Goal: Task Accomplishment & Management: Manage account settings

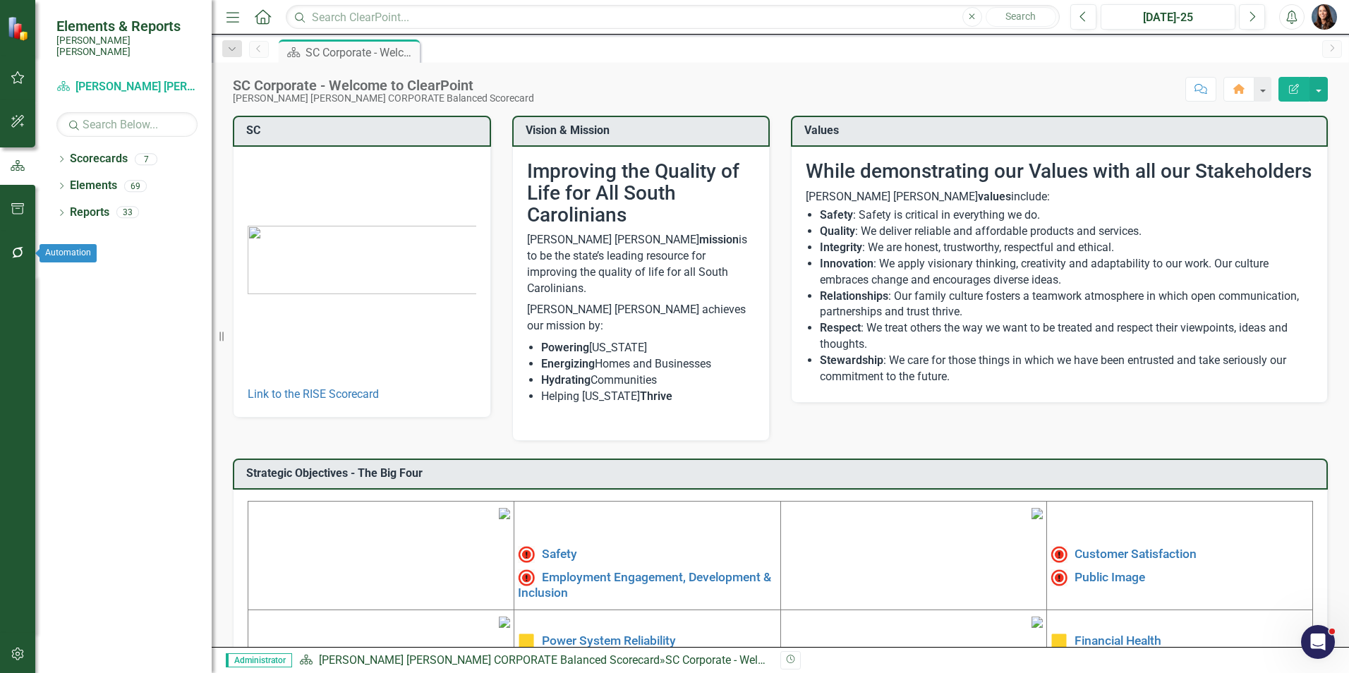
click at [16, 250] on icon "button" at bounding box center [18, 252] width 15 height 11
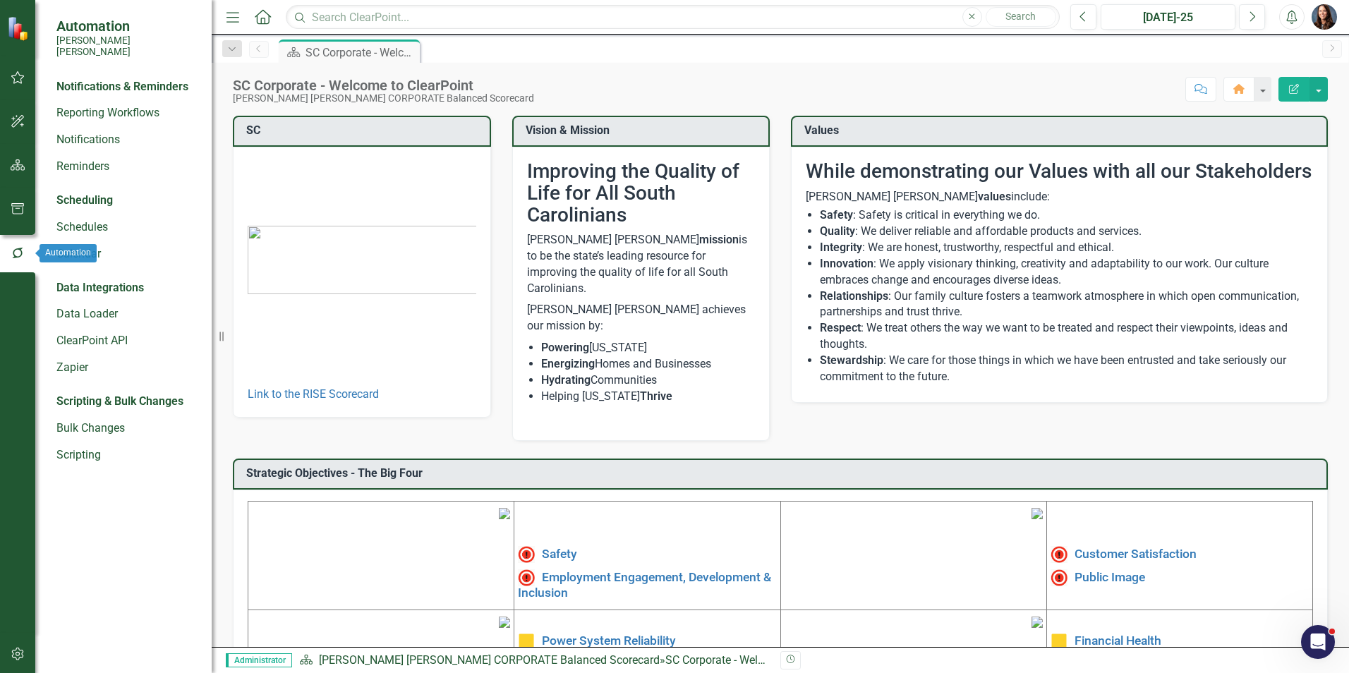
click at [17, 249] on icon "button" at bounding box center [17, 253] width 11 height 11
click at [16, 255] on icon "button" at bounding box center [18, 253] width 16 height 13
click at [16, 164] on icon "button" at bounding box center [18, 164] width 15 height 11
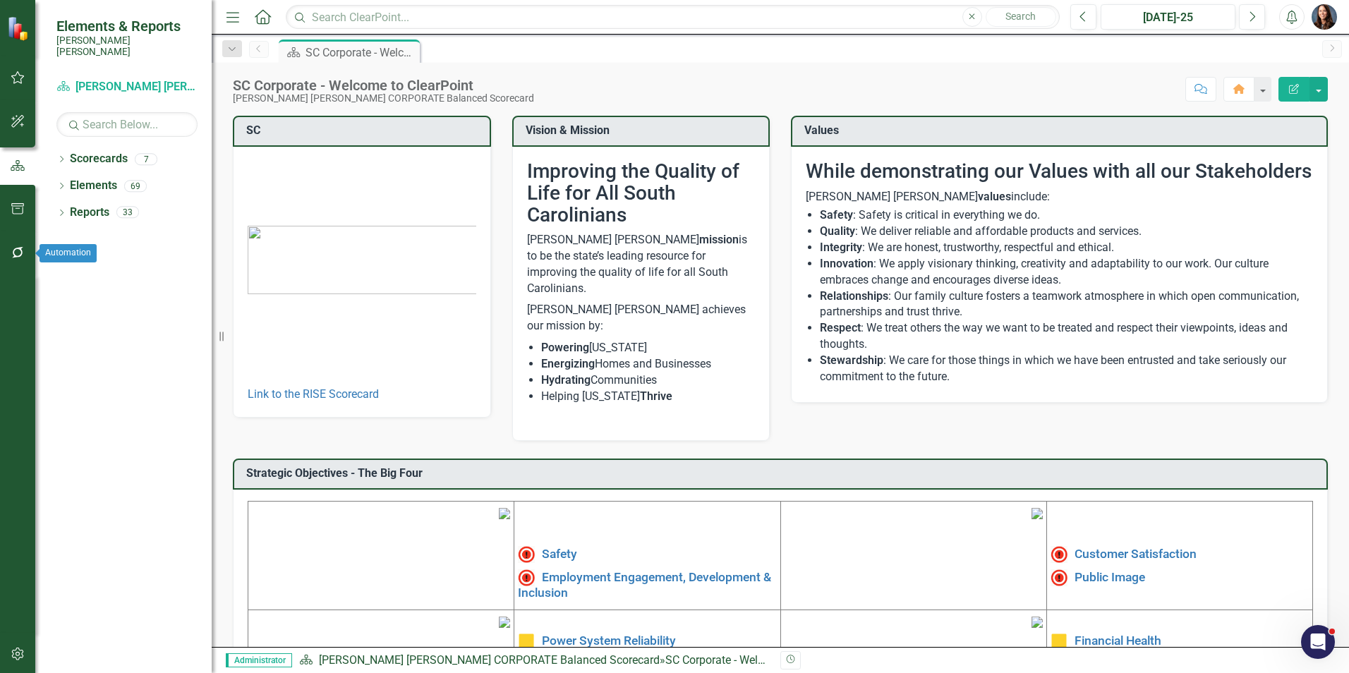
click at [19, 244] on button "button" at bounding box center [18, 253] width 32 height 30
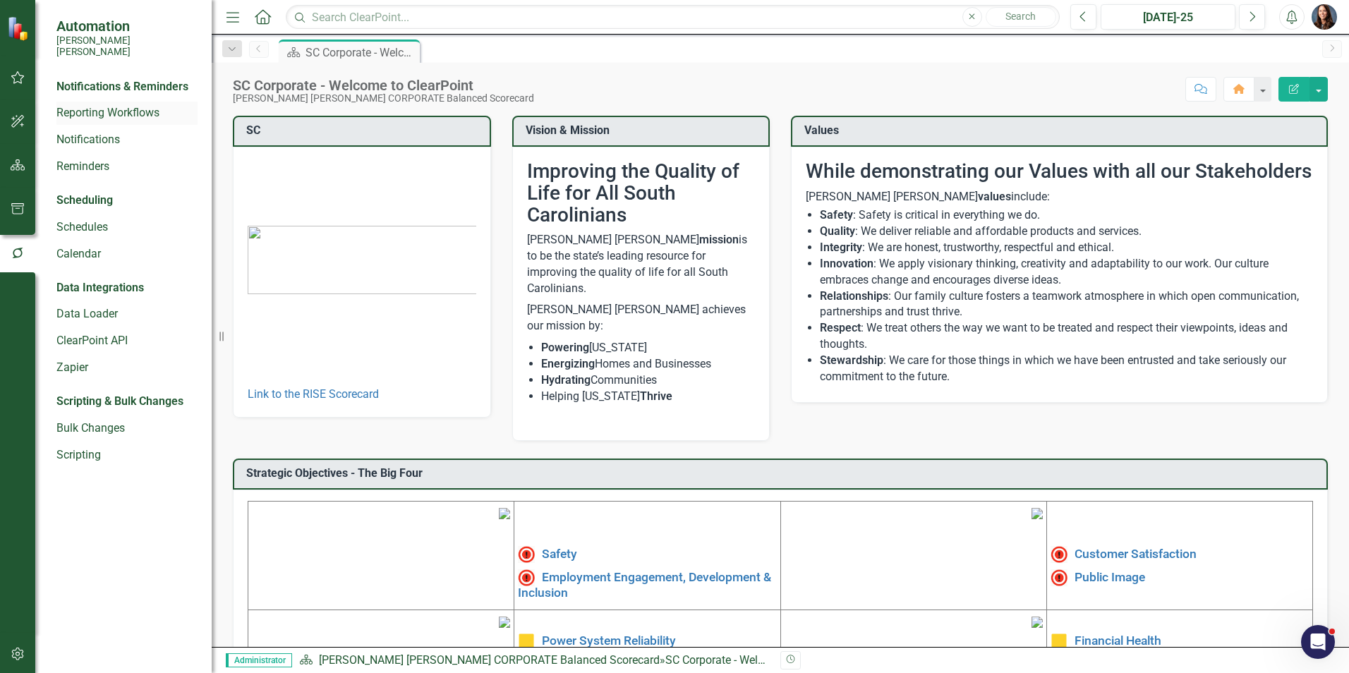
click at [95, 105] on link "Reporting Workflows" at bounding box center [126, 113] width 141 height 16
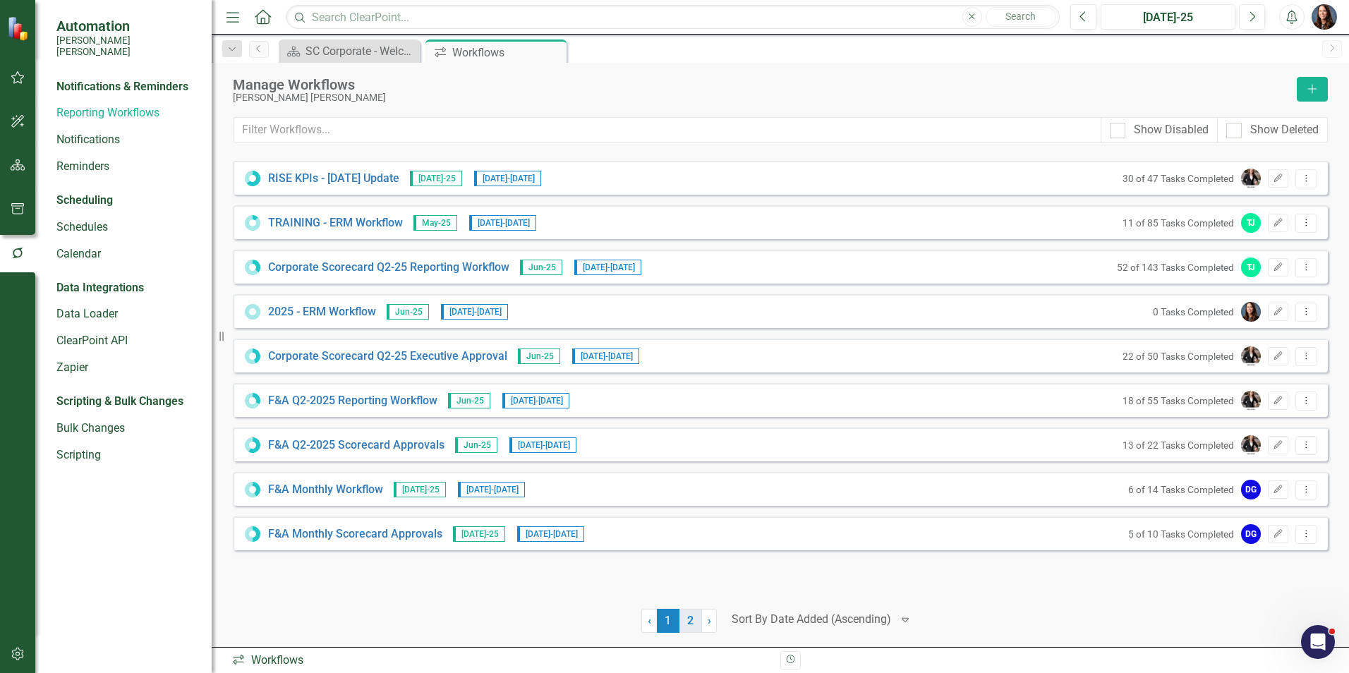
click at [689, 621] on link "2" at bounding box center [690, 621] width 23 height 24
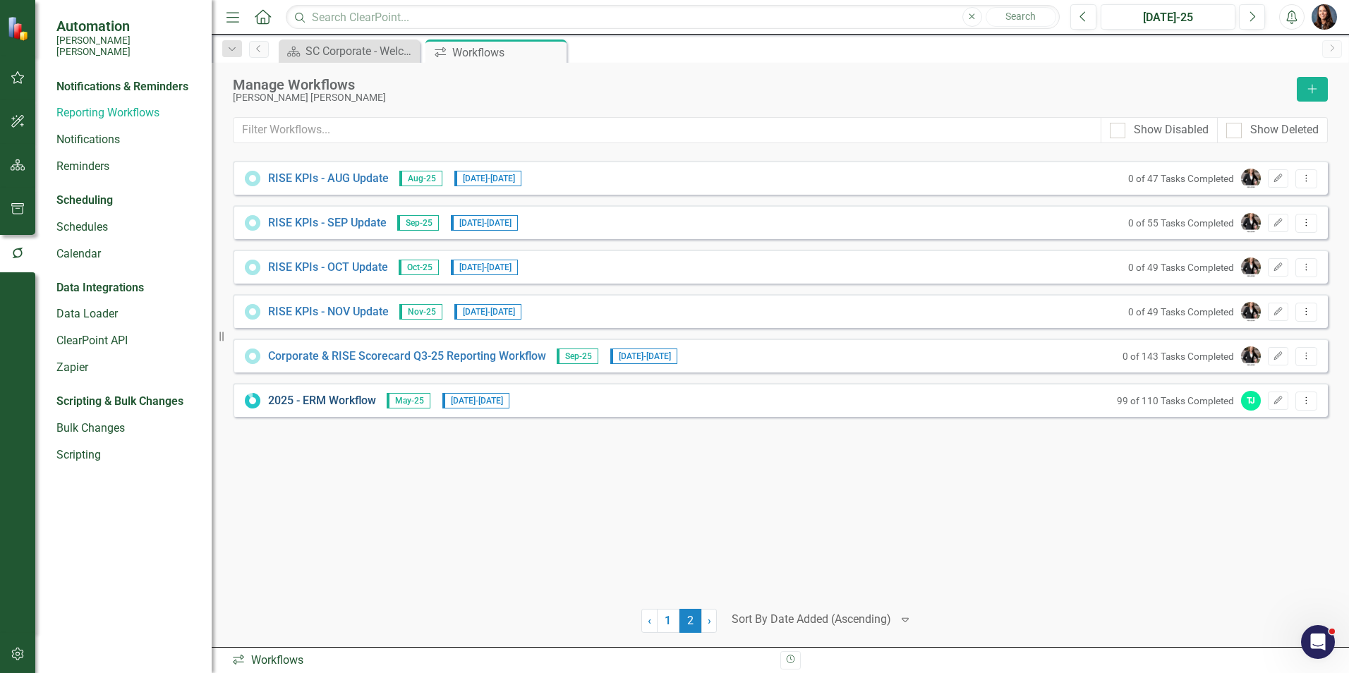
click at [321, 402] on link "2025 - ERM Workflow" at bounding box center [322, 401] width 108 height 16
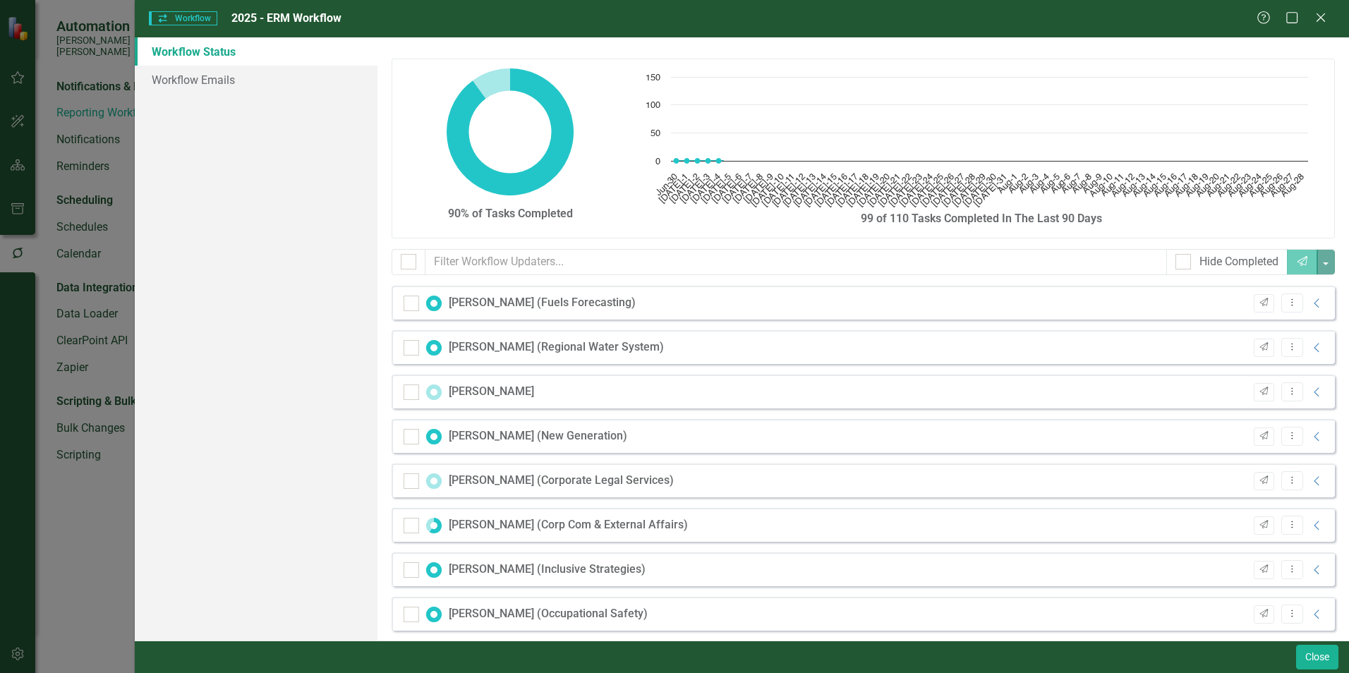
checkbox input "false"
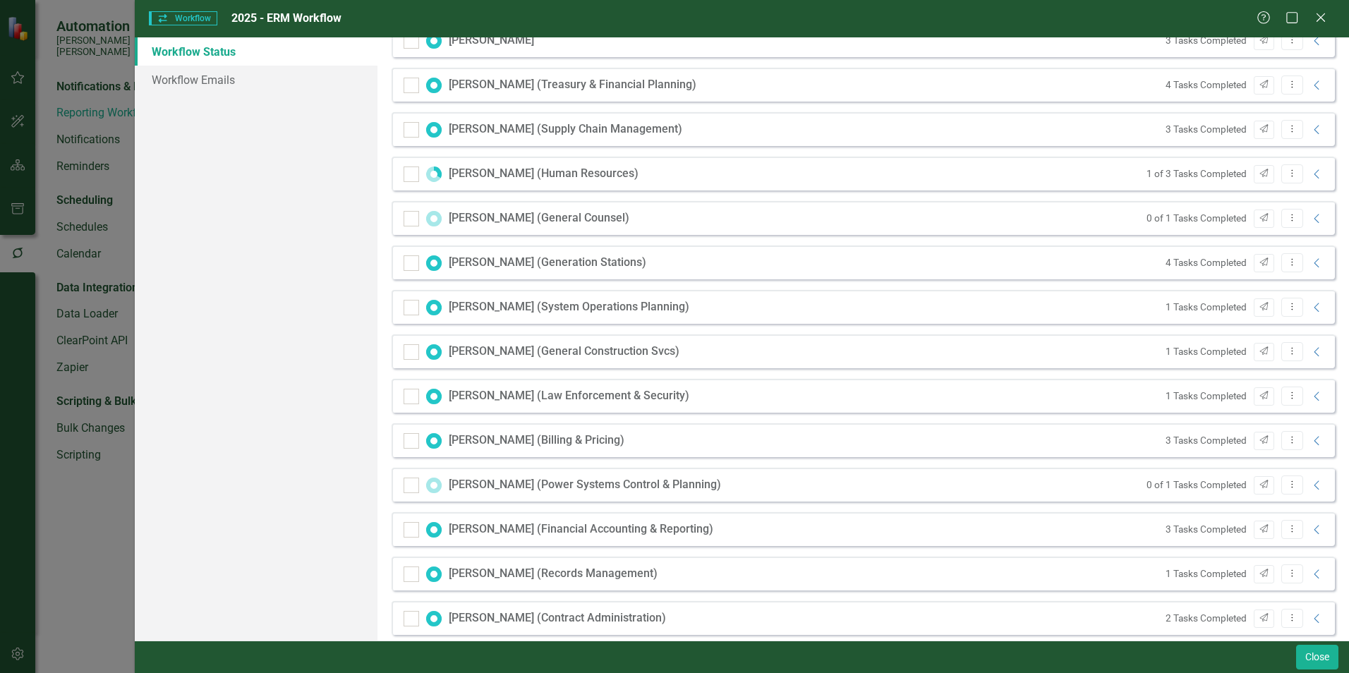
scroll to position [1259, 0]
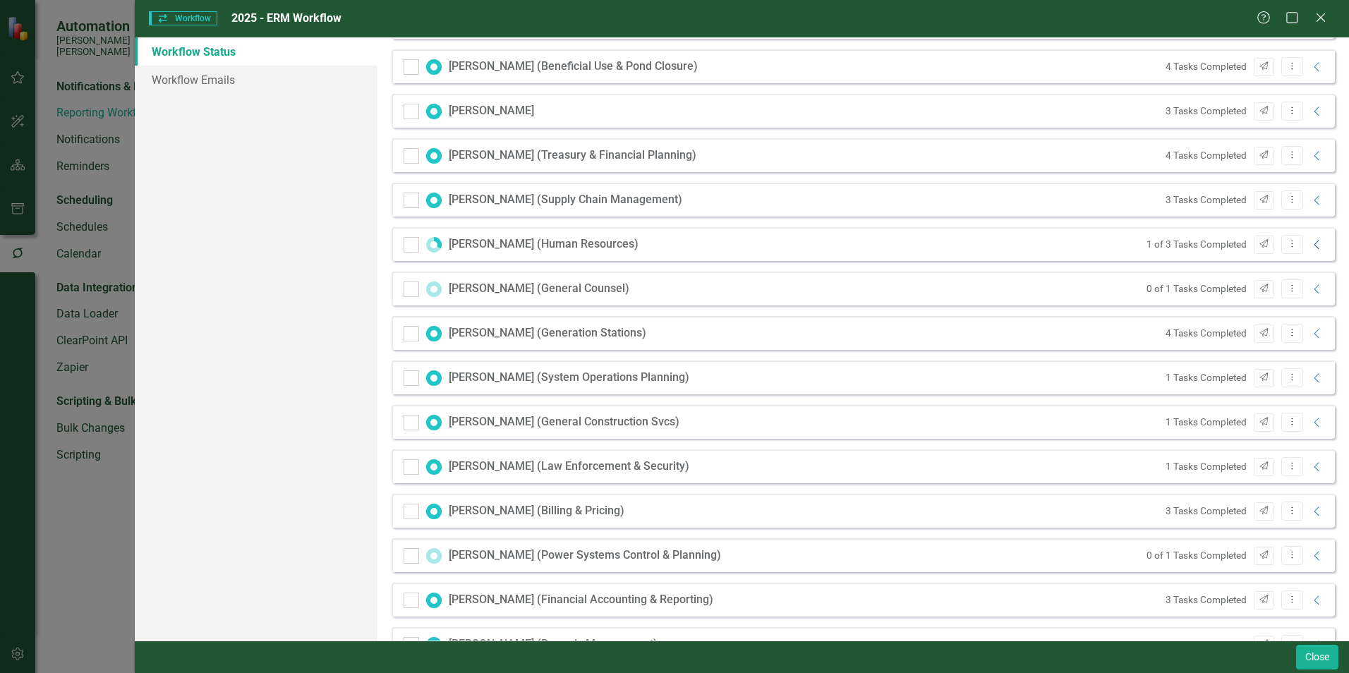
click at [1310, 244] on icon "Collapse" at bounding box center [1317, 244] width 14 height 11
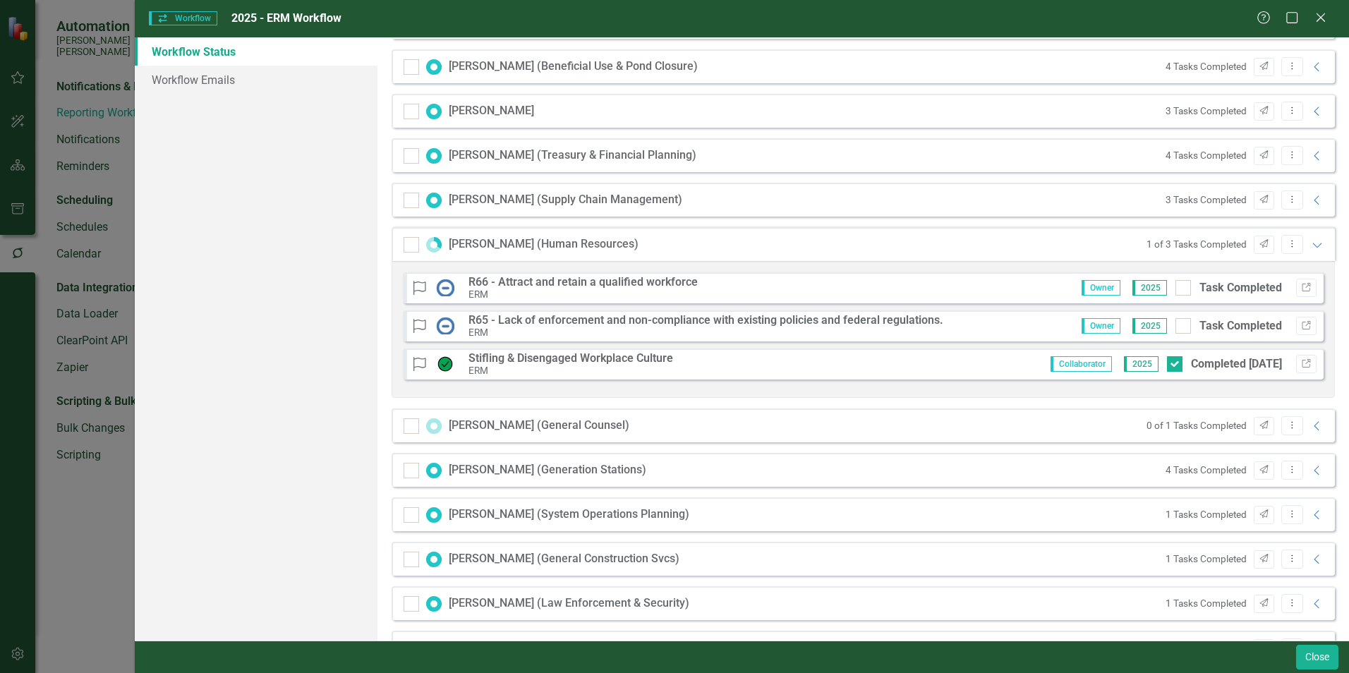
scroll to position [1329, 0]
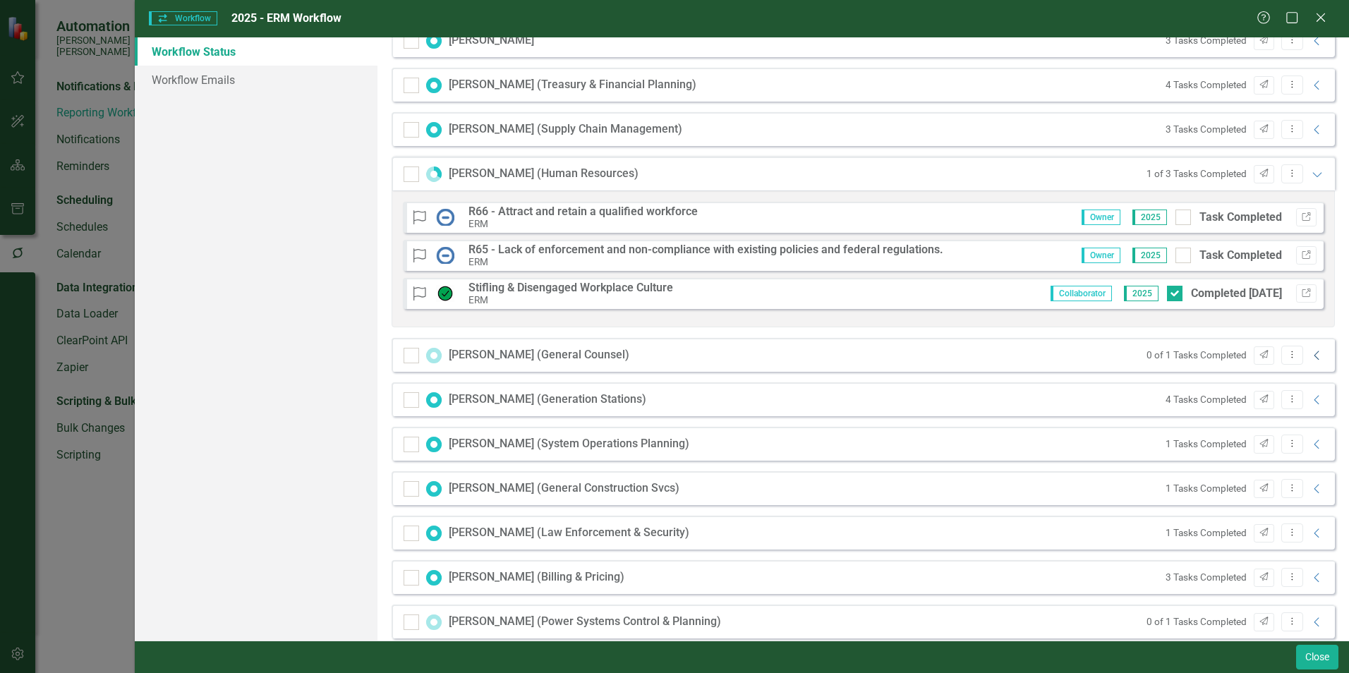
click at [1310, 356] on icon "Collapse" at bounding box center [1317, 355] width 14 height 11
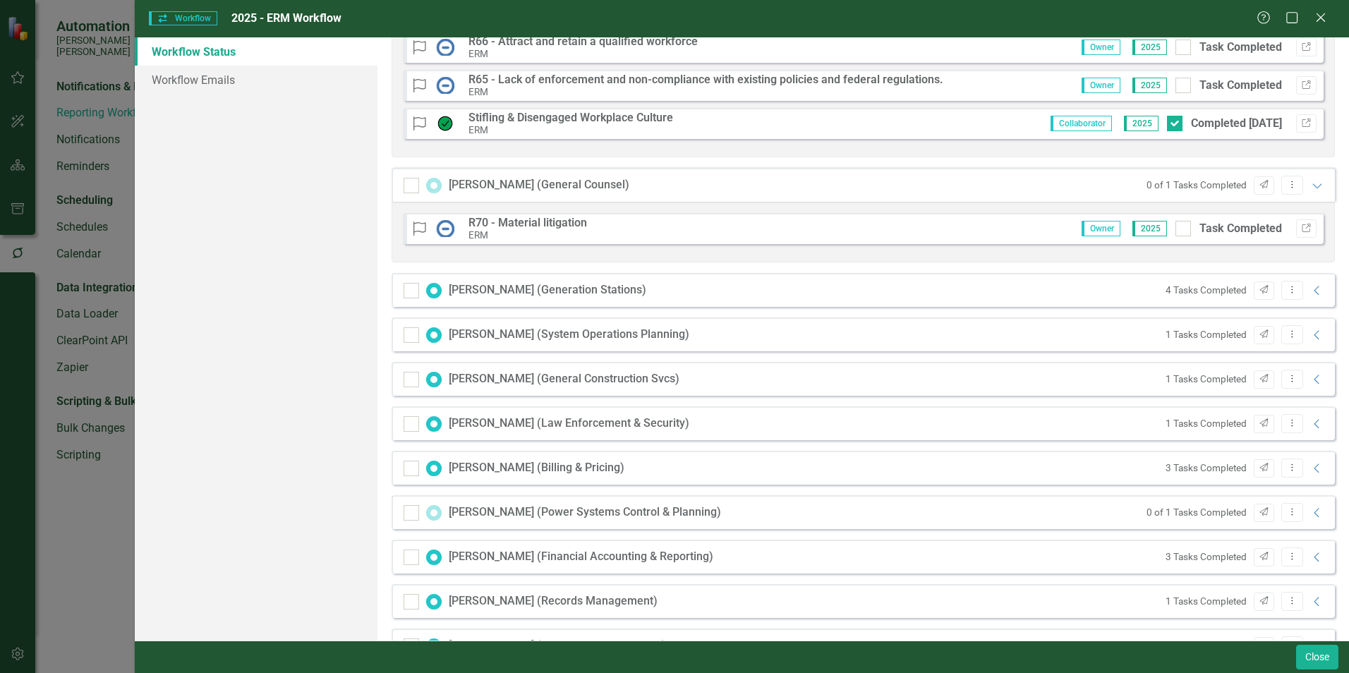
scroll to position [1541, 0]
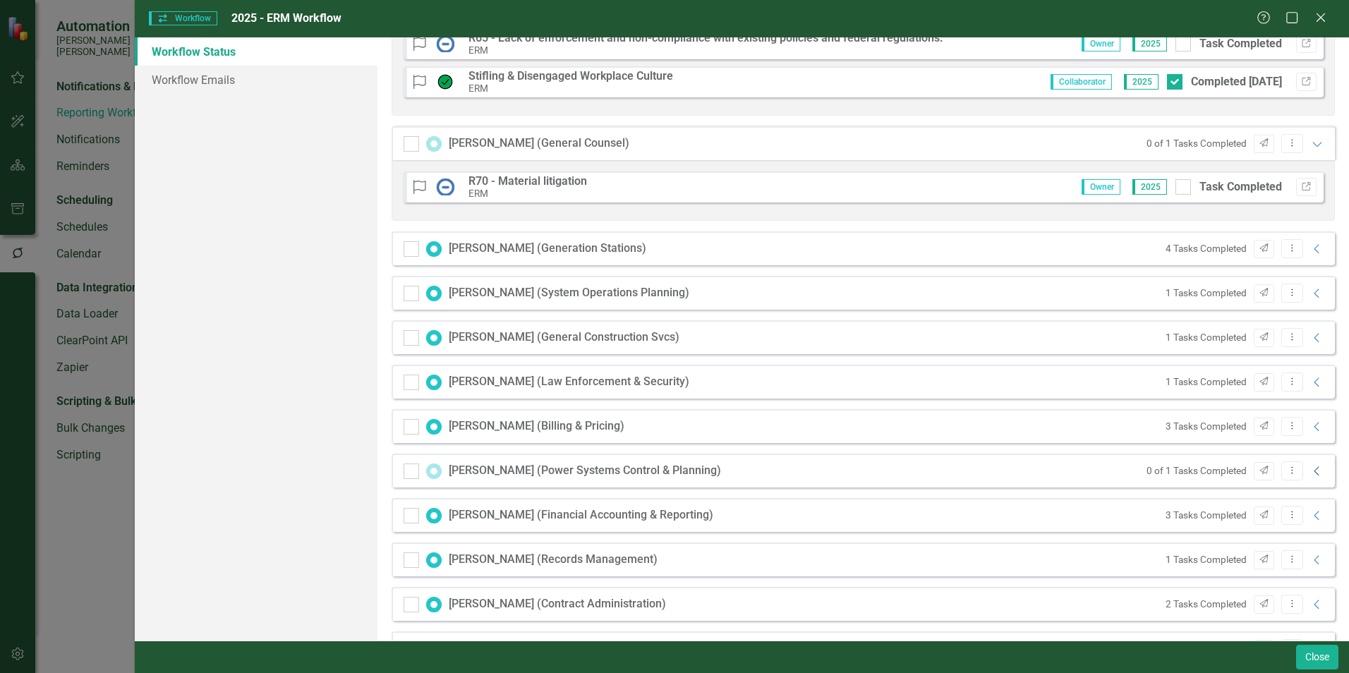
click at [1314, 471] on icon at bounding box center [1316, 470] width 5 height 9
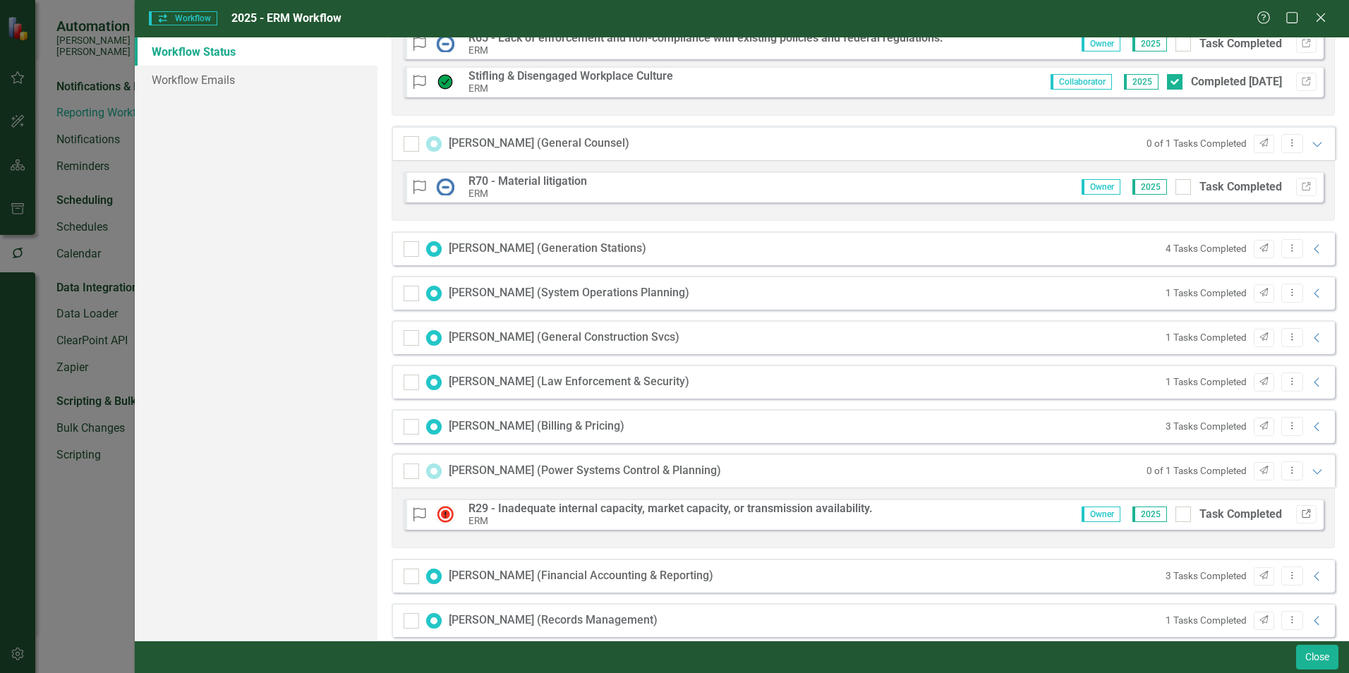
click at [1302, 511] on icon "button" at bounding box center [1306, 513] width 8 height 8
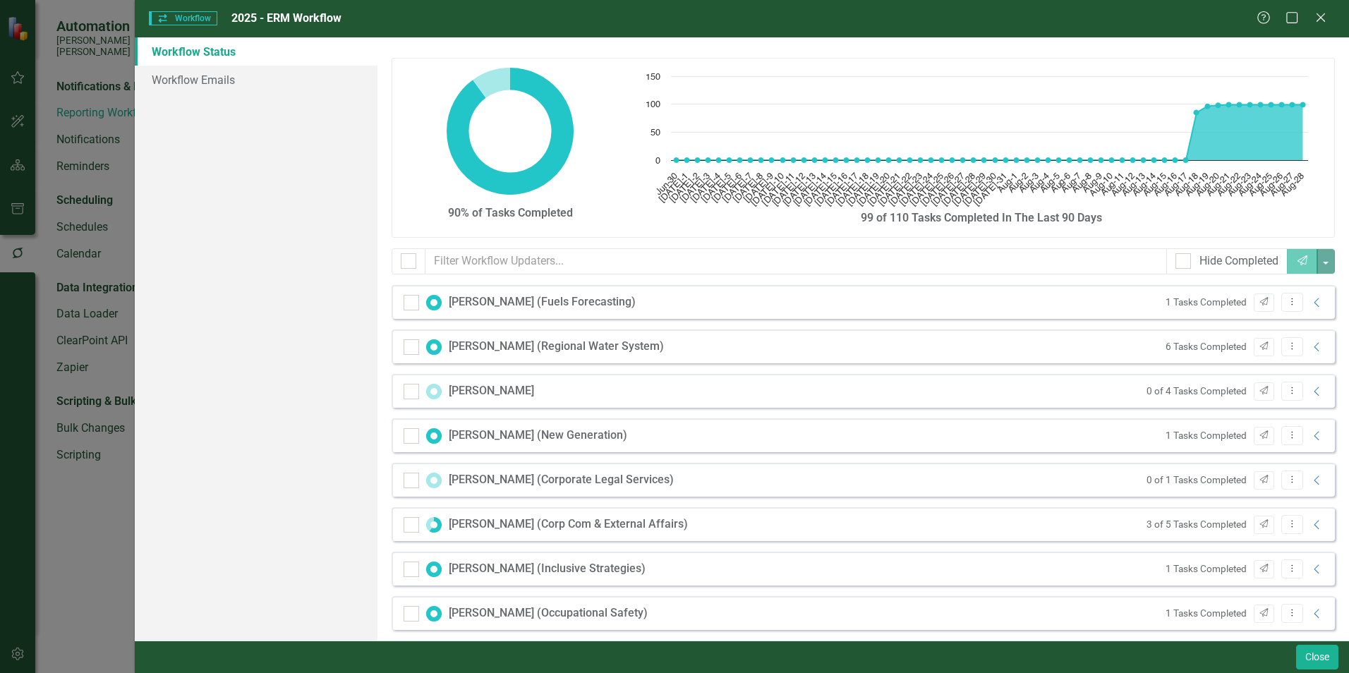
scroll to position [0, 0]
drag, startPoint x: 1320, startPoint y: 658, endPoint x: 10, endPoint y: 32, distance: 1452.0
click at [1320, 658] on button "Close" at bounding box center [1317, 657] width 42 height 25
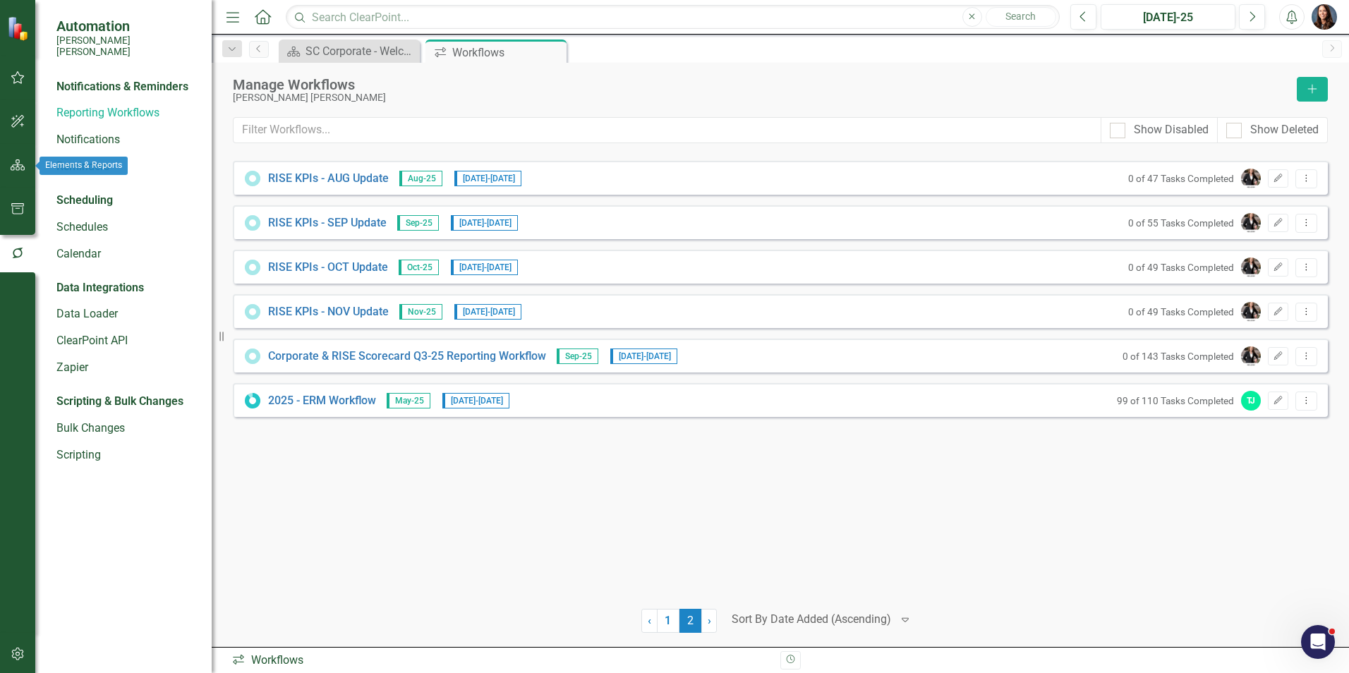
click at [23, 167] on icon "button" at bounding box center [18, 164] width 15 height 11
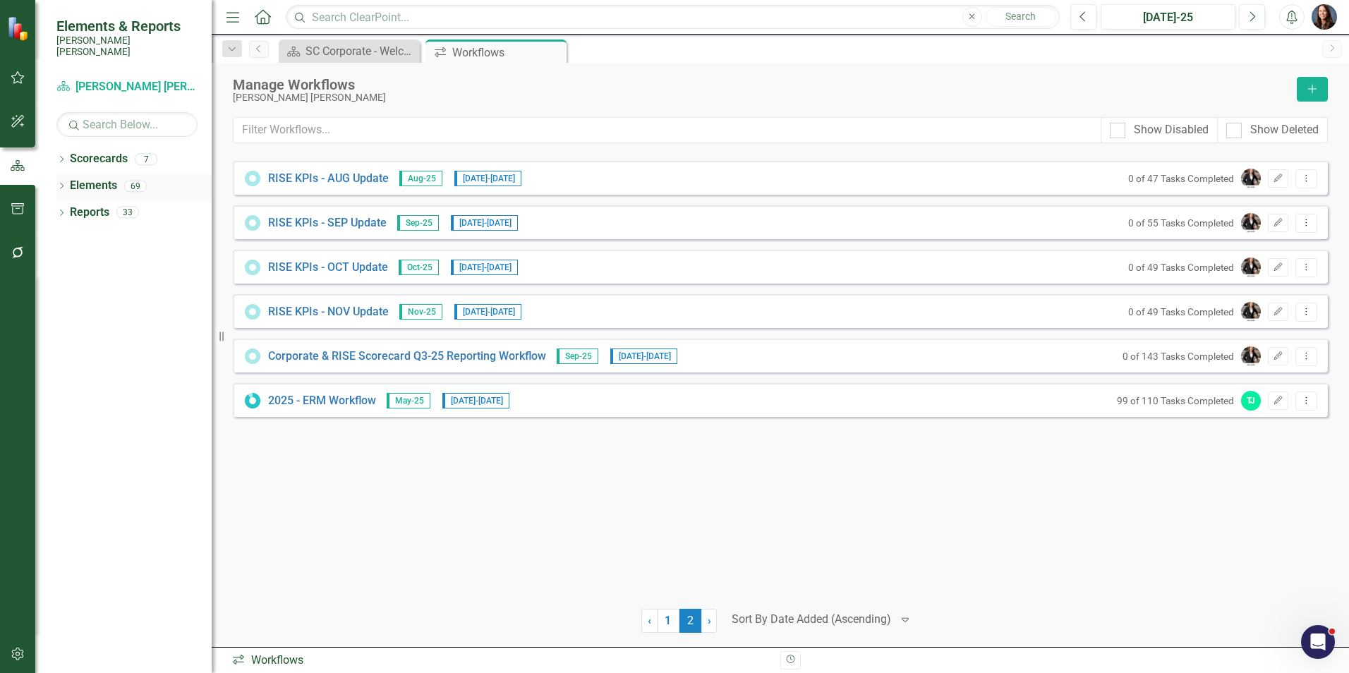
click at [64, 183] on icon "Dropdown" at bounding box center [61, 187] width 10 height 8
click at [104, 79] on link "Scorecard Santee Cooper CORPORATE Balanced Scorecard" at bounding box center [126, 87] width 141 height 16
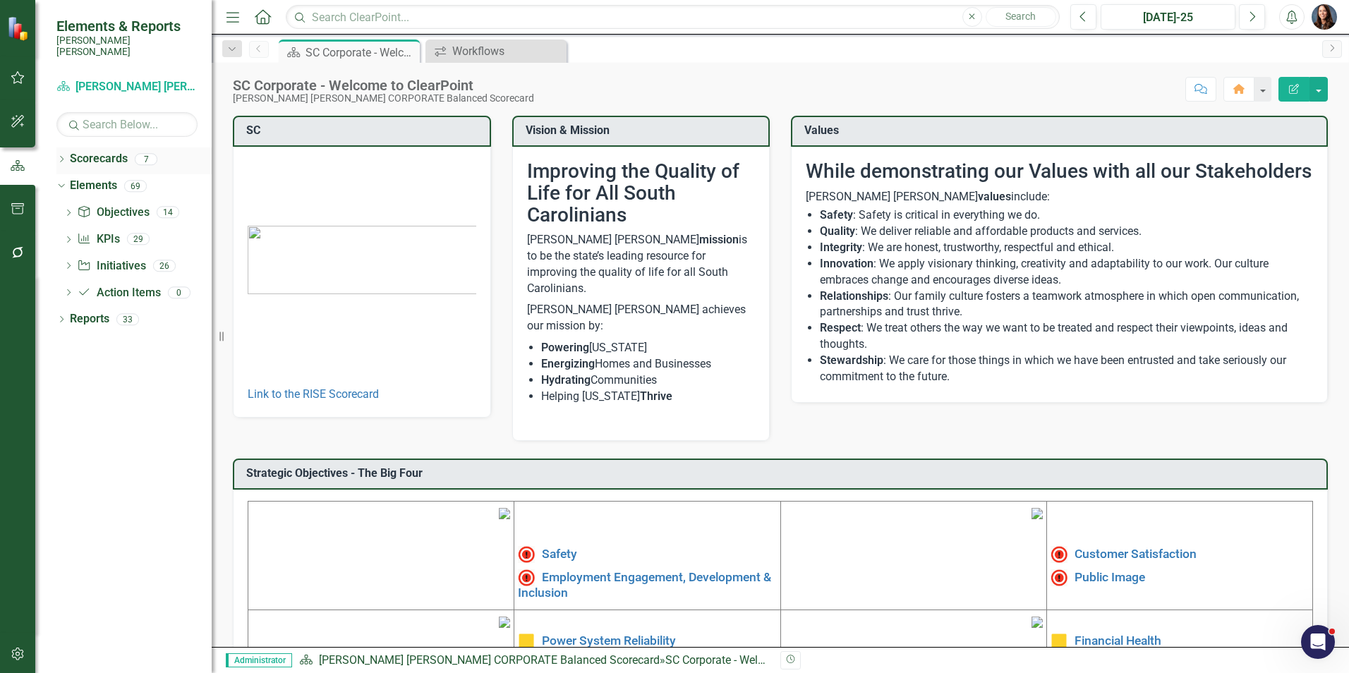
click at [61, 155] on div "Dropdown" at bounding box center [61, 161] width 10 height 12
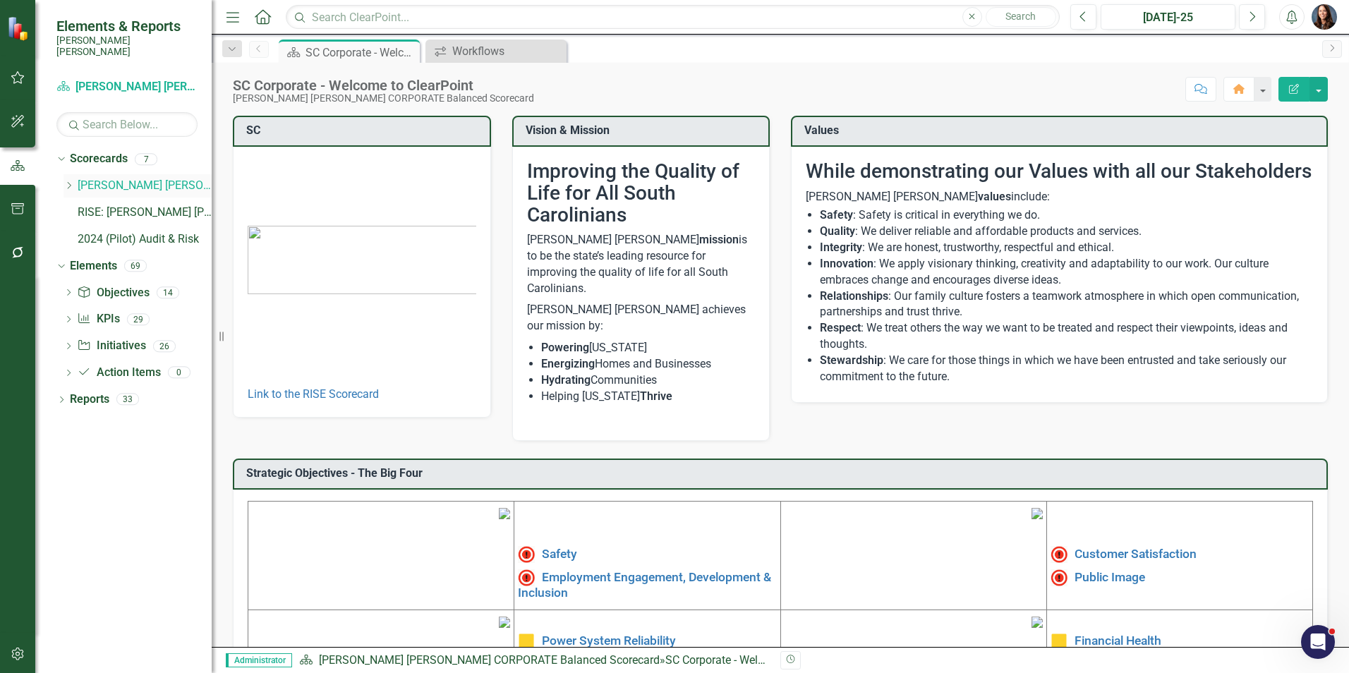
click at [68, 181] on icon "Dropdown" at bounding box center [68, 185] width 11 height 8
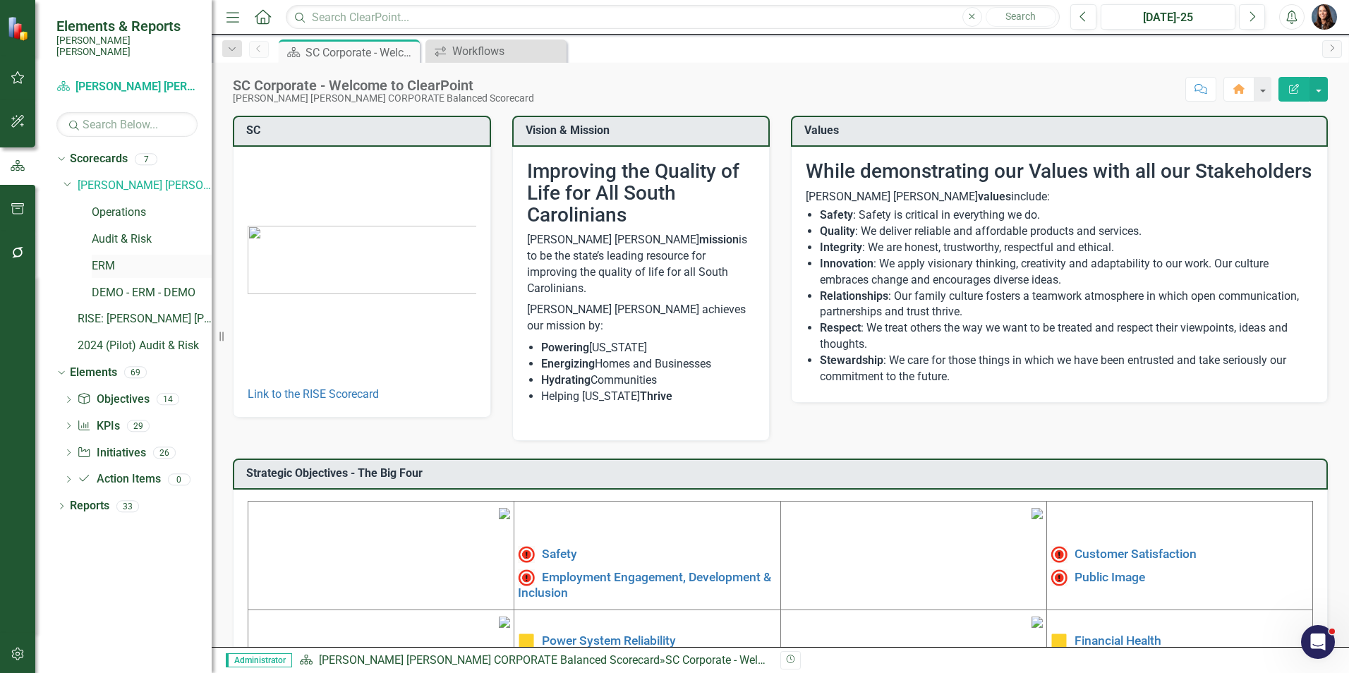
click at [99, 258] on link "ERM" at bounding box center [152, 266] width 120 height 16
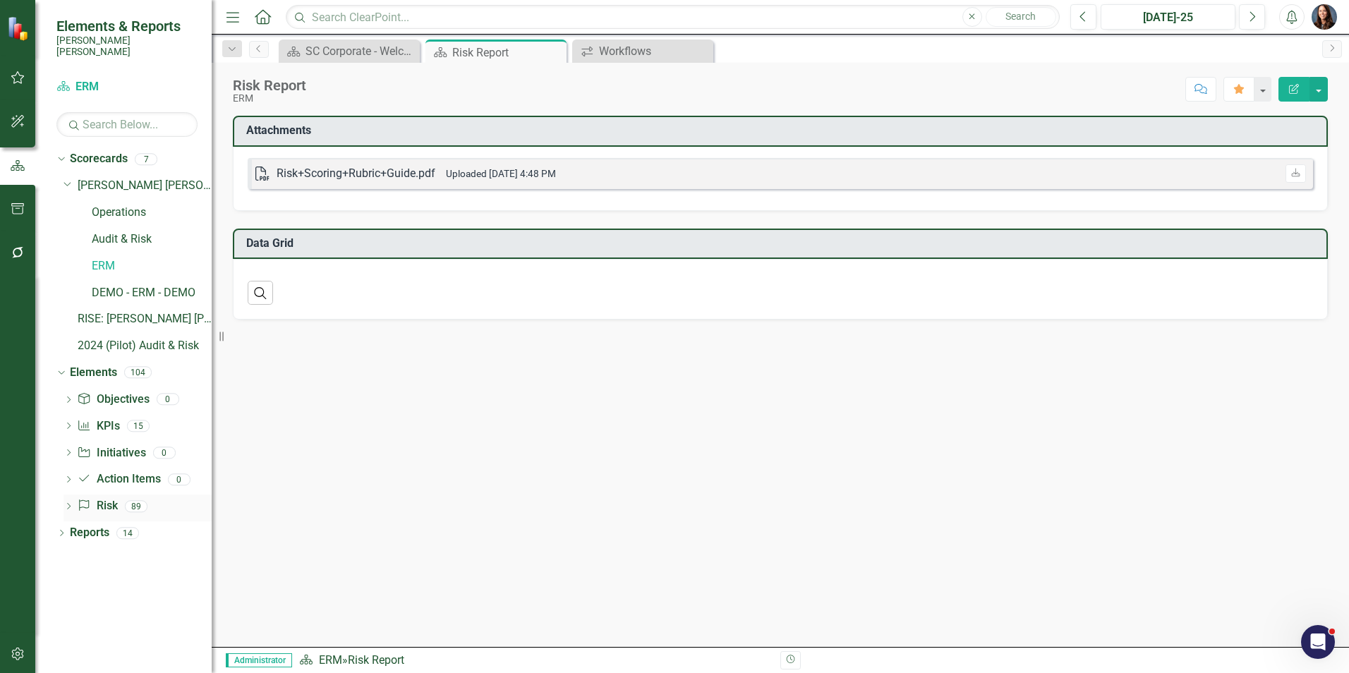
click at [105, 498] on link "Risk Risk" at bounding box center [97, 506] width 40 height 16
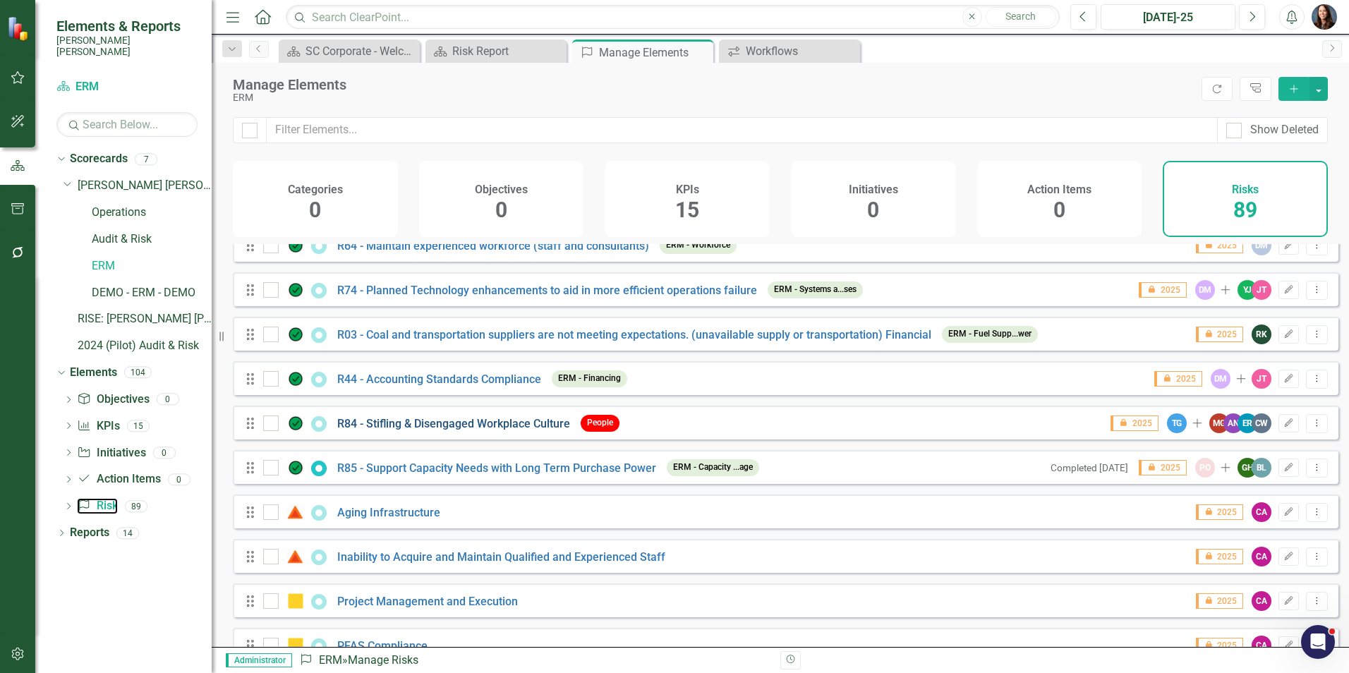
scroll to position [3564, 0]
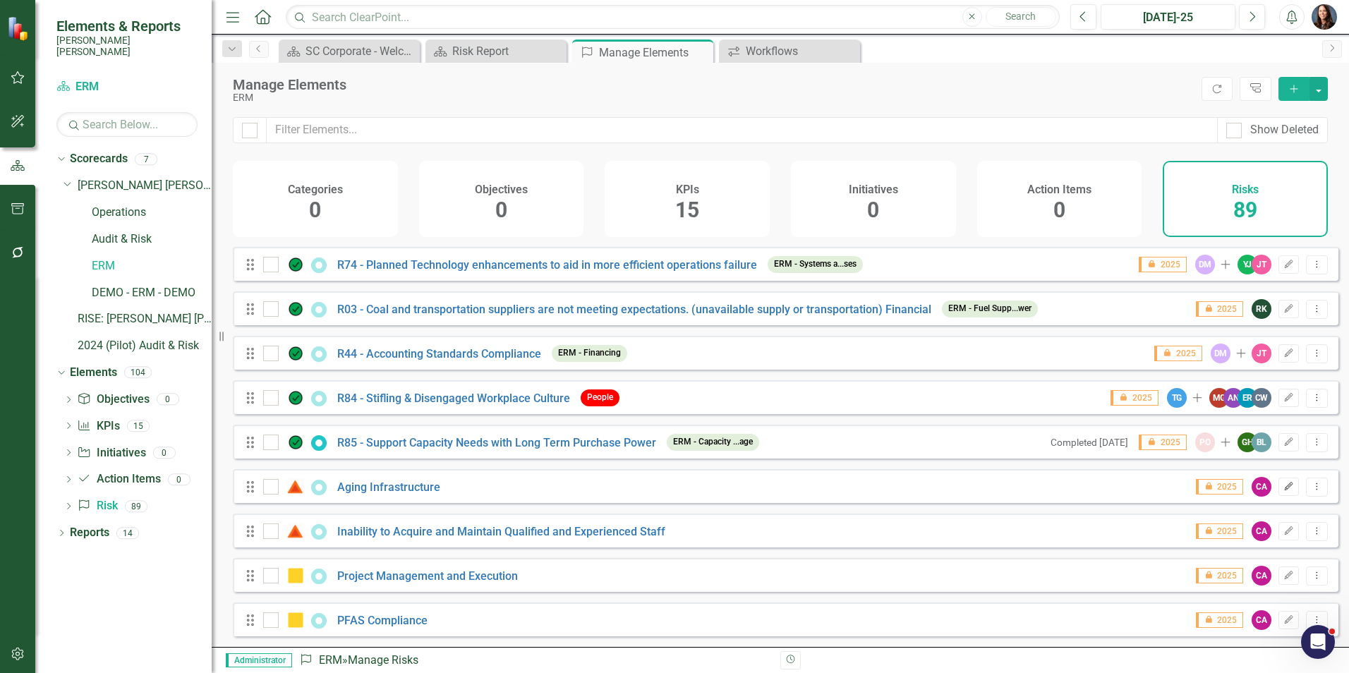
click at [1285, 490] on icon "button" at bounding box center [1289, 486] width 8 height 8
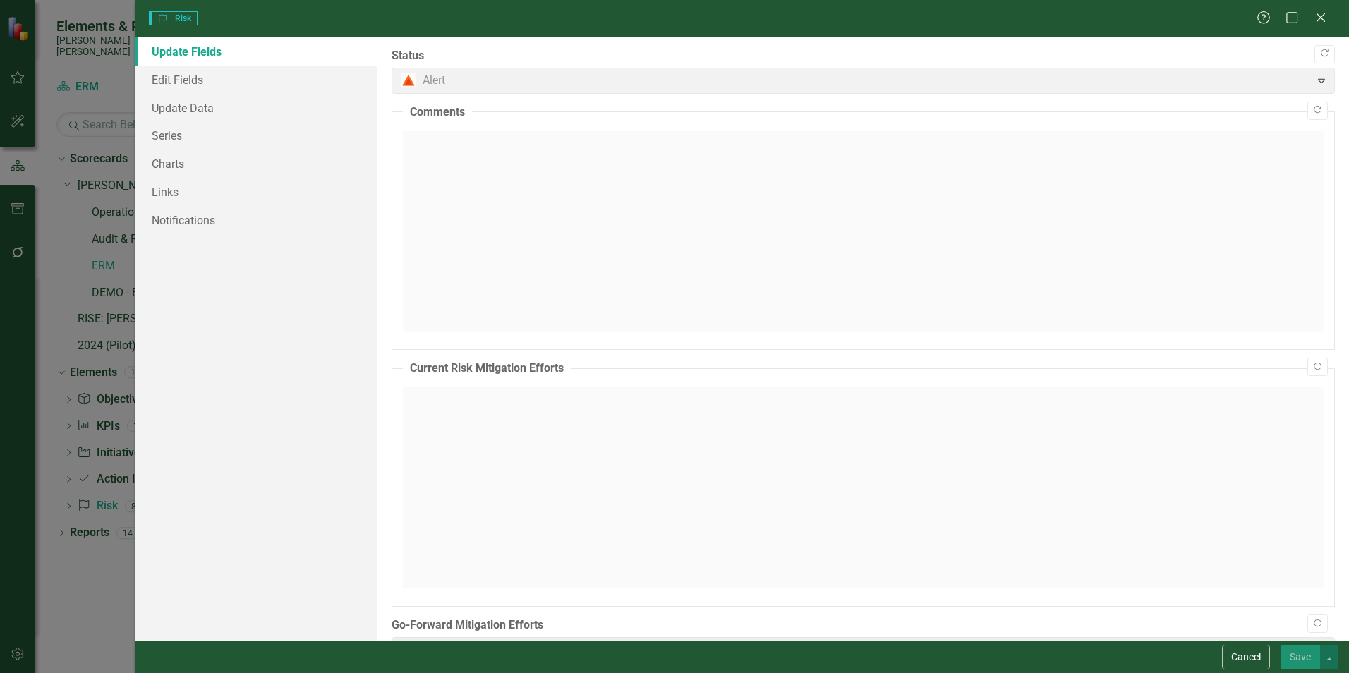
type input "Prioritize and plan for proactive replacement of equipment identified as critic…"
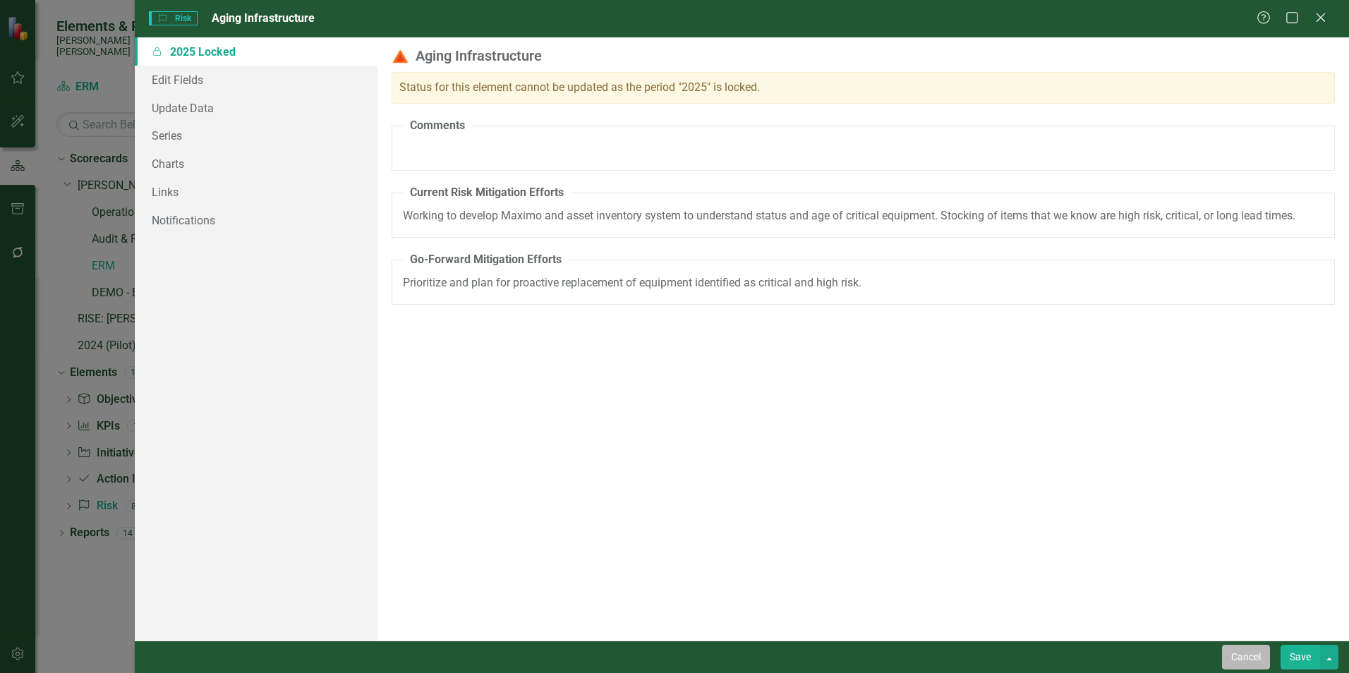
click at [1238, 657] on button "Cancel" at bounding box center [1246, 657] width 48 height 25
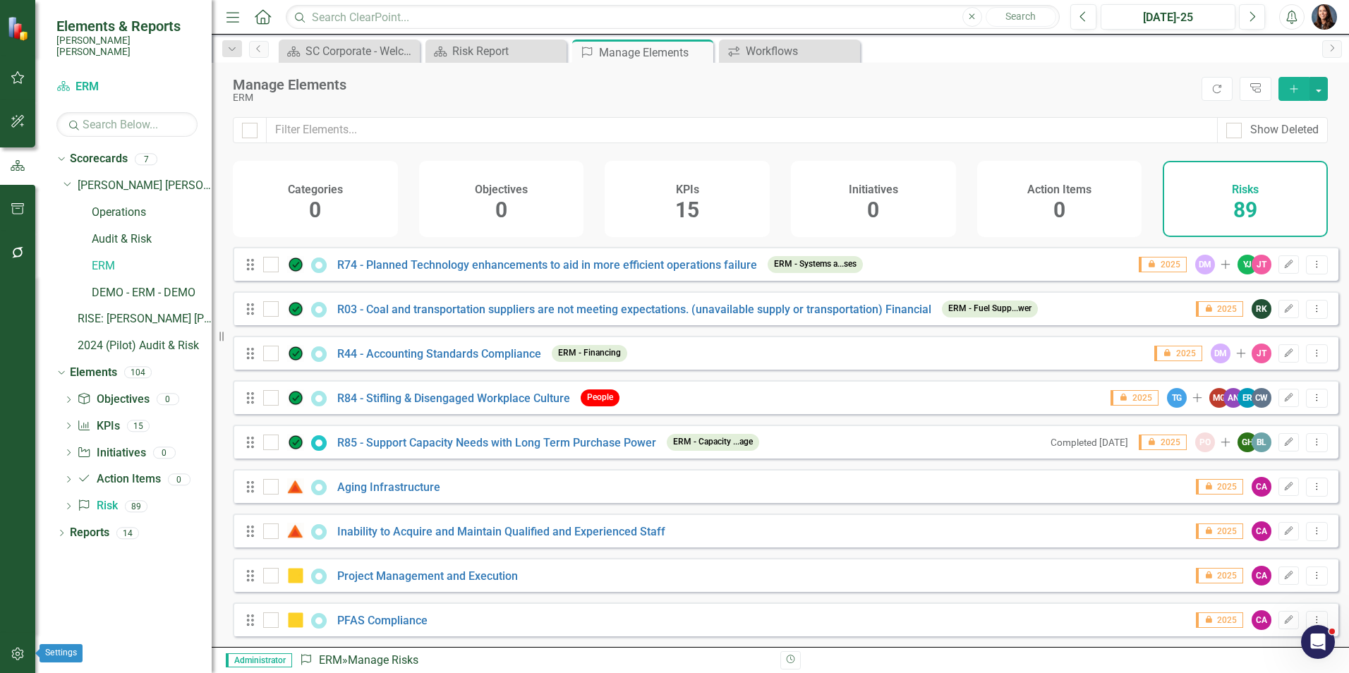
click at [13, 655] on icon "button" at bounding box center [17, 654] width 12 height 13
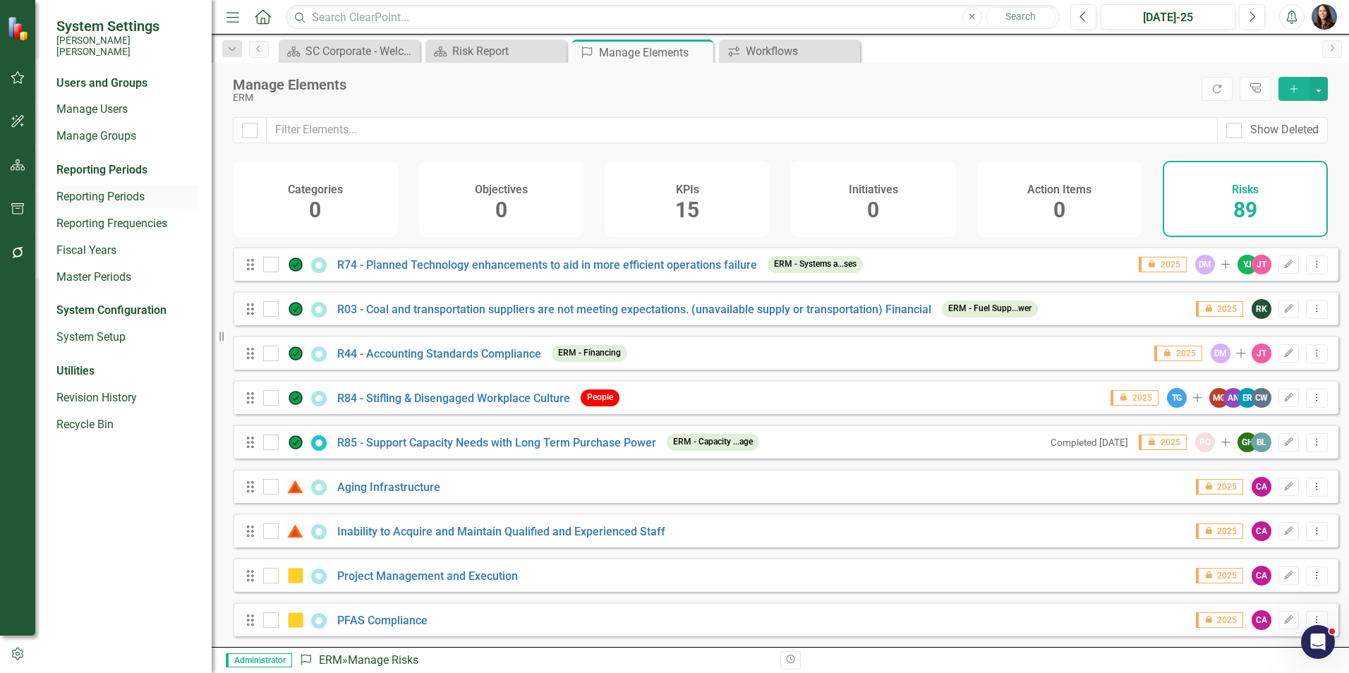
click at [102, 189] on link "Reporting Periods" at bounding box center [126, 197] width 141 height 16
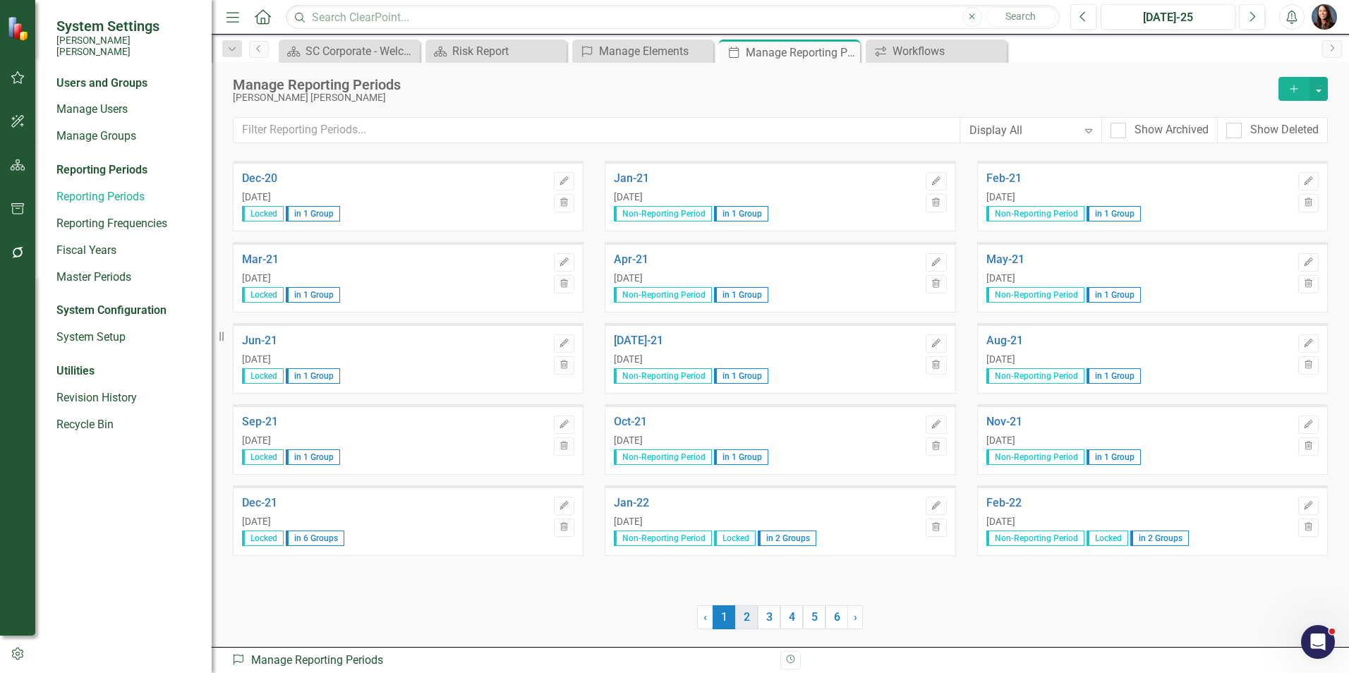
click at [746, 617] on link "2" at bounding box center [746, 617] width 23 height 24
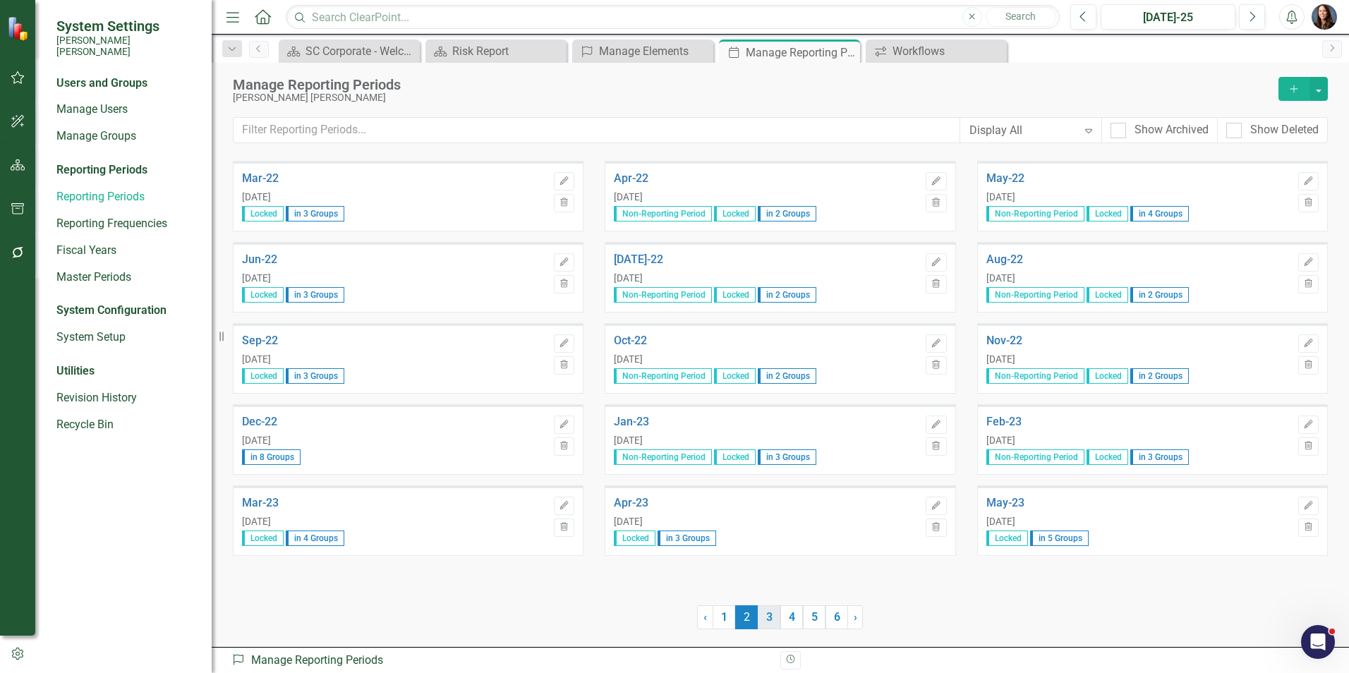
click at [770, 610] on link "3" at bounding box center [769, 617] width 23 height 24
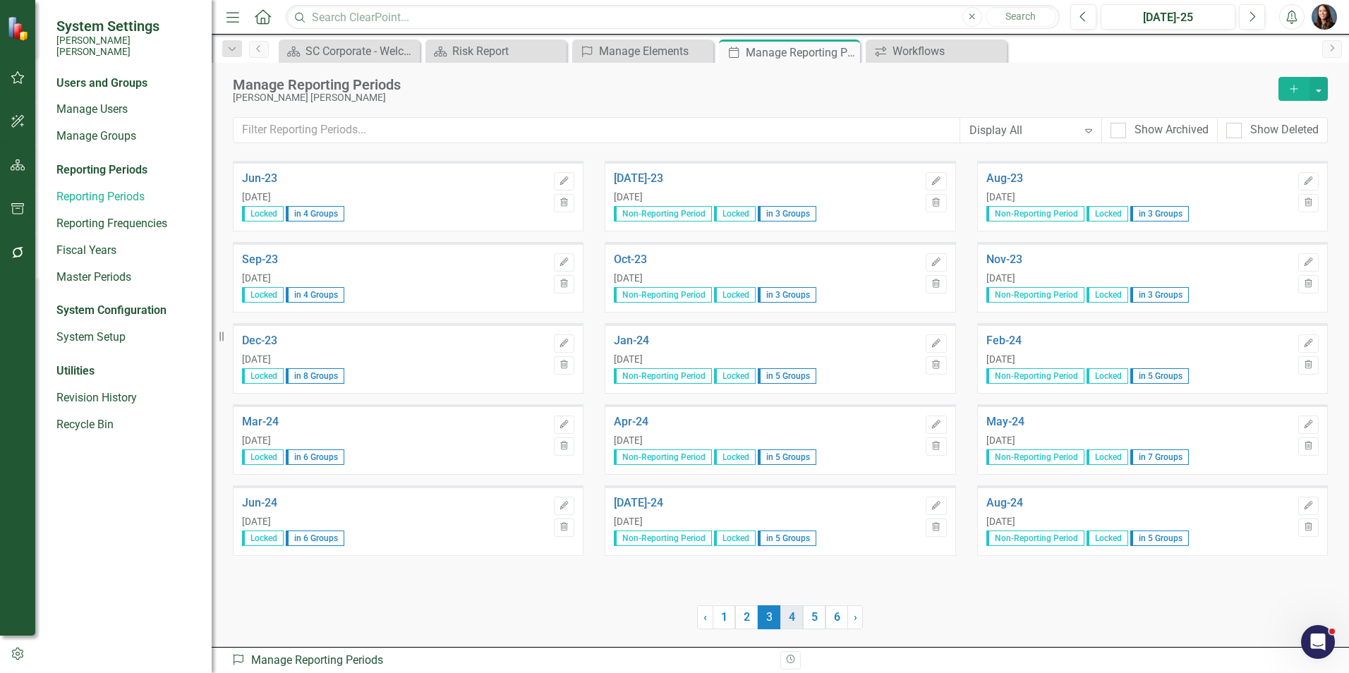
click at [792, 616] on link "4" at bounding box center [791, 617] width 23 height 24
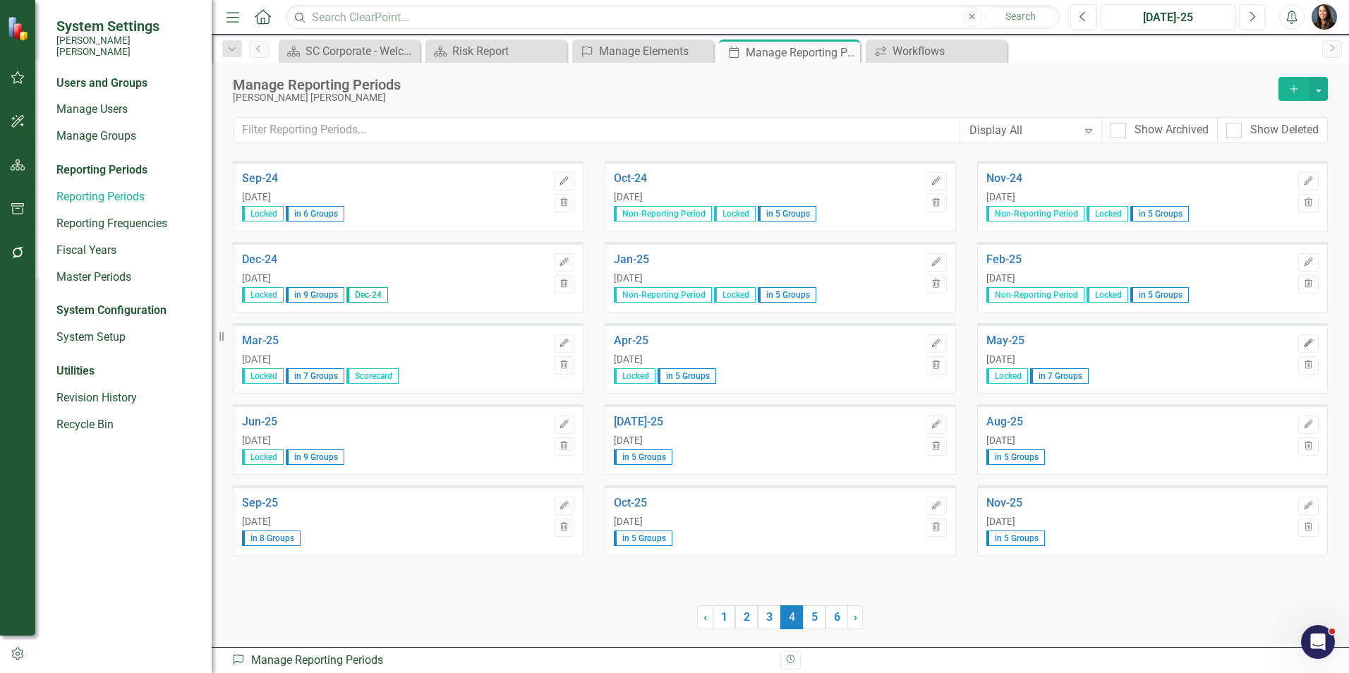
click at [1308, 344] on icon "Edit" at bounding box center [1308, 343] width 11 height 8
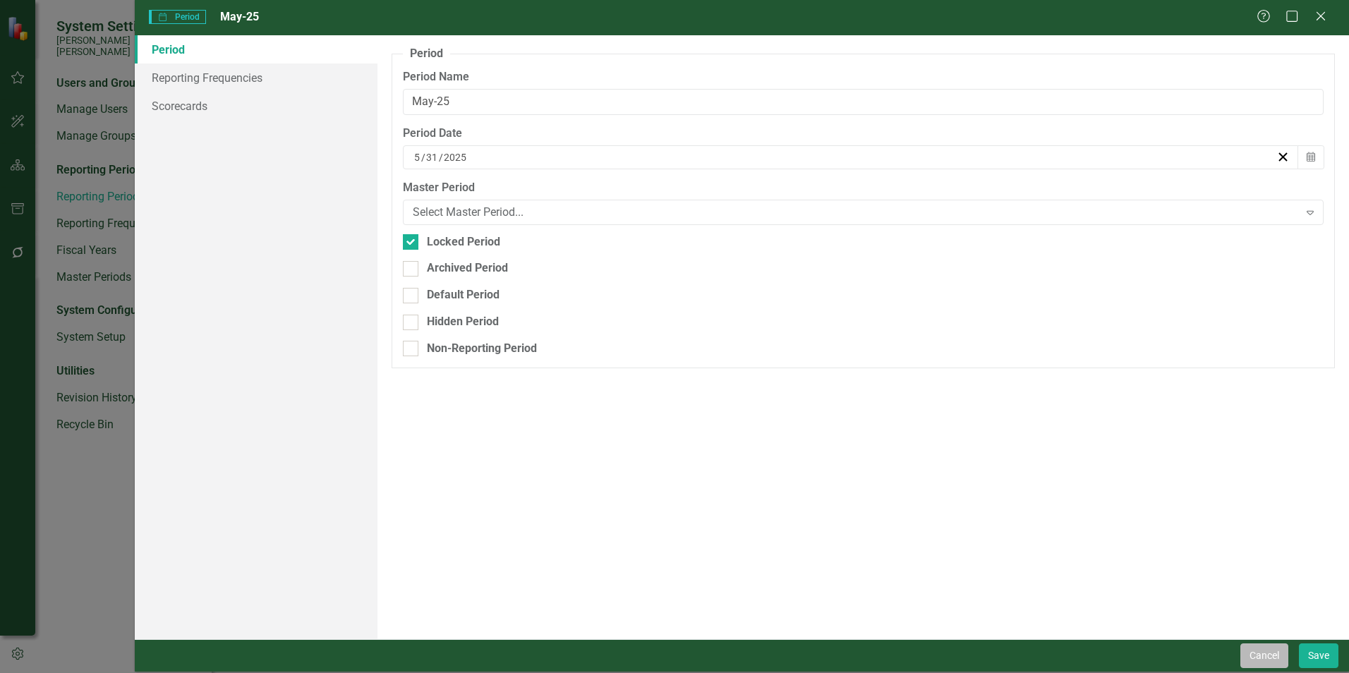
click at [1269, 656] on button "Cancel" at bounding box center [1264, 655] width 48 height 25
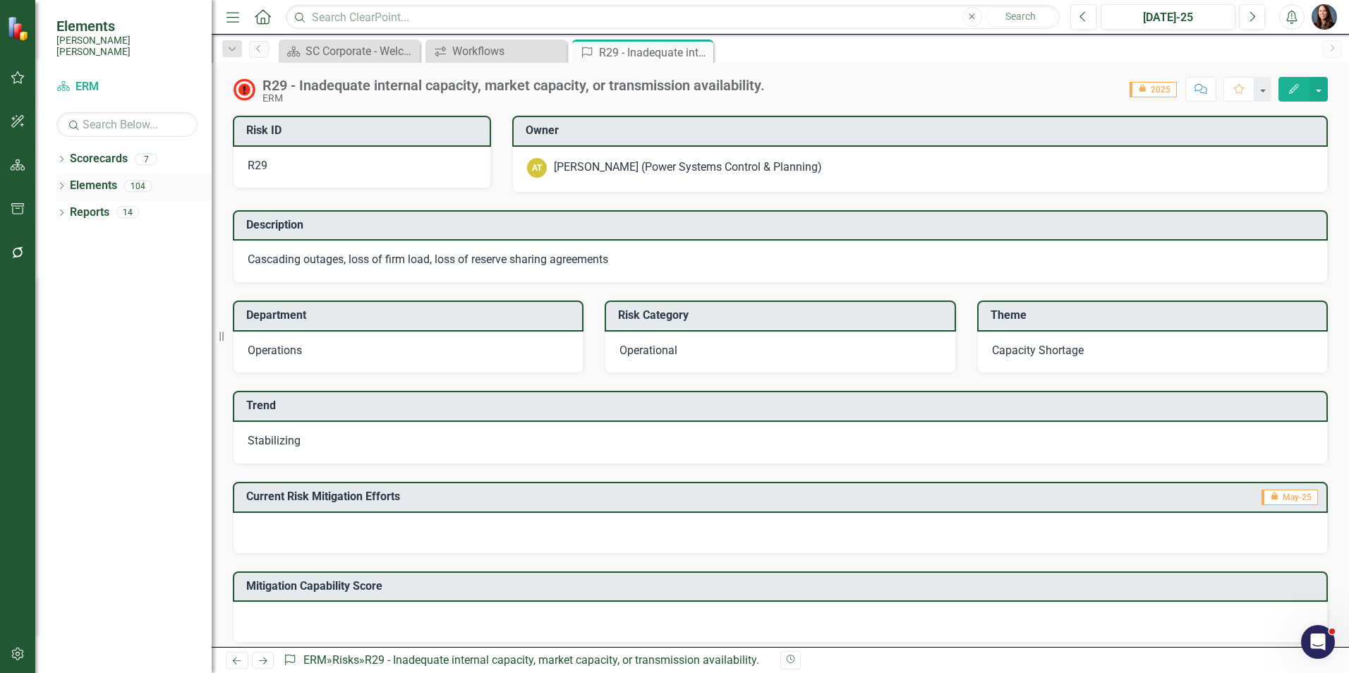
click at [61, 183] on icon "Dropdown" at bounding box center [61, 187] width 10 height 8
click at [99, 311] on link "Risk Risk" at bounding box center [97, 319] width 40 height 16
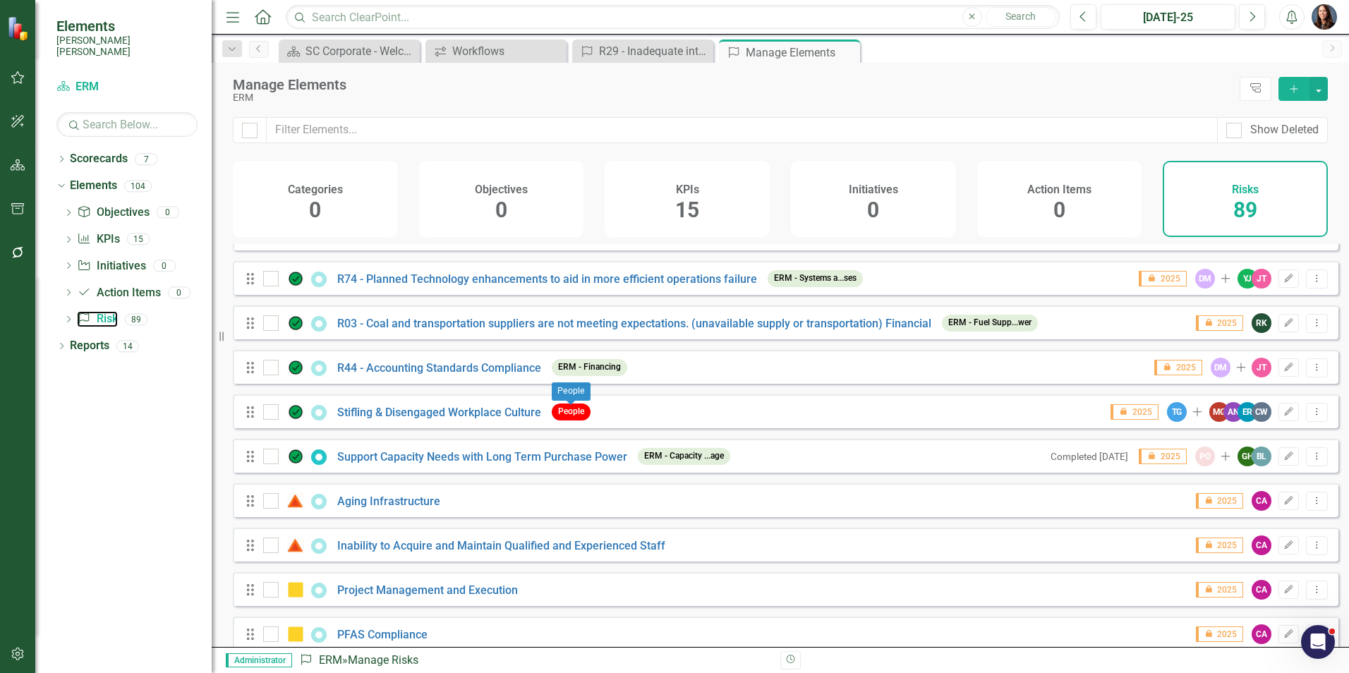
scroll to position [3564, 0]
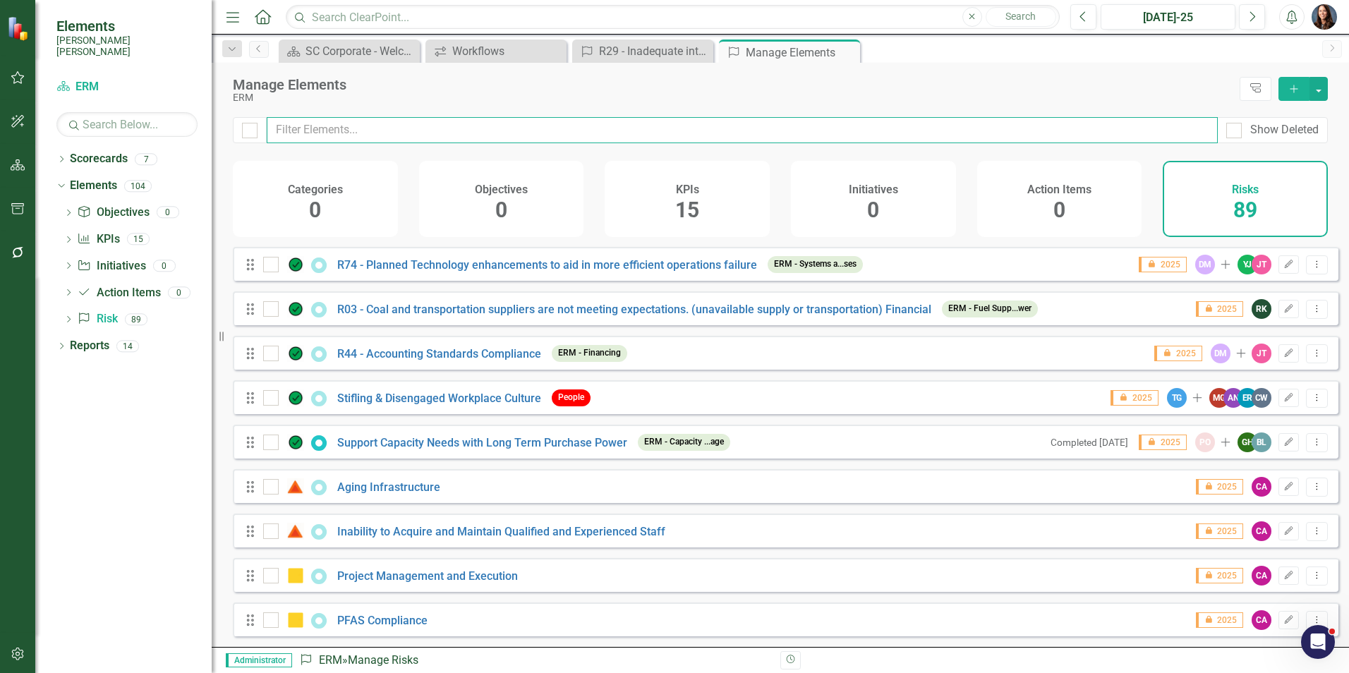
click at [351, 127] on input "text" at bounding box center [742, 130] width 951 height 26
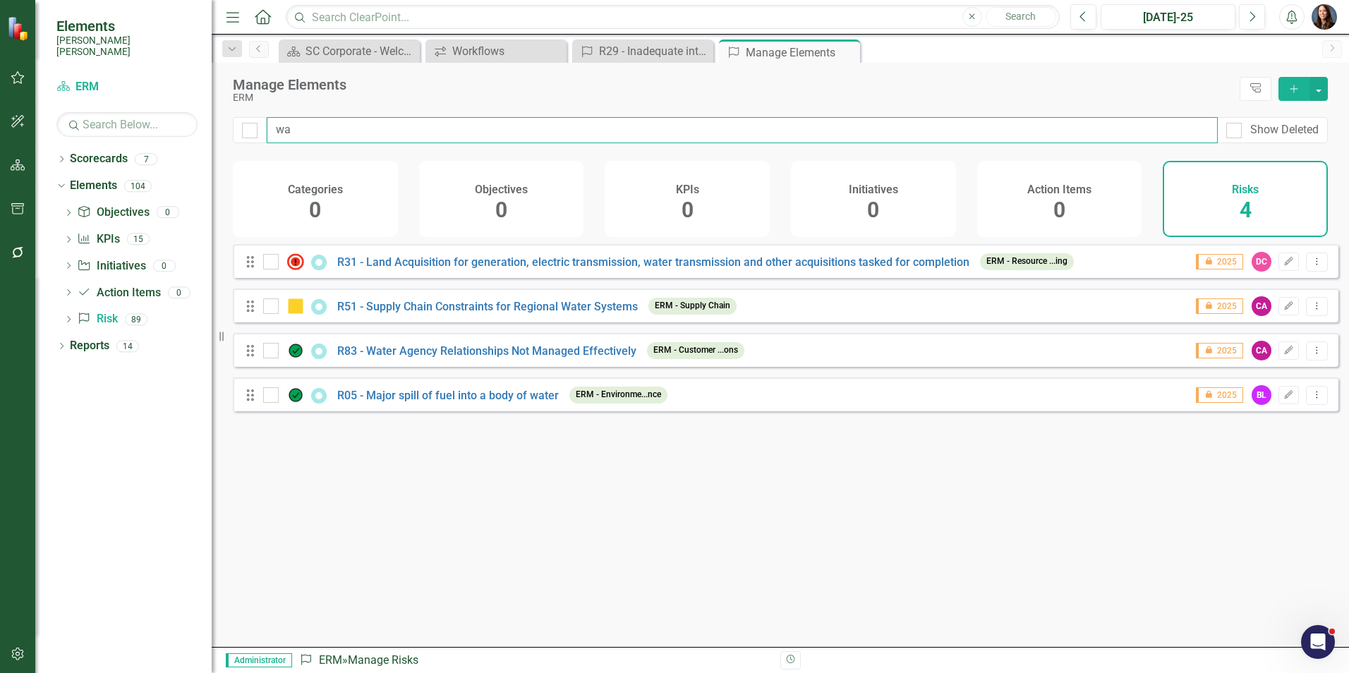
type input "wat"
checkbox input "false"
type input "wate"
checkbox input "true"
type input "water"
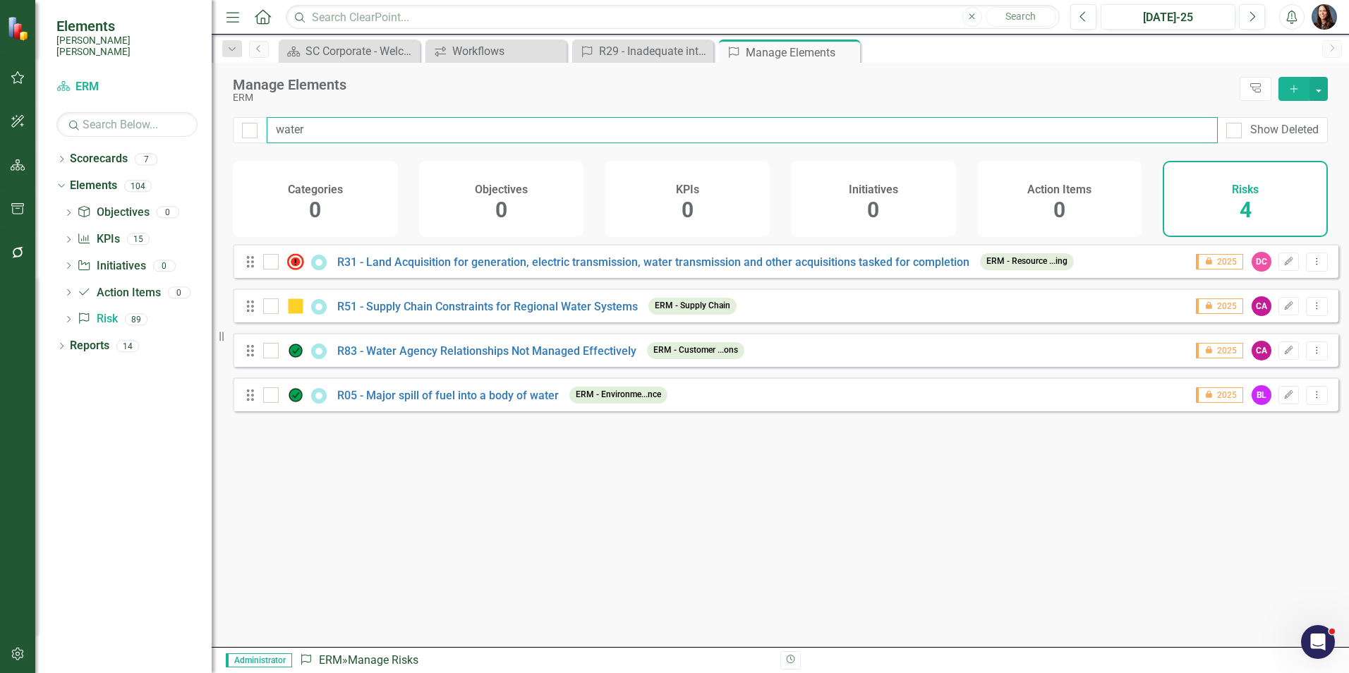
checkbox input "false"
type input "water"
checkbox input "false"
type input "water"
checkbox input "false"
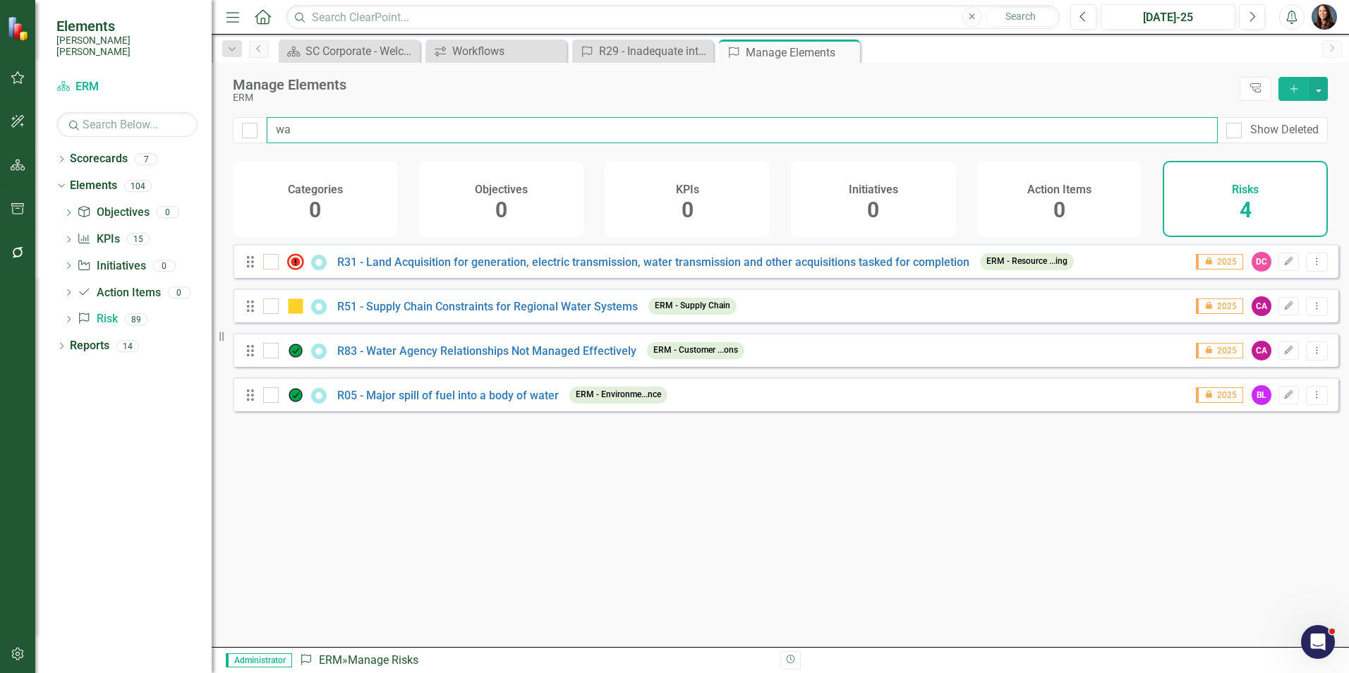
type input "w"
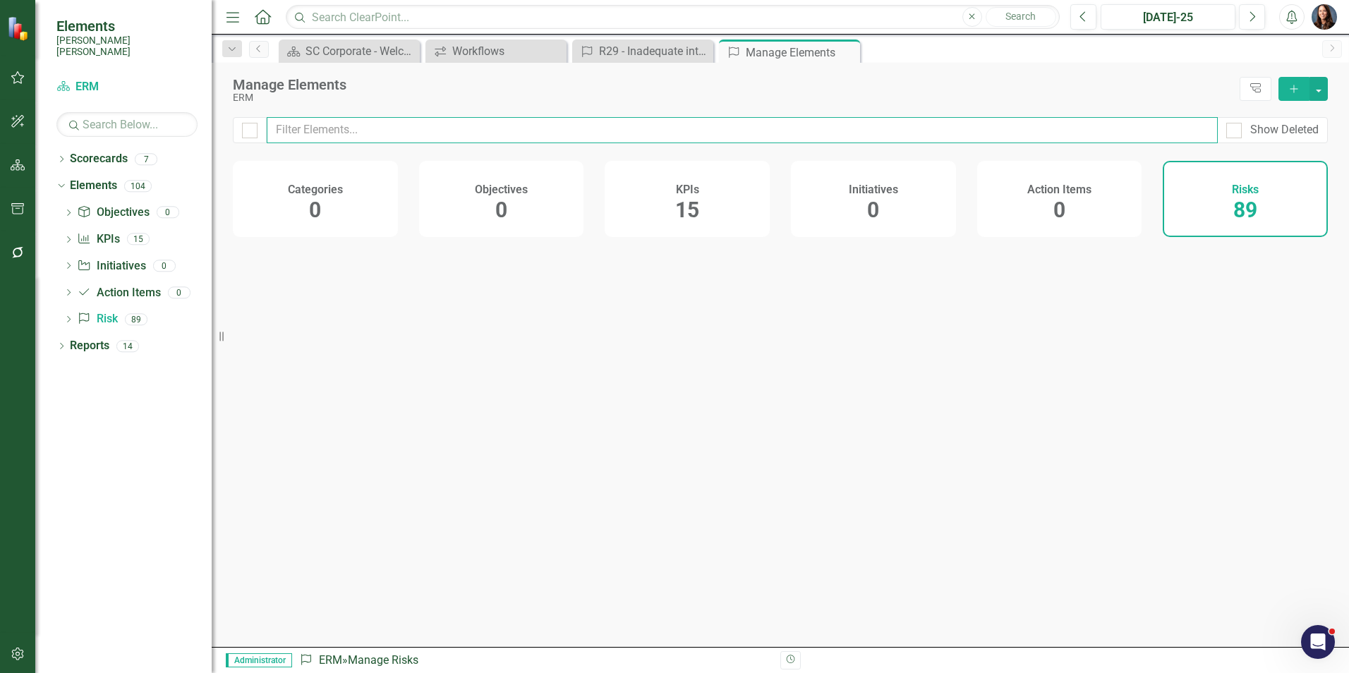
checkbox input "false"
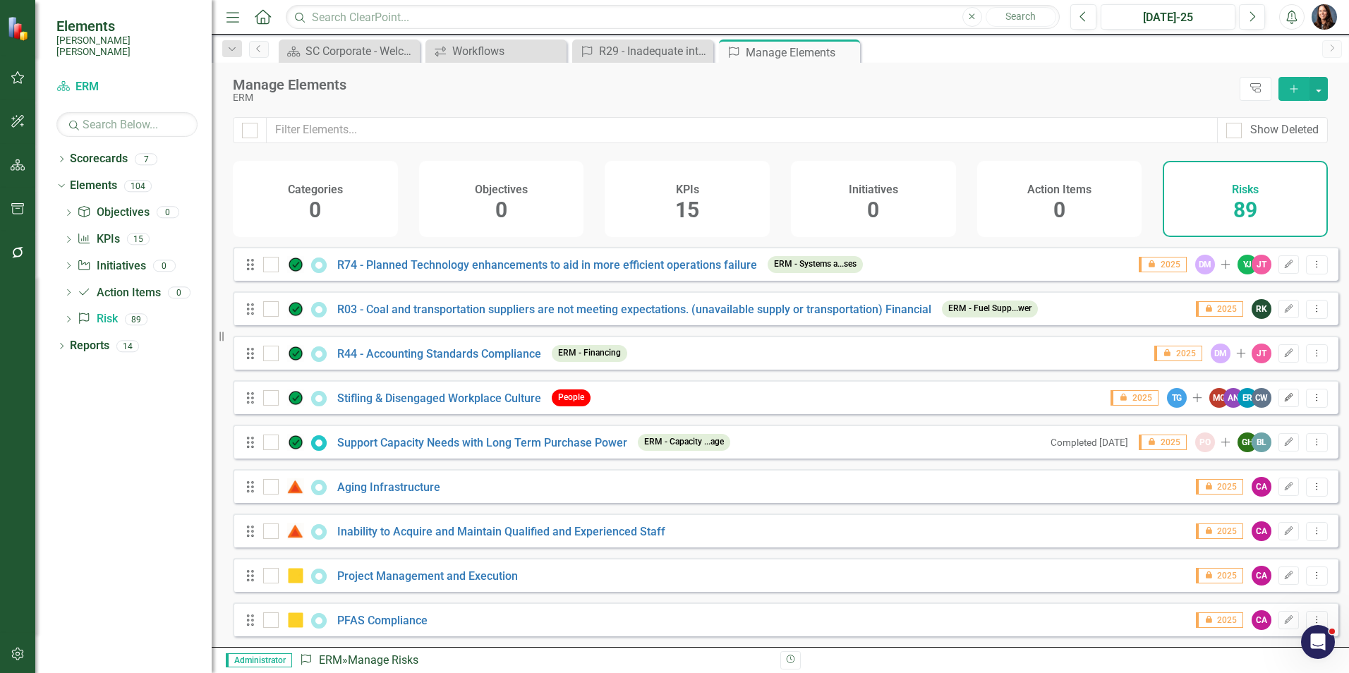
click at [1283, 395] on icon "Edit" at bounding box center [1288, 398] width 11 height 8
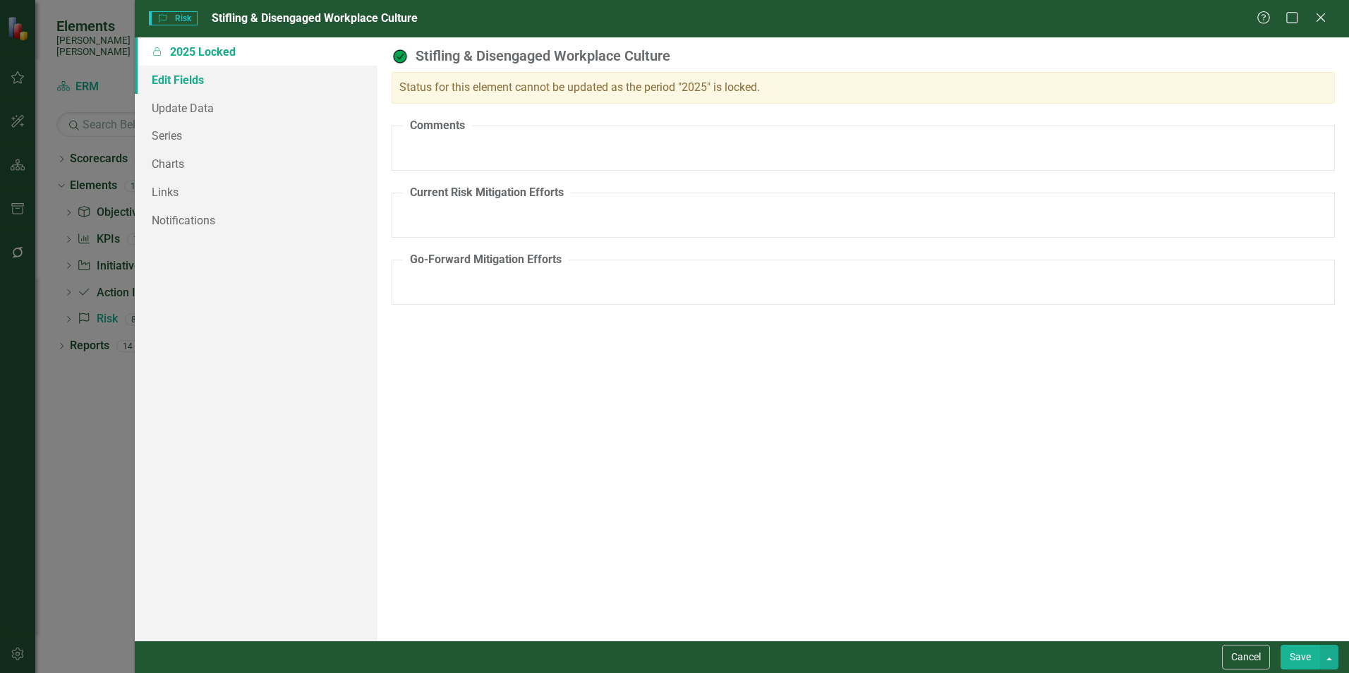
click at [190, 82] on link "Edit Fields" at bounding box center [256, 80] width 243 height 28
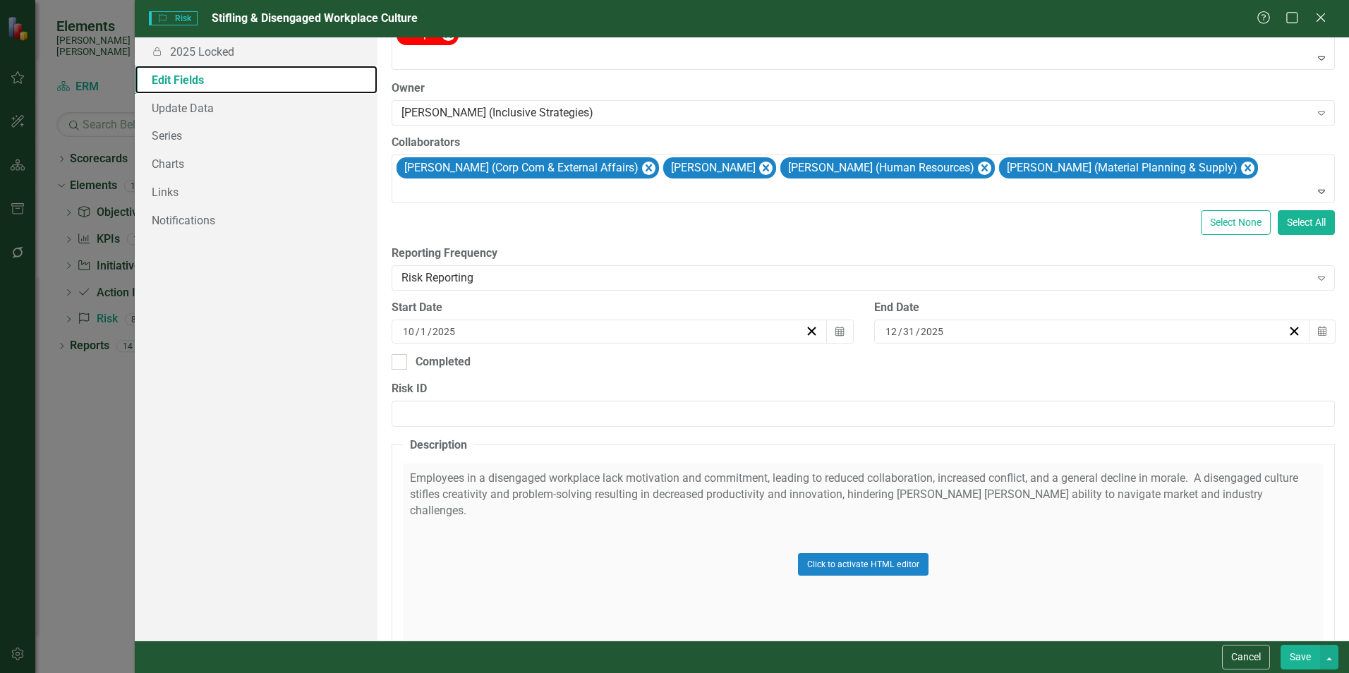
scroll to position [141, 0]
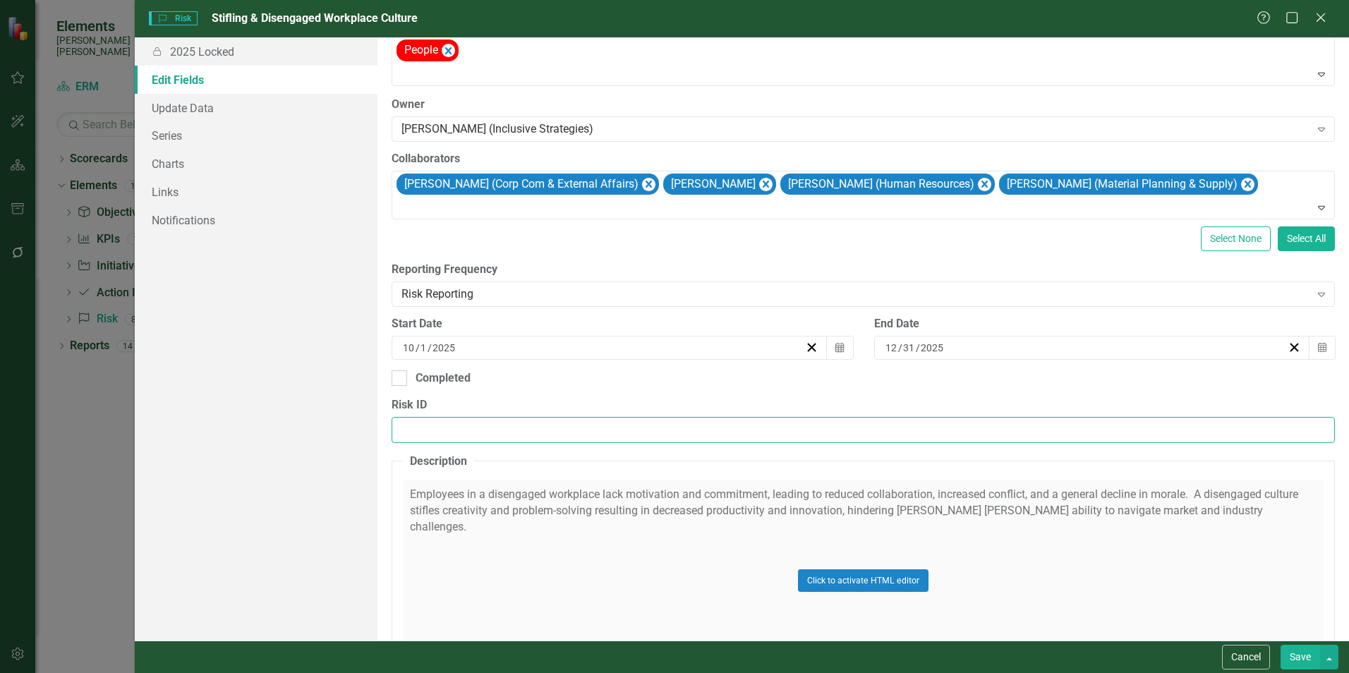
click at [423, 428] on input "Risk ID" at bounding box center [863, 430] width 943 height 26
type input "R84"
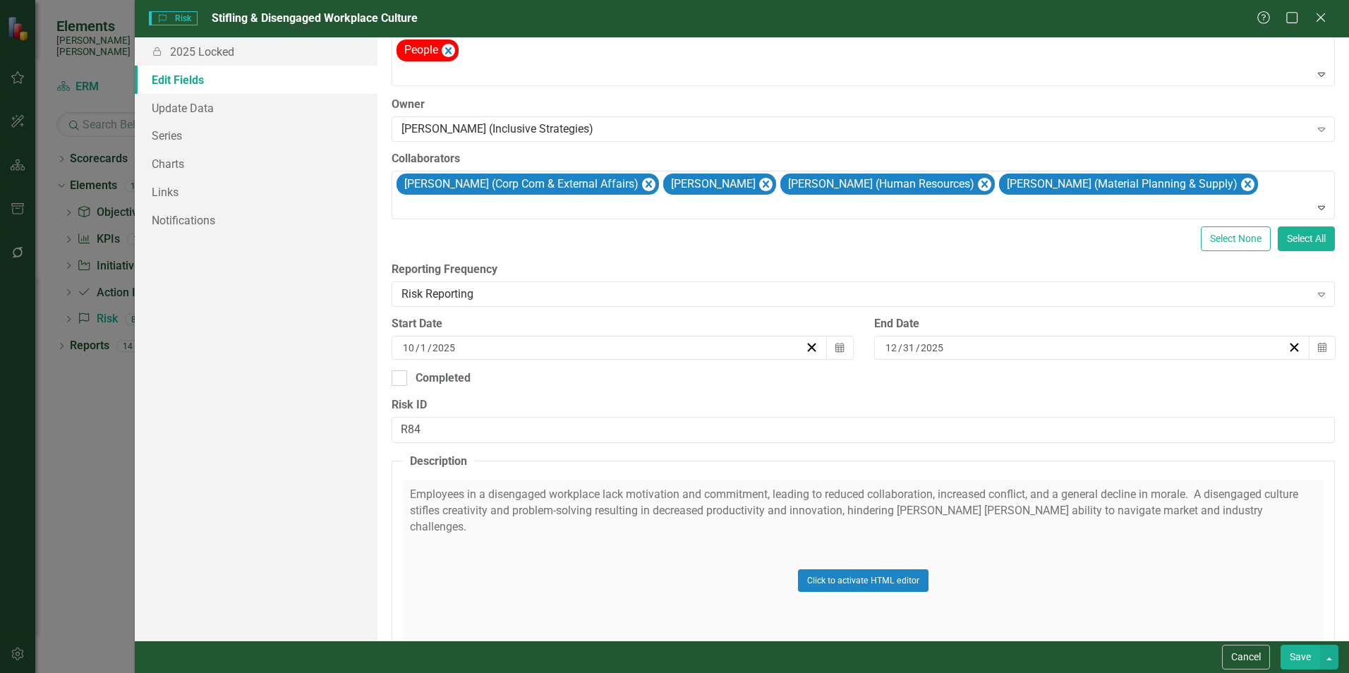
click at [1294, 653] on button "Save" at bounding box center [1301, 657] width 40 height 25
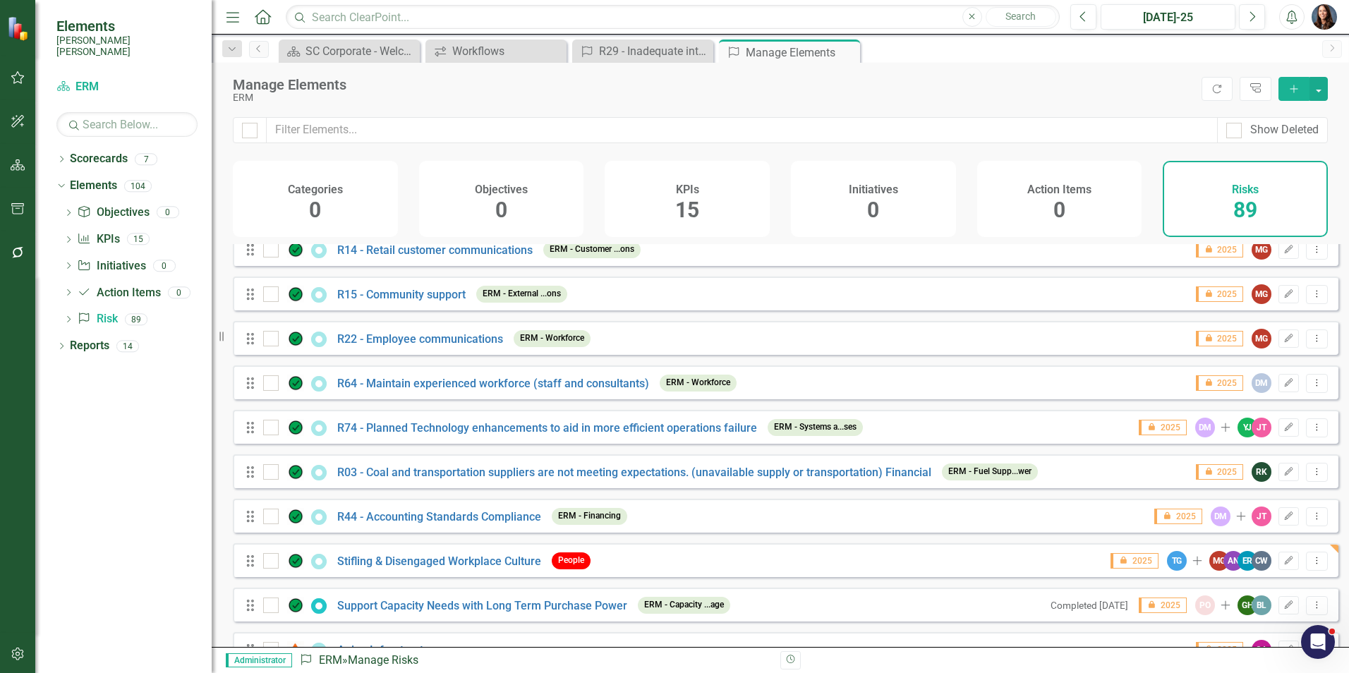
scroll to position [3387, 0]
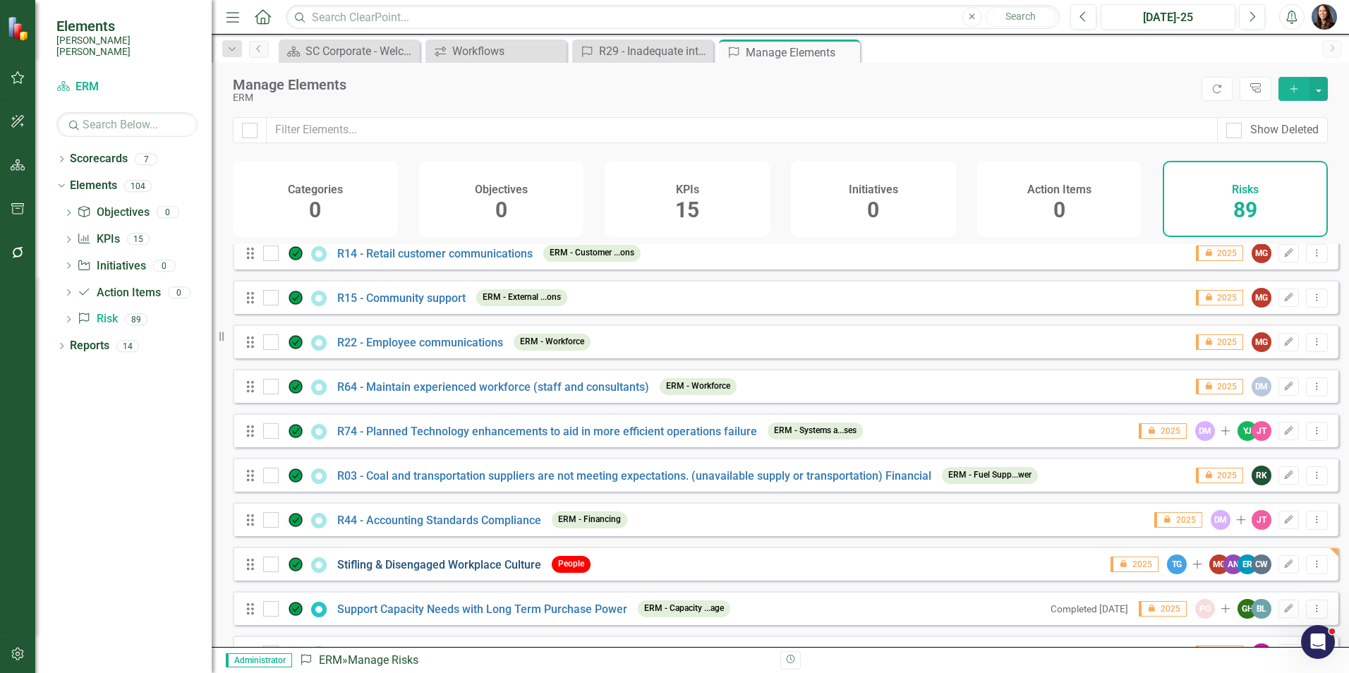
click at [500, 571] on link "Stifling & Disengaged Workplace Culture" at bounding box center [439, 564] width 204 height 13
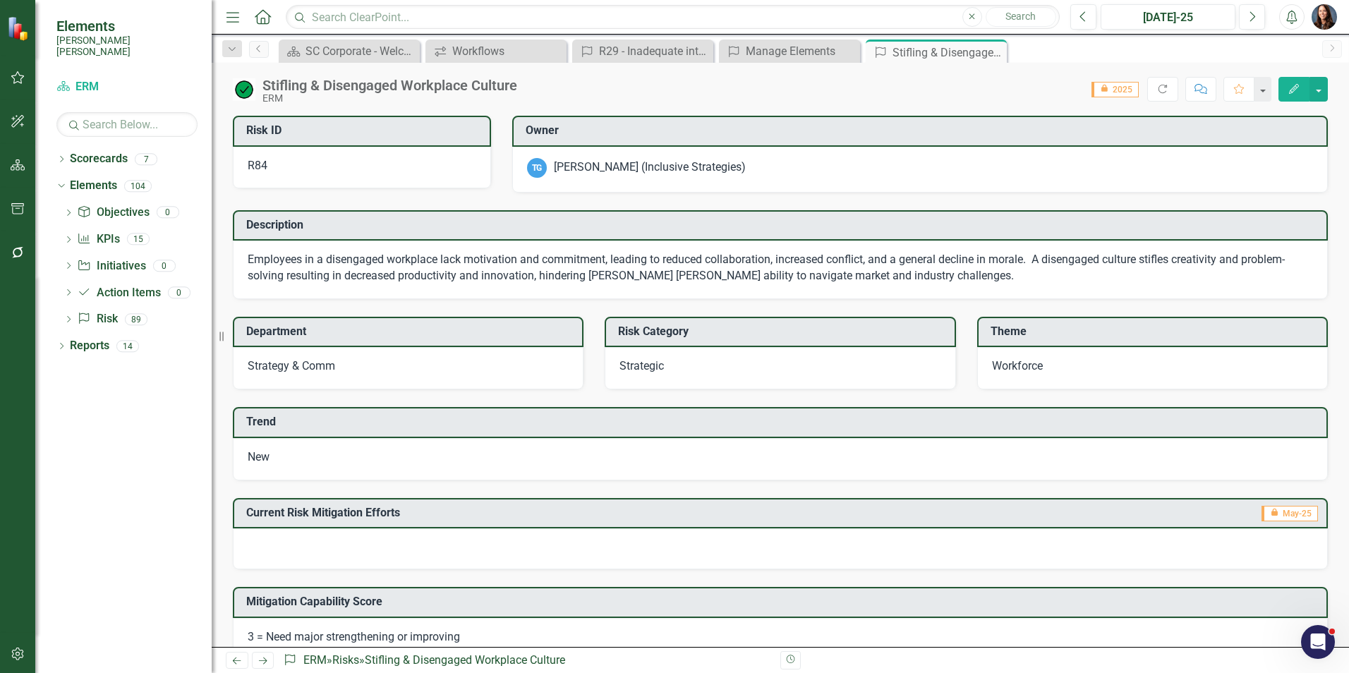
click at [426, 83] on div "Stifling & Disengaged Workplace Culture" at bounding box center [389, 86] width 255 height 16
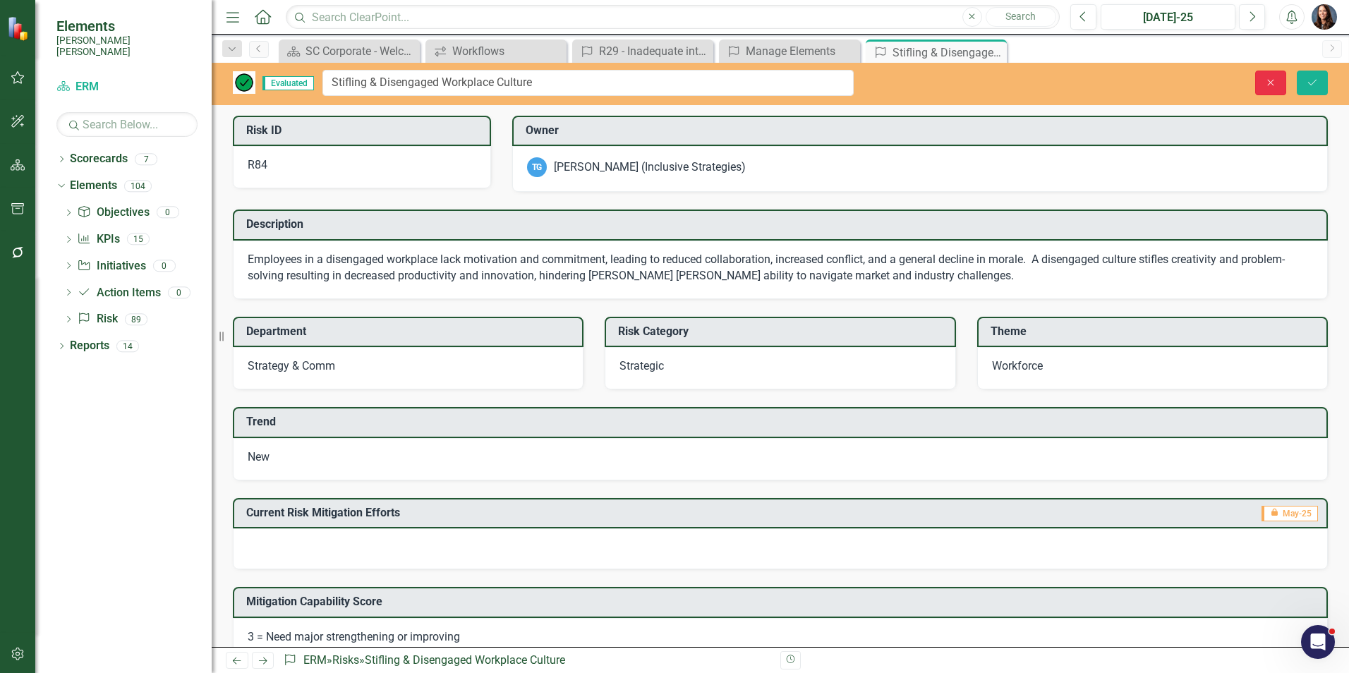
click at [1276, 78] on icon "Close" at bounding box center [1270, 83] width 13 height 10
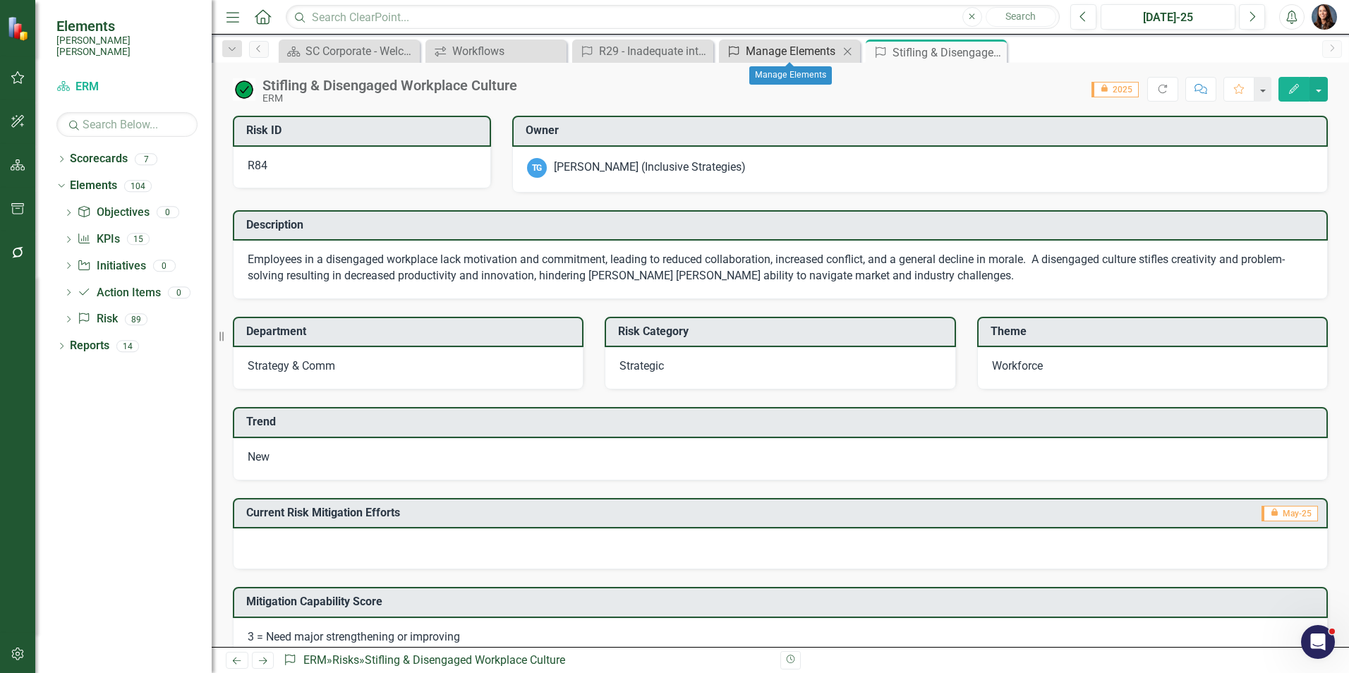
click at [758, 52] on div "Manage Elements" at bounding box center [792, 51] width 93 height 18
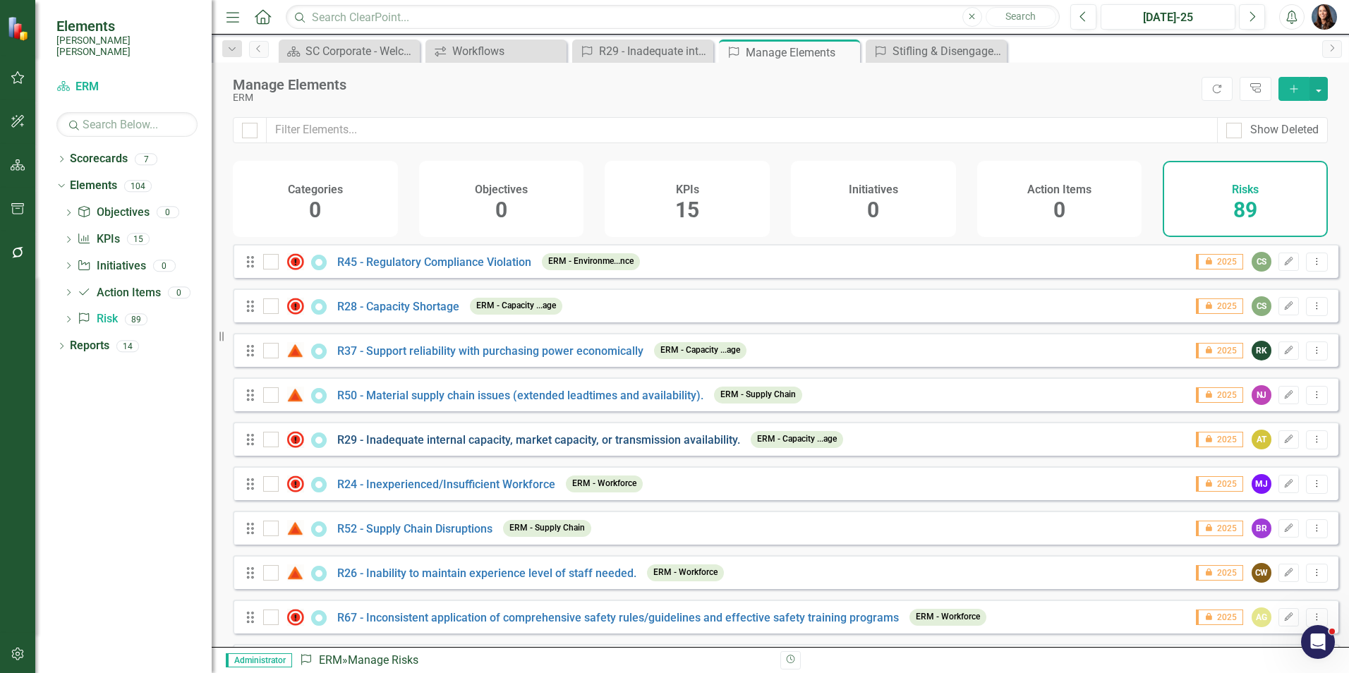
click at [528, 447] on link "R29 - Inadequate internal capacity, market capacity, or transmission availabili…" at bounding box center [538, 439] width 403 height 13
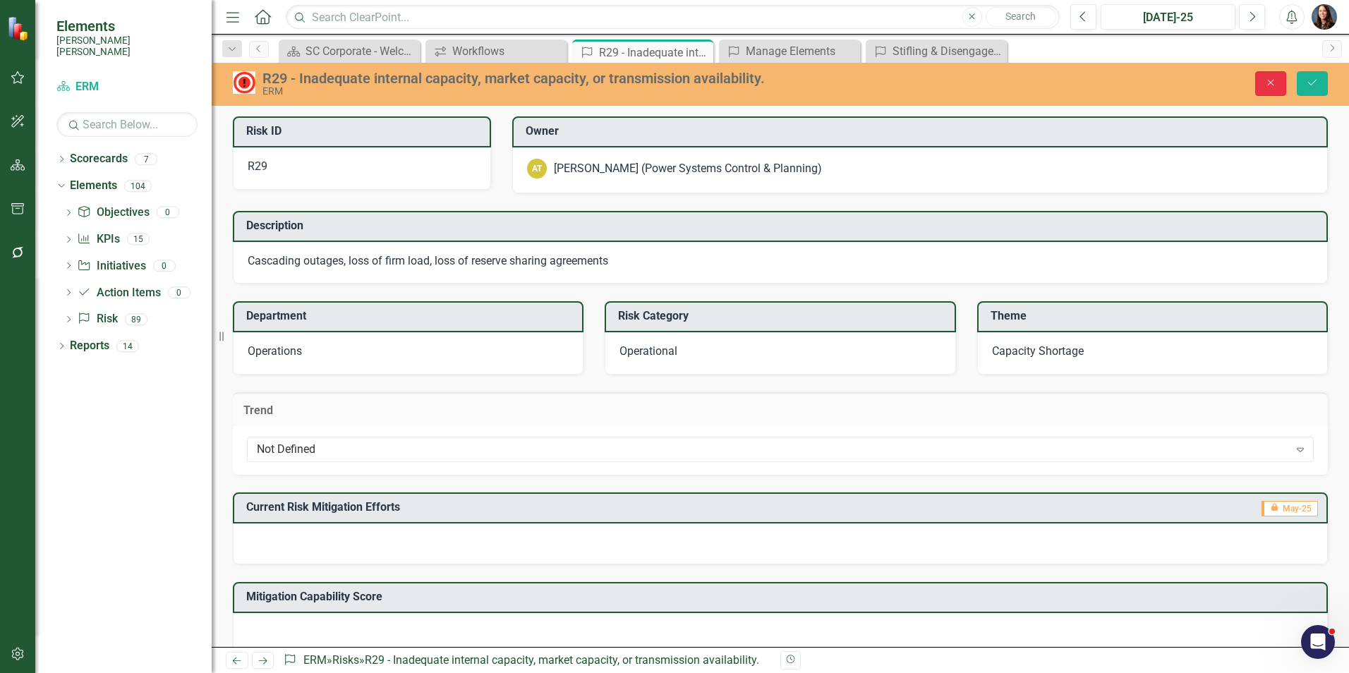
click at [1270, 84] on icon "Close" at bounding box center [1270, 83] width 13 height 10
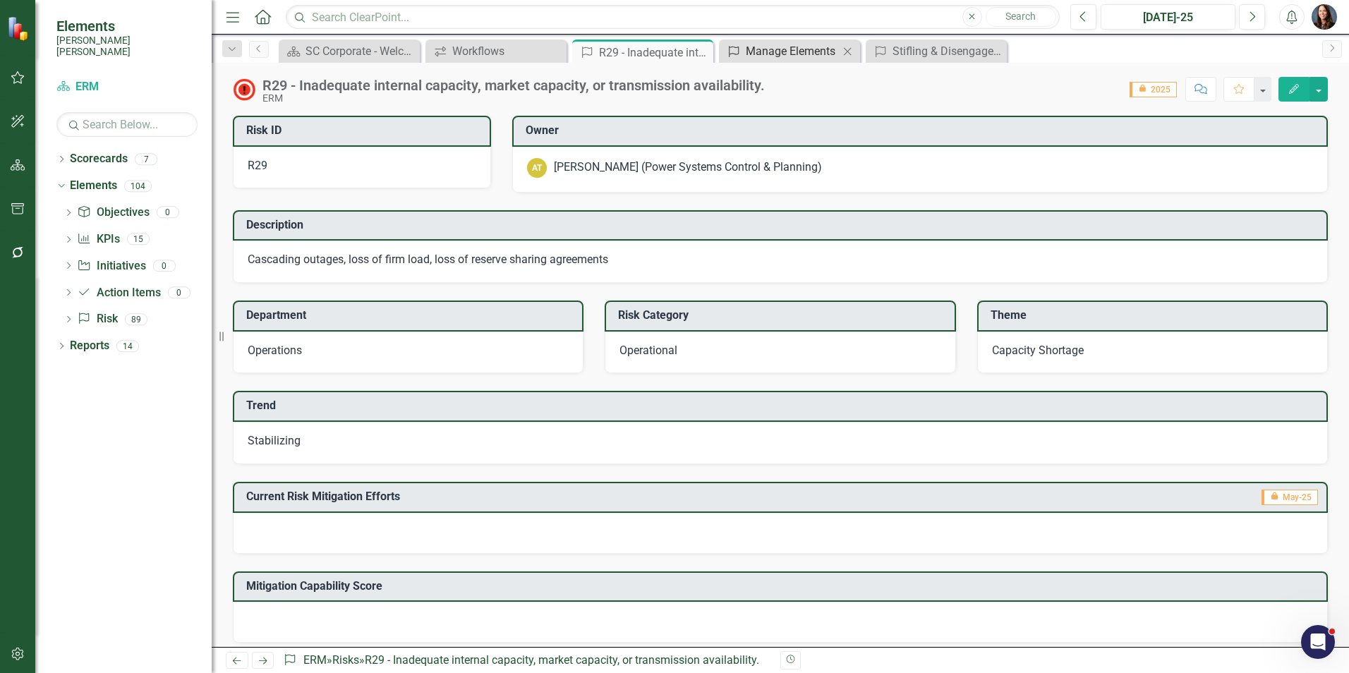
click at [749, 52] on div "Manage Elements" at bounding box center [792, 51] width 93 height 18
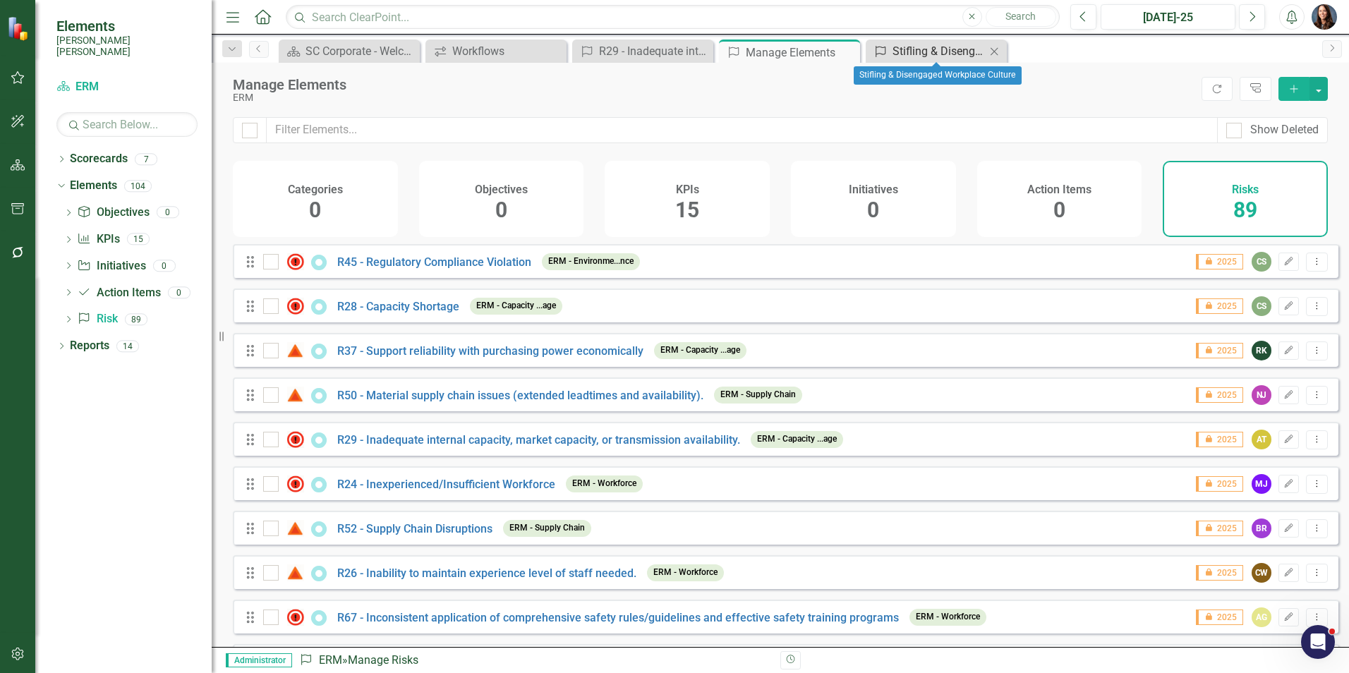
click at [906, 54] on div "Stifling & Disengaged Workplace Culture" at bounding box center [938, 51] width 93 height 18
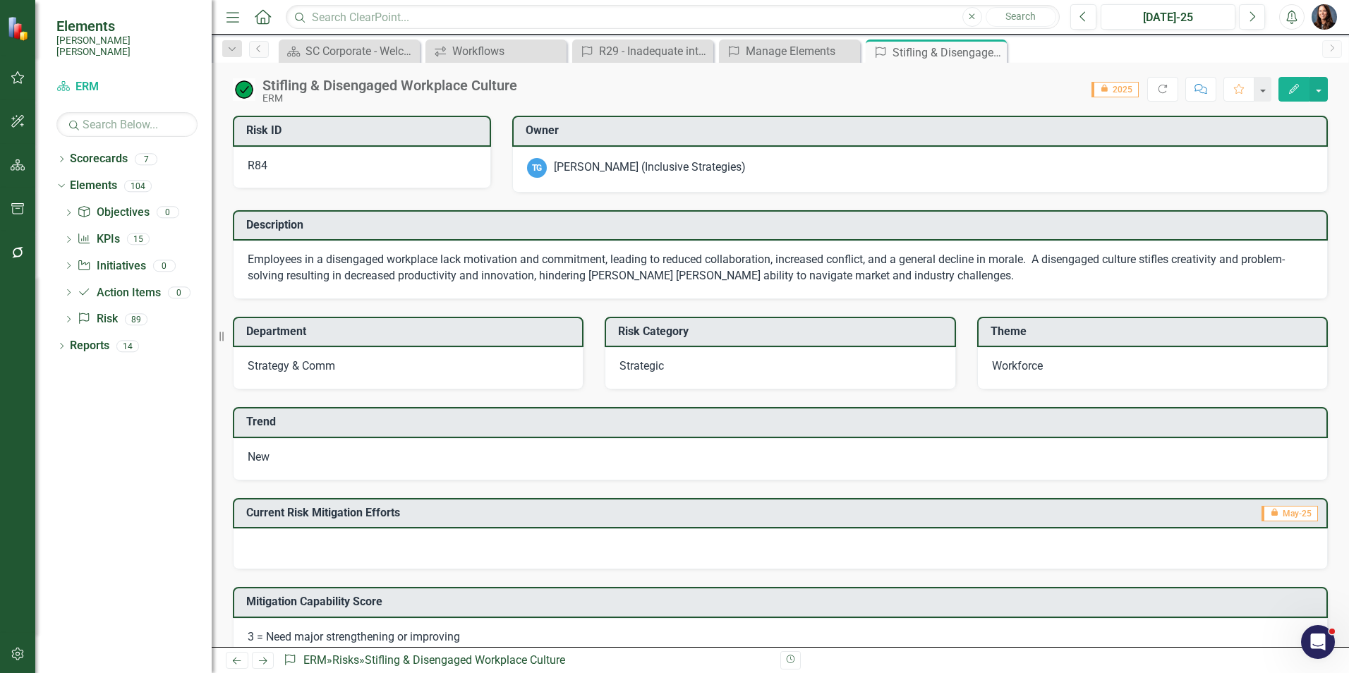
click at [304, 85] on div "Stifling & Disengaged Workplace Culture" at bounding box center [389, 86] width 255 height 16
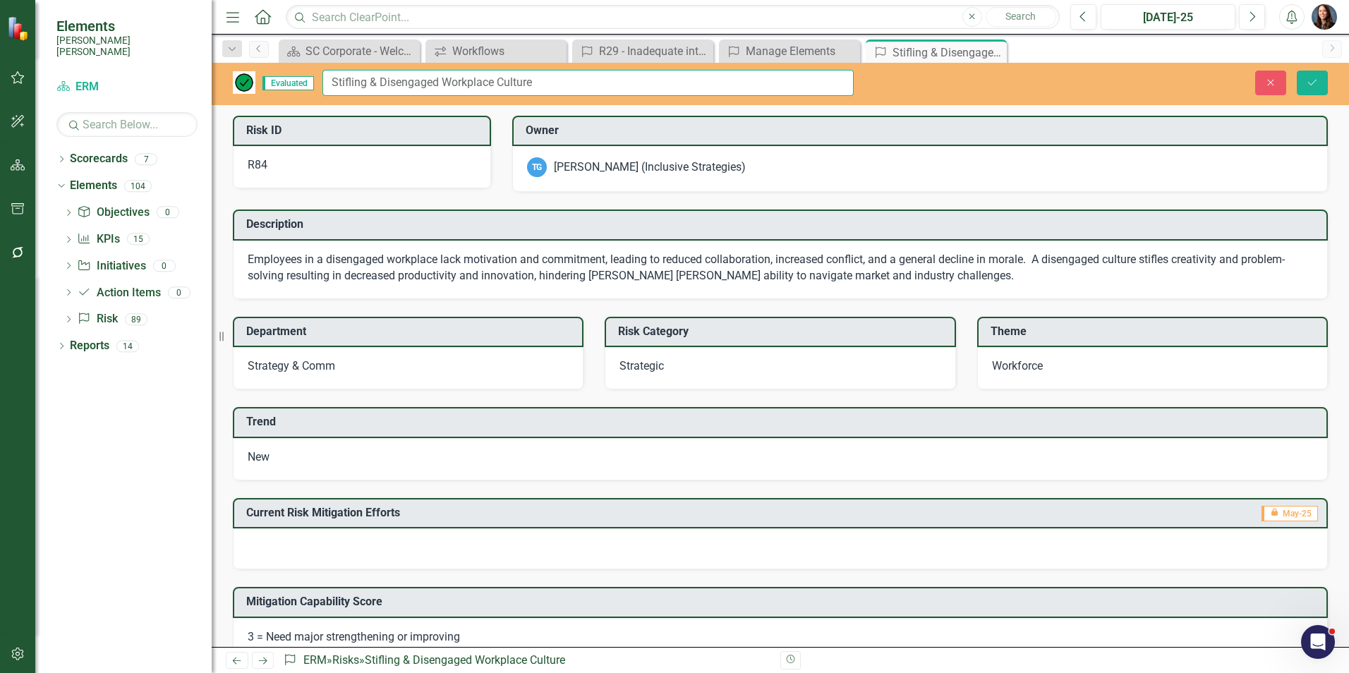
click at [333, 79] on input "Stifling & Disengaged Workplace Culture" at bounding box center [587, 83] width 531 height 26
type input "R84 - Stifling & Disengaged Workplace Culture"
click at [1315, 75] on button "Save" at bounding box center [1312, 83] width 31 height 25
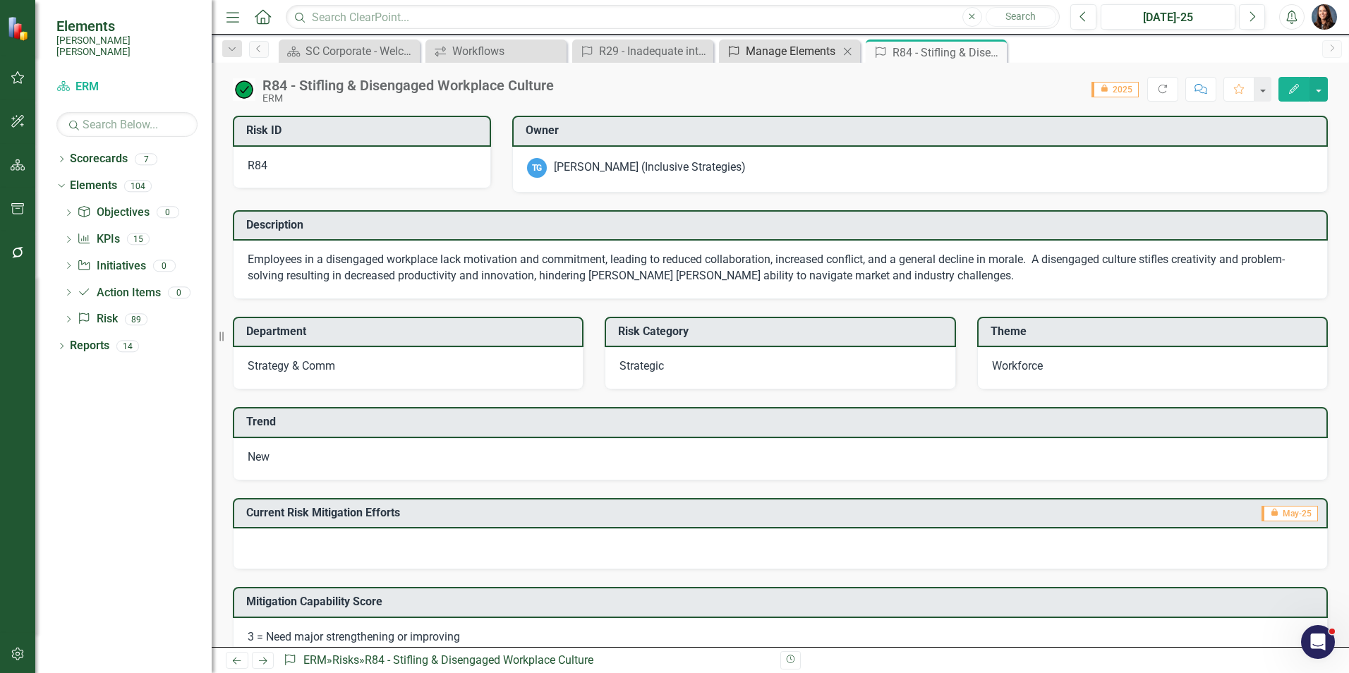
click at [770, 49] on div "Manage Elements" at bounding box center [792, 51] width 93 height 18
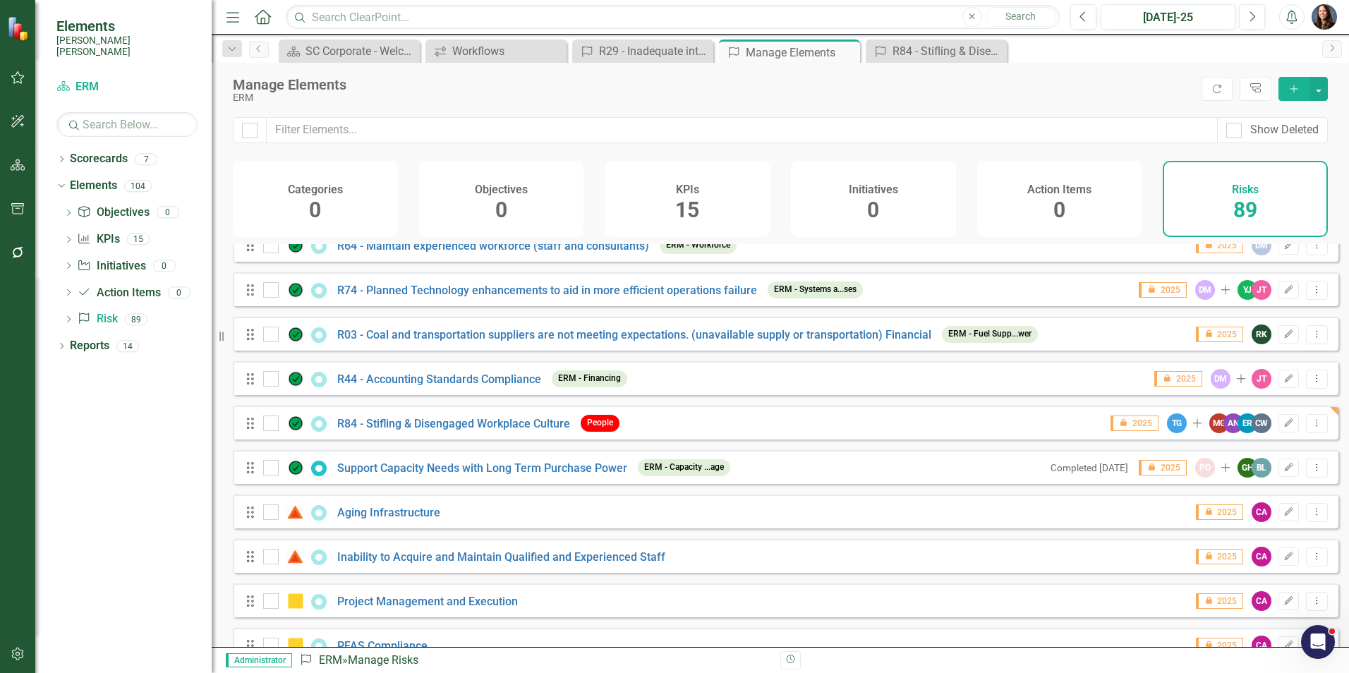
scroll to position [3564, 0]
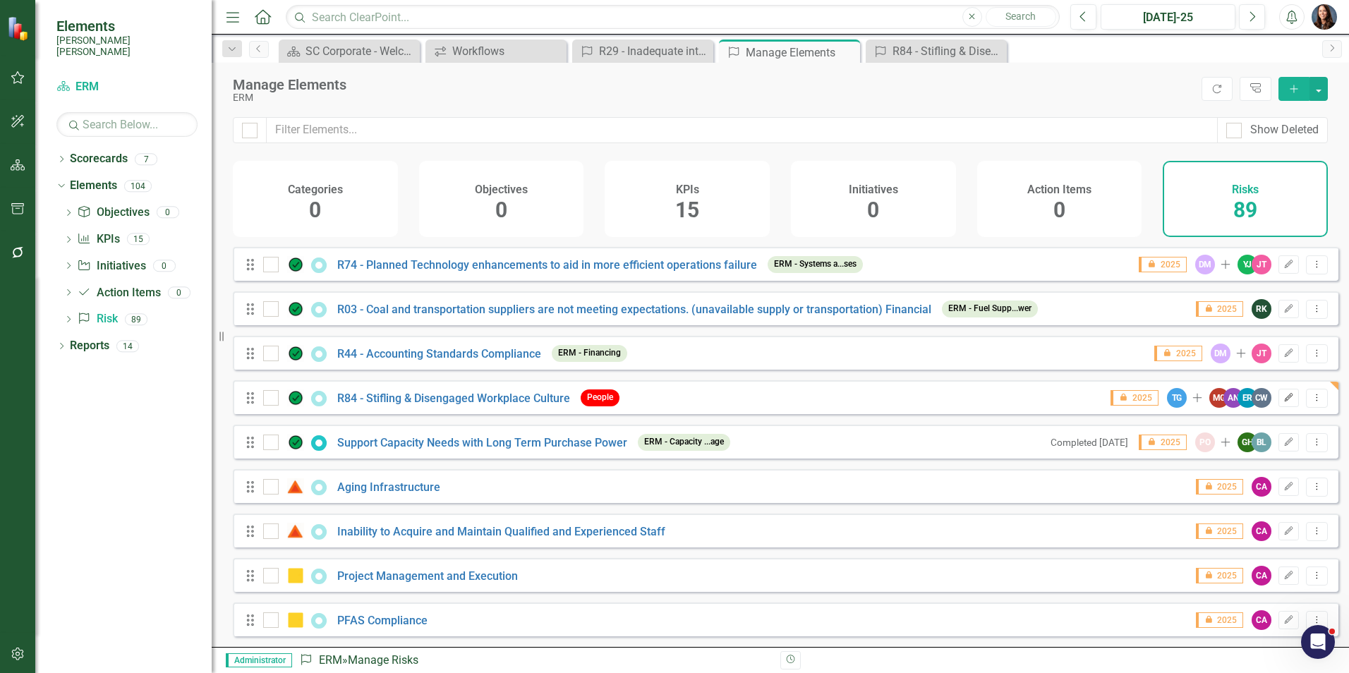
click at [1283, 400] on icon "Edit" at bounding box center [1288, 398] width 11 height 8
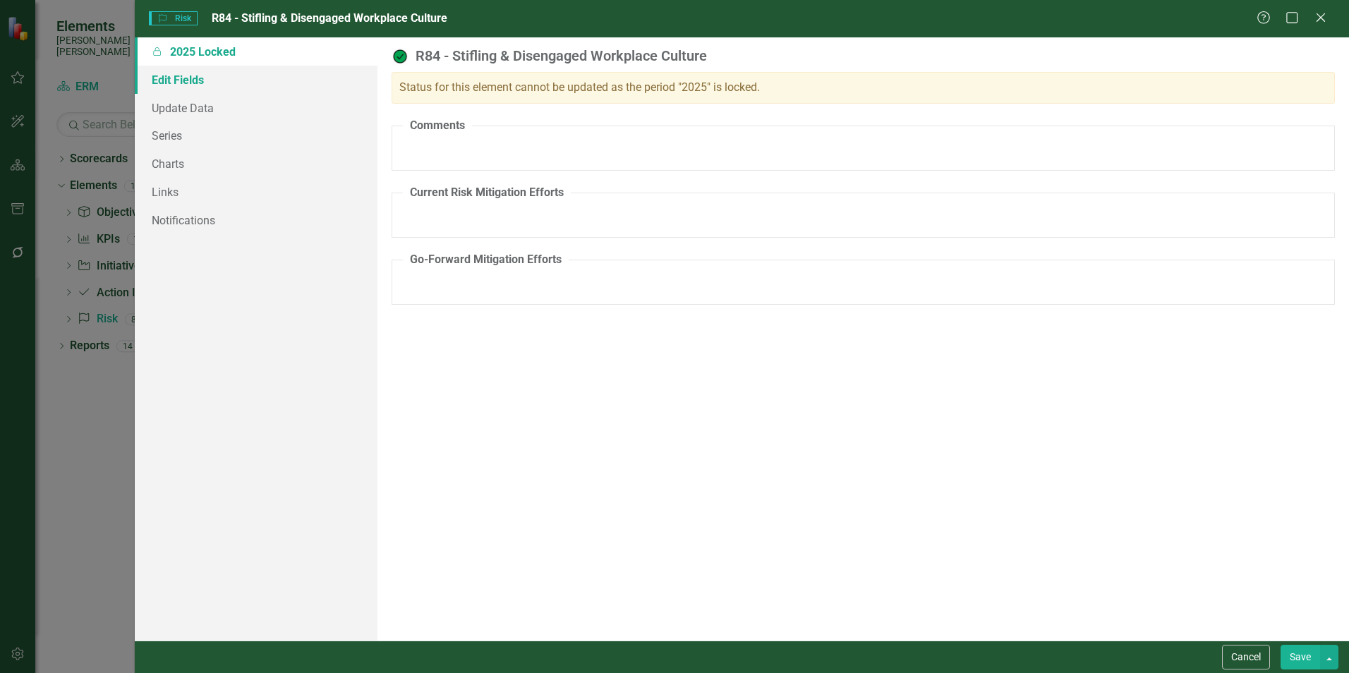
click at [175, 86] on link "Edit Fields" at bounding box center [256, 80] width 243 height 28
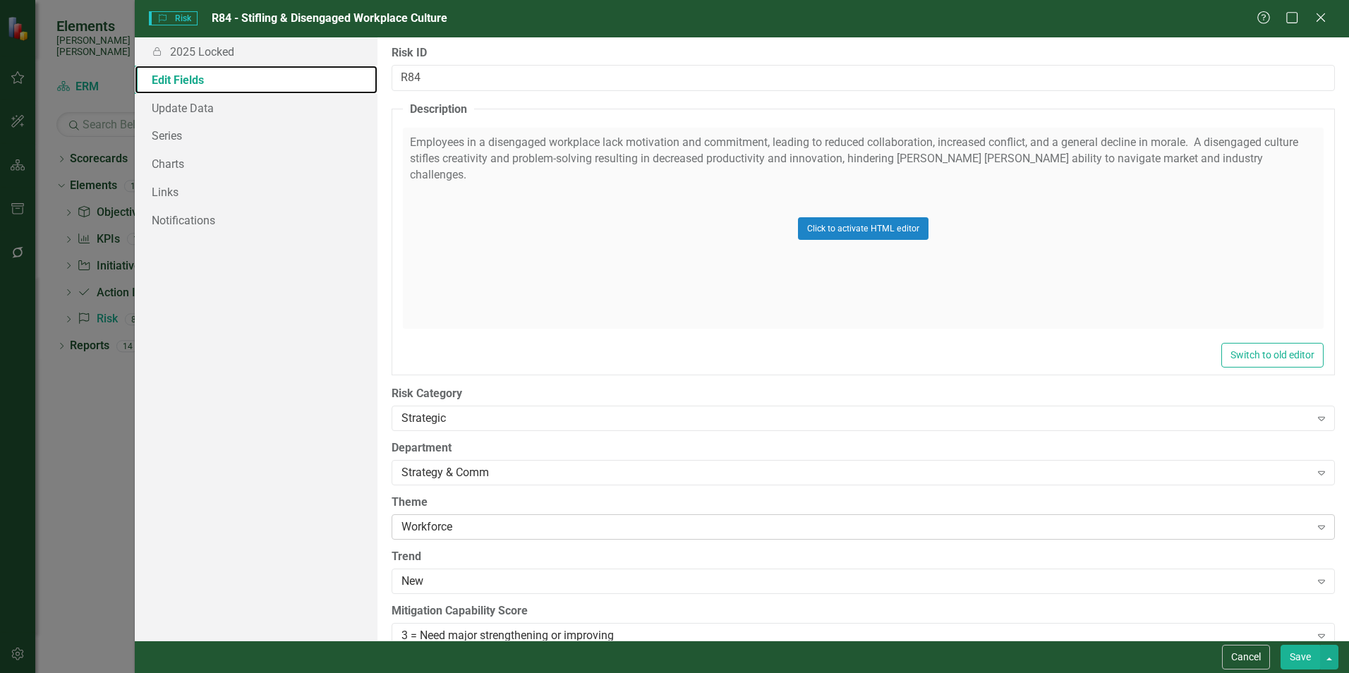
scroll to position [521, 0]
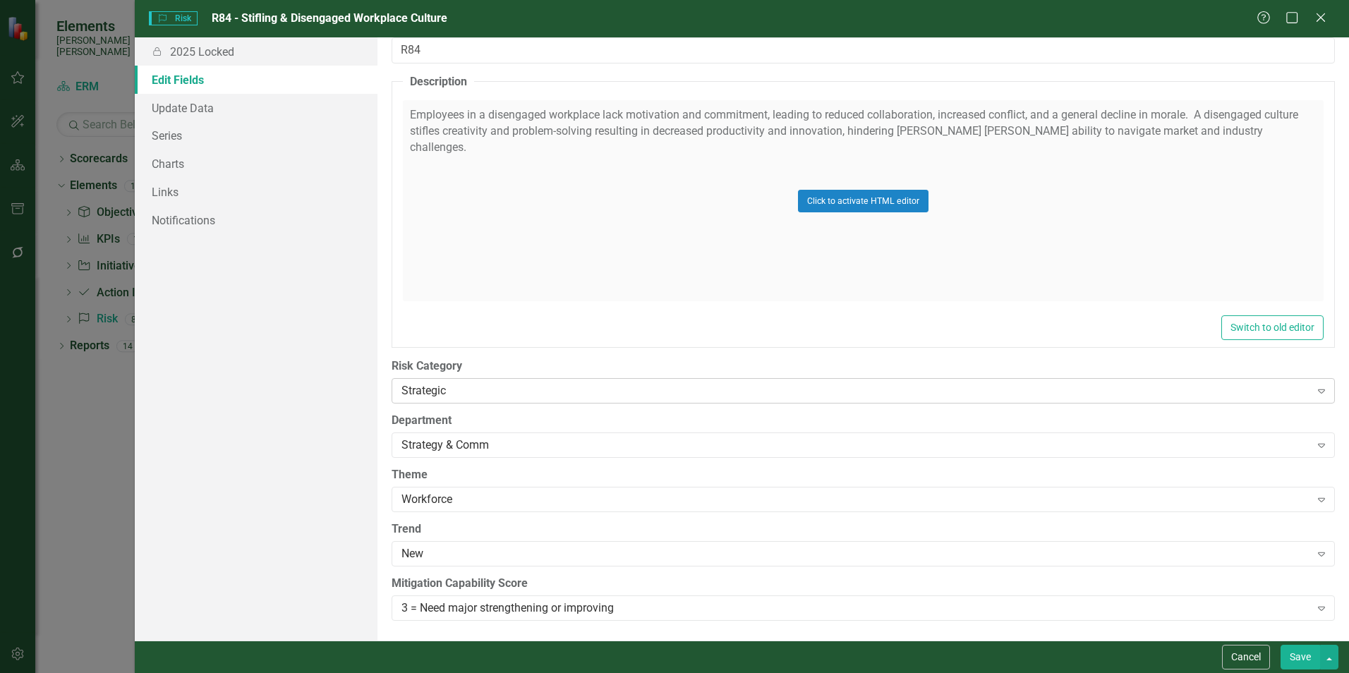
click at [1314, 394] on icon "Expand" at bounding box center [1321, 390] width 14 height 11
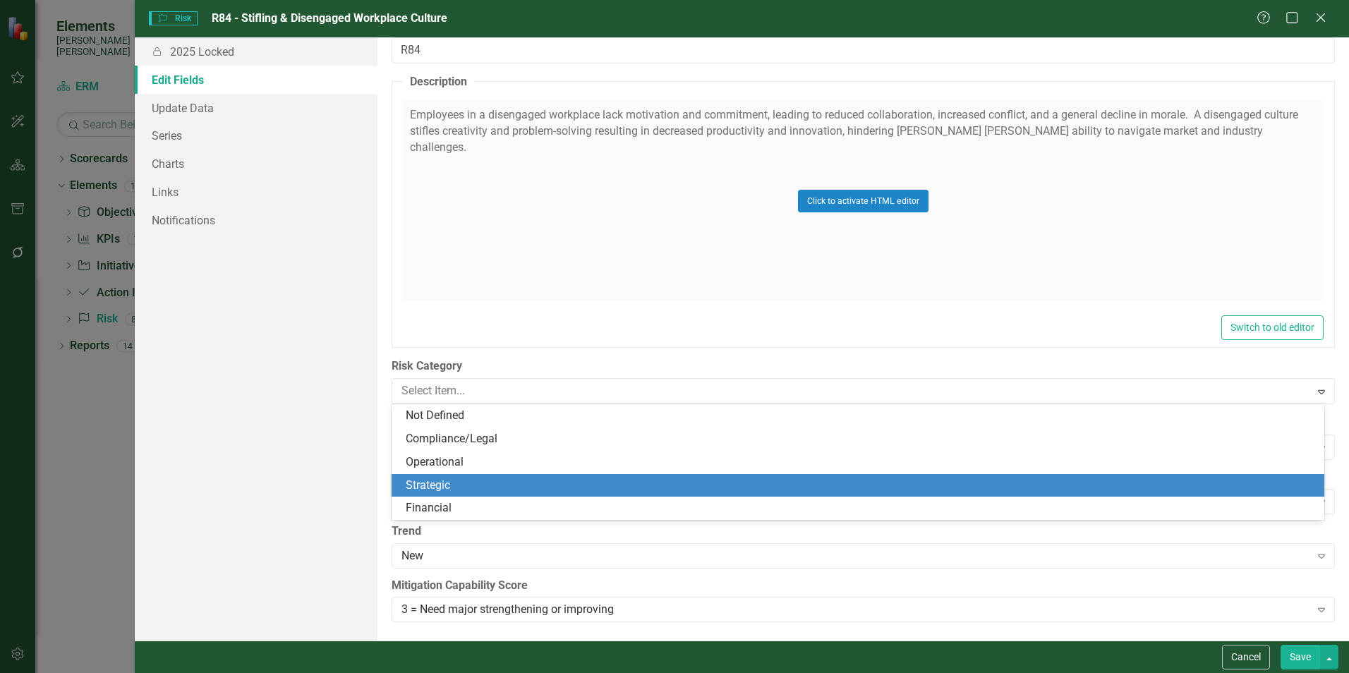
click at [442, 483] on div "Strategic" at bounding box center [861, 486] width 910 height 16
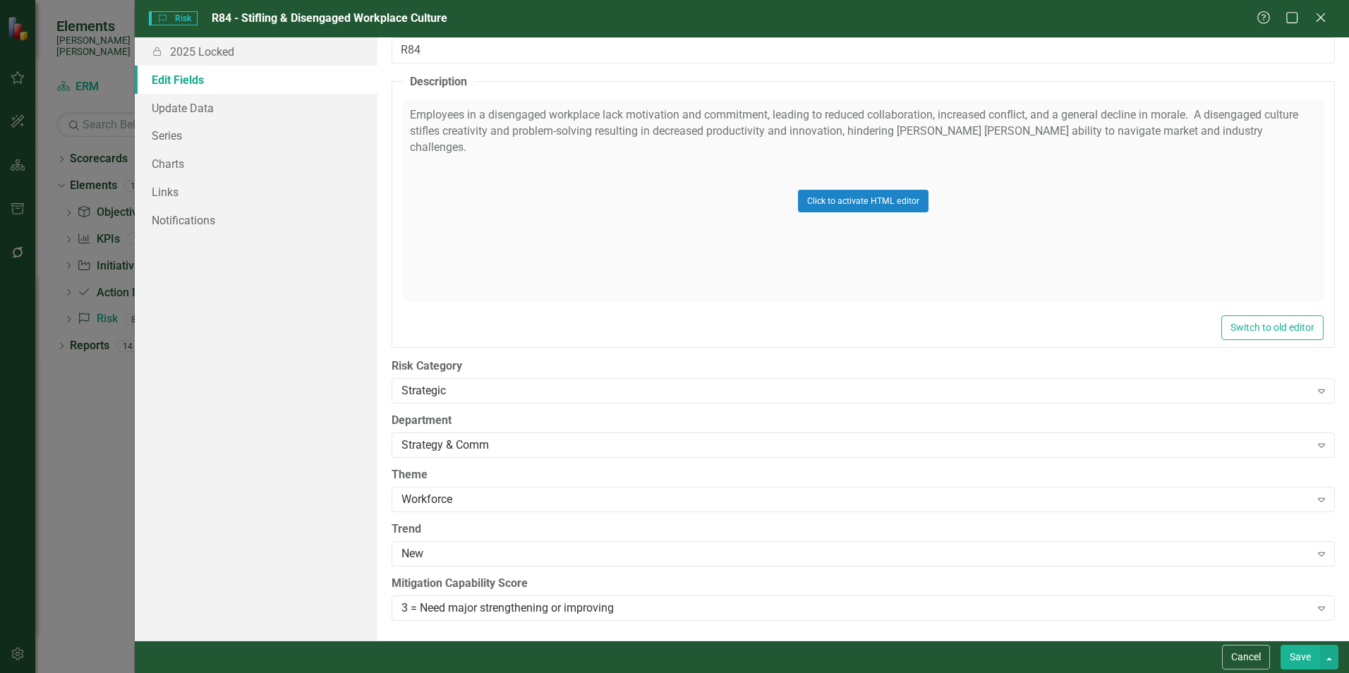
click at [353, 492] on div "Locked 2025 Locked Edit Fields Update Data Series Charts Links Notifications" at bounding box center [256, 338] width 243 height 603
click at [1297, 656] on button "Save" at bounding box center [1301, 657] width 40 height 25
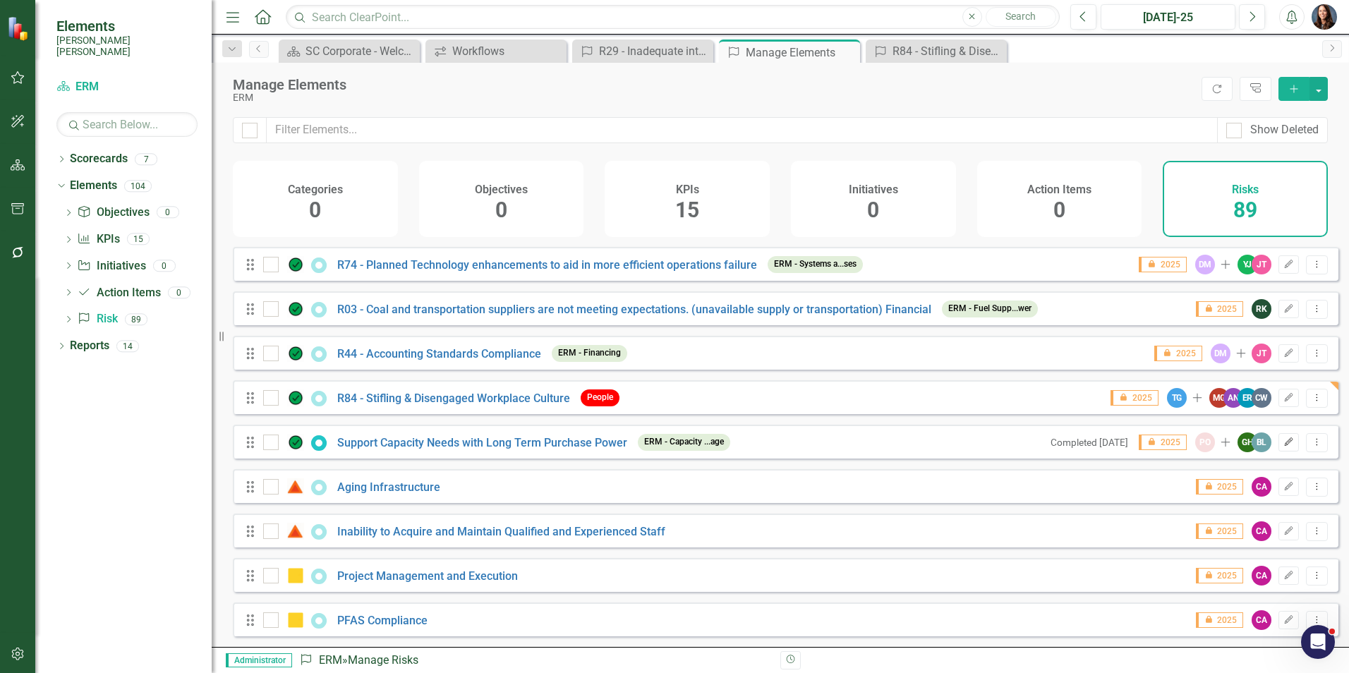
click at [1283, 444] on icon "Edit" at bounding box center [1288, 442] width 11 height 8
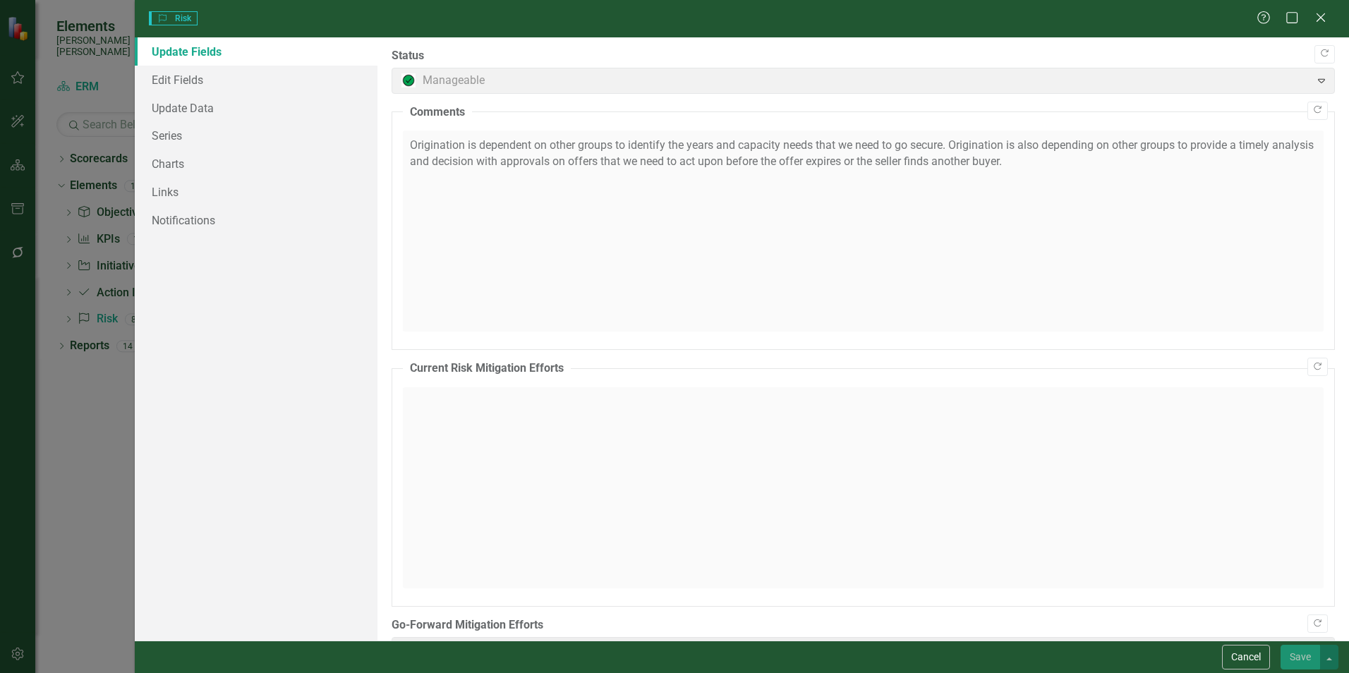
type input "In contact with Counterparties who have generation, monitor long term trans ava…"
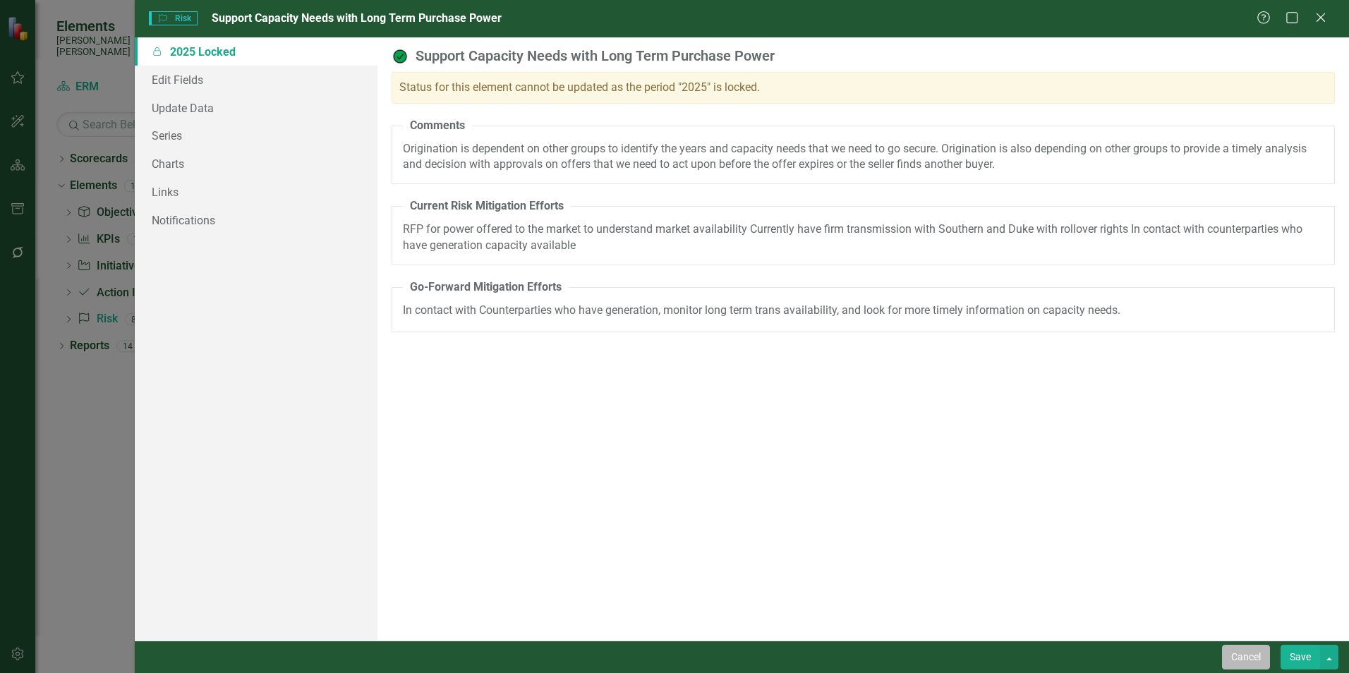
click at [1251, 657] on button "Cancel" at bounding box center [1246, 657] width 48 height 25
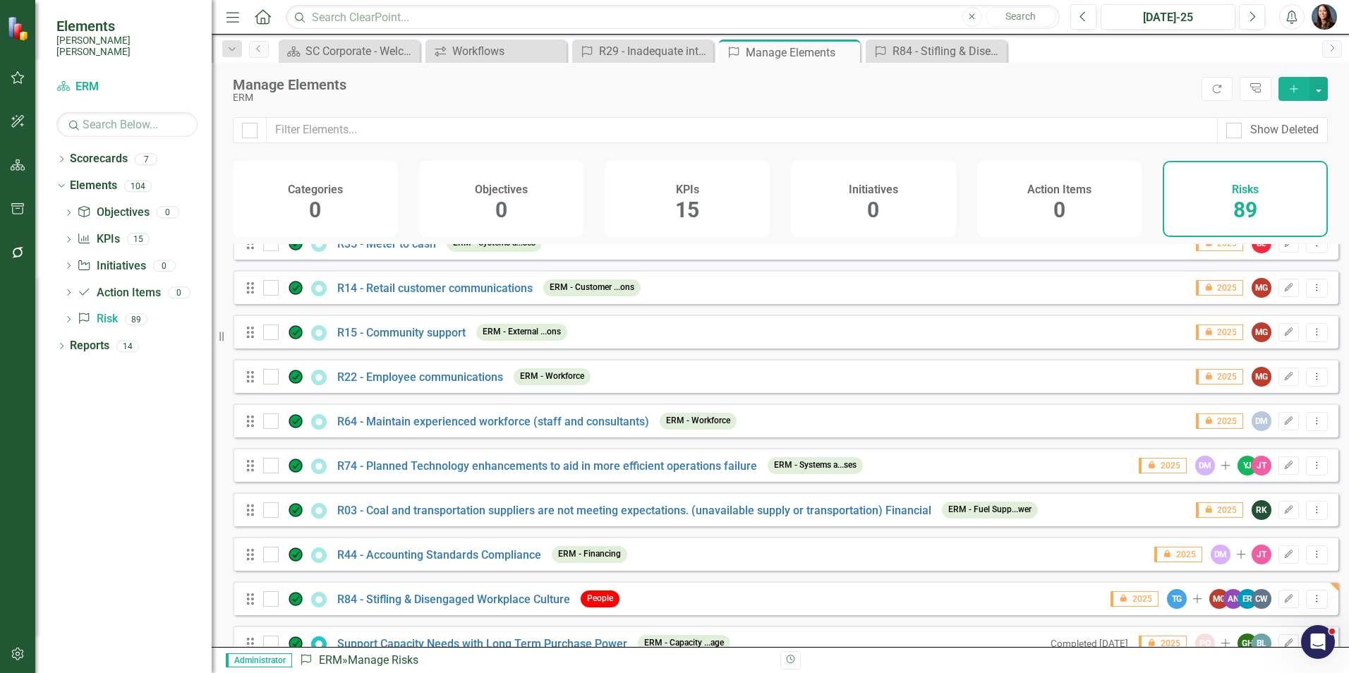
scroll to position [3564, 0]
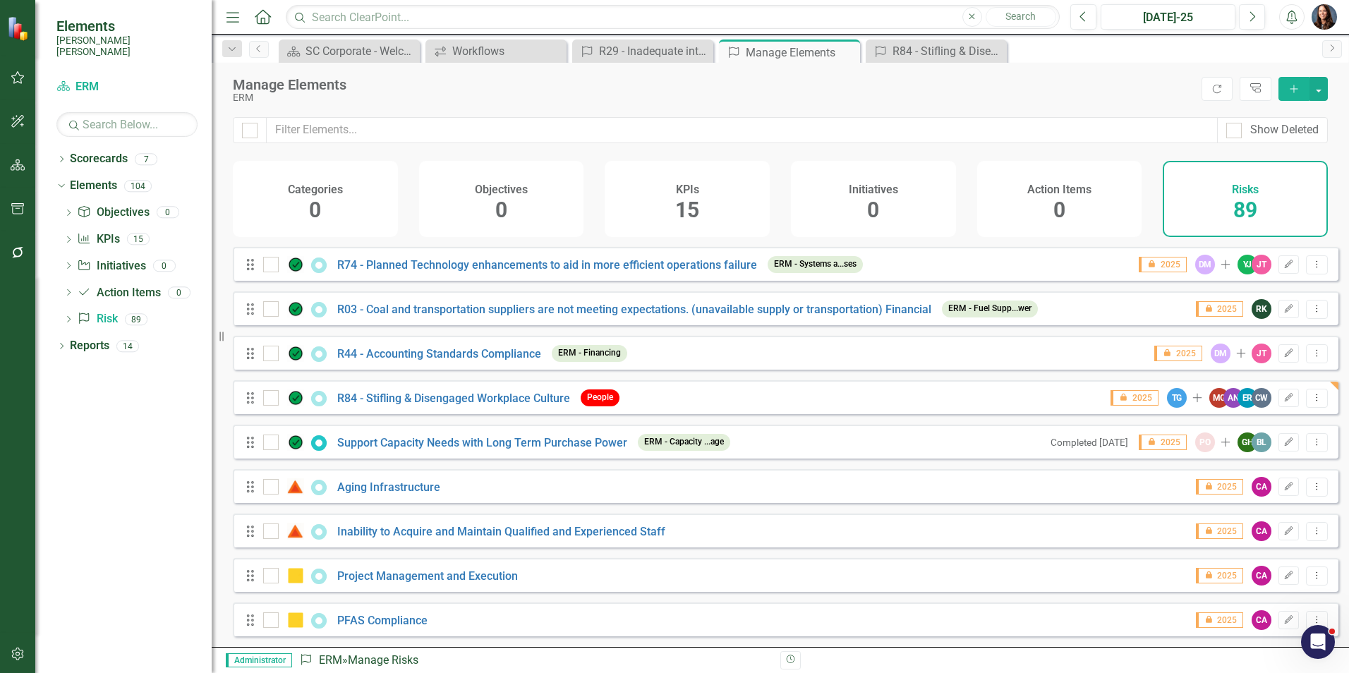
click at [1120, 397] on icon at bounding box center [1123, 397] width 6 height 8
click at [1283, 443] on icon "Edit" at bounding box center [1288, 442] width 11 height 8
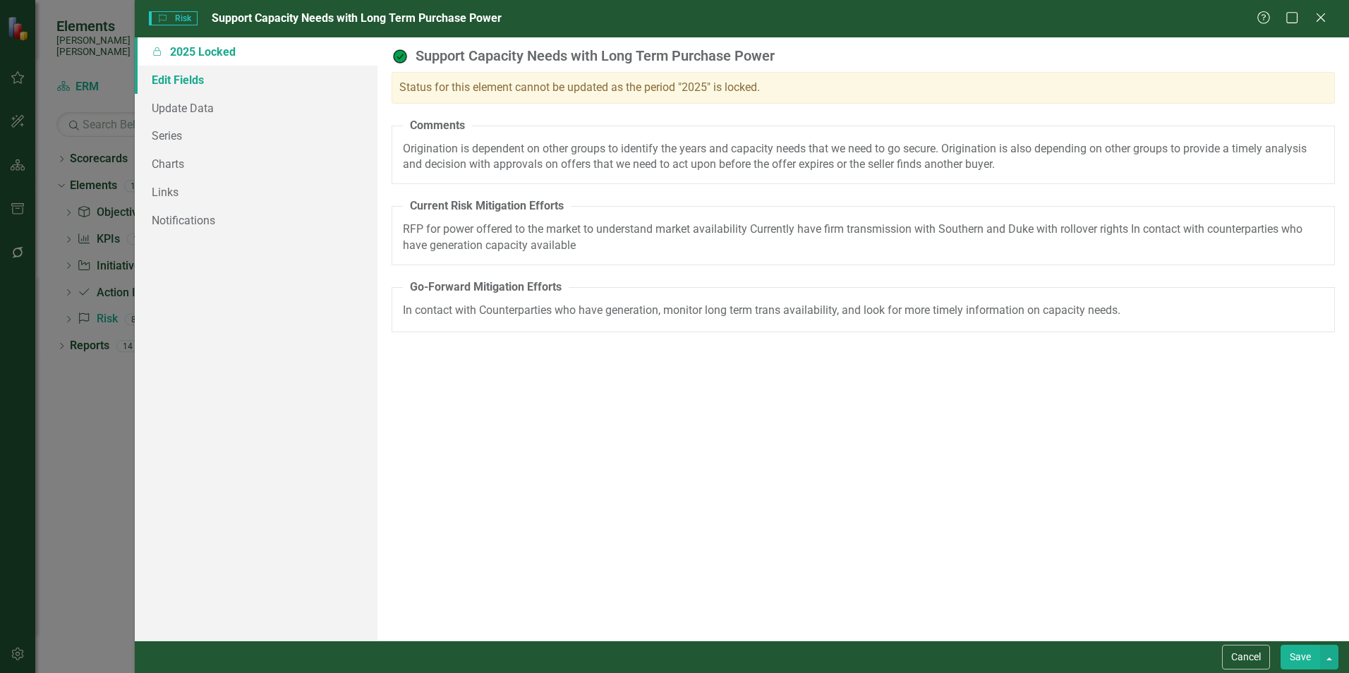
click at [183, 80] on link "Edit Fields" at bounding box center [256, 80] width 243 height 28
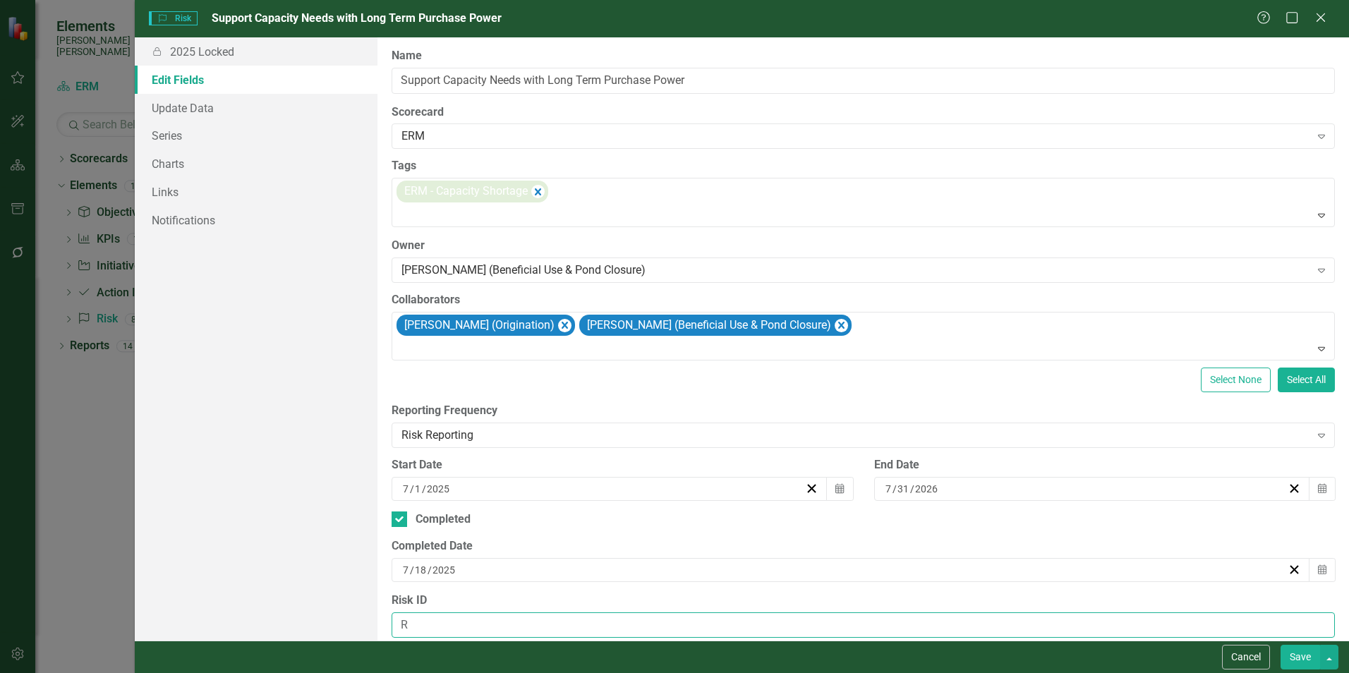
click at [476, 627] on input "R" at bounding box center [863, 625] width 943 height 26
type input "R85"
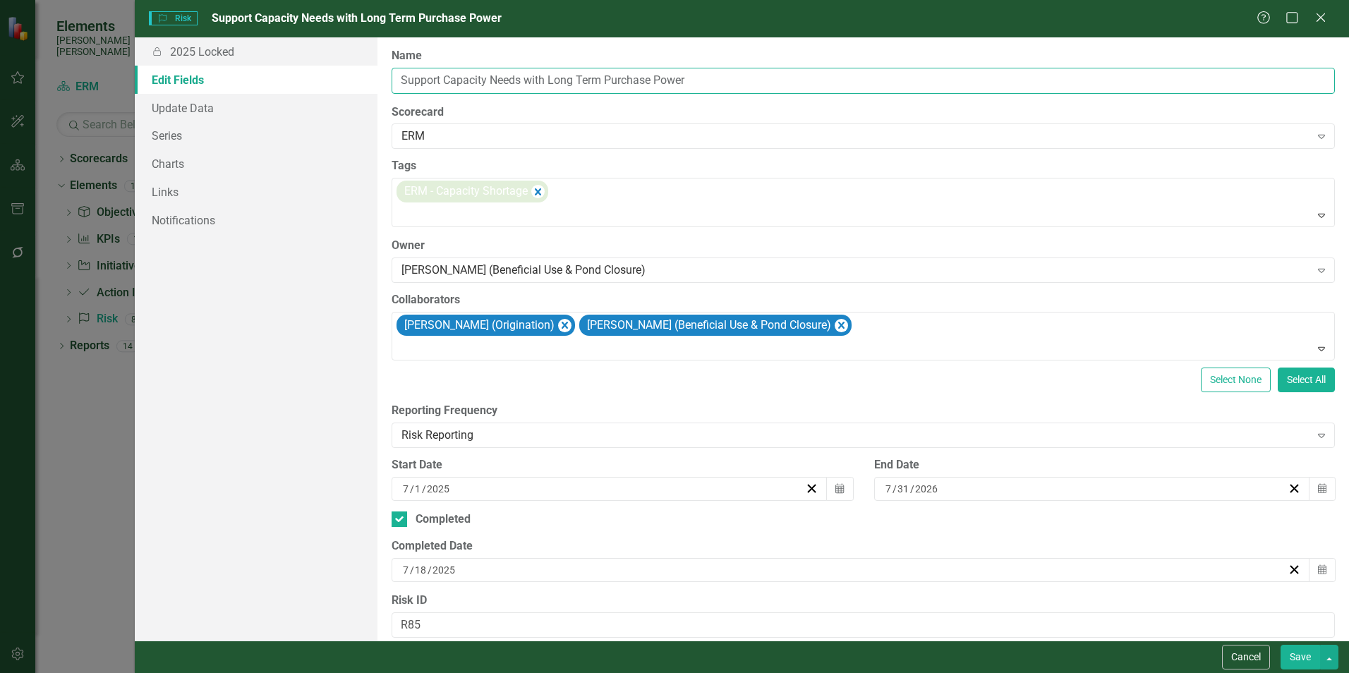
click at [402, 75] on input "Support Capacity Needs with Long Term Purchase Power" at bounding box center [863, 81] width 943 height 26
type input "R85 - Support Capacity Needs with Long Term Purchase Power"
click at [1298, 662] on button "Save" at bounding box center [1301, 657] width 40 height 25
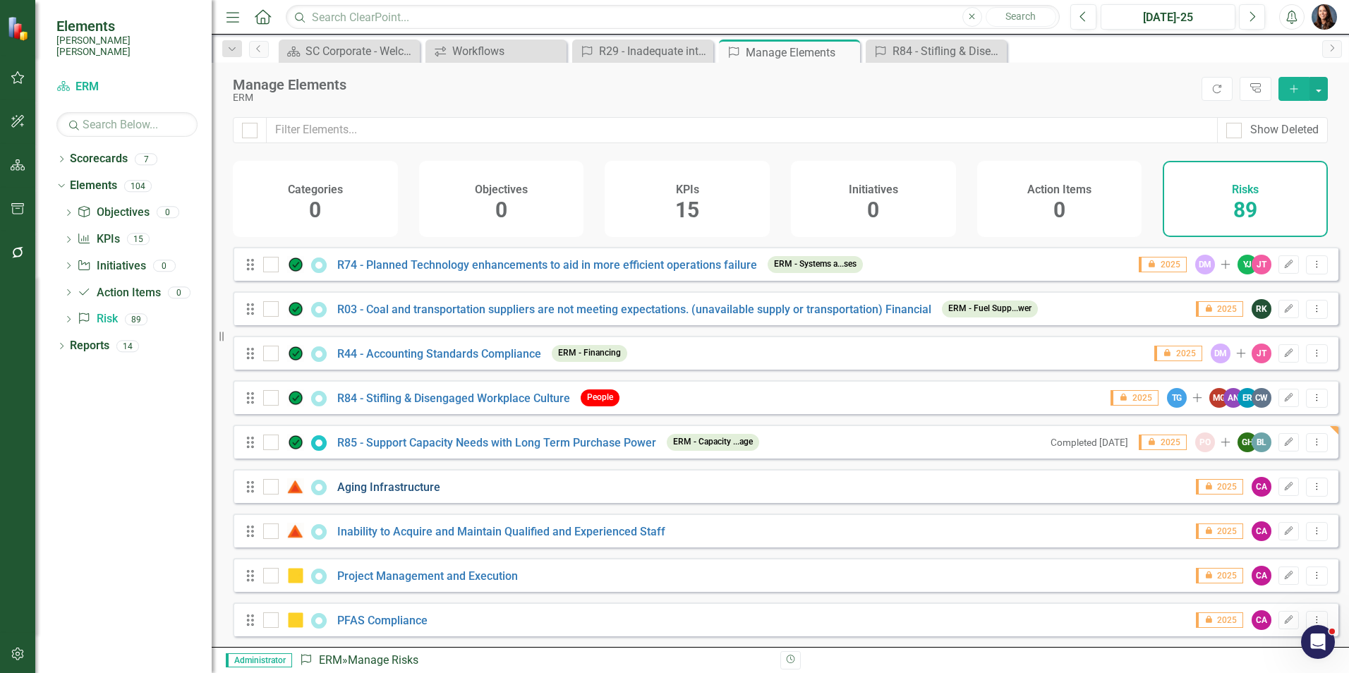
click at [410, 486] on link "Aging Infrastructure" at bounding box center [388, 486] width 103 height 13
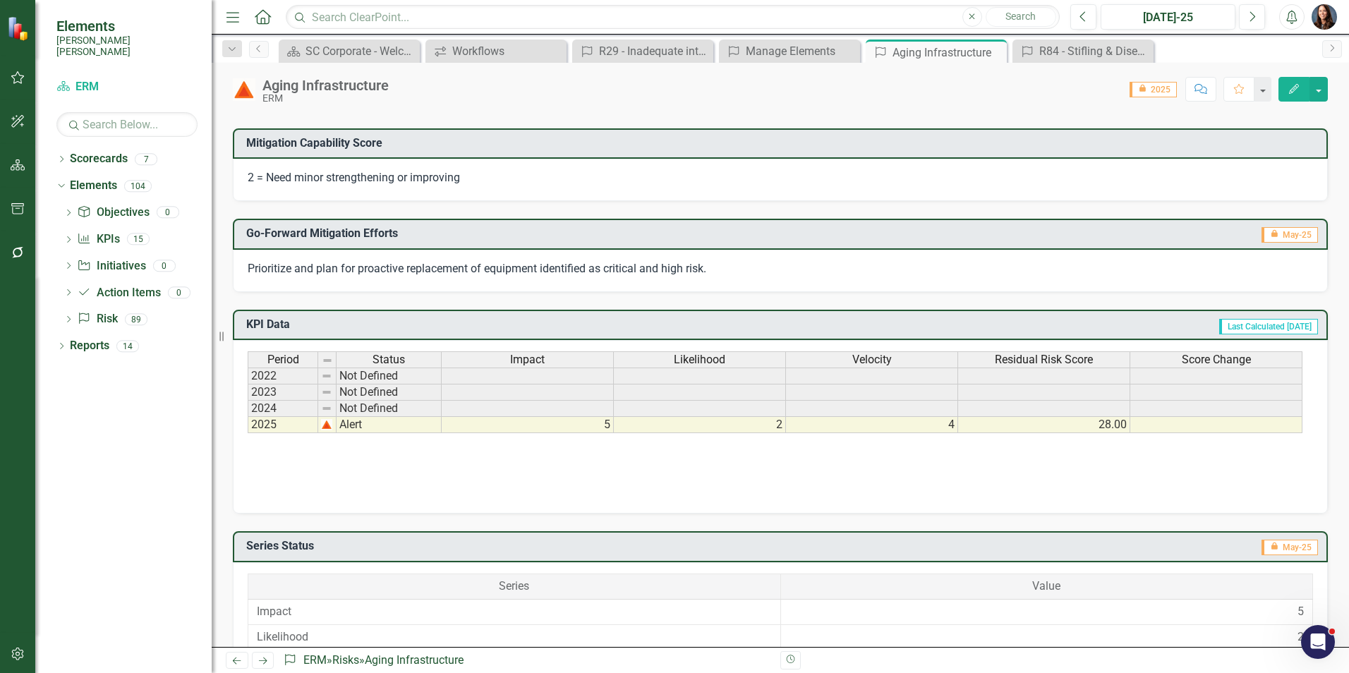
scroll to position [494, 0]
click at [531, 427] on td "5" at bounding box center [528, 424] width 172 height 16
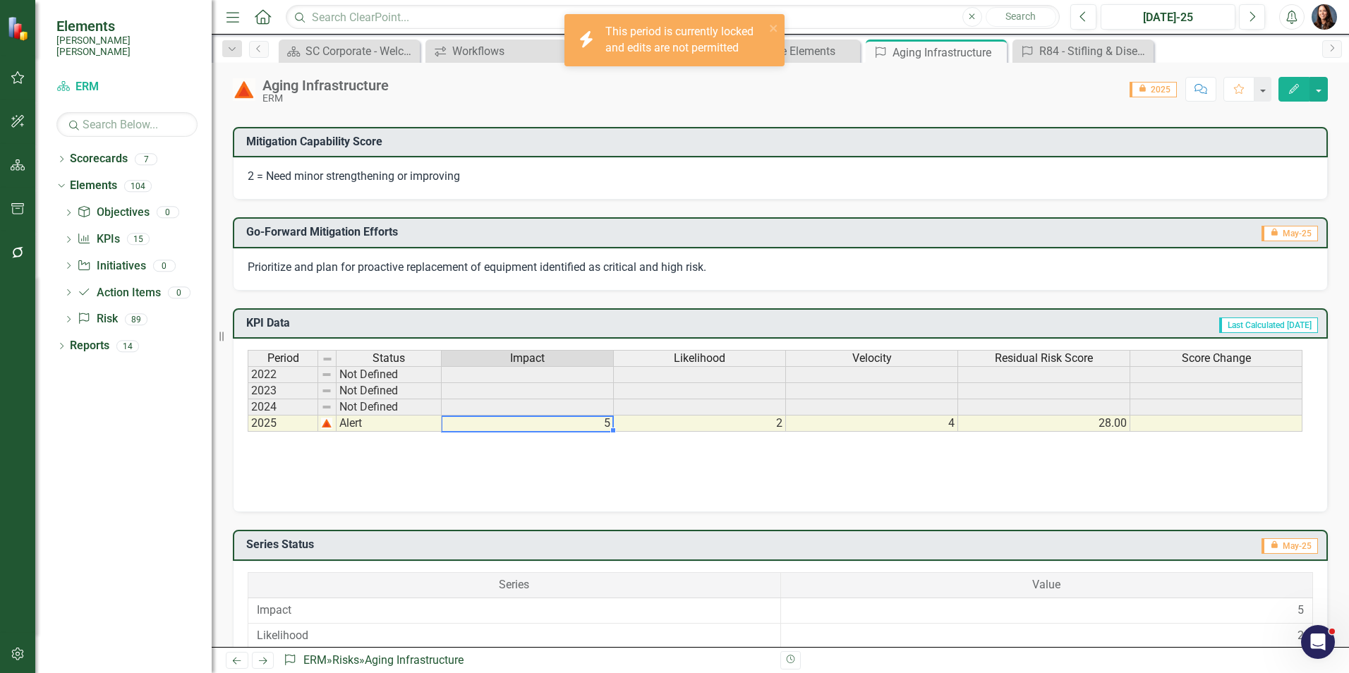
click at [500, 469] on div "Period Status Impact Likelihood Velocity Residual Risk Score Score Change 2022 …" at bounding box center [780, 420] width 1065 height 141
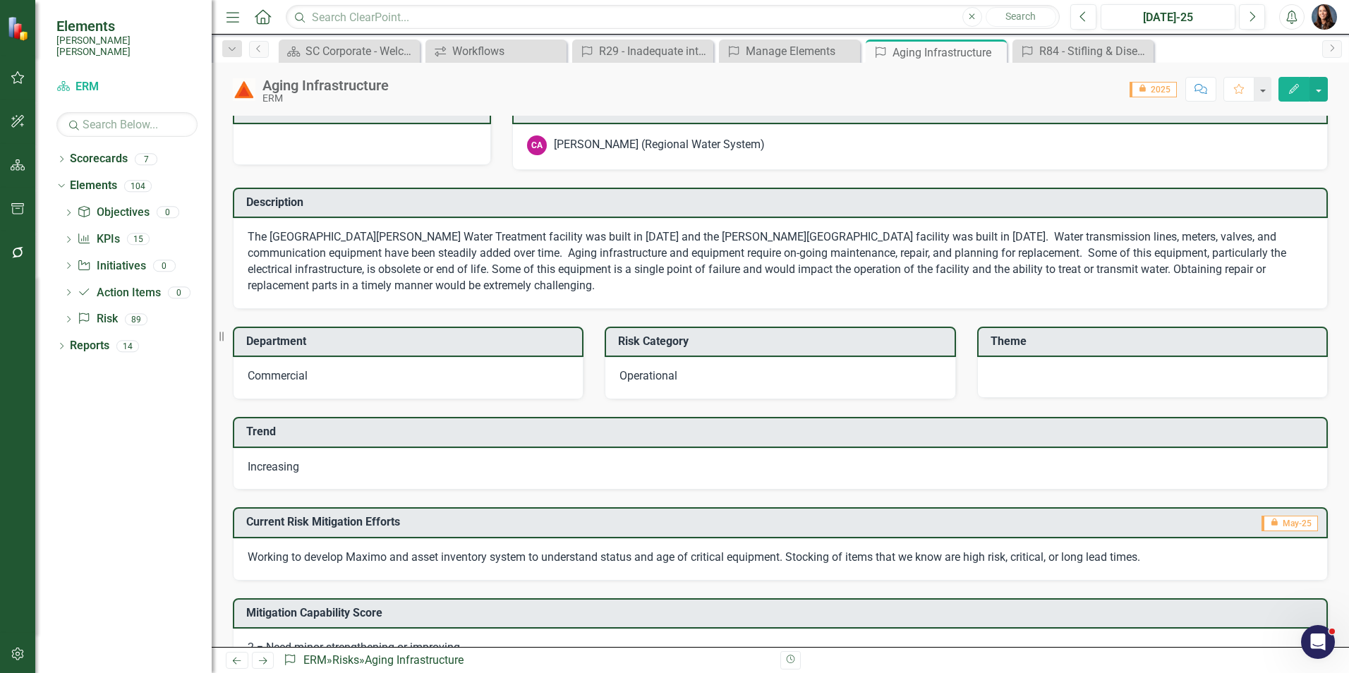
scroll to position [0, 0]
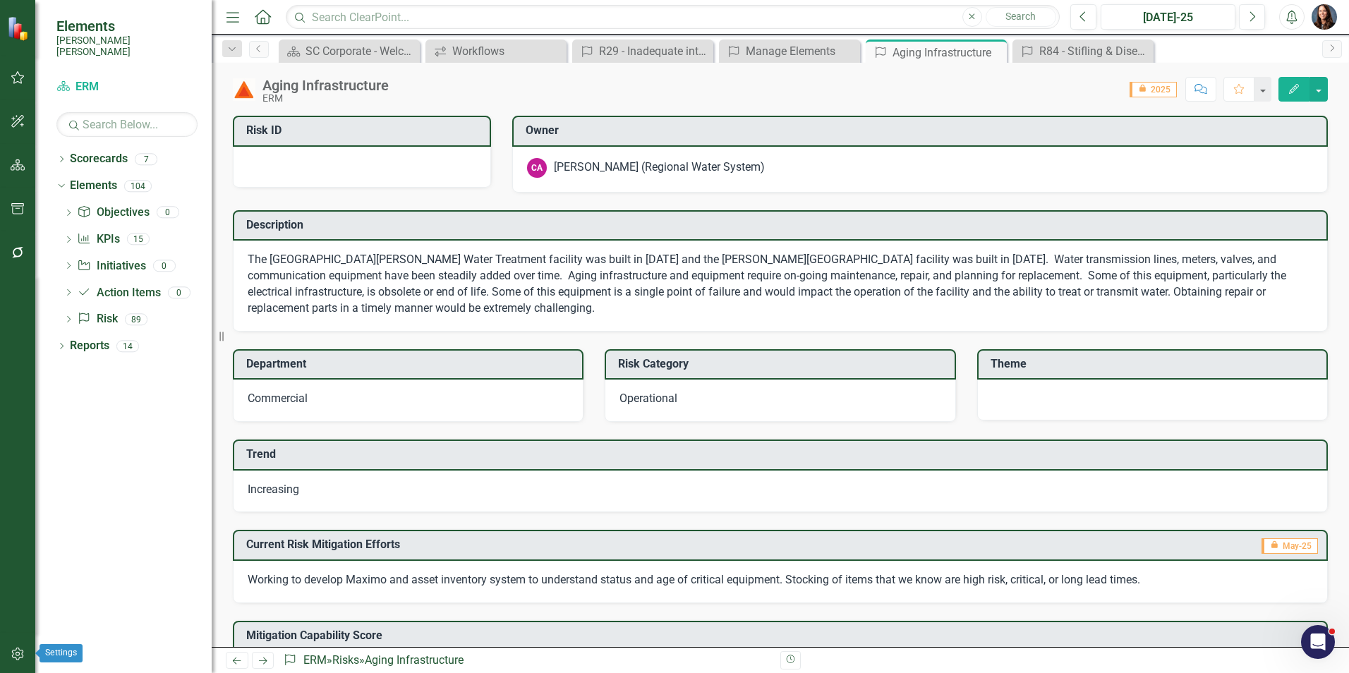
click at [21, 655] on icon "button" at bounding box center [18, 653] width 15 height 11
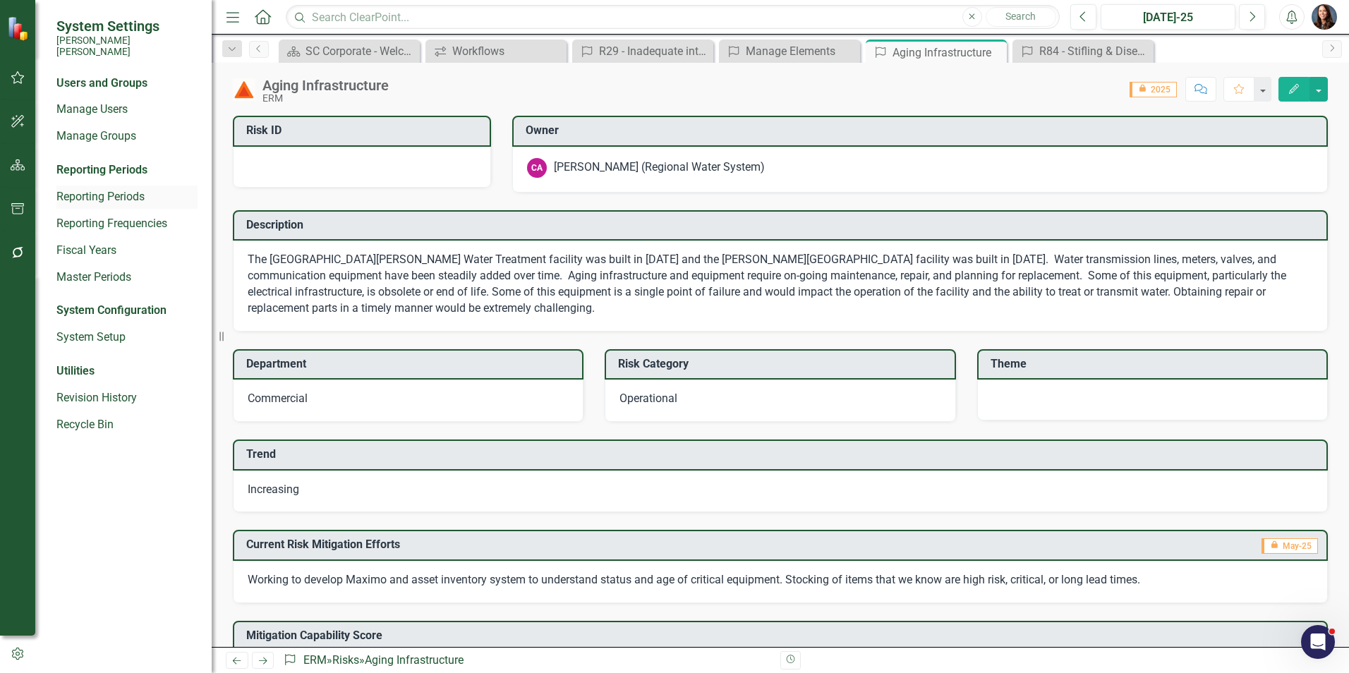
click at [121, 189] on link "Reporting Periods" at bounding box center [126, 197] width 141 height 16
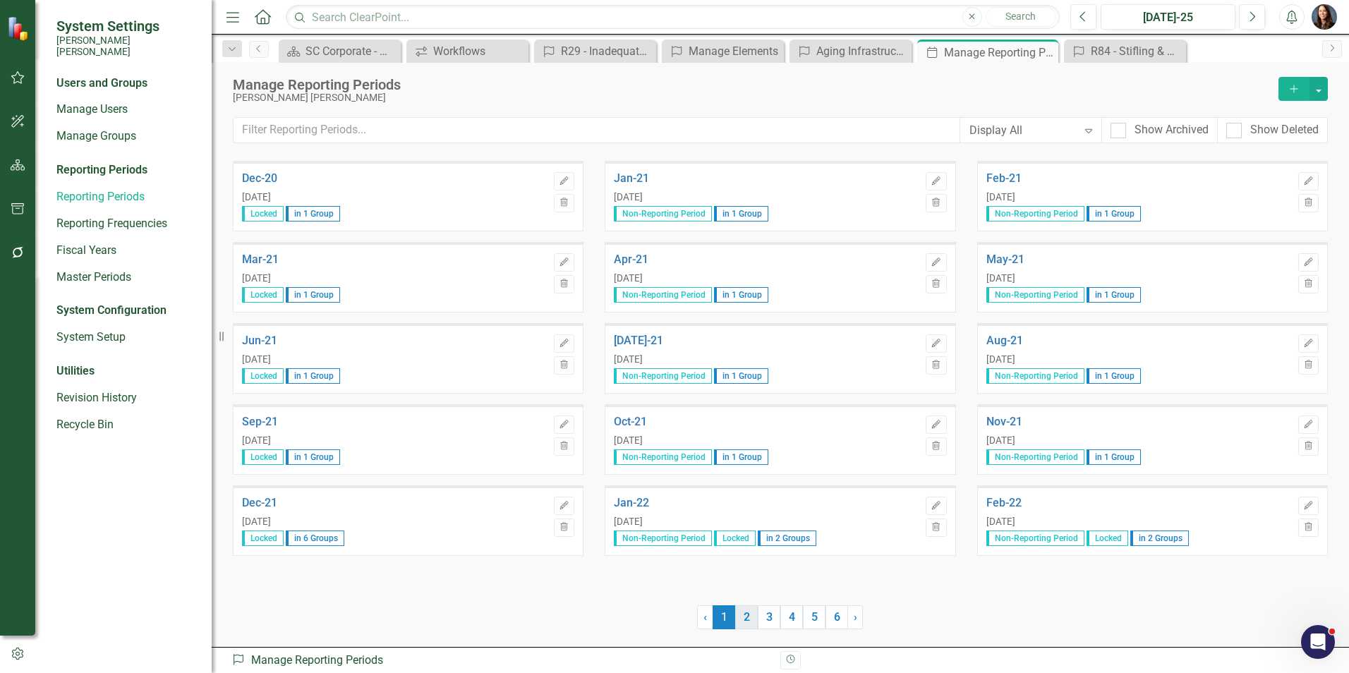
click at [749, 617] on link "2" at bounding box center [746, 617] width 23 height 24
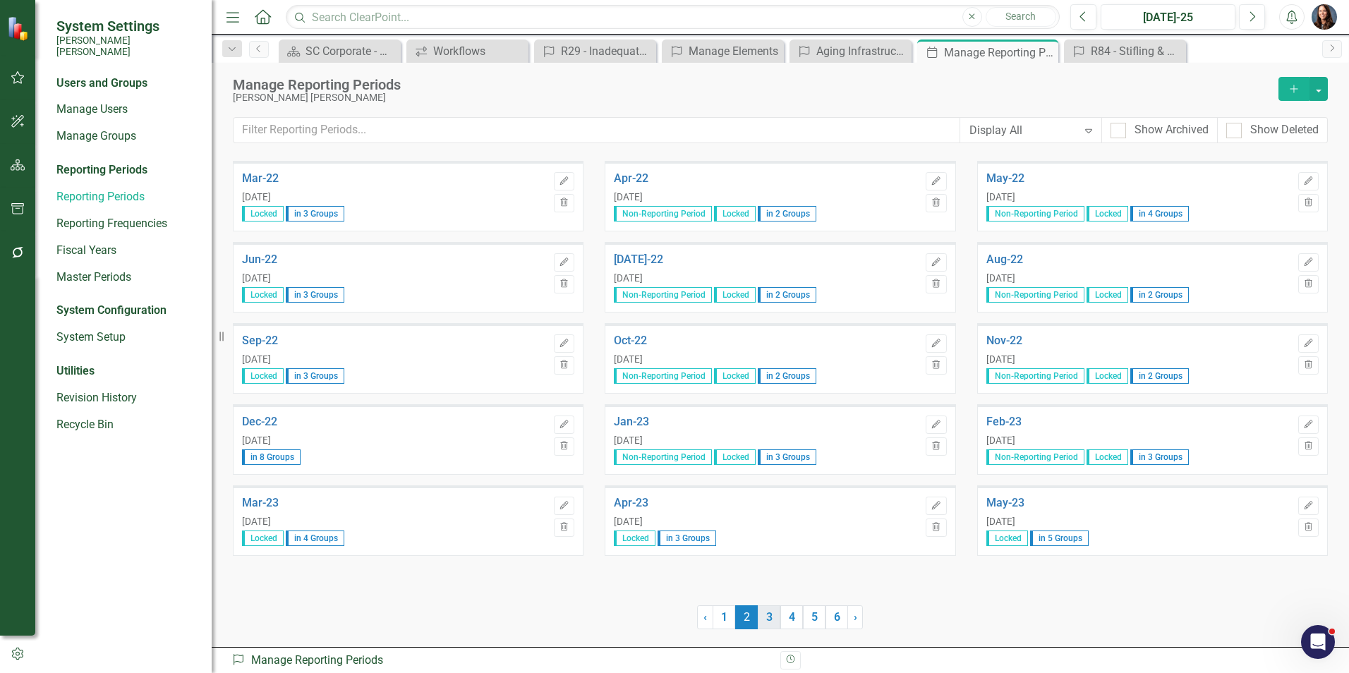
click at [772, 615] on link "3" at bounding box center [769, 617] width 23 height 24
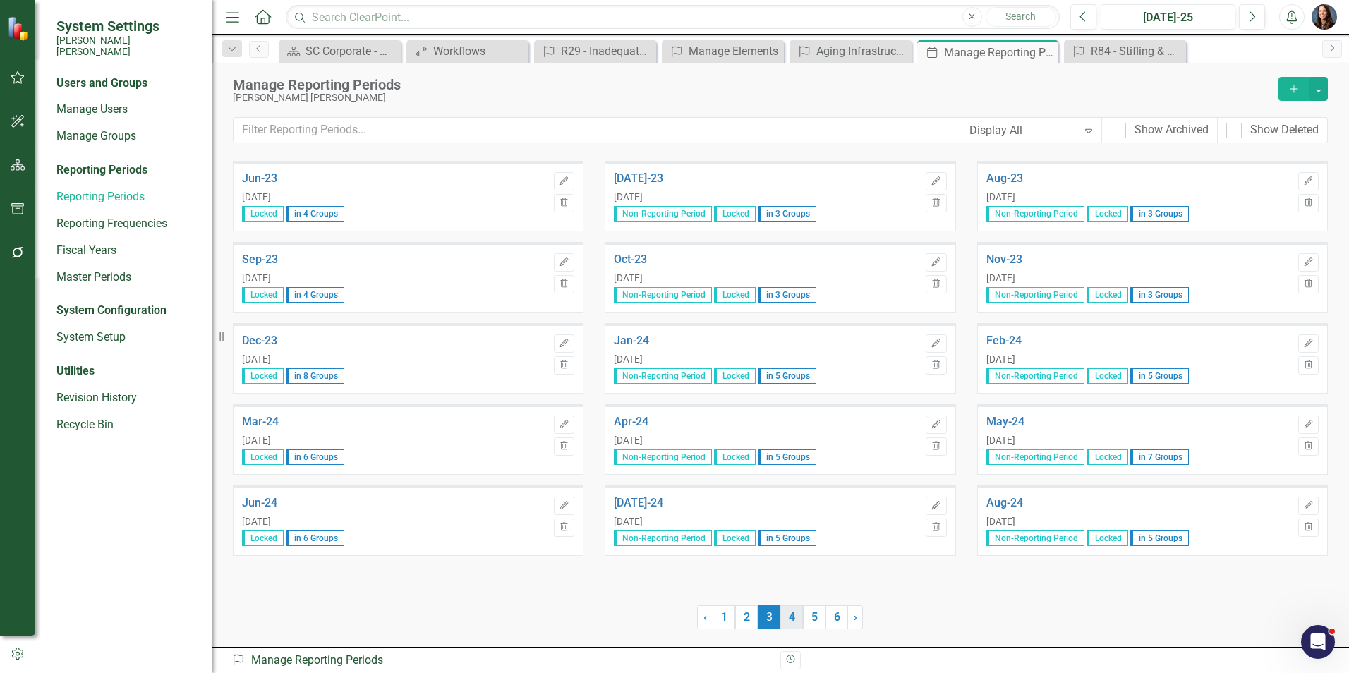
click at [788, 618] on link "4" at bounding box center [791, 617] width 23 height 24
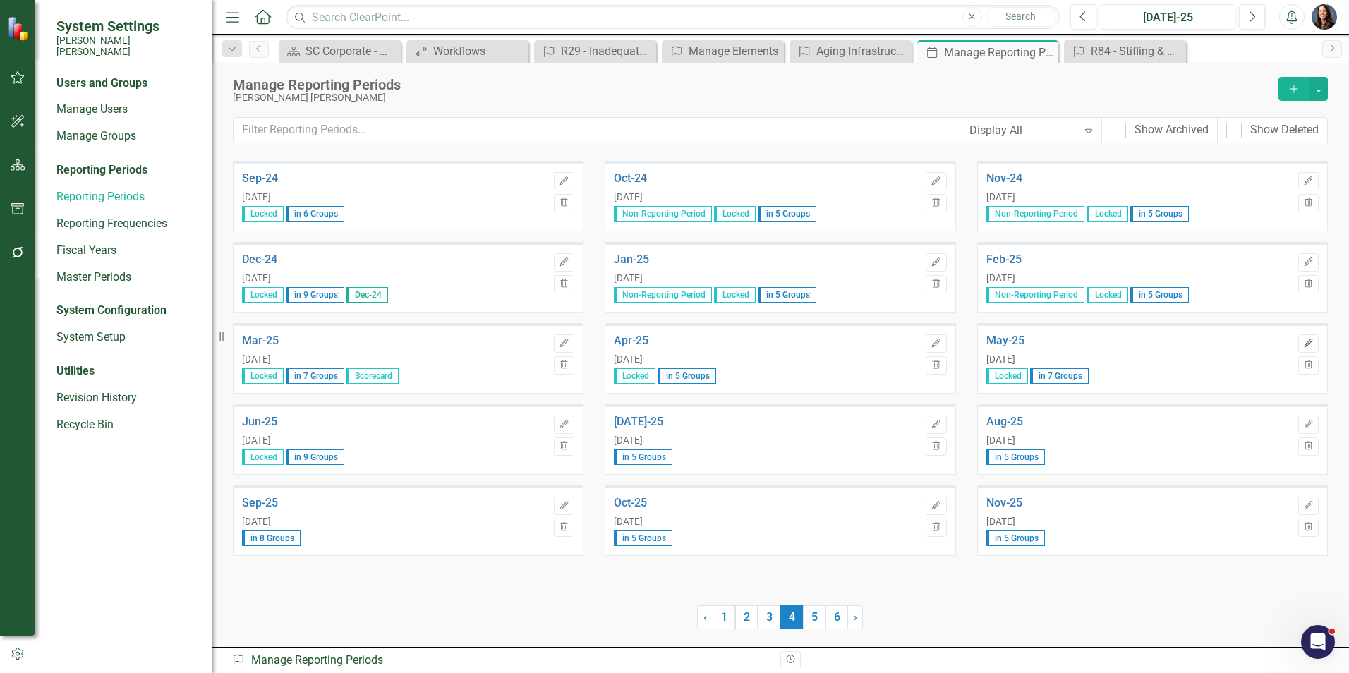
click at [1310, 343] on icon "Edit" at bounding box center [1308, 343] width 11 height 8
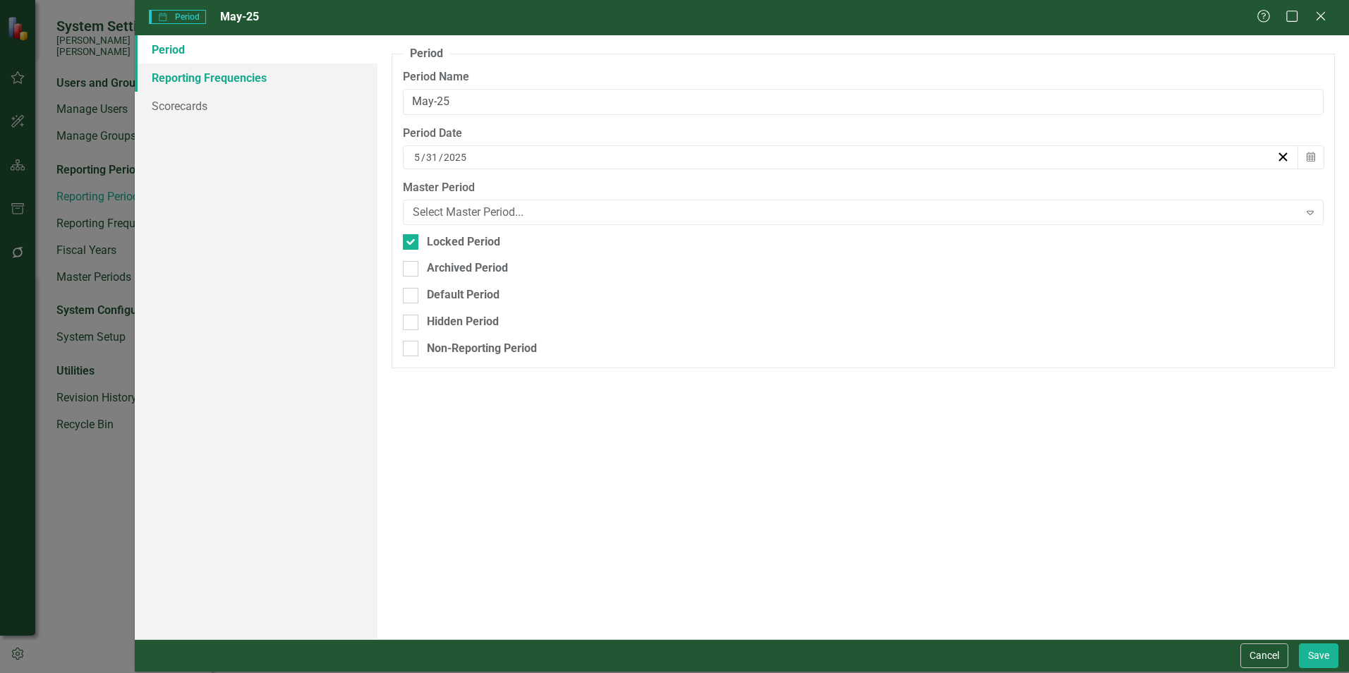
click at [212, 75] on link "Reporting Frequencies" at bounding box center [256, 77] width 243 height 28
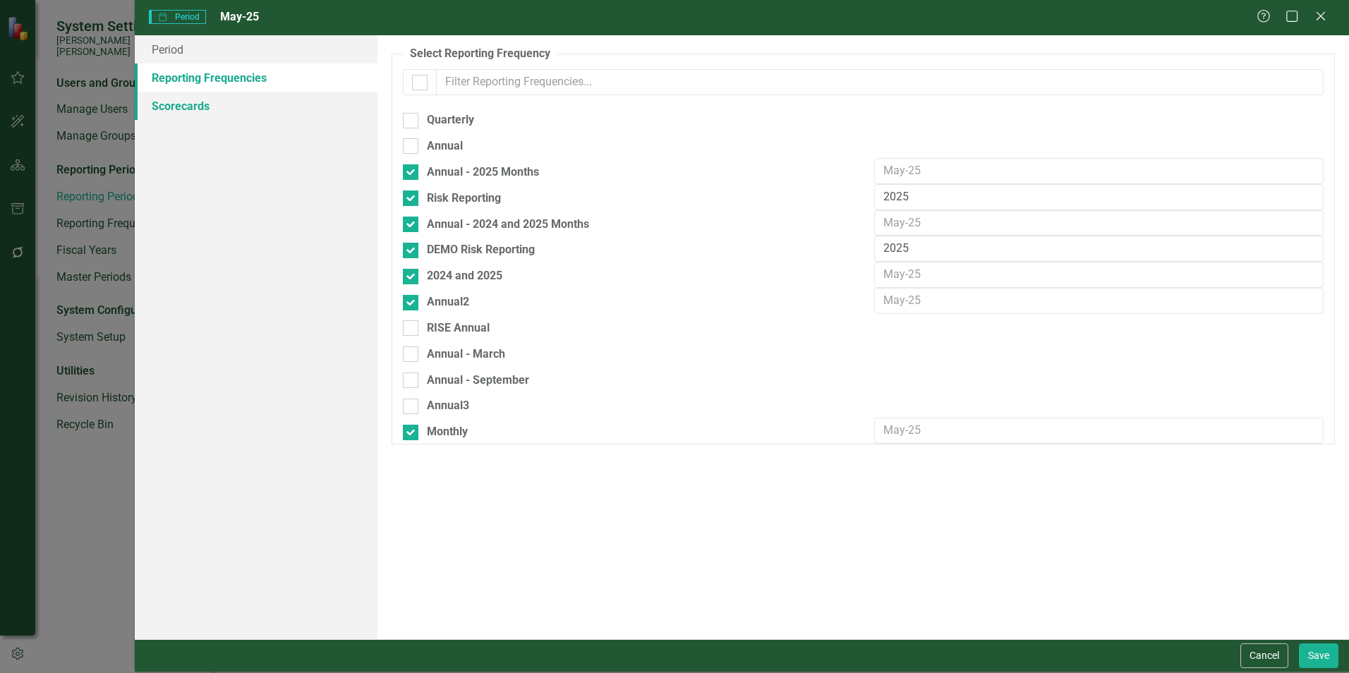
click at [184, 106] on link "Scorecards" at bounding box center [256, 106] width 243 height 28
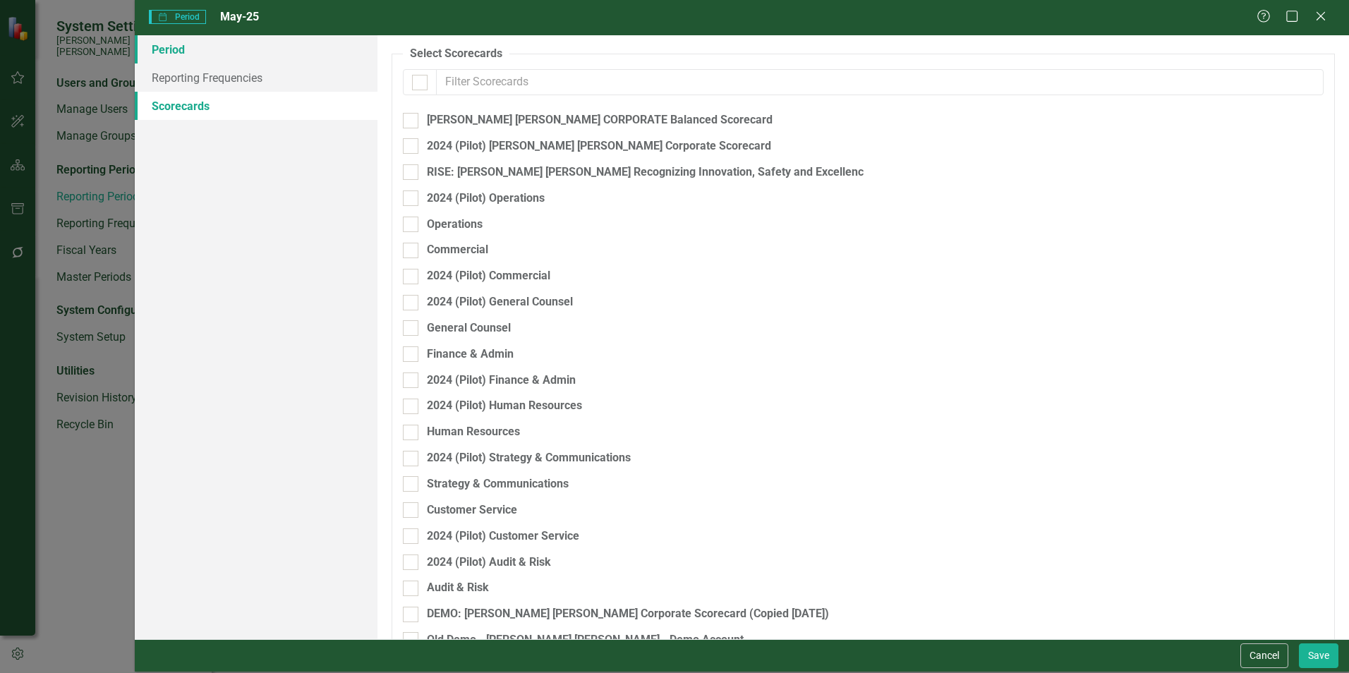
click at [171, 52] on link "Period" at bounding box center [256, 49] width 243 height 28
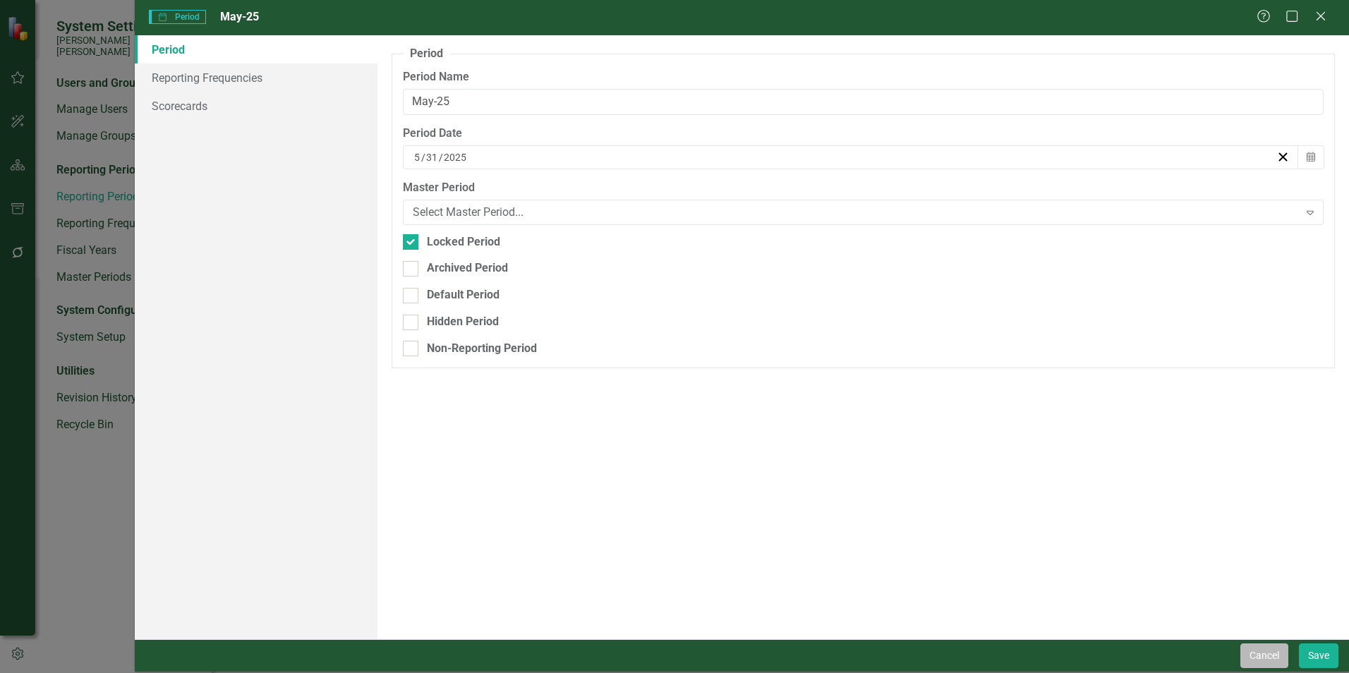
click at [1261, 653] on button "Cancel" at bounding box center [1264, 655] width 48 height 25
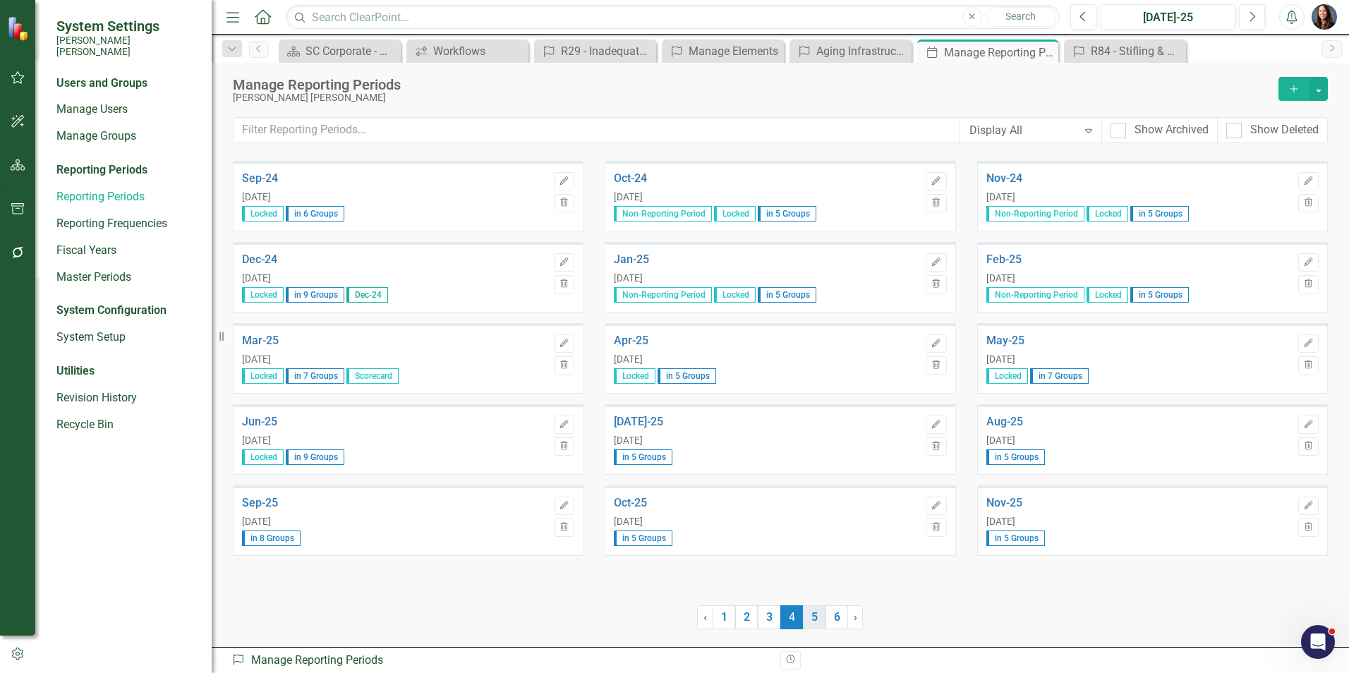
click at [811, 616] on link "5" at bounding box center [814, 617] width 23 height 24
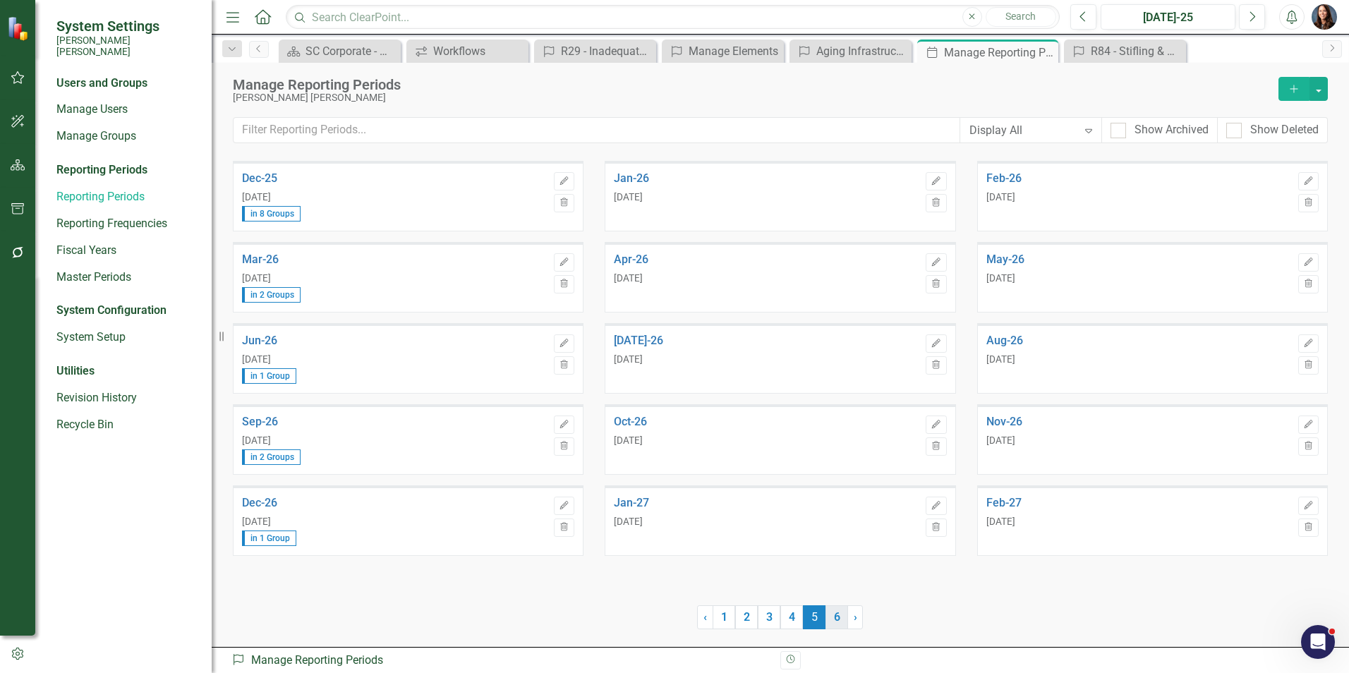
click at [837, 616] on link "6" at bounding box center [836, 617] width 23 height 24
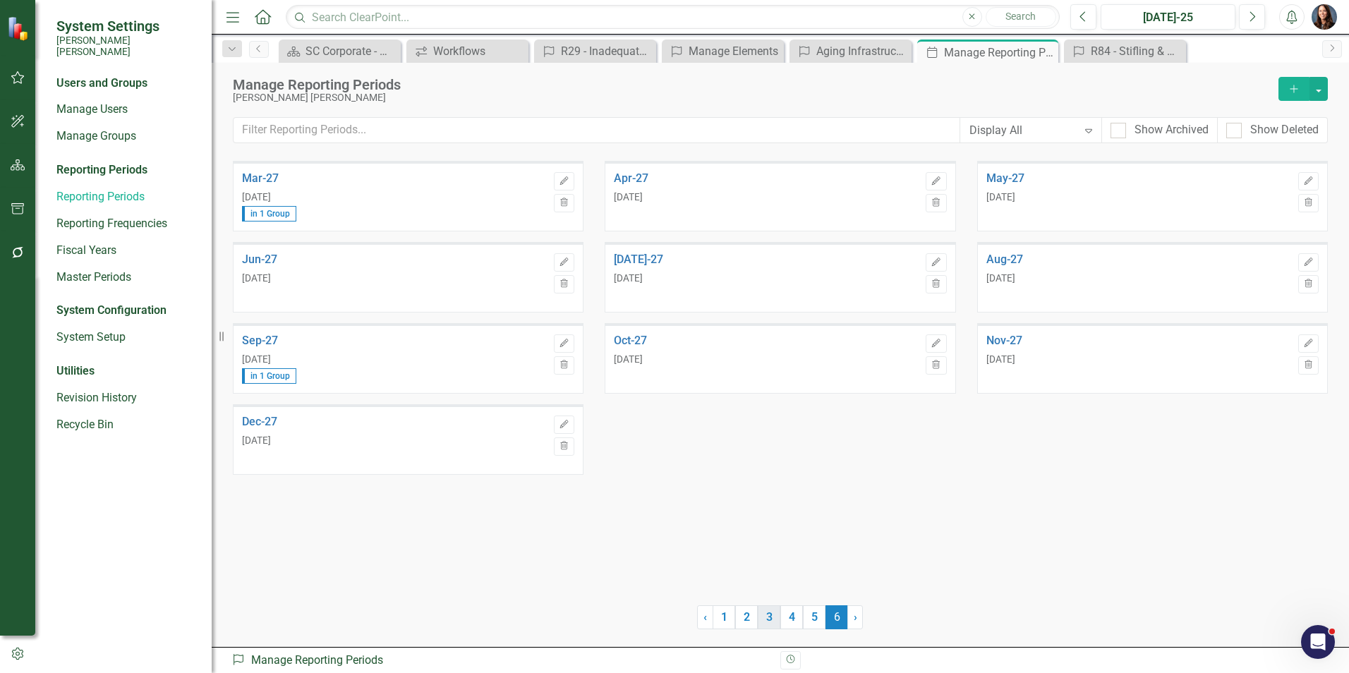
click at [770, 622] on link "3" at bounding box center [769, 617] width 23 height 24
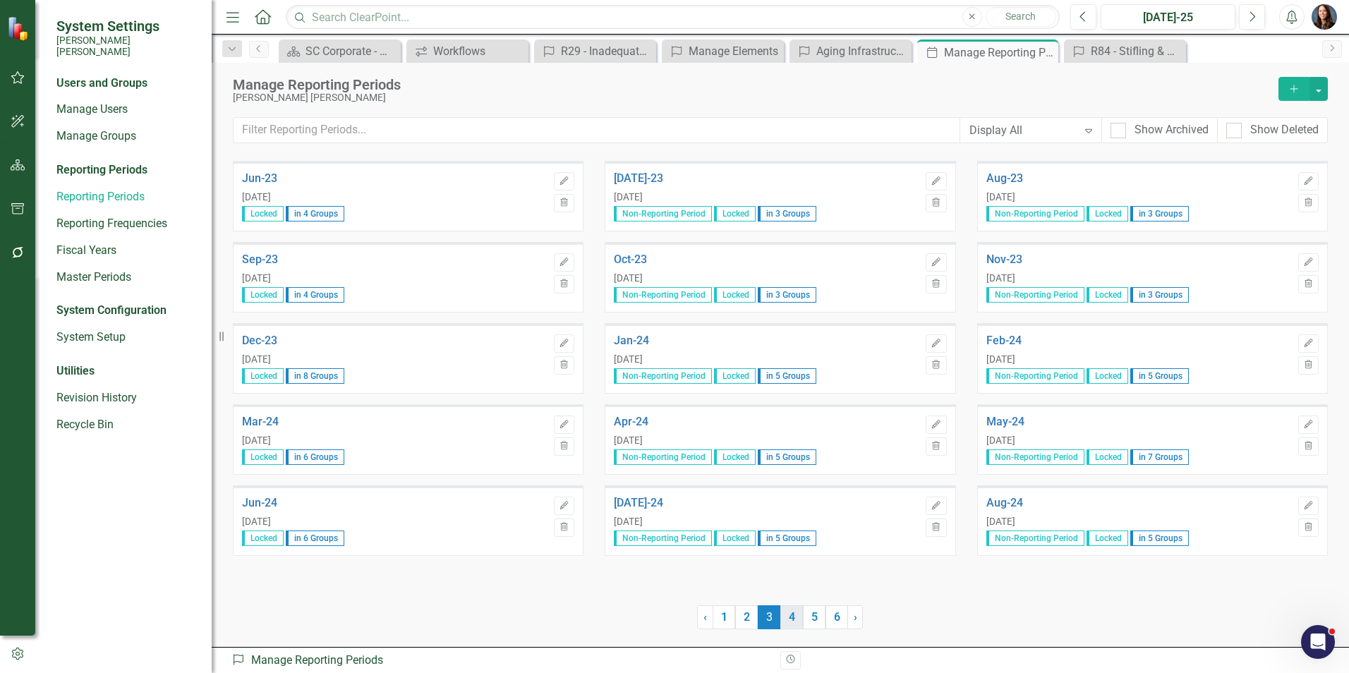
click at [789, 616] on link "4" at bounding box center [791, 617] width 23 height 24
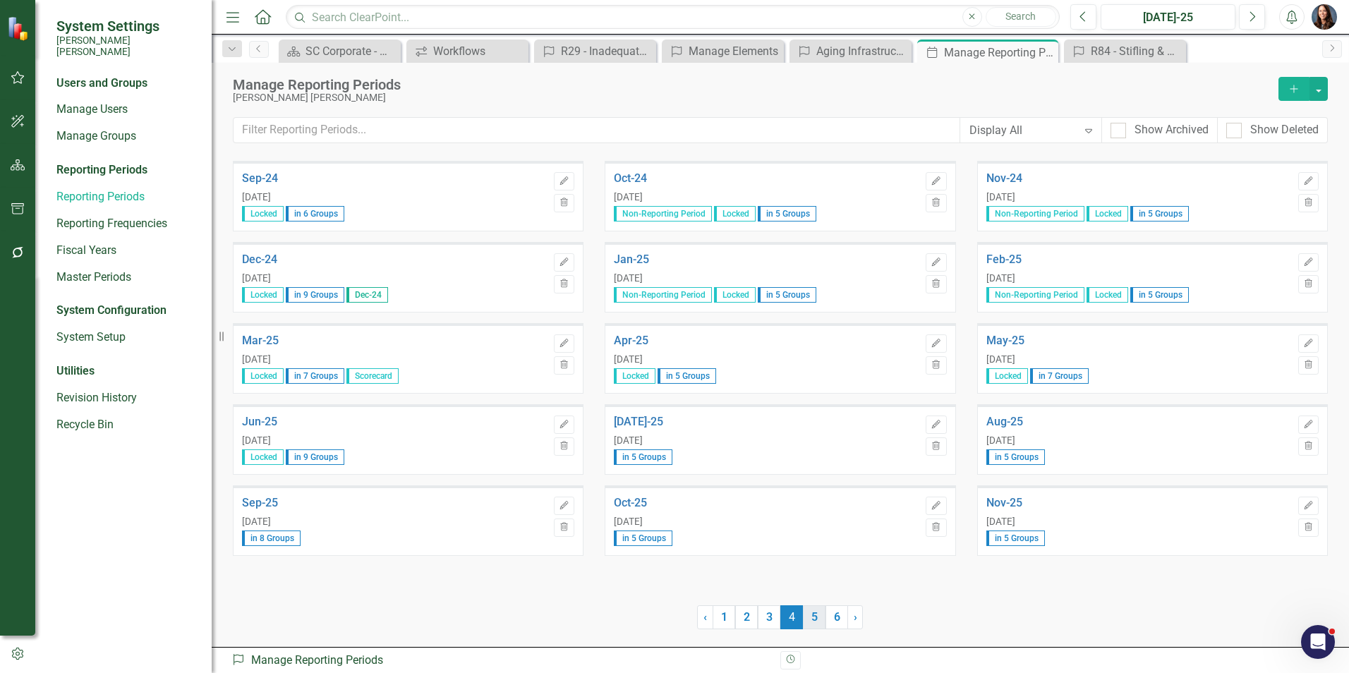
click at [812, 623] on link "5" at bounding box center [814, 617] width 23 height 24
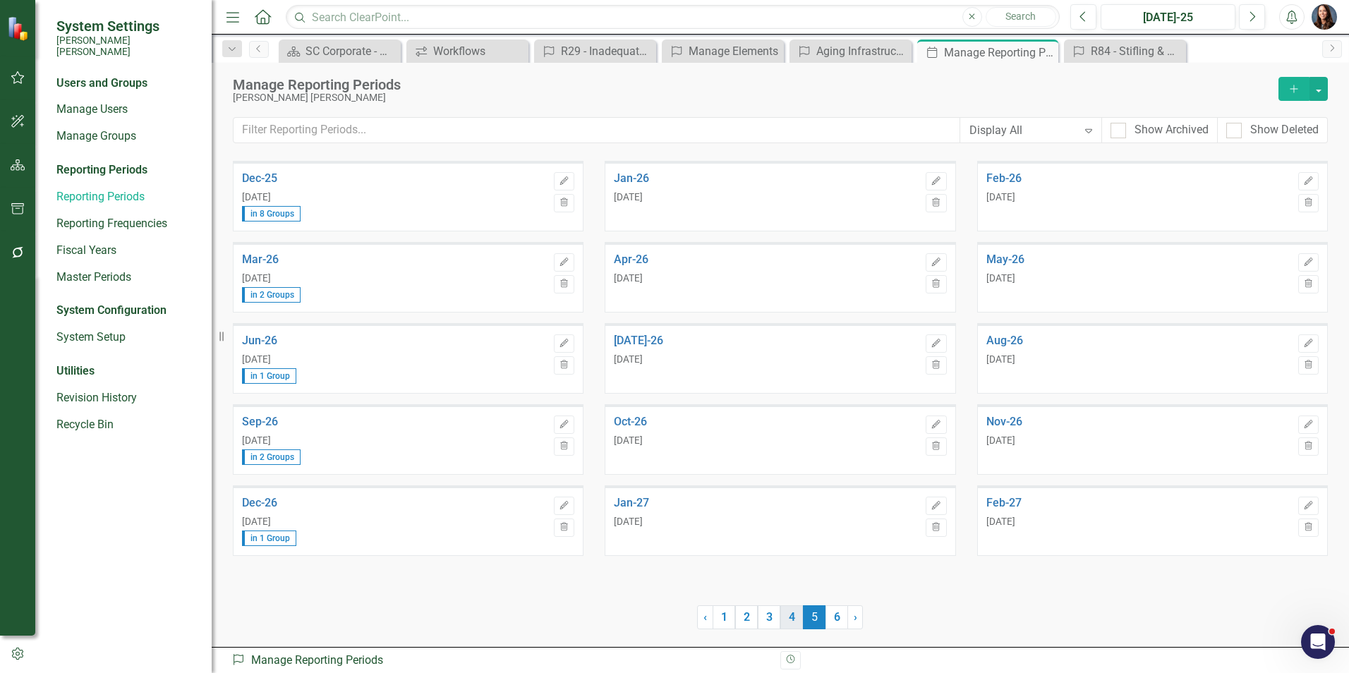
click at [797, 623] on link "4" at bounding box center [791, 617] width 23 height 24
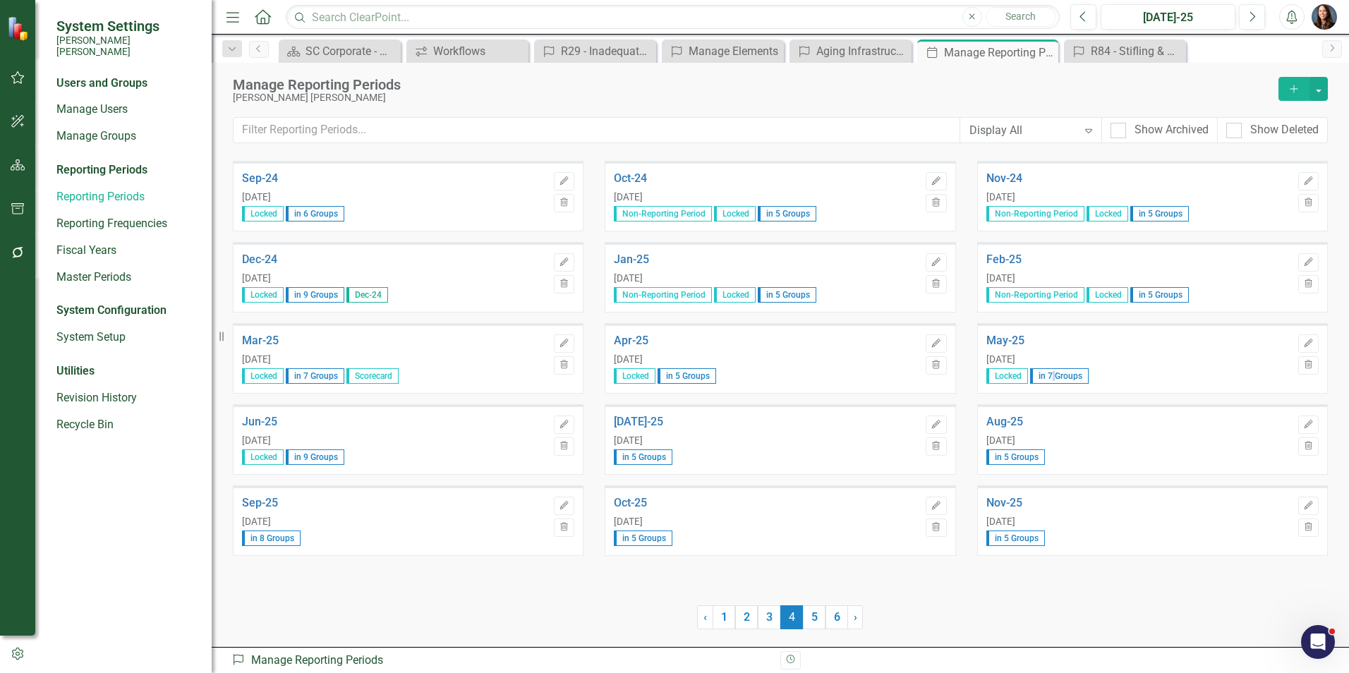
click at [1054, 378] on span "in 7 Groups" at bounding box center [1059, 376] width 59 height 16
click at [1067, 376] on span "in 7 Groups" at bounding box center [1059, 376] width 59 height 16
click at [1309, 344] on icon "Edit" at bounding box center [1308, 343] width 11 height 8
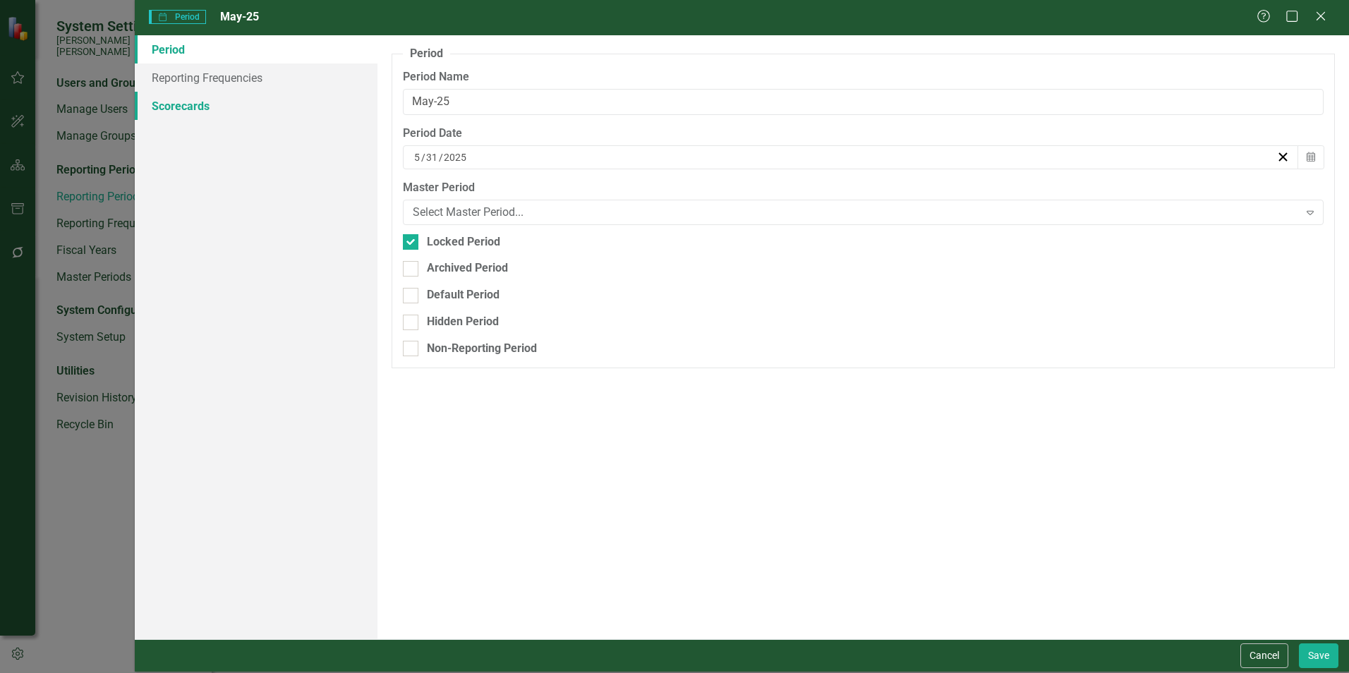
click at [186, 109] on link "Scorecards" at bounding box center [256, 106] width 243 height 28
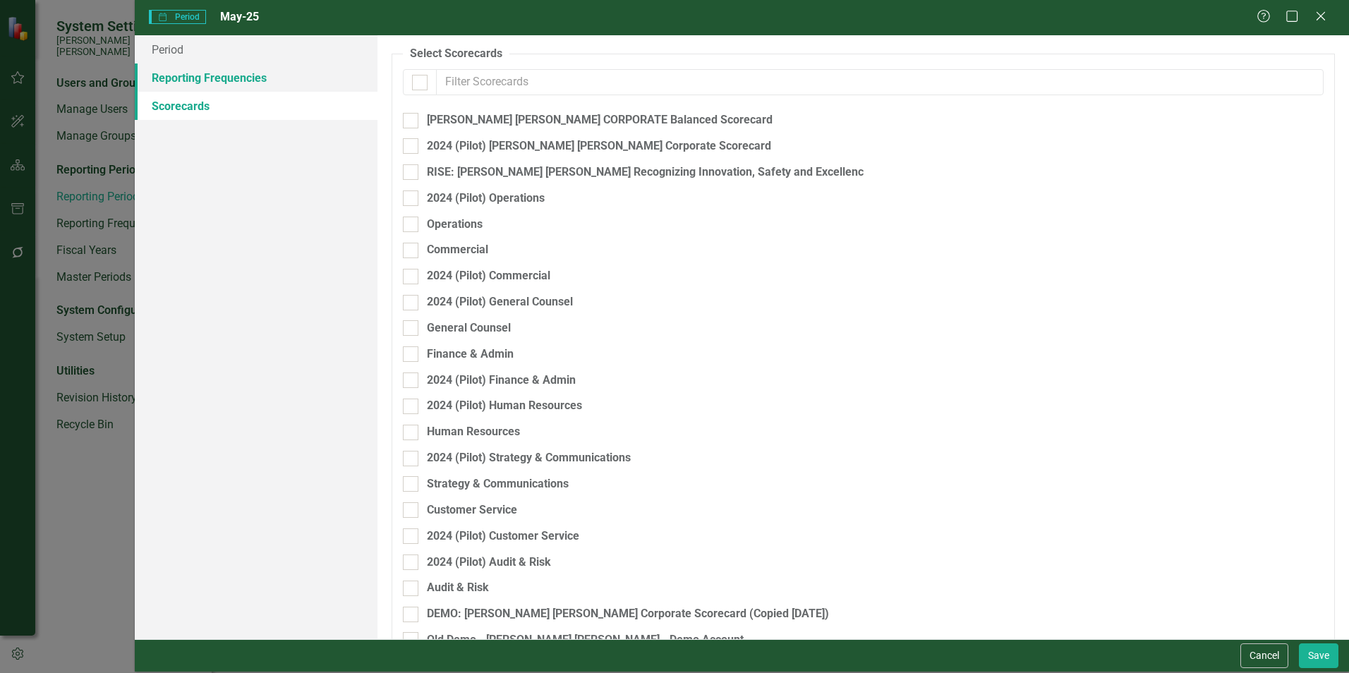
click at [186, 83] on link "Reporting Frequencies" at bounding box center [256, 77] width 243 height 28
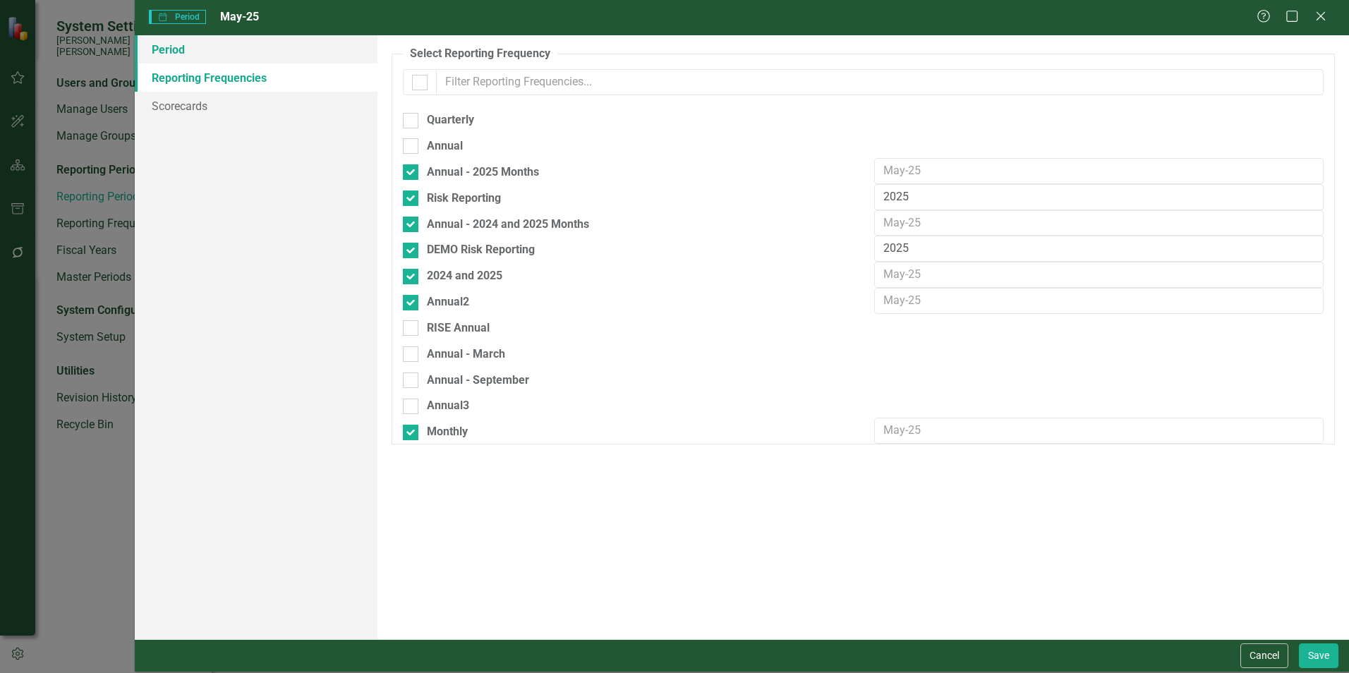
click at [169, 52] on link "Period" at bounding box center [256, 49] width 243 height 28
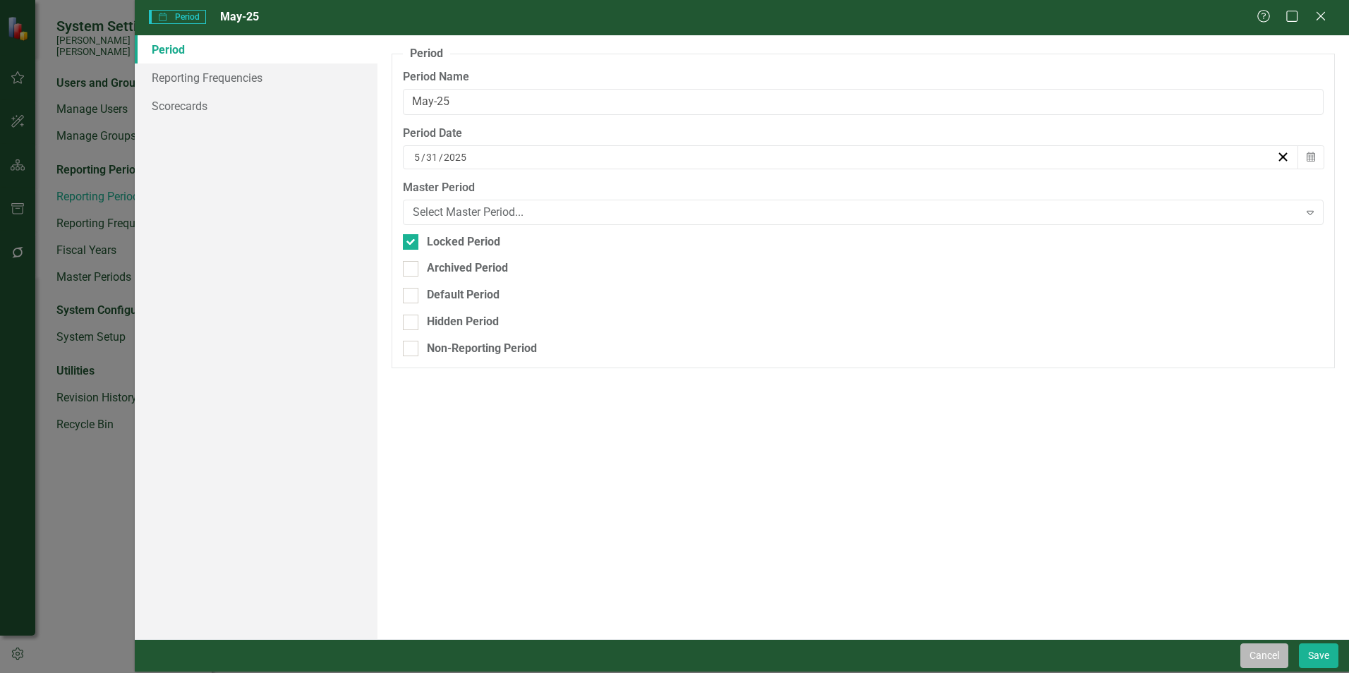
click at [1266, 662] on button "Cancel" at bounding box center [1264, 655] width 48 height 25
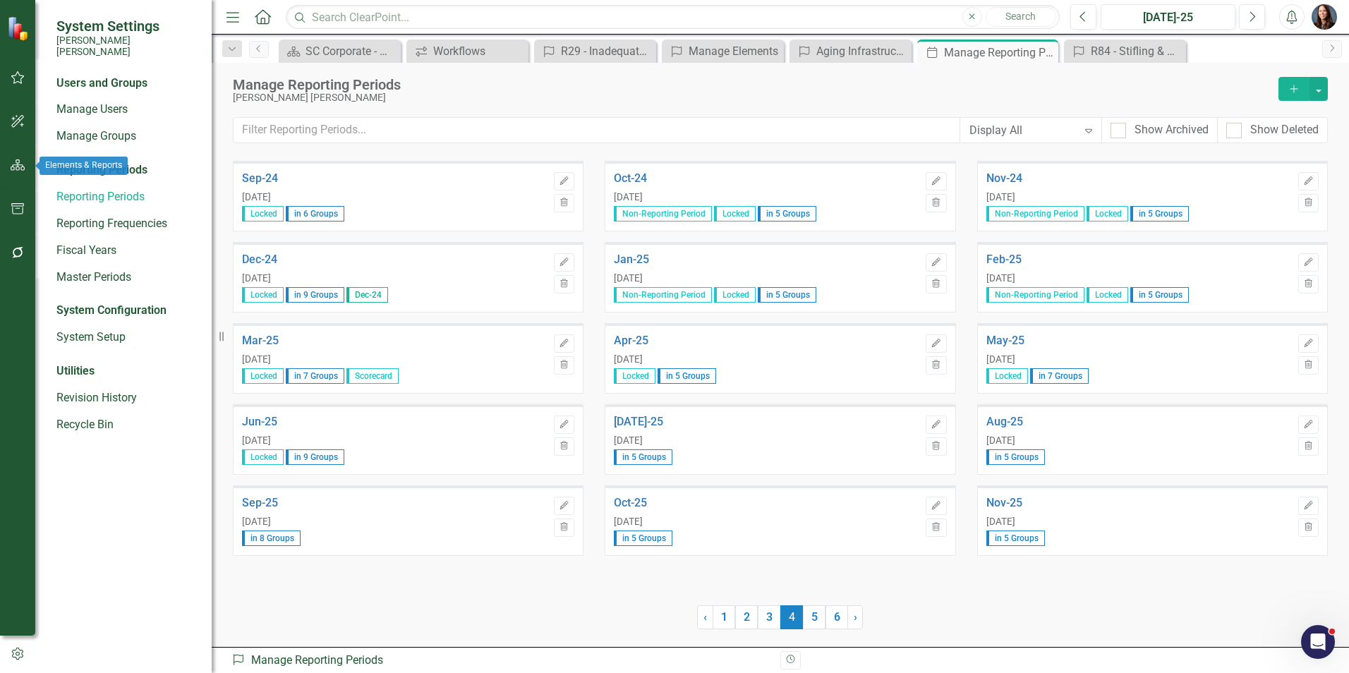
click at [10, 147] on div at bounding box center [17, 147] width 35 height 7
click at [18, 167] on icon "button" at bounding box center [18, 164] width 15 height 11
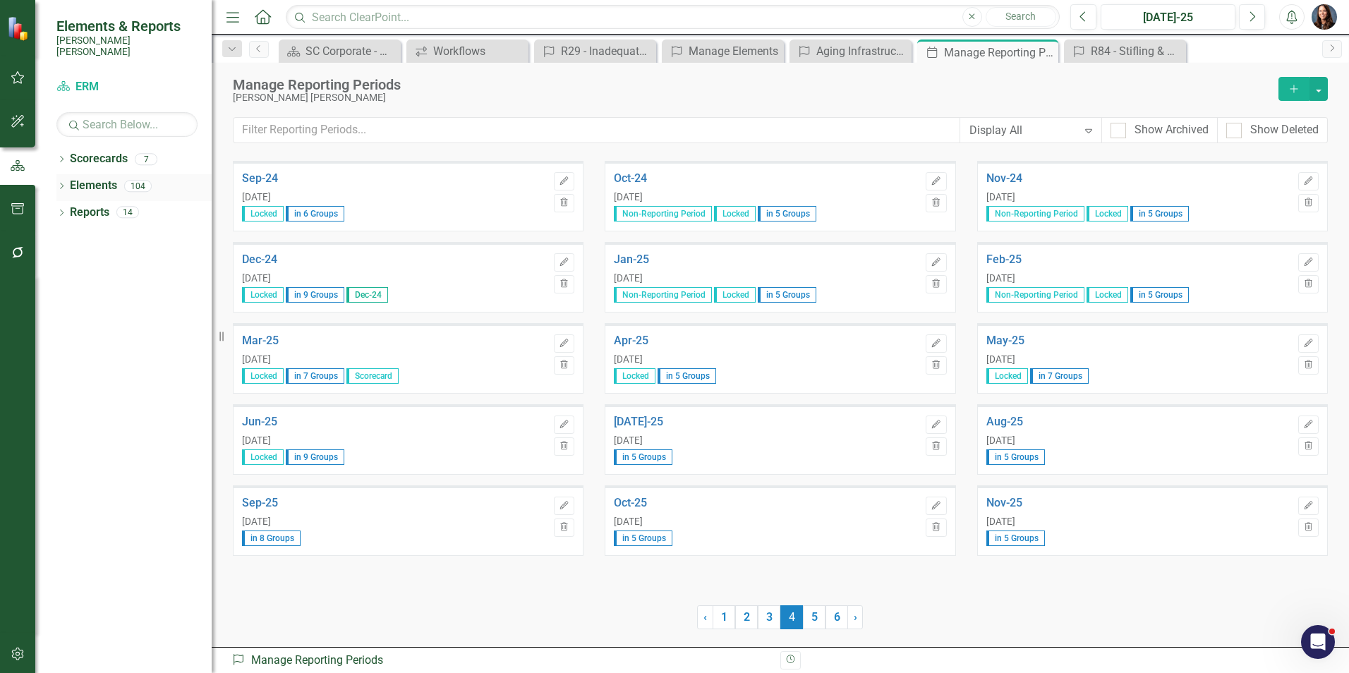
click at [59, 183] on icon "Dropdown" at bounding box center [61, 187] width 10 height 8
click at [100, 311] on link "Risk Risk" at bounding box center [97, 319] width 40 height 16
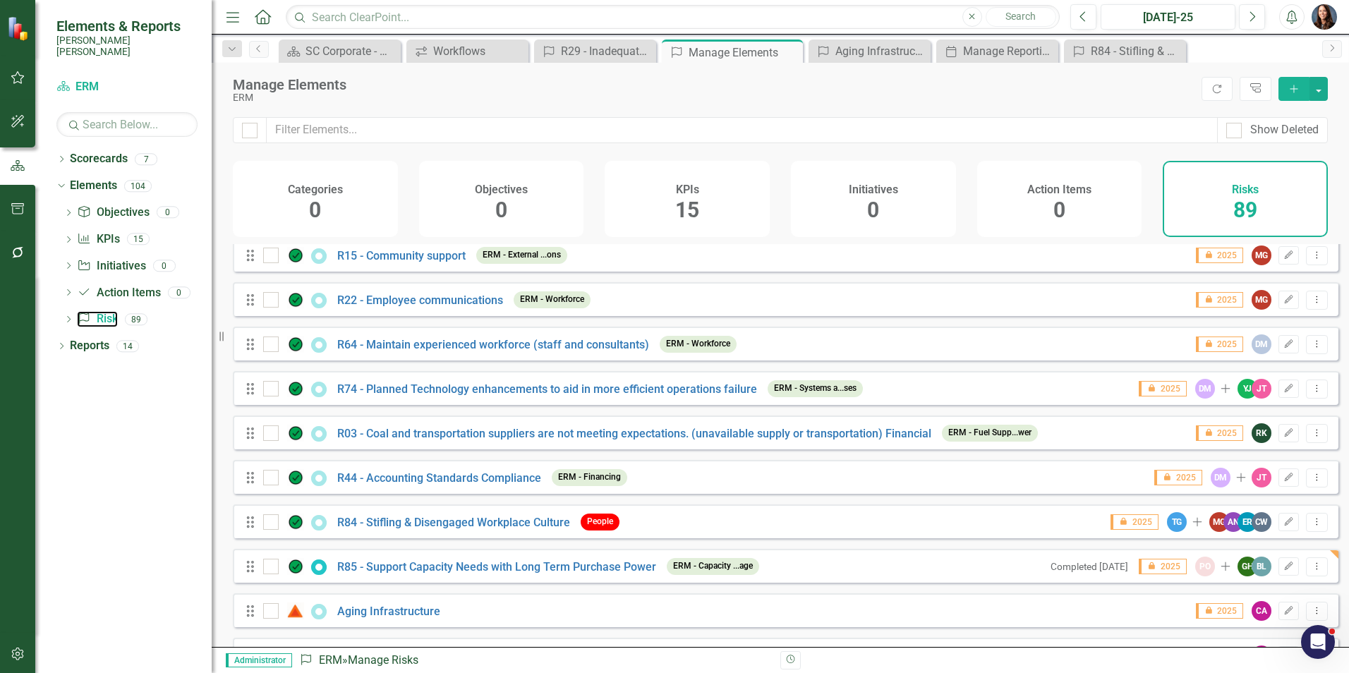
scroll to position [3564, 0]
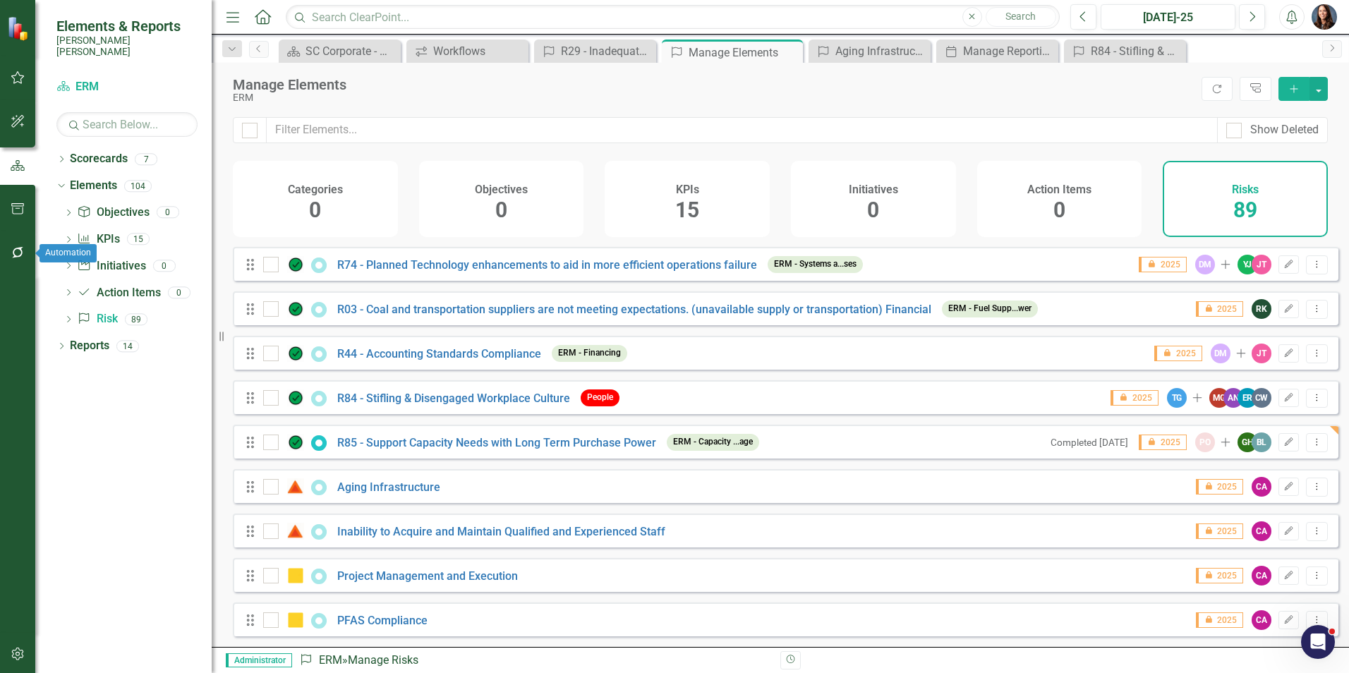
click at [19, 252] on icon "button" at bounding box center [18, 252] width 15 height 11
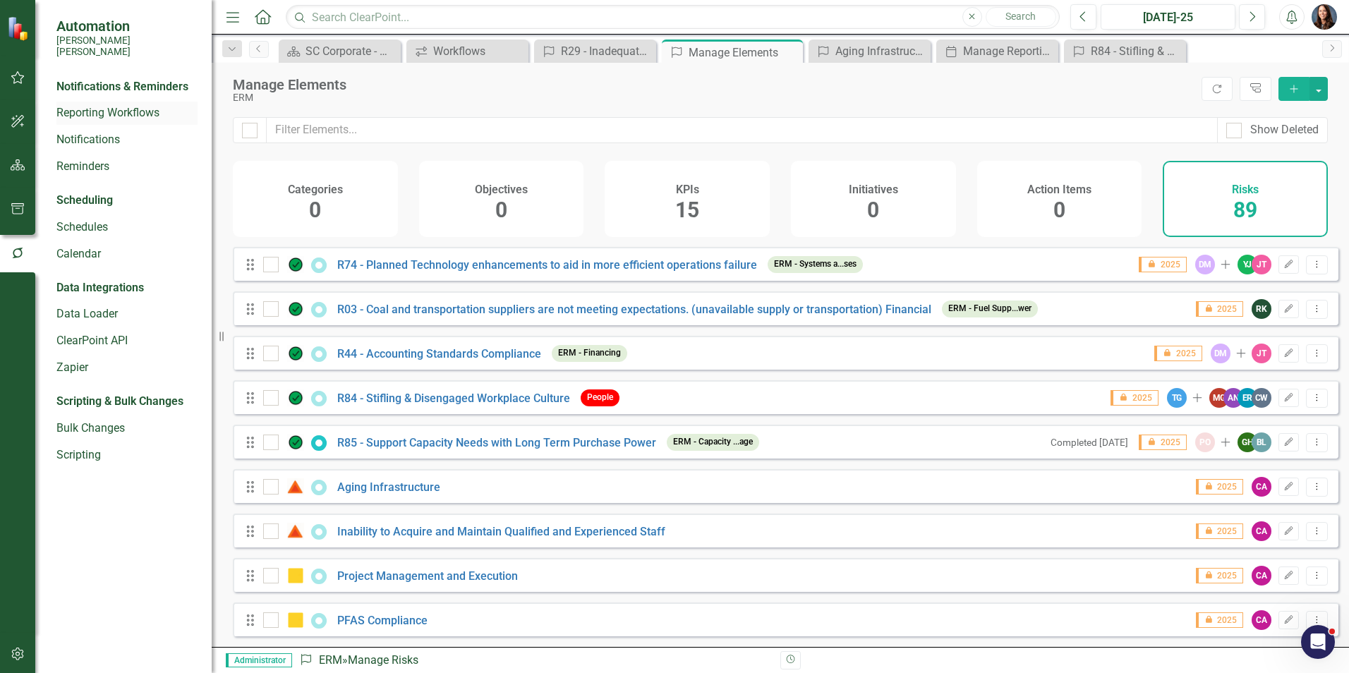
click at [103, 105] on link "Reporting Workflows" at bounding box center [126, 113] width 141 height 16
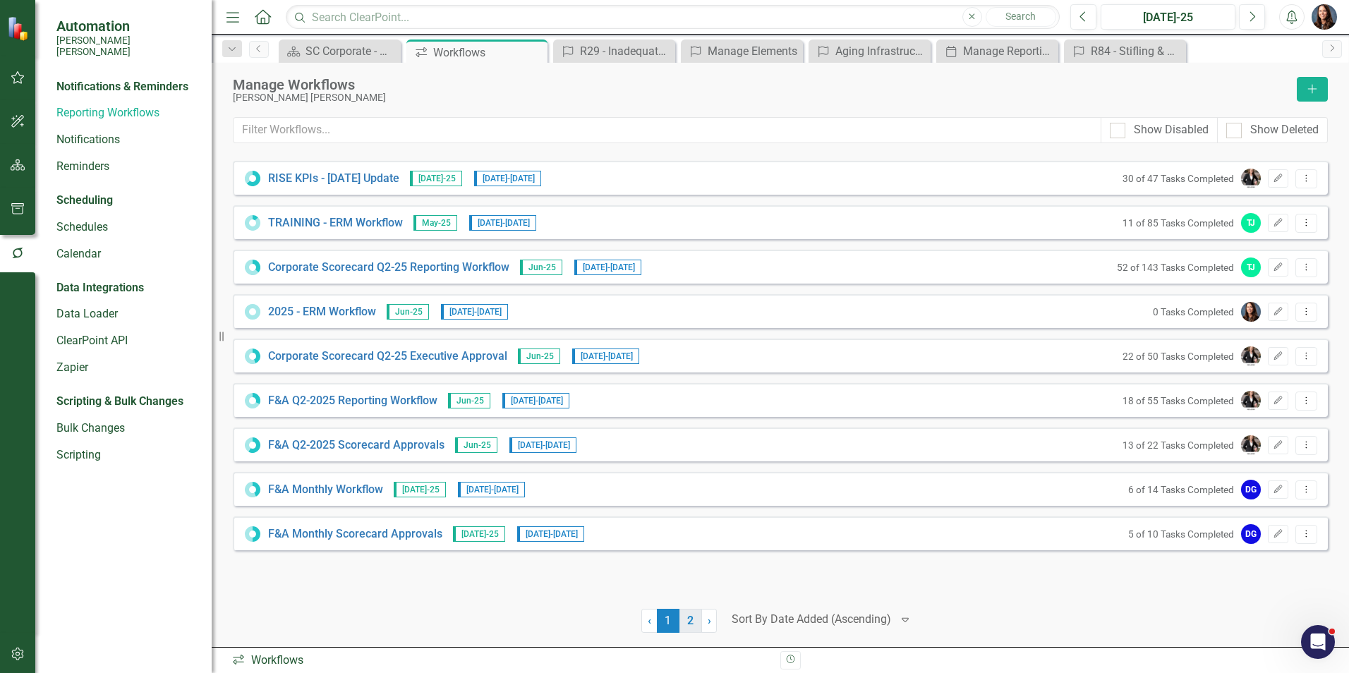
click at [691, 622] on link "2" at bounding box center [690, 621] width 23 height 24
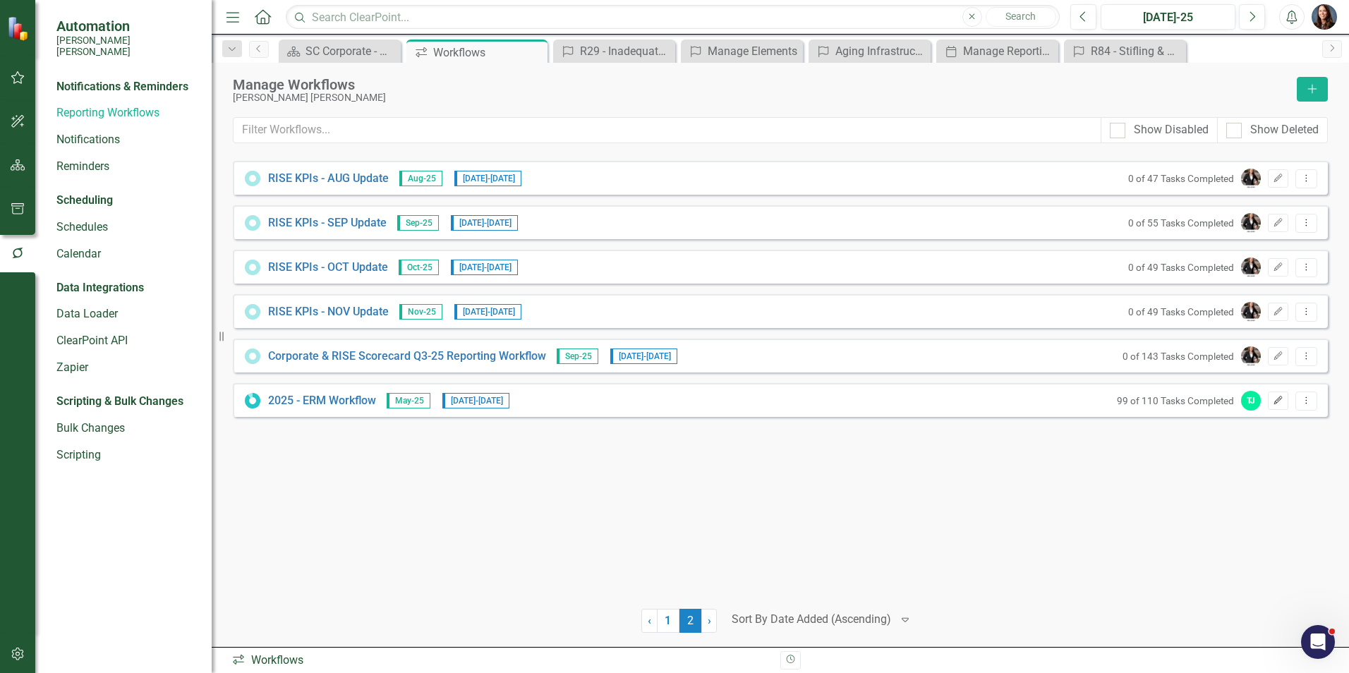
click at [1281, 403] on icon "Edit" at bounding box center [1278, 401] width 11 height 8
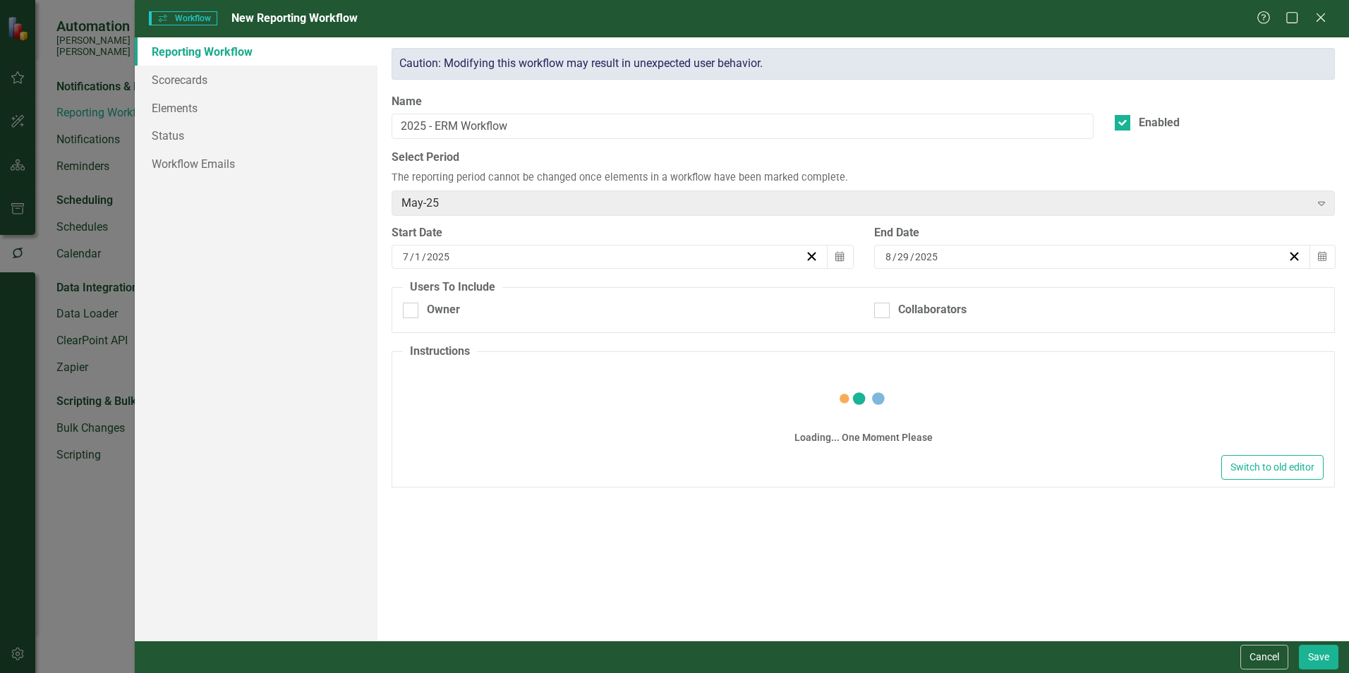
checkbox input "true"
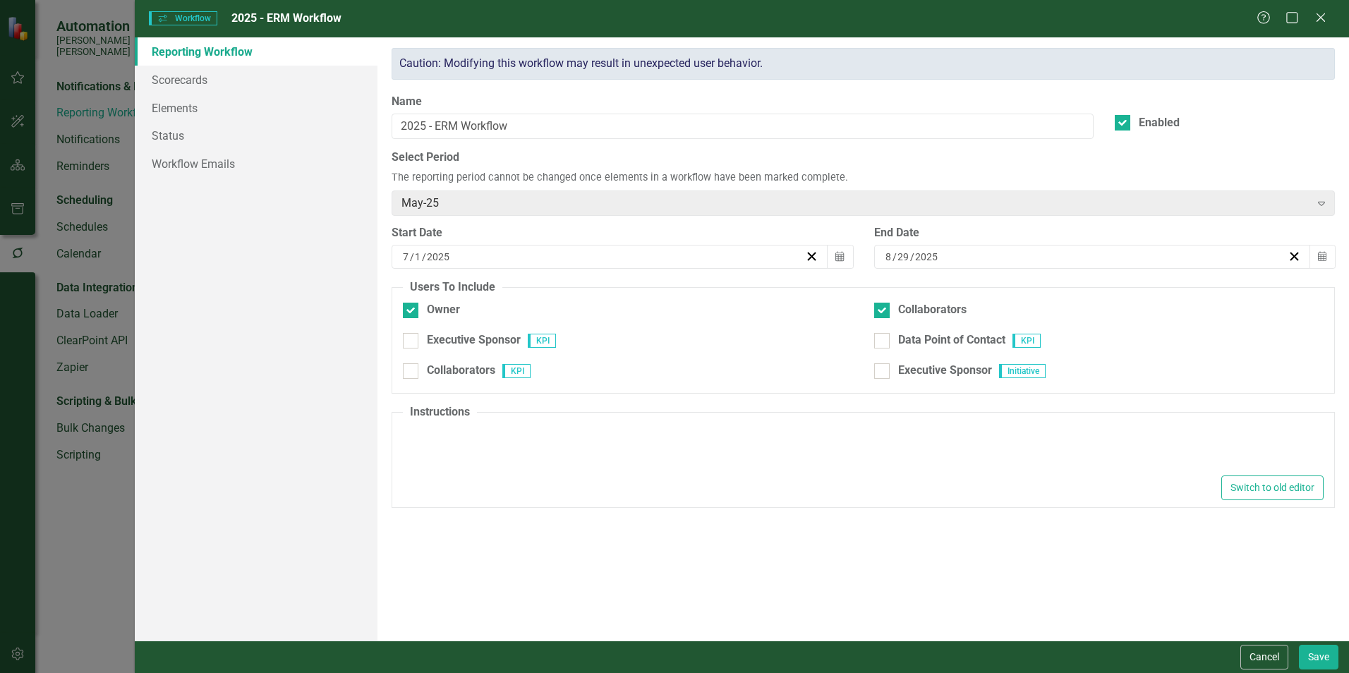
type textarea "<p>Please update the trend, all mitigation information and scores for impact, l…"
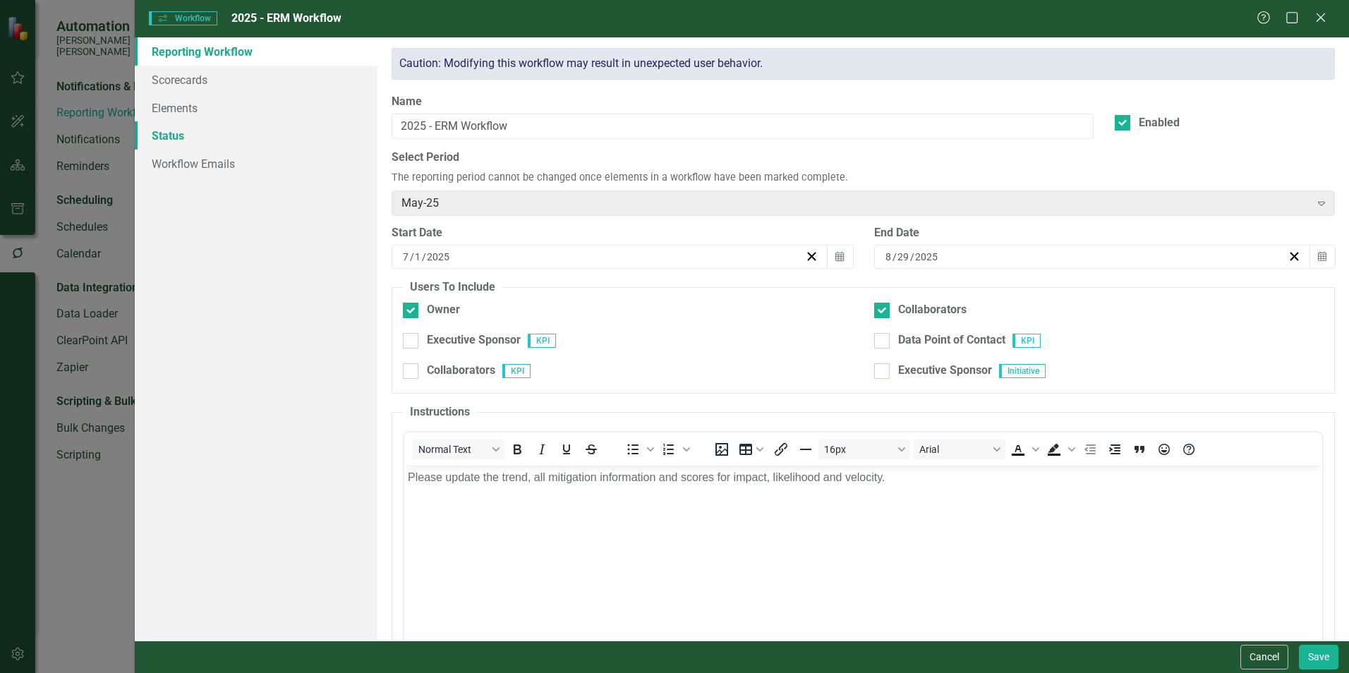
click at [171, 140] on link "Status" at bounding box center [256, 135] width 243 height 28
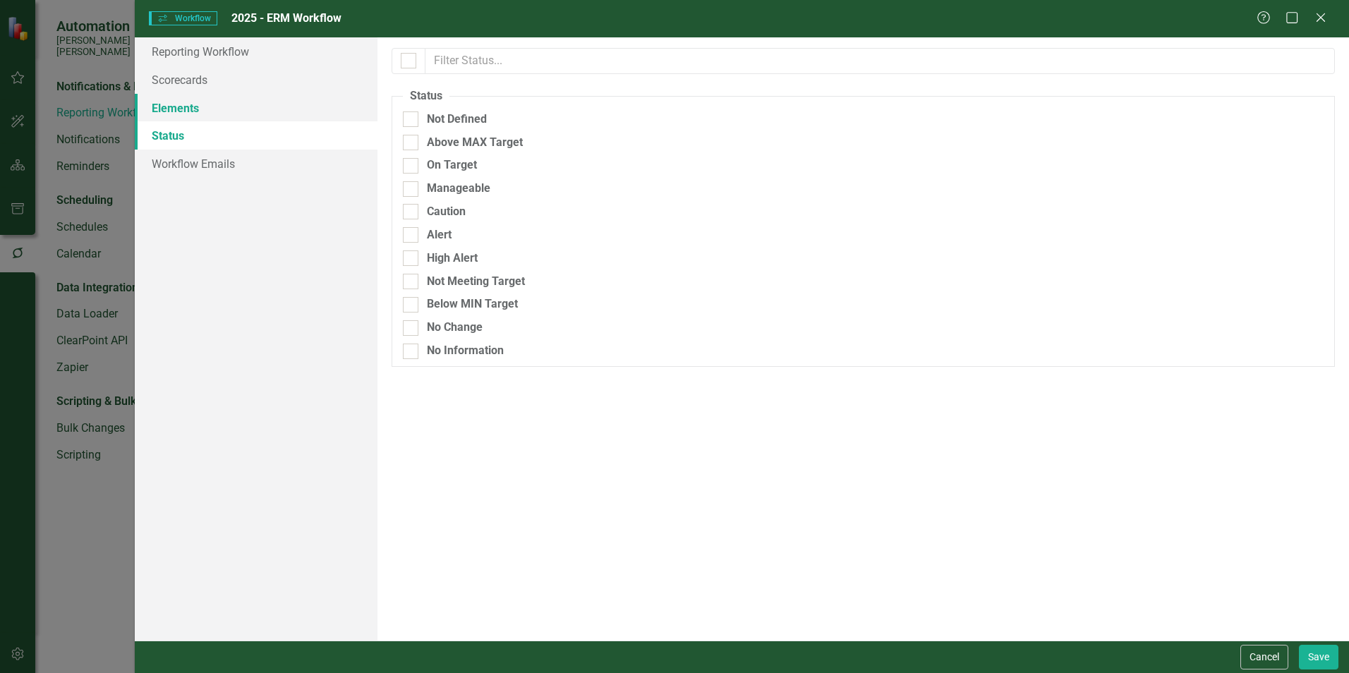
click at [175, 109] on link "Elements" at bounding box center [256, 108] width 243 height 28
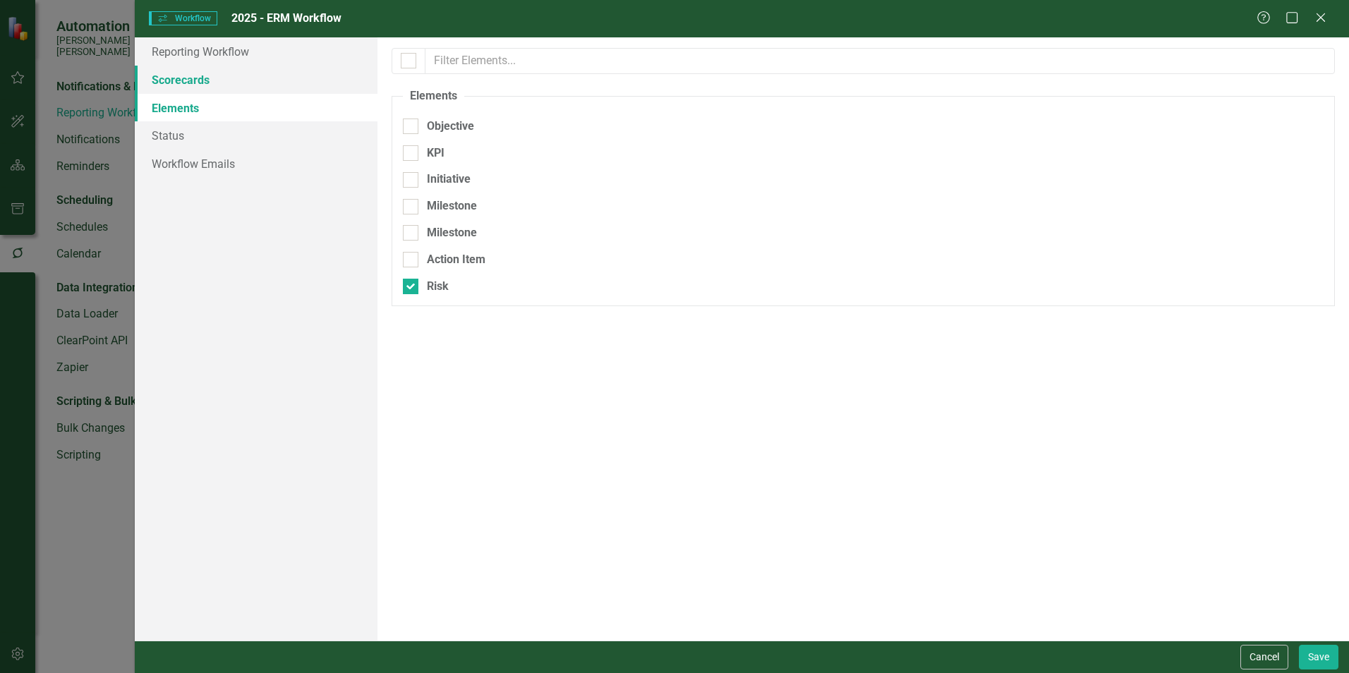
click at [181, 75] on link "Scorecards" at bounding box center [256, 80] width 243 height 28
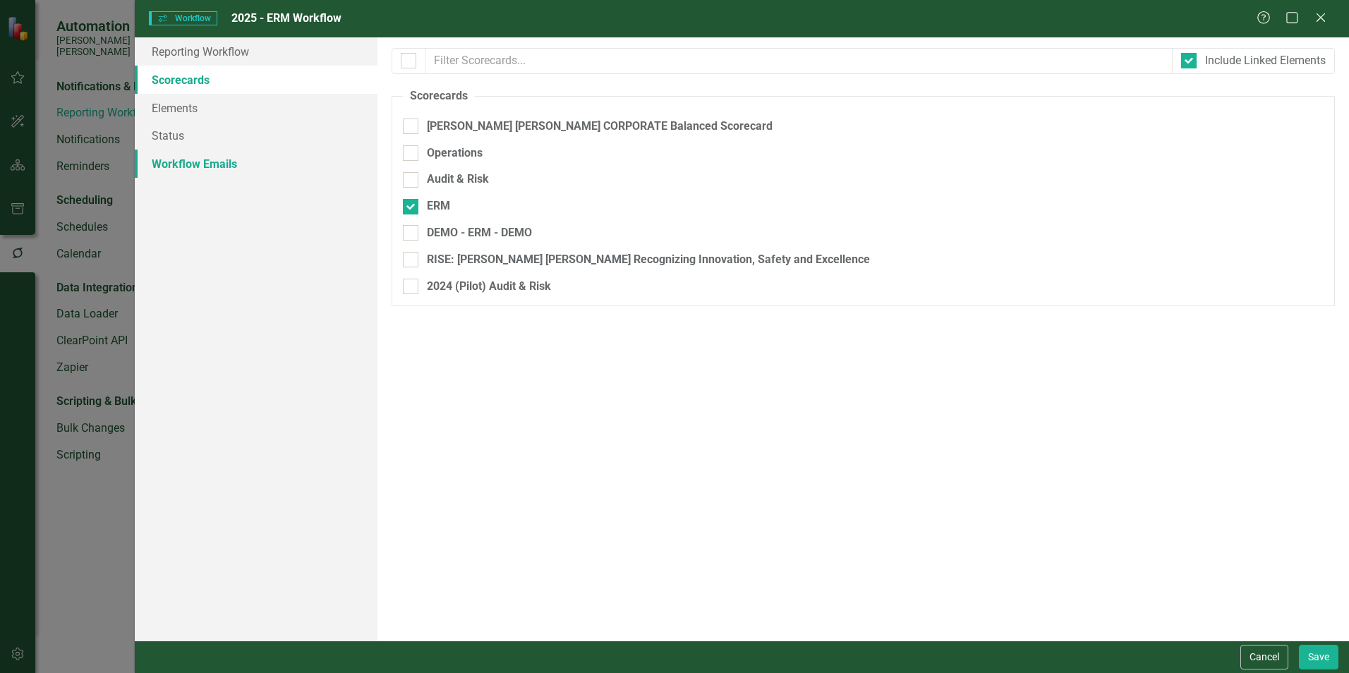
click at [195, 170] on link "Workflow Emails" at bounding box center [256, 164] width 243 height 28
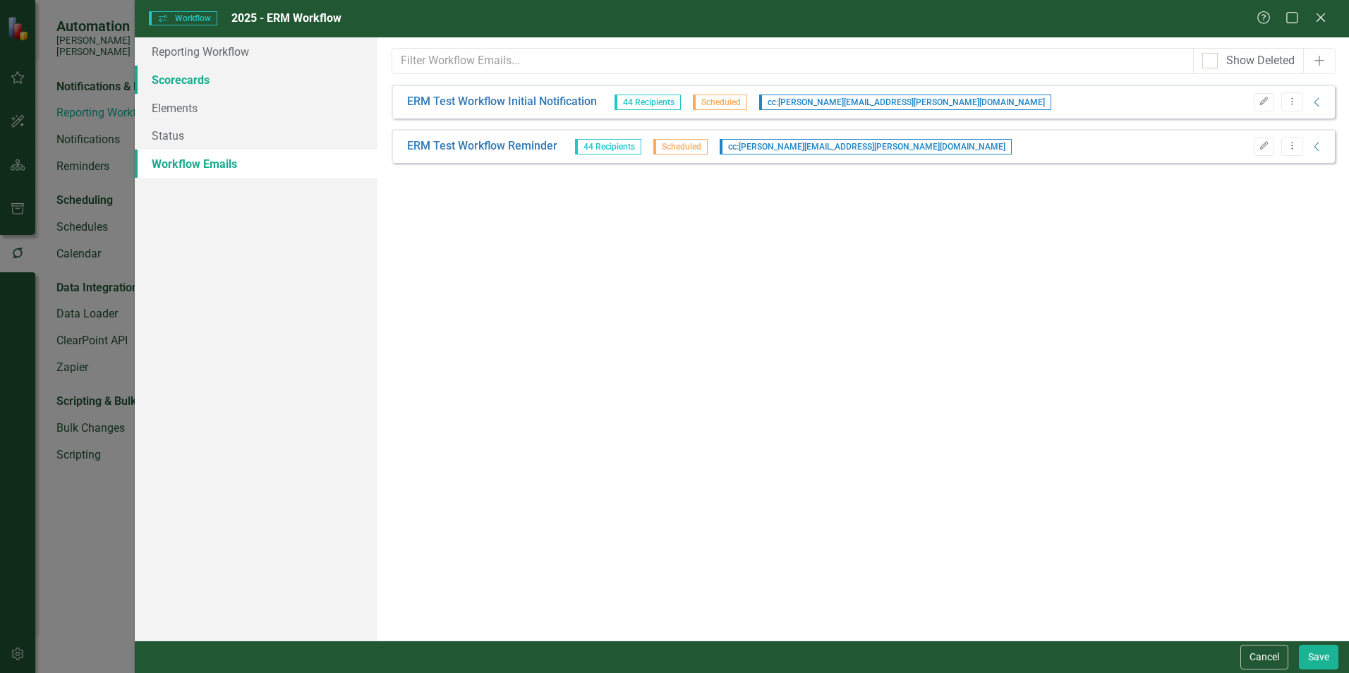
click at [181, 82] on link "Scorecards" at bounding box center [256, 80] width 243 height 28
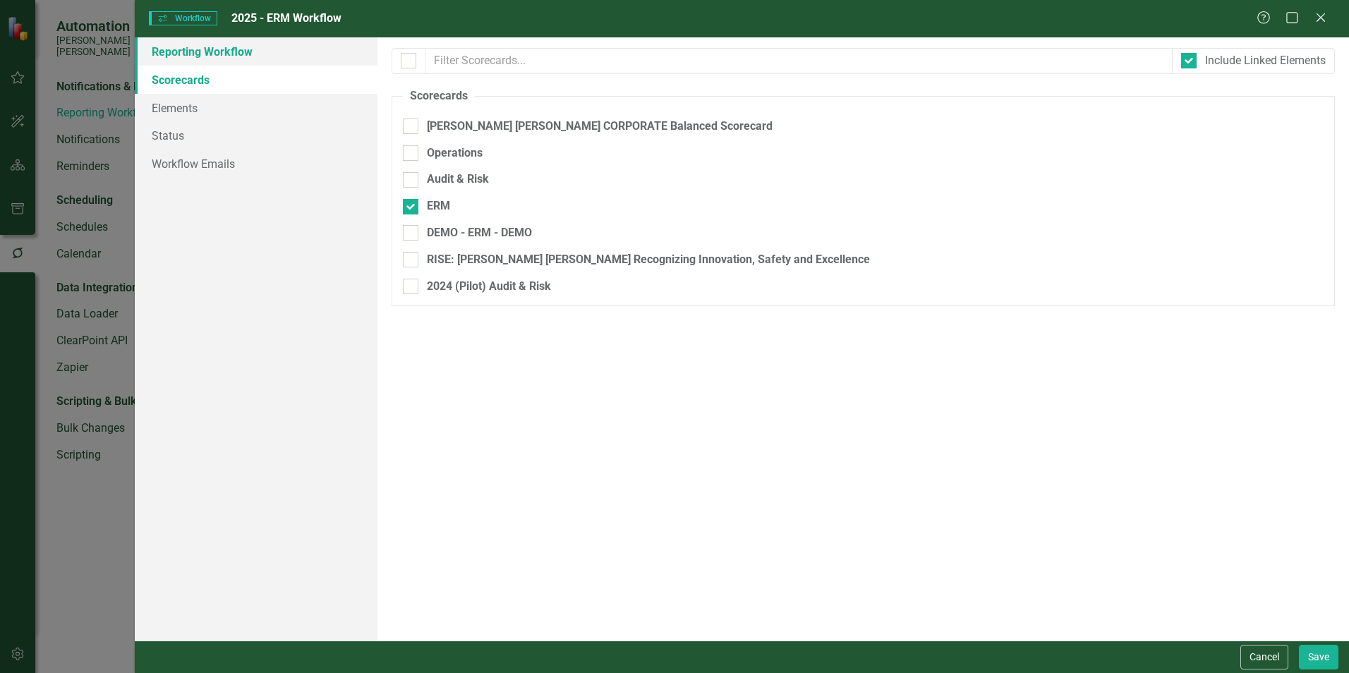
click at [192, 48] on link "Reporting Workflow" at bounding box center [256, 51] width 243 height 28
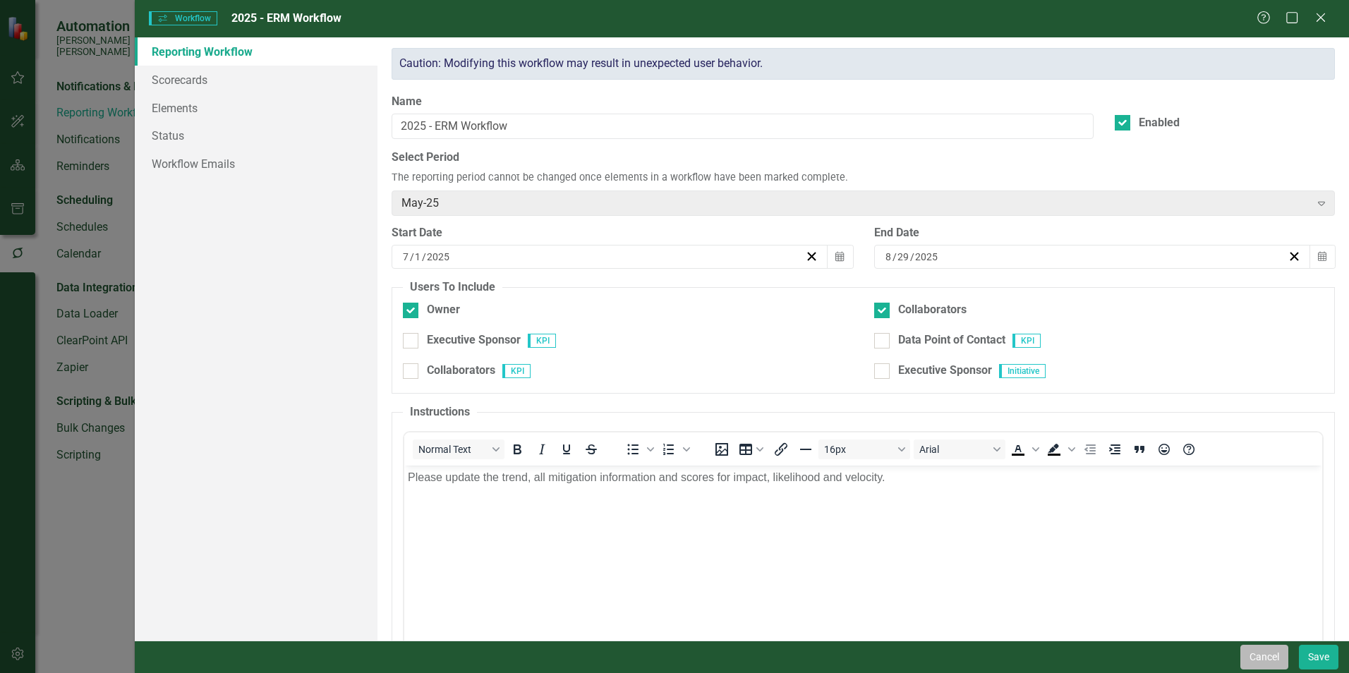
click at [1257, 657] on button "Cancel" at bounding box center [1264, 657] width 48 height 25
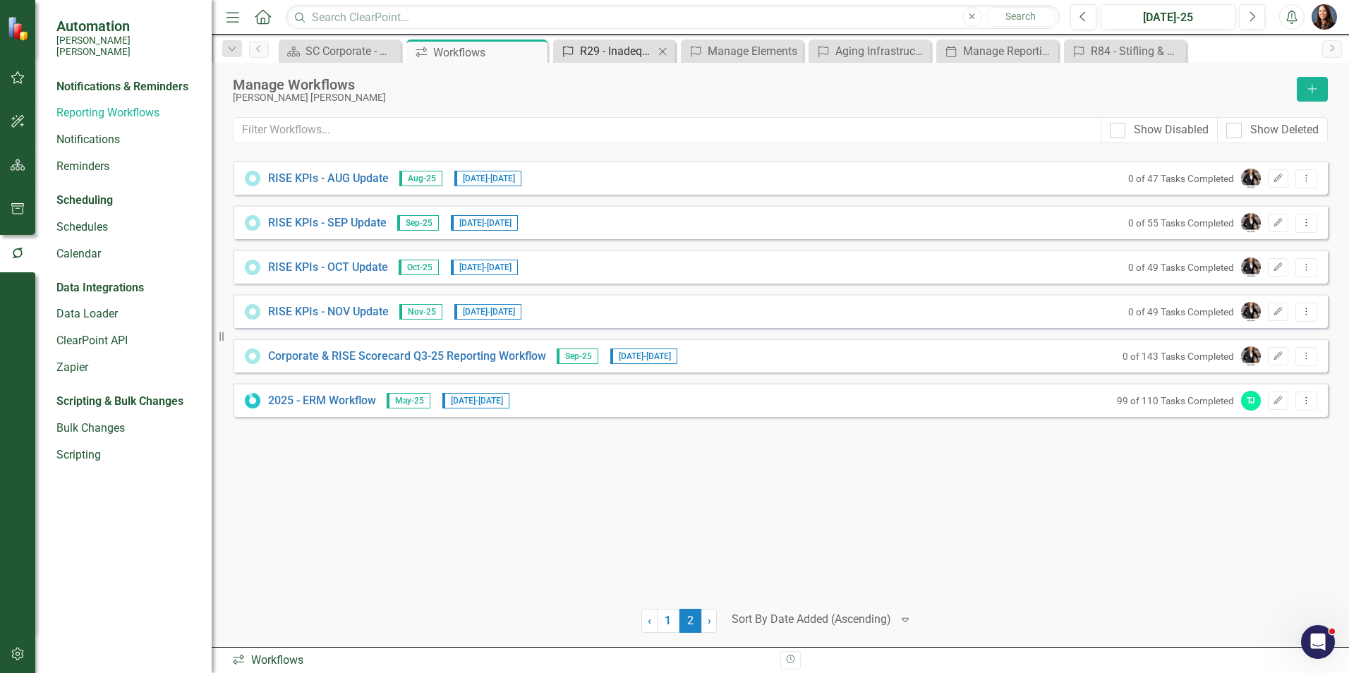
click at [646, 54] on div "R29 - Inadequate internal capacity, market capacity, or transmission availabili…" at bounding box center [617, 51] width 74 height 18
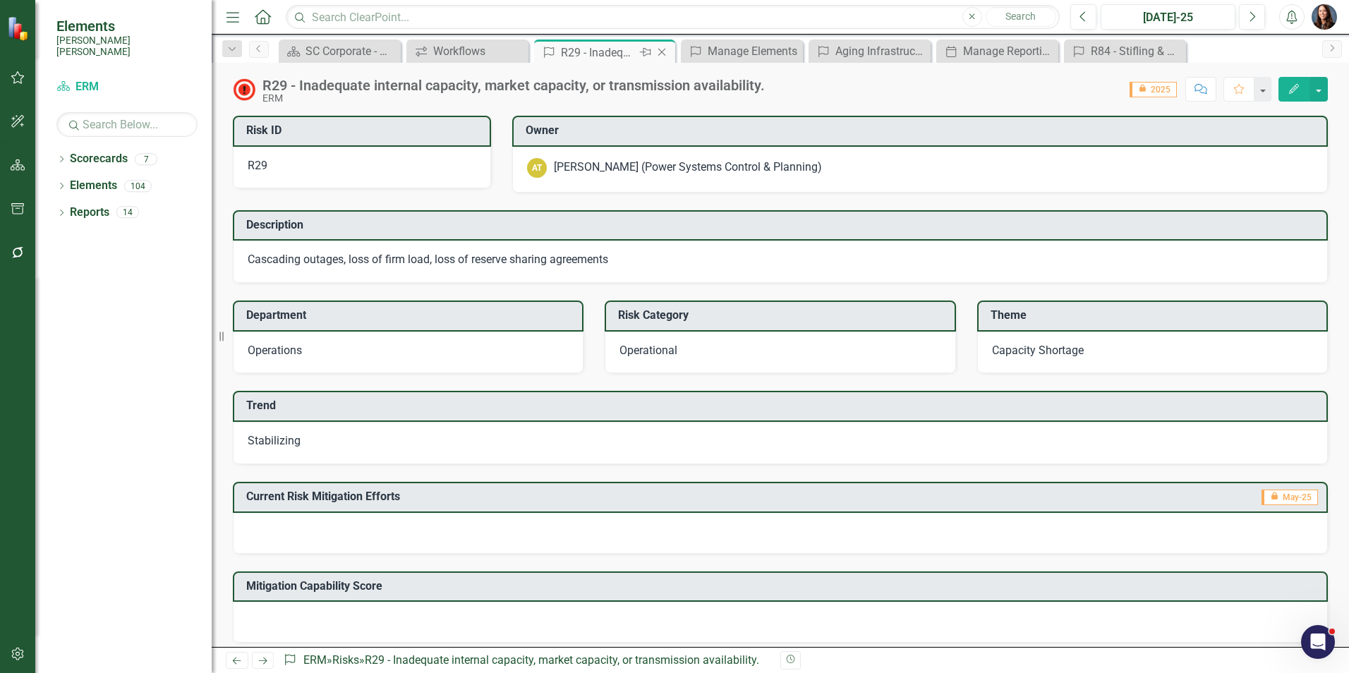
click at [664, 53] on icon "Close" at bounding box center [662, 52] width 14 height 11
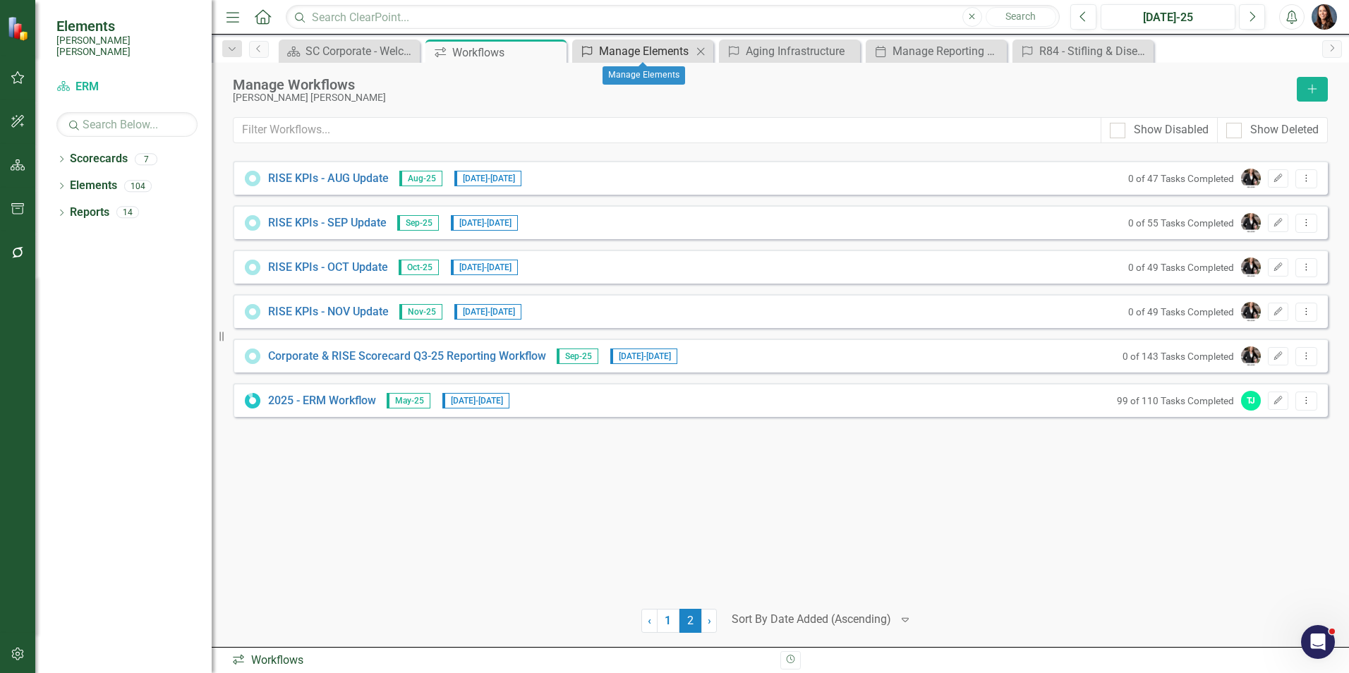
click at [643, 52] on div "Manage Elements" at bounding box center [645, 51] width 93 height 18
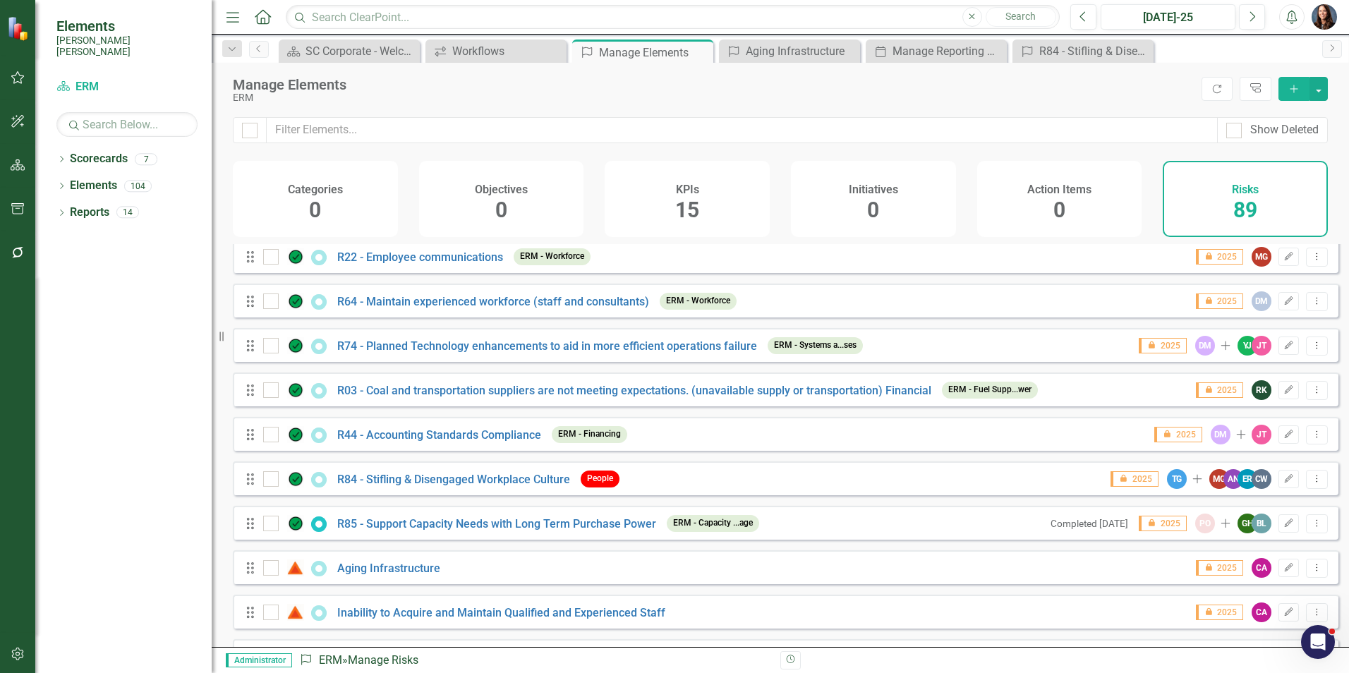
scroll to position [3564, 0]
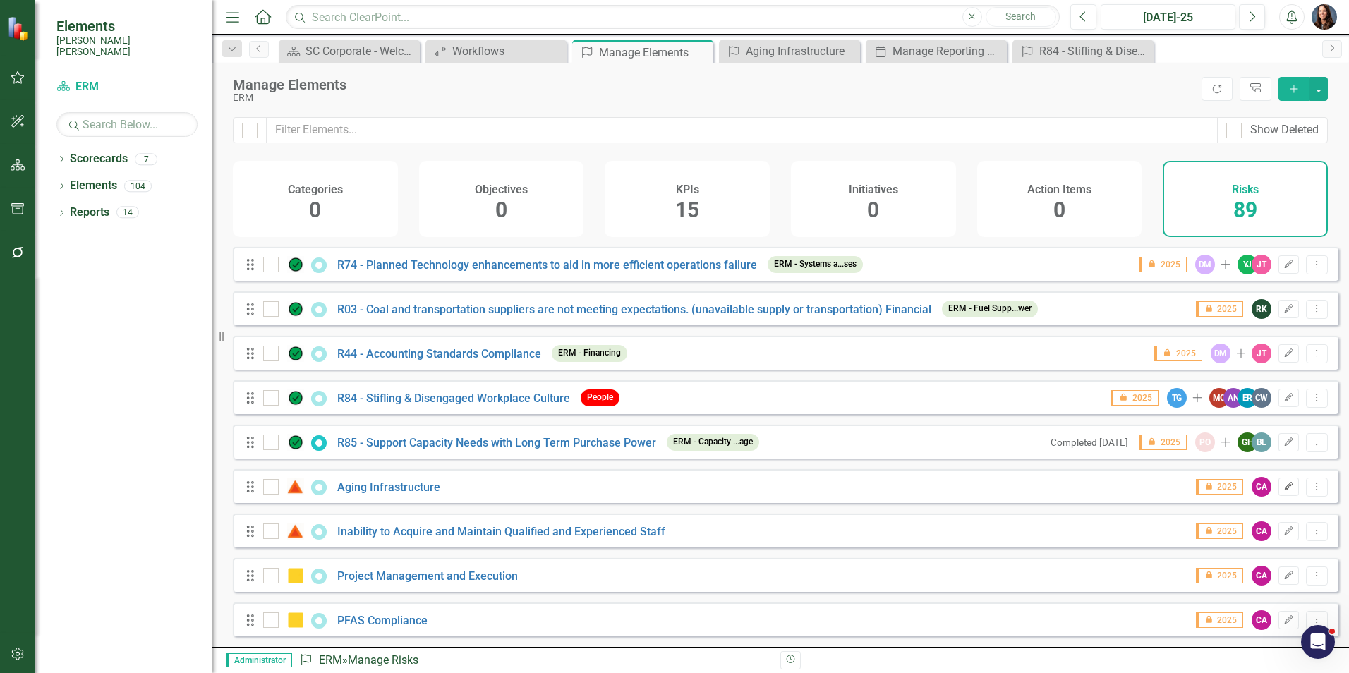
click at [1283, 485] on icon "Edit" at bounding box center [1288, 487] width 11 height 8
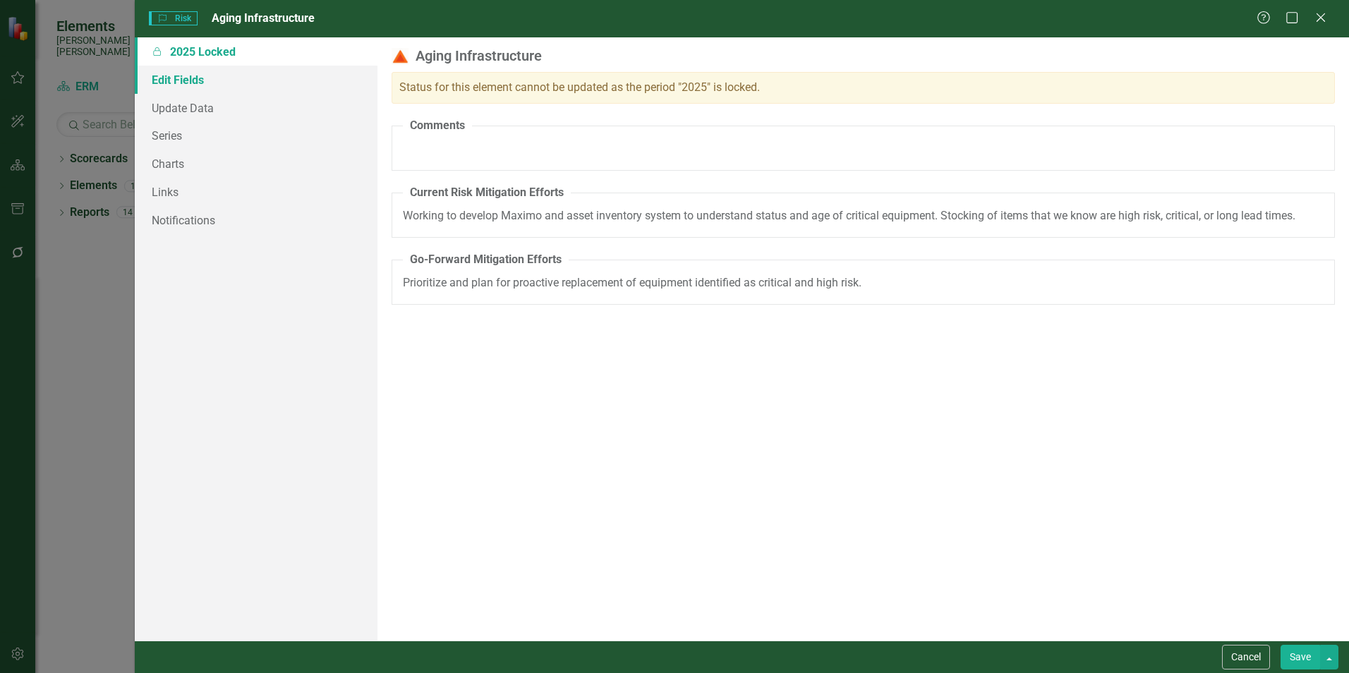
click at [193, 83] on link "Edit Fields" at bounding box center [256, 80] width 243 height 28
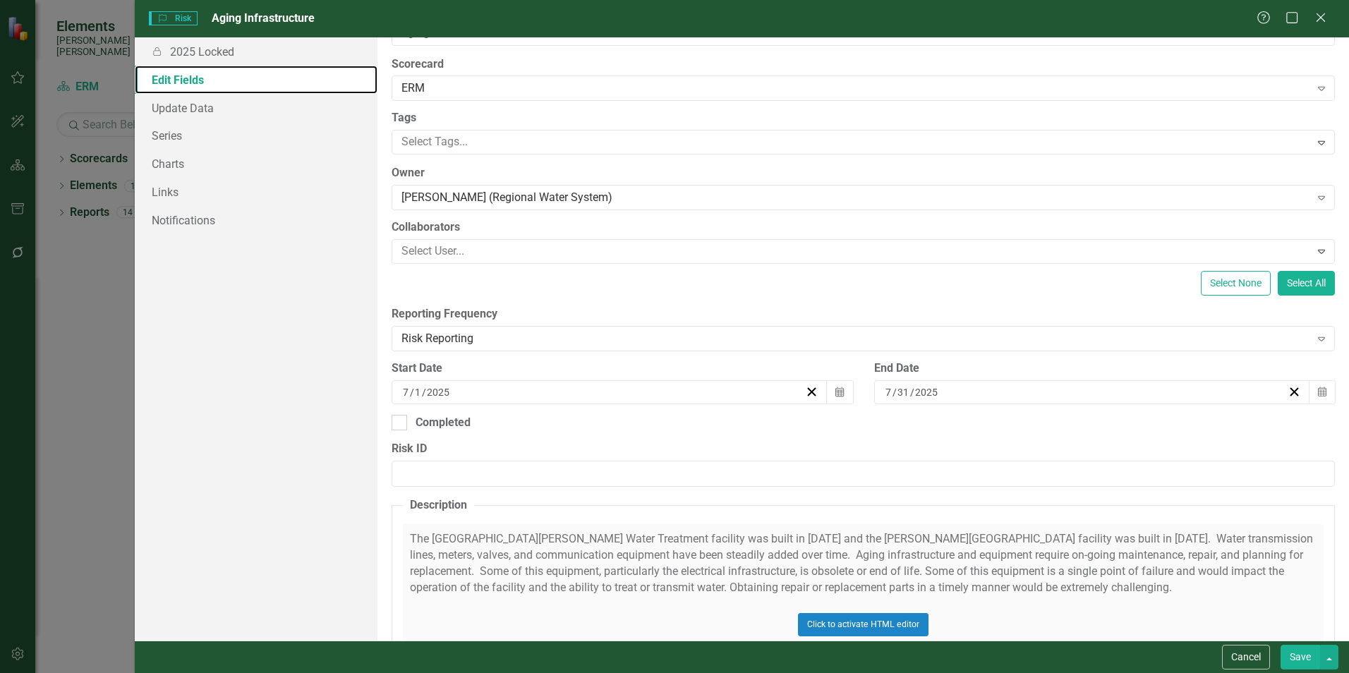
scroll to position [0, 0]
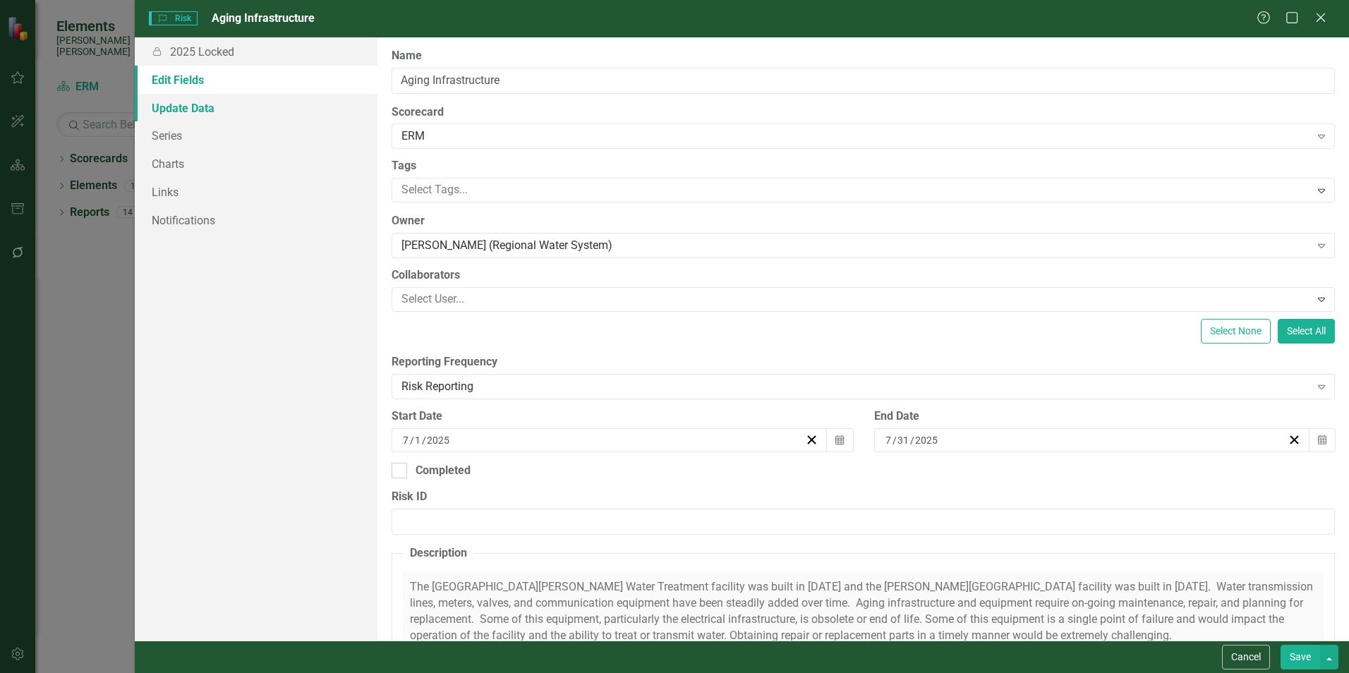
click at [177, 116] on link "Update Data" at bounding box center [256, 108] width 243 height 28
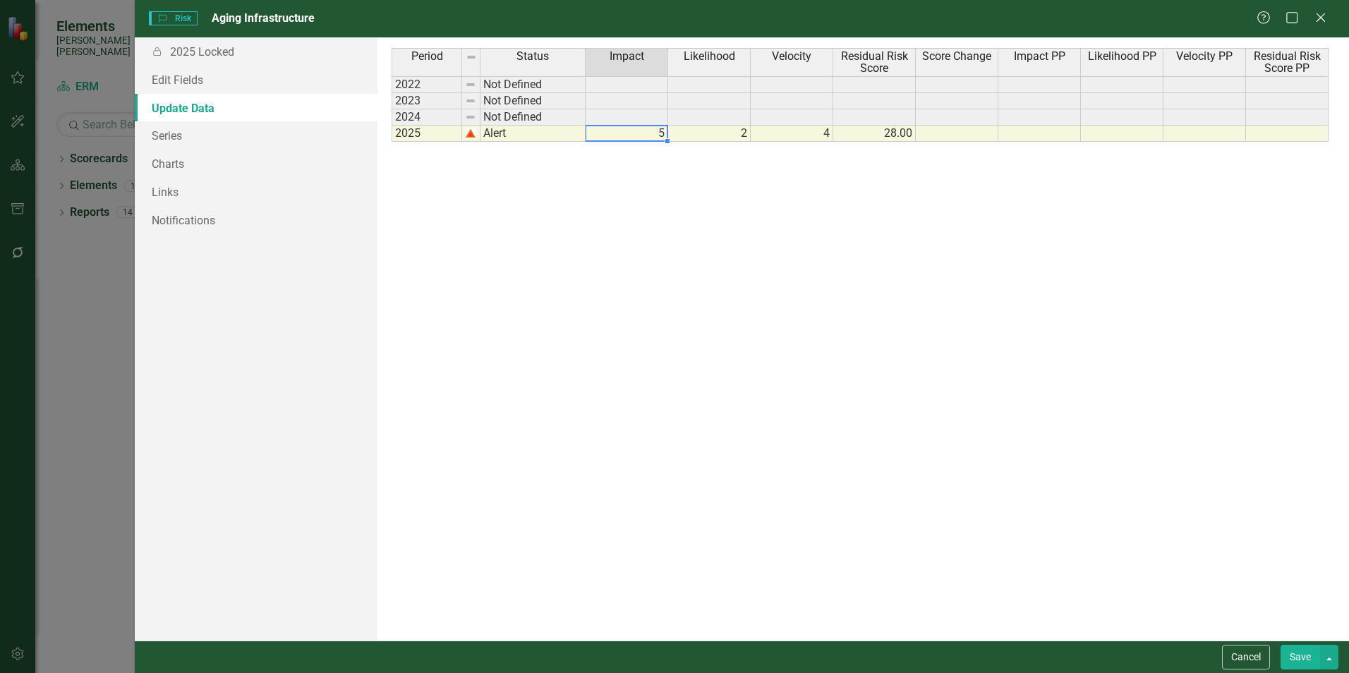
click at [652, 138] on td "5" at bounding box center [627, 134] width 83 height 16
click at [162, 137] on link "Series" at bounding box center [256, 135] width 243 height 28
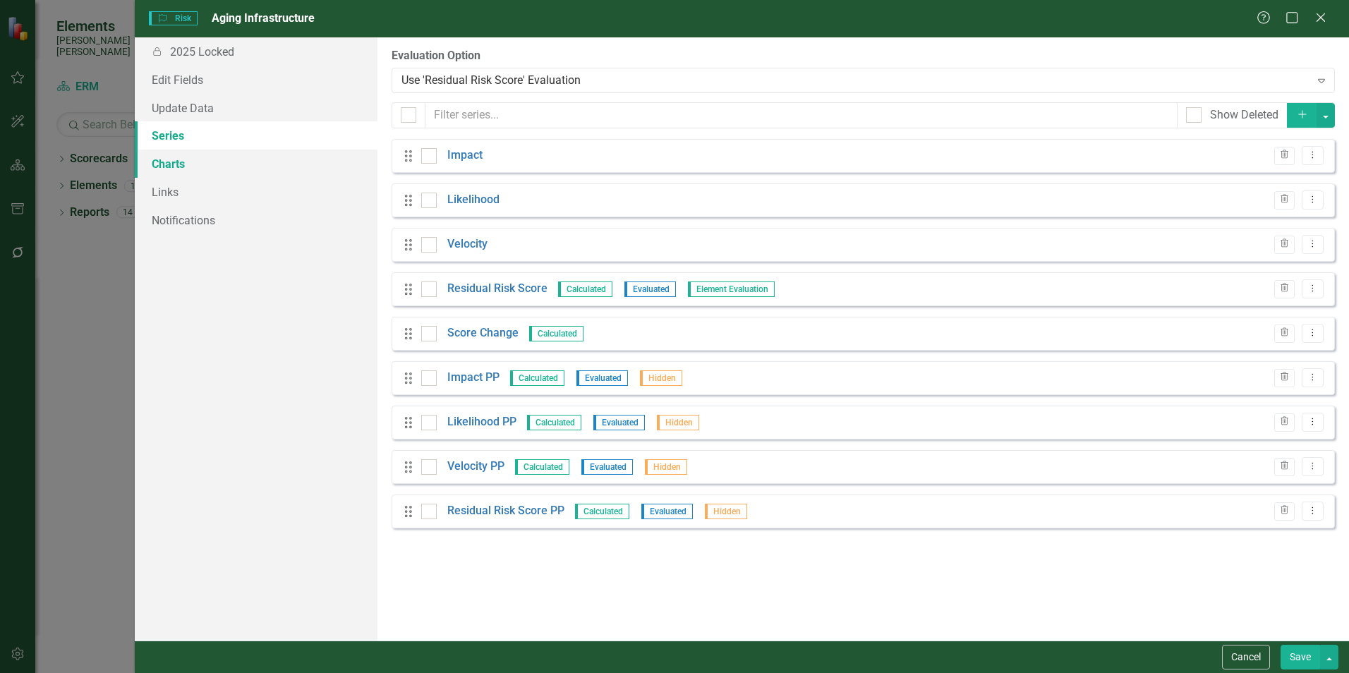
click at [176, 160] on link "Charts" at bounding box center [256, 164] width 243 height 28
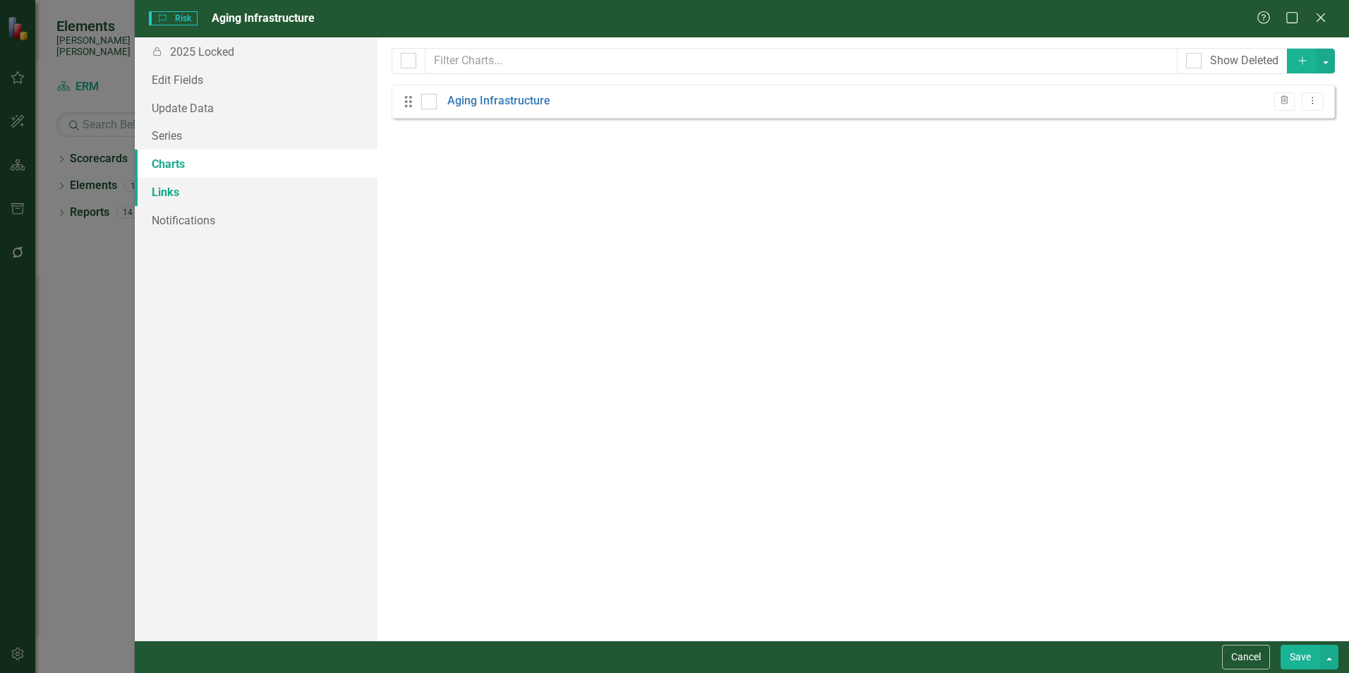
click at [170, 193] on link "Links" at bounding box center [256, 192] width 243 height 28
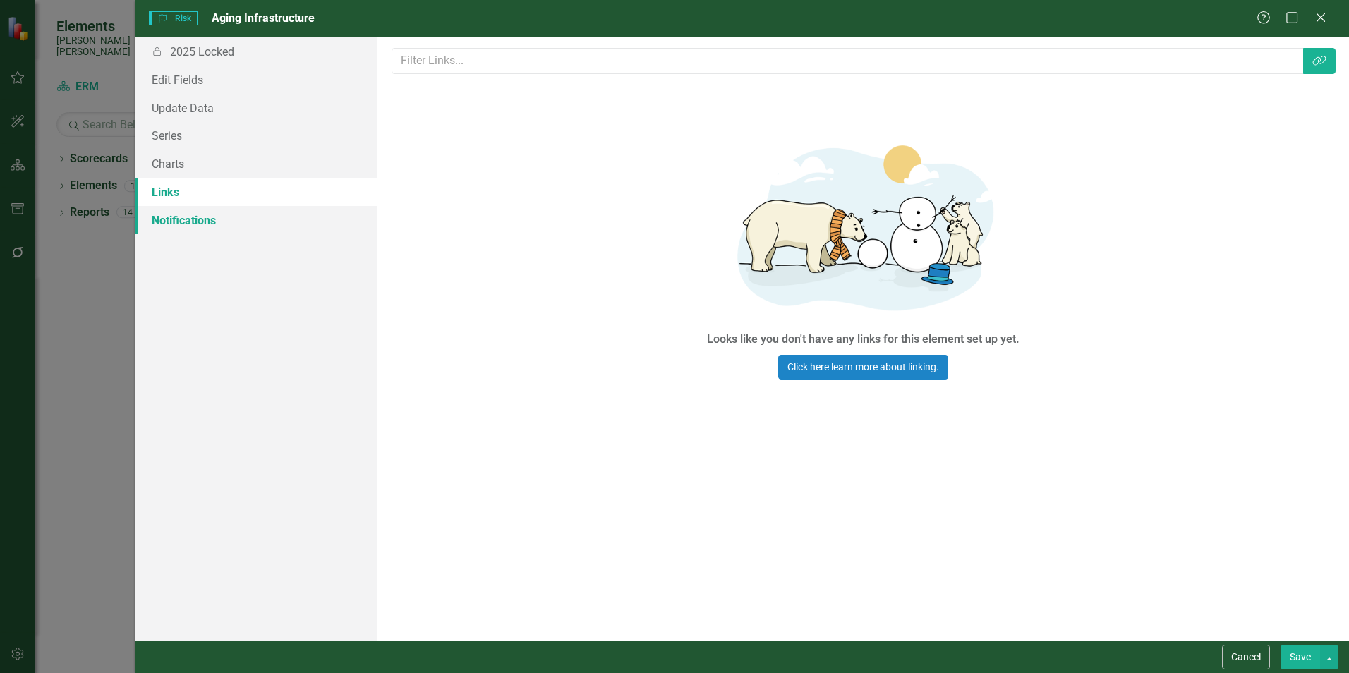
click at [180, 219] on link "Notifications" at bounding box center [256, 220] width 243 height 28
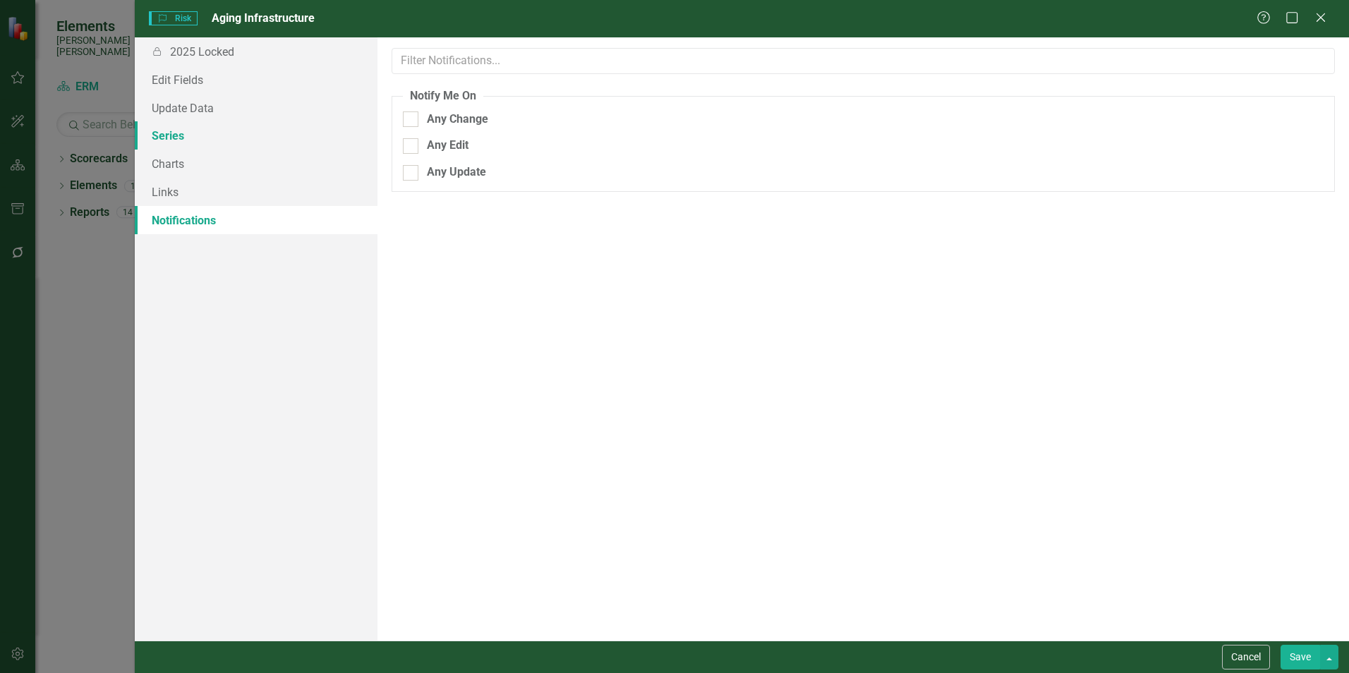
click at [168, 137] on link "Series" at bounding box center [256, 135] width 243 height 28
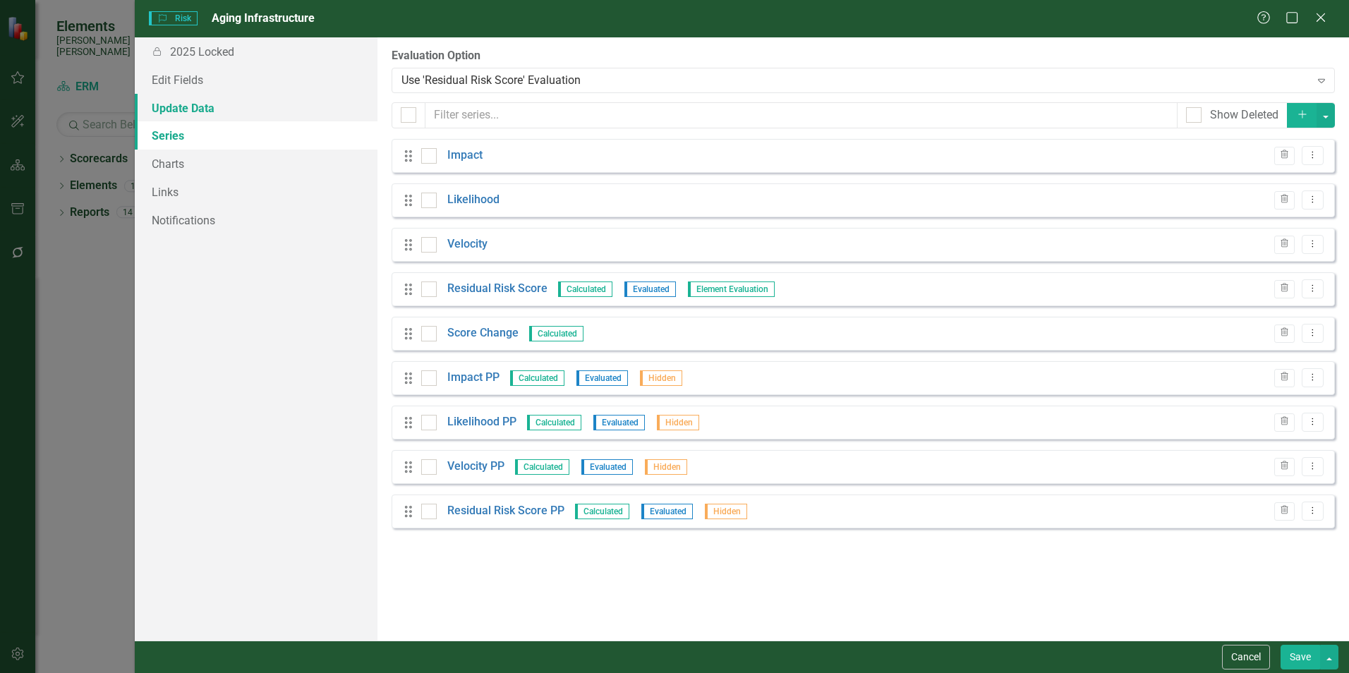
click at [176, 109] on link "Update Data" at bounding box center [256, 108] width 243 height 28
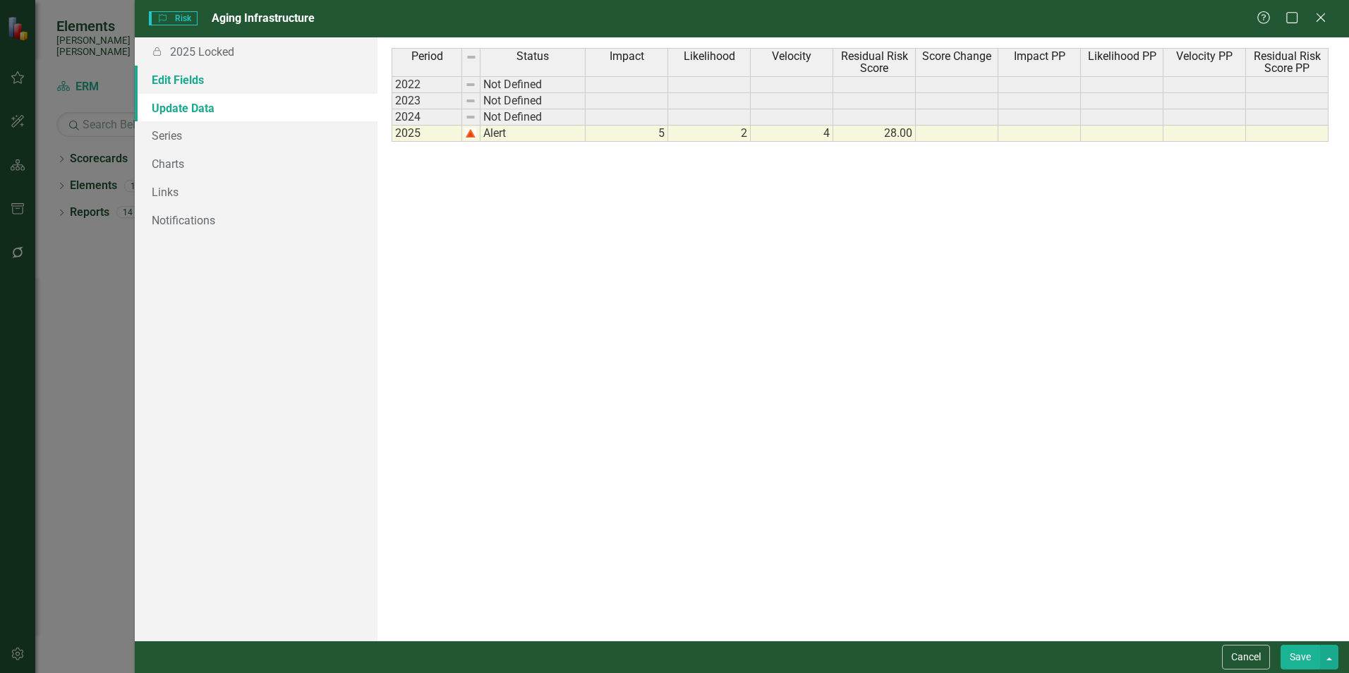
click at [178, 78] on link "Edit Fields" at bounding box center [256, 80] width 243 height 28
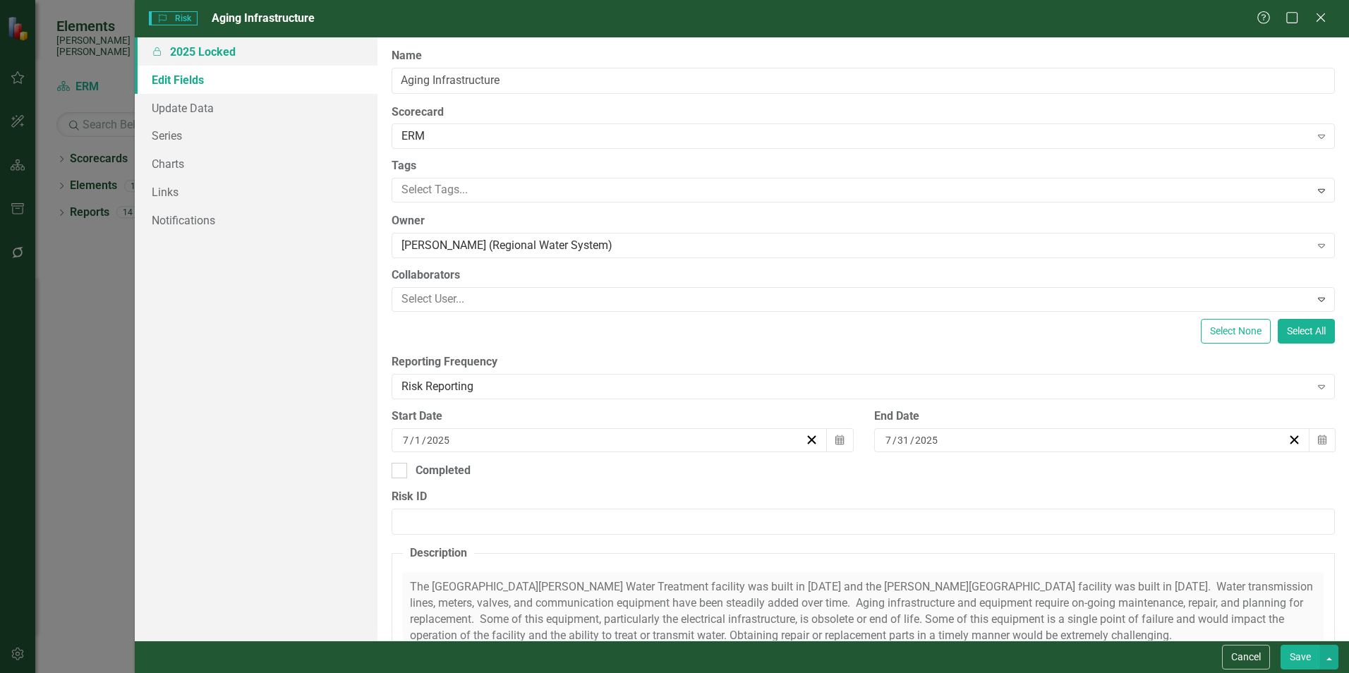
click at [200, 56] on link "Locked 2025 Locked" at bounding box center [256, 51] width 243 height 28
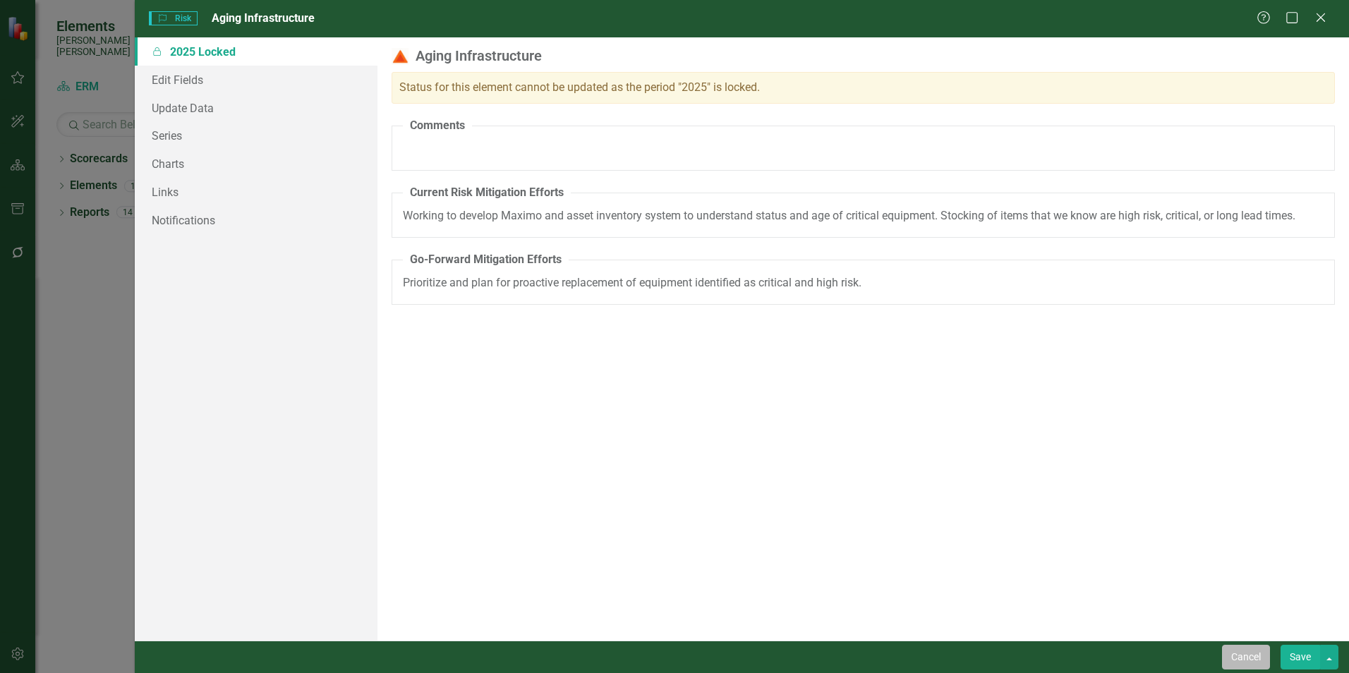
click at [1243, 654] on button "Cancel" at bounding box center [1246, 657] width 48 height 25
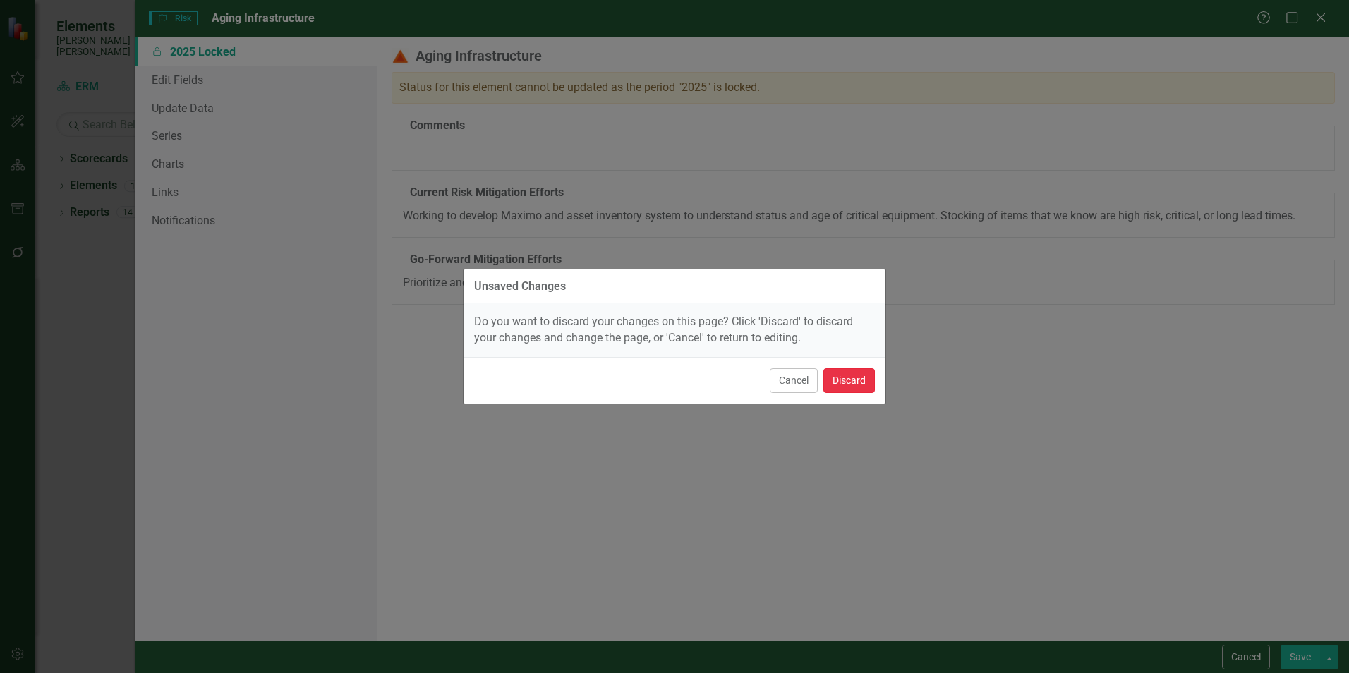
click at [852, 380] on button "Discard" at bounding box center [849, 380] width 52 height 25
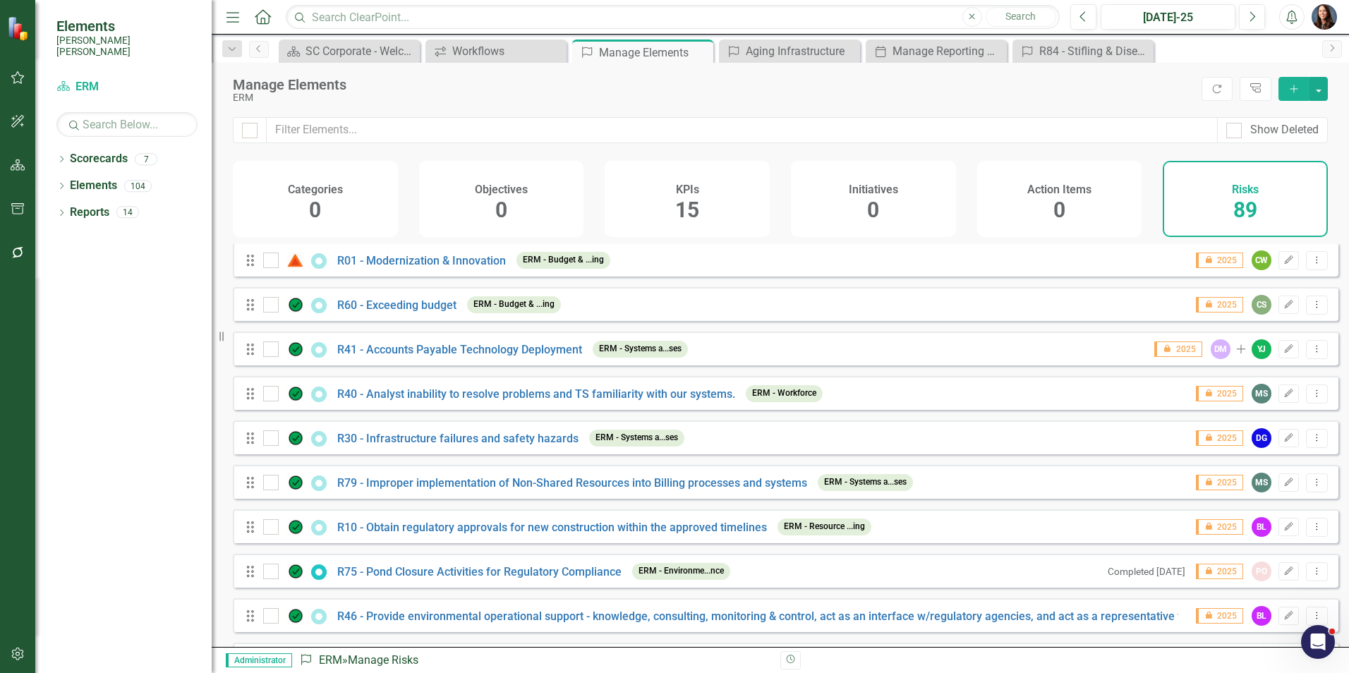
scroll to position [2294, 0]
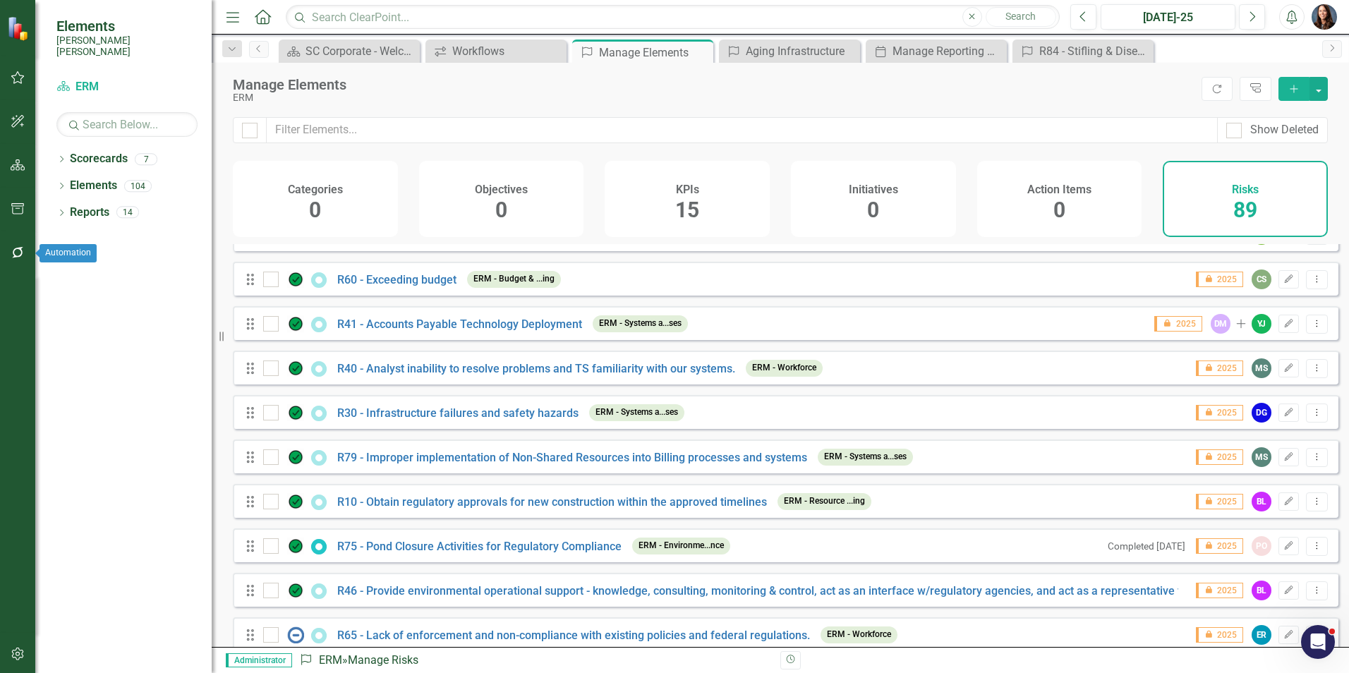
click at [19, 252] on icon "button" at bounding box center [18, 252] width 15 height 11
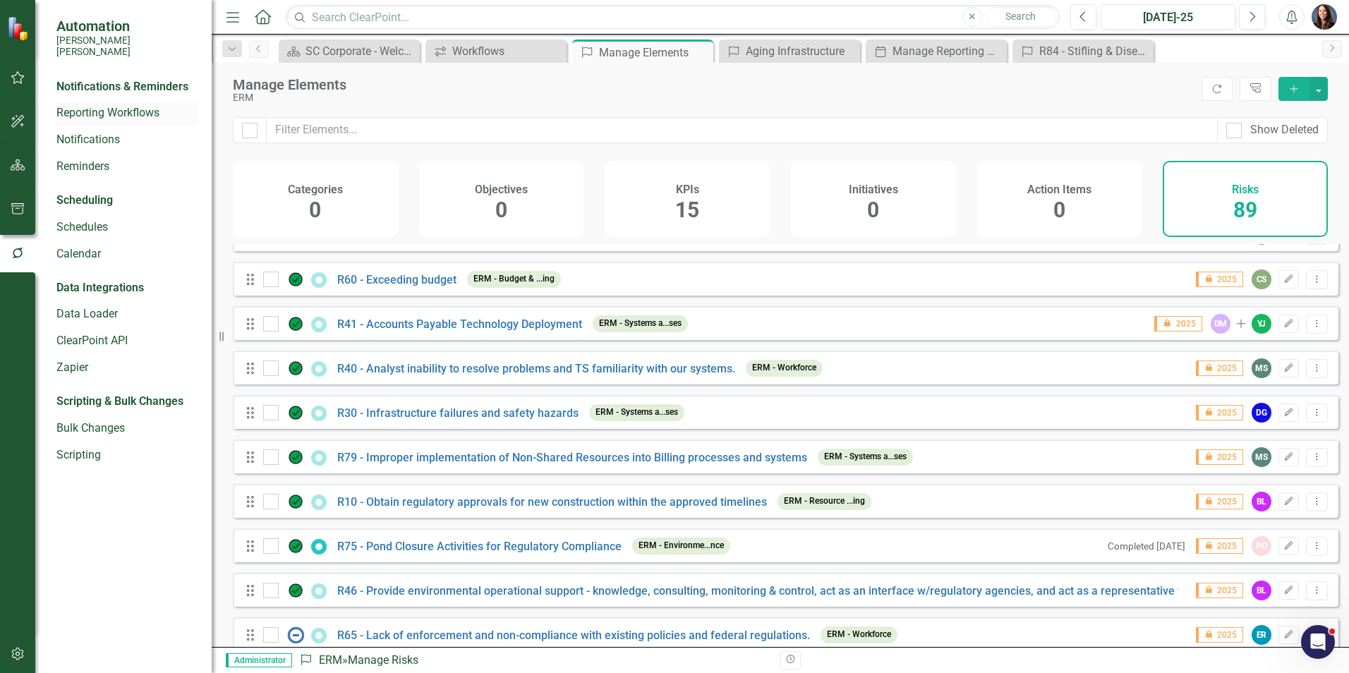
click at [96, 105] on link "Reporting Workflows" at bounding box center [126, 113] width 141 height 16
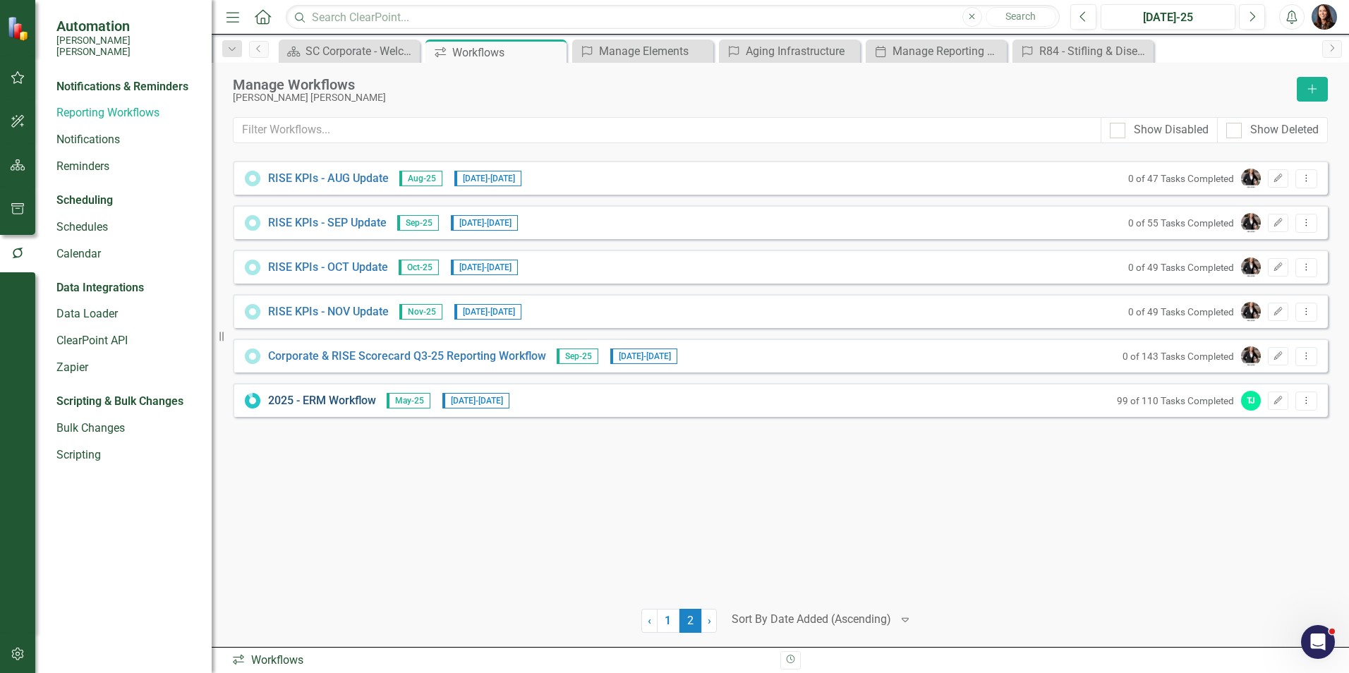
click at [352, 394] on link "2025 - ERM Workflow" at bounding box center [322, 401] width 108 height 16
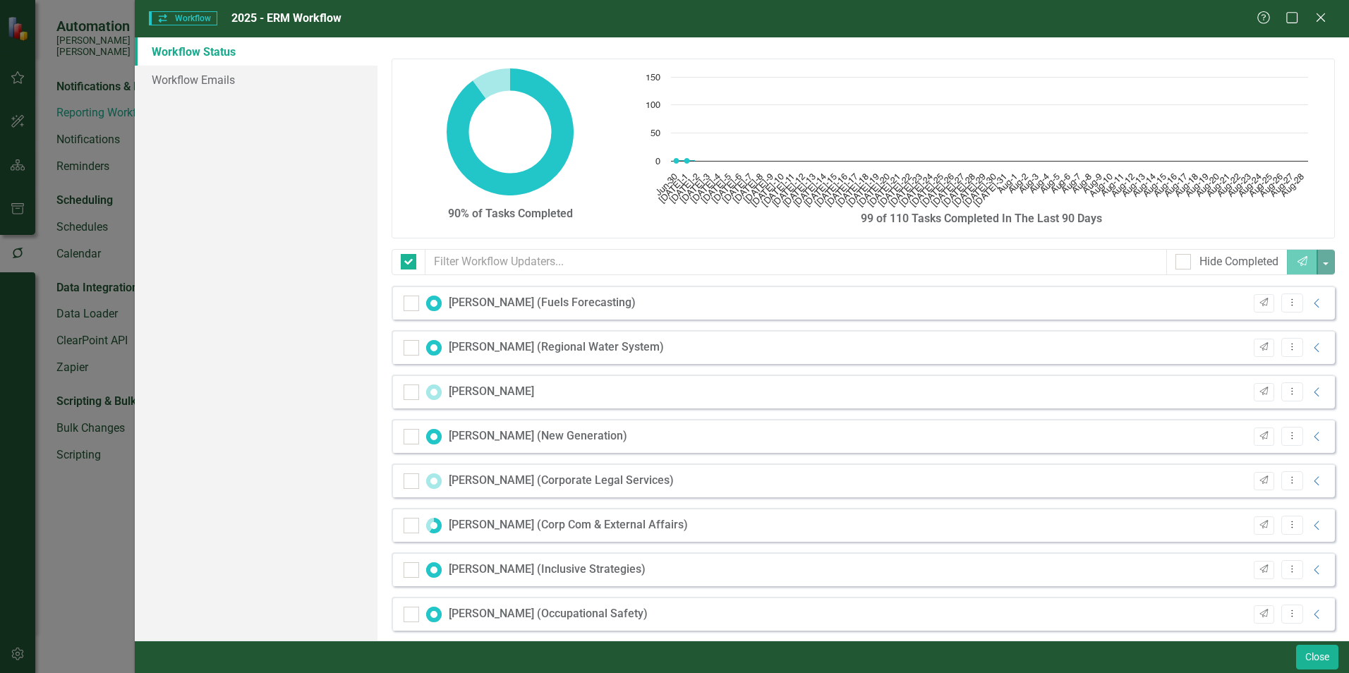
checkbox input "false"
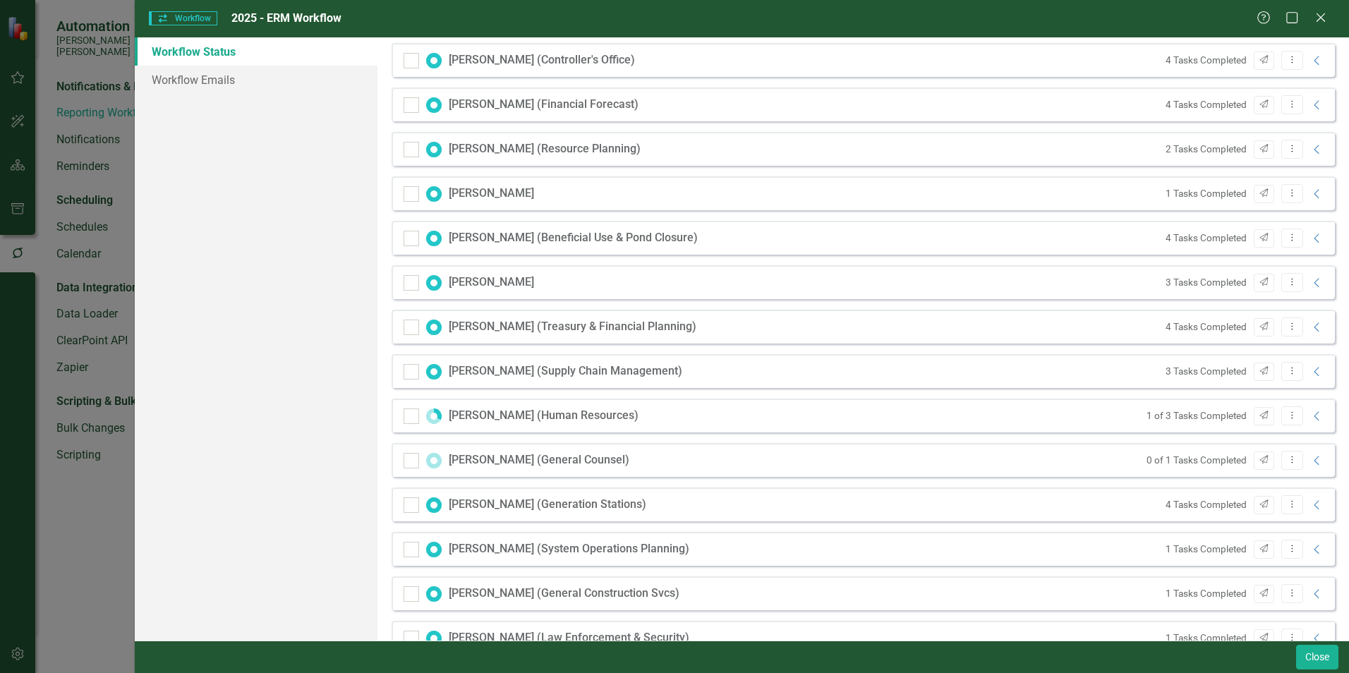
scroll to position [1129, 0]
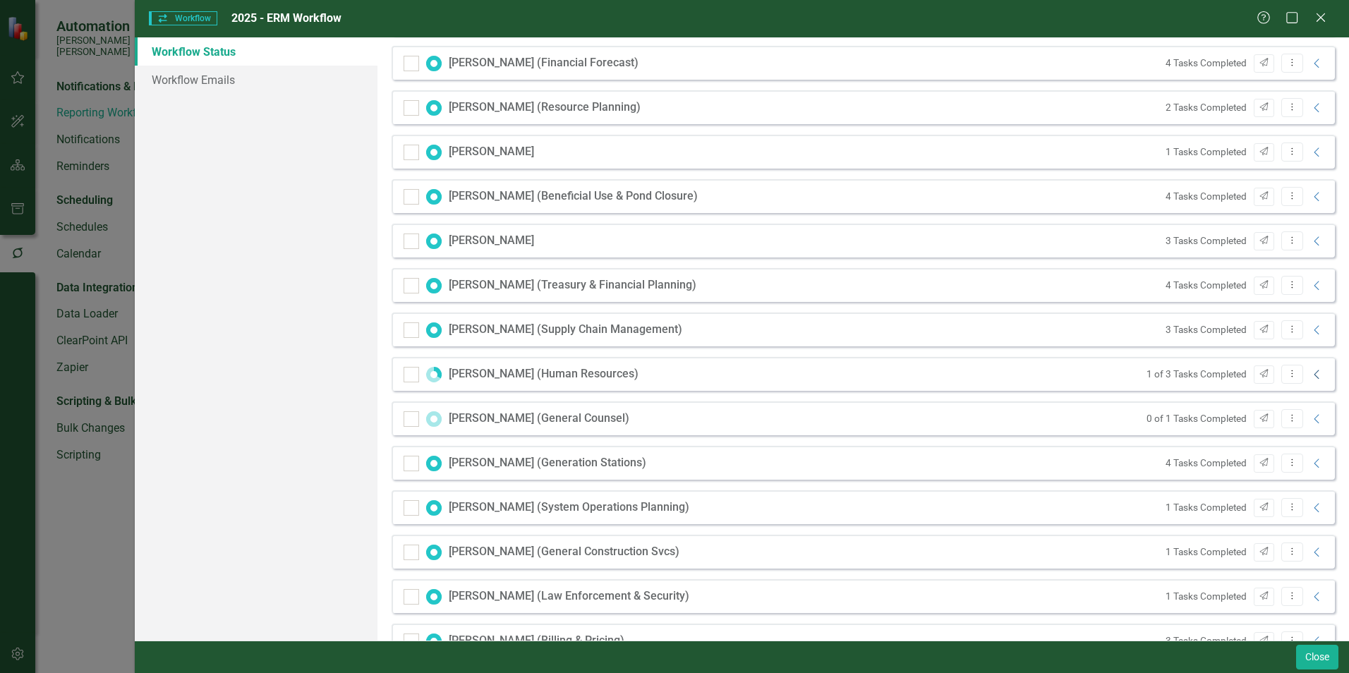
click at [1310, 373] on icon "Collapse" at bounding box center [1317, 374] width 14 height 11
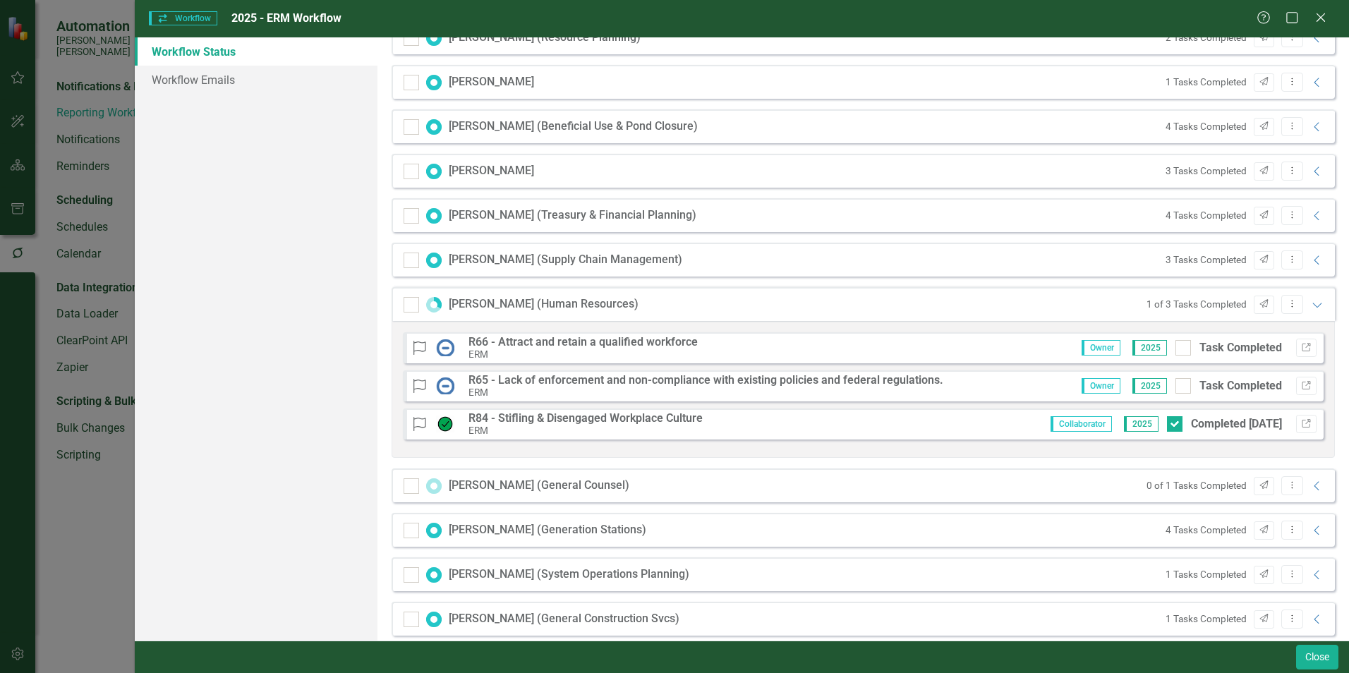
scroll to position [1199, 0]
click at [1325, 661] on button "Close" at bounding box center [1317, 657] width 42 height 25
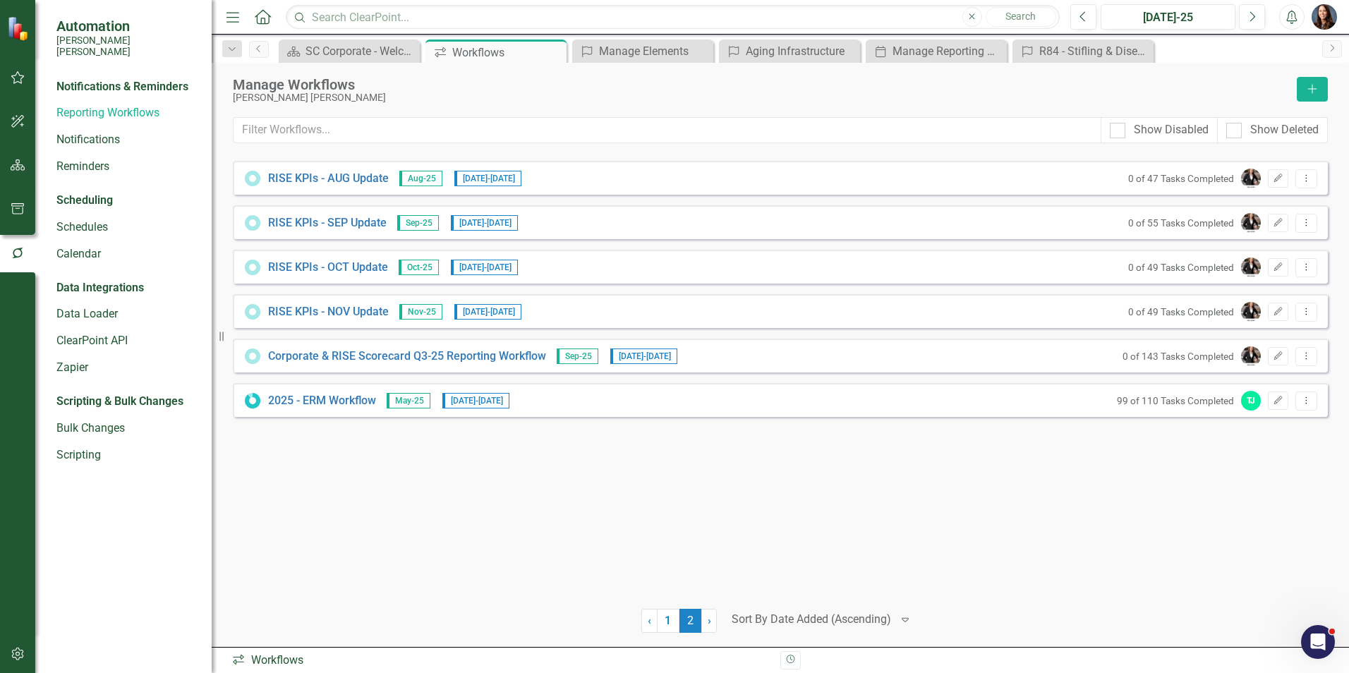
click at [22, 655] on icon "button" at bounding box center [17, 654] width 12 height 13
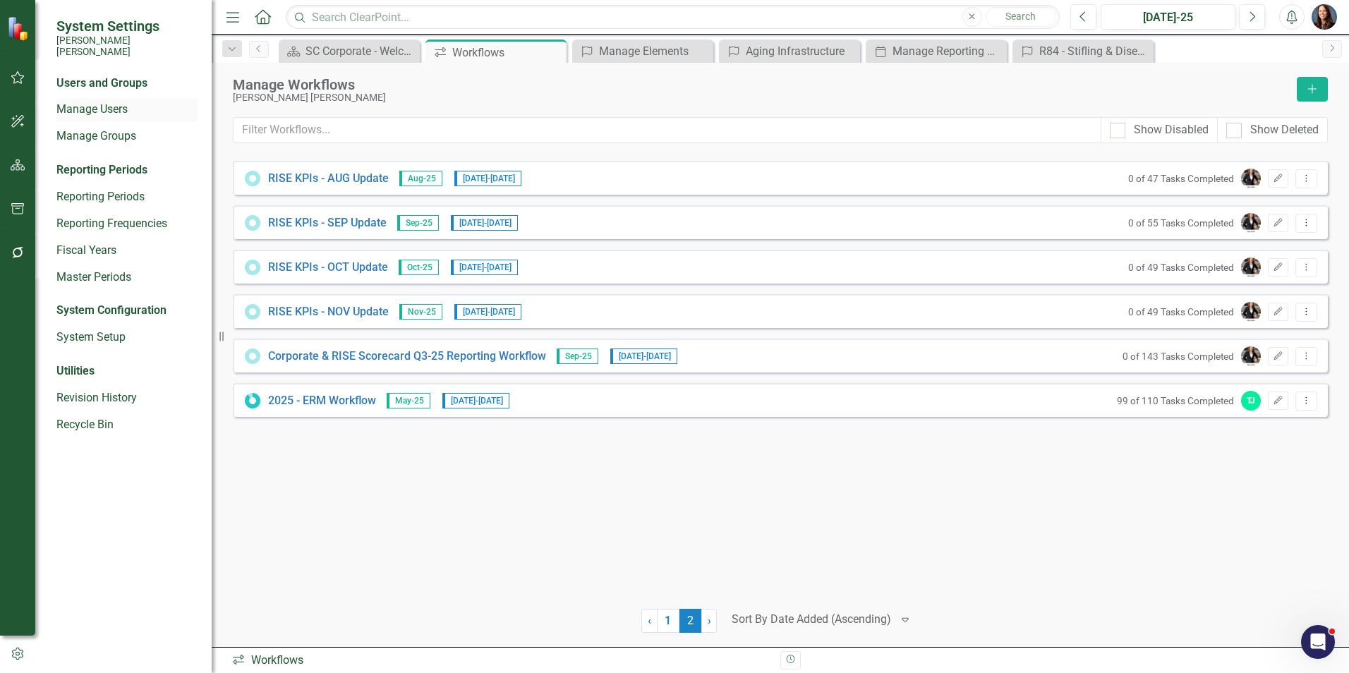
click at [95, 102] on link "Manage Users" at bounding box center [126, 110] width 141 height 16
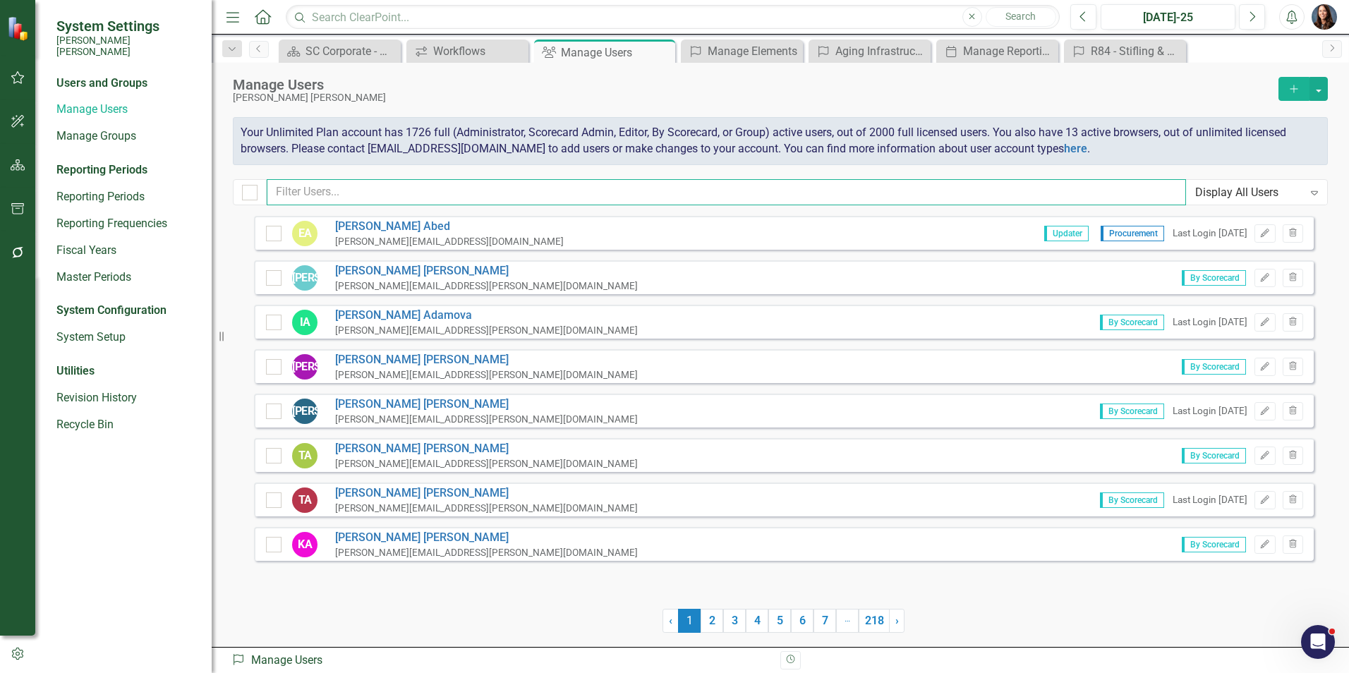
click at [329, 188] on input "text" at bounding box center [726, 192] width 919 height 26
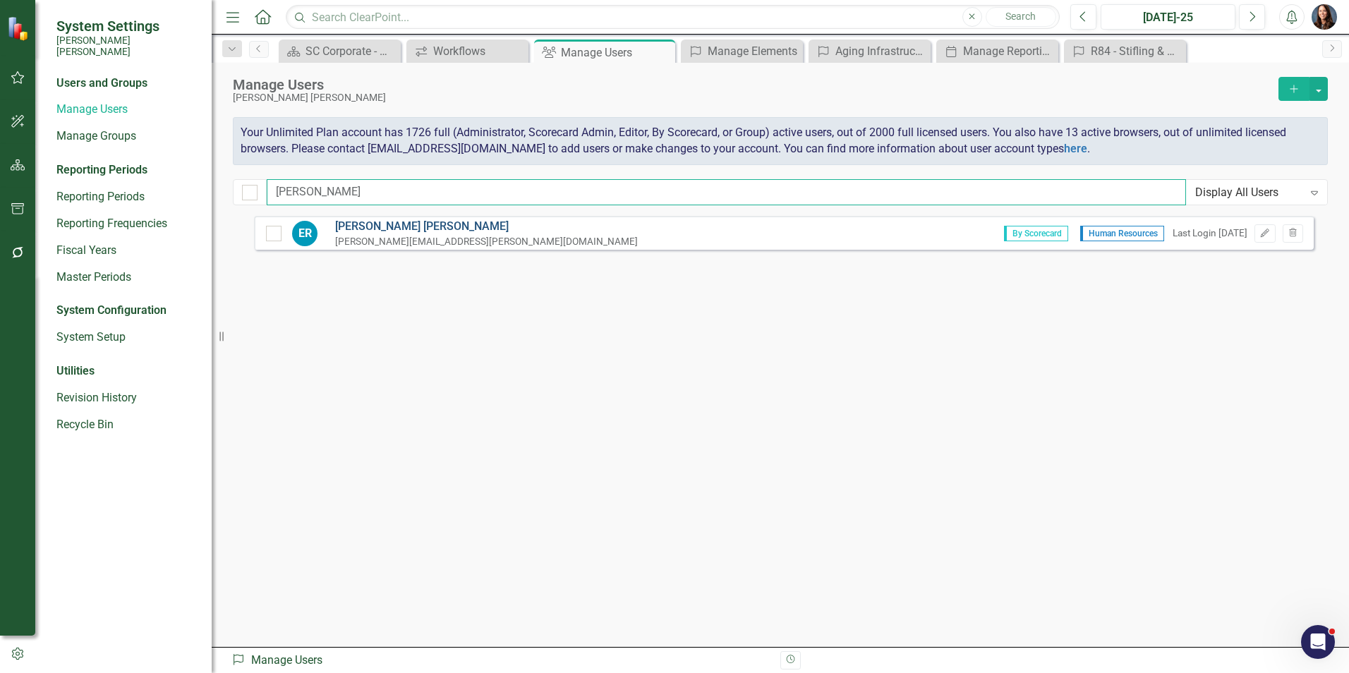
type input "[PERSON_NAME]"
click at [375, 226] on link "[PERSON_NAME]" at bounding box center [486, 227] width 303 height 16
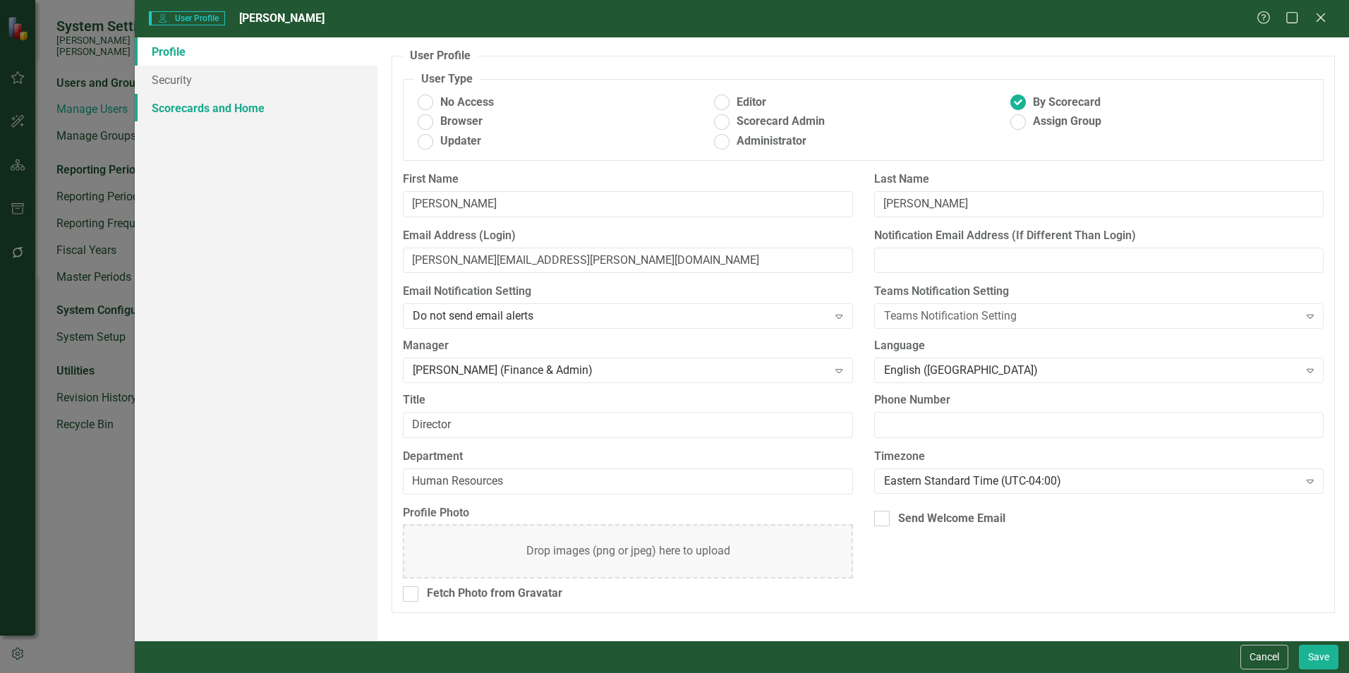
click at [209, 111] on link "Scorecards and Home" at bounding box center [256, 108] width 243 height 28
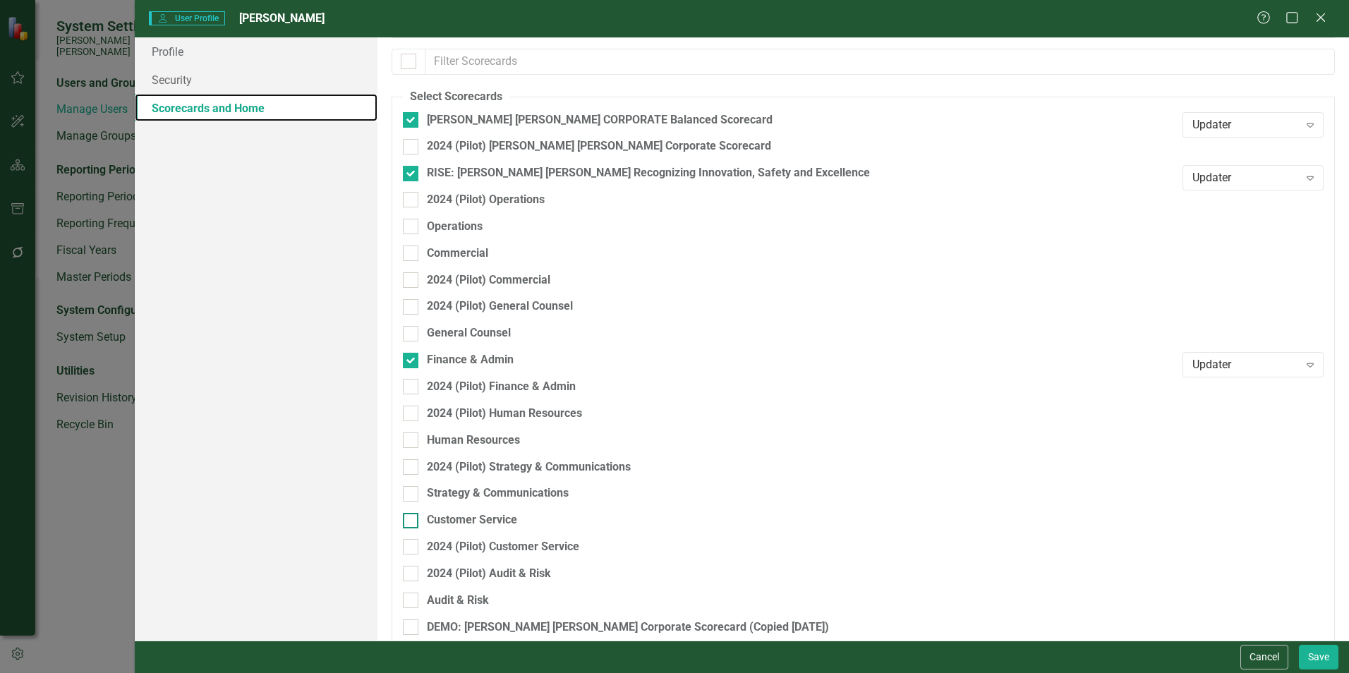
scroll to position [175, 0]
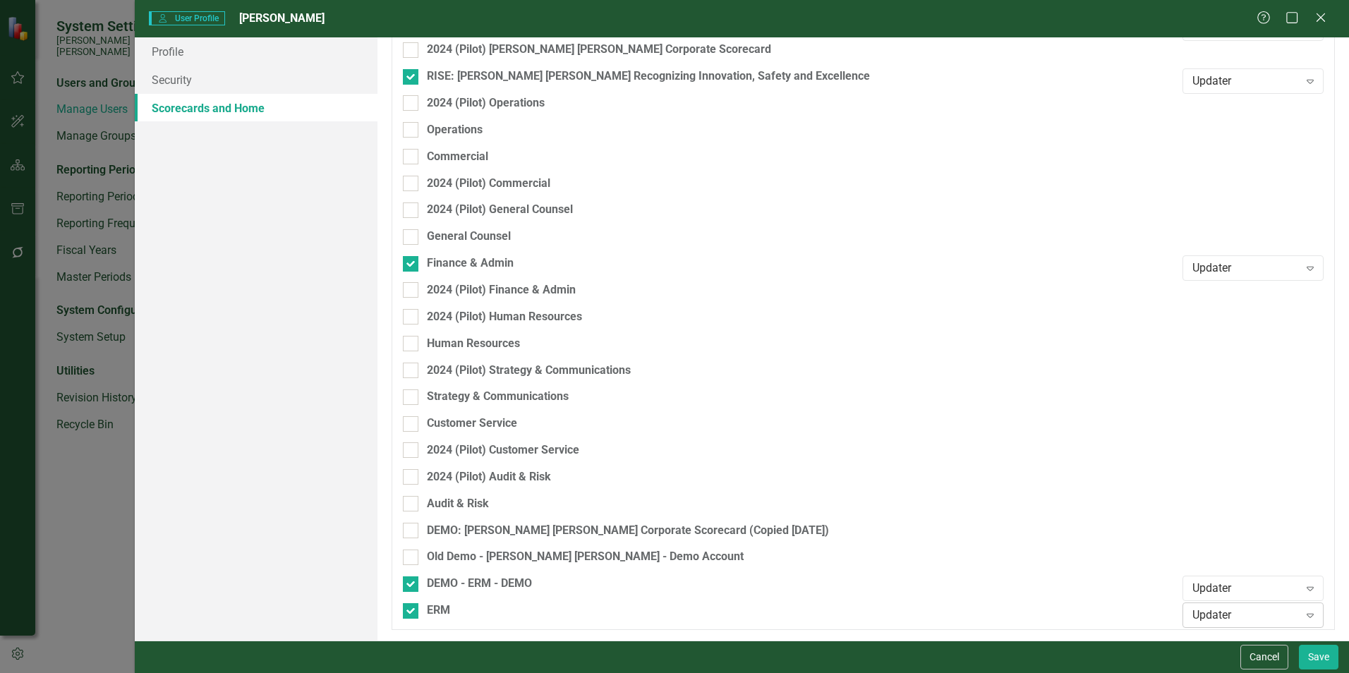
click at [1255, 620] on div "Updater" at bounding box center [1245, 615] width 107 height 16
click at [1232, 567] on div "Editor" at bounding box center [1245, 567] width 119 height 16
click at [1321, 659] on button "Save" at bounding box center [1319, 657] width 40 height 25
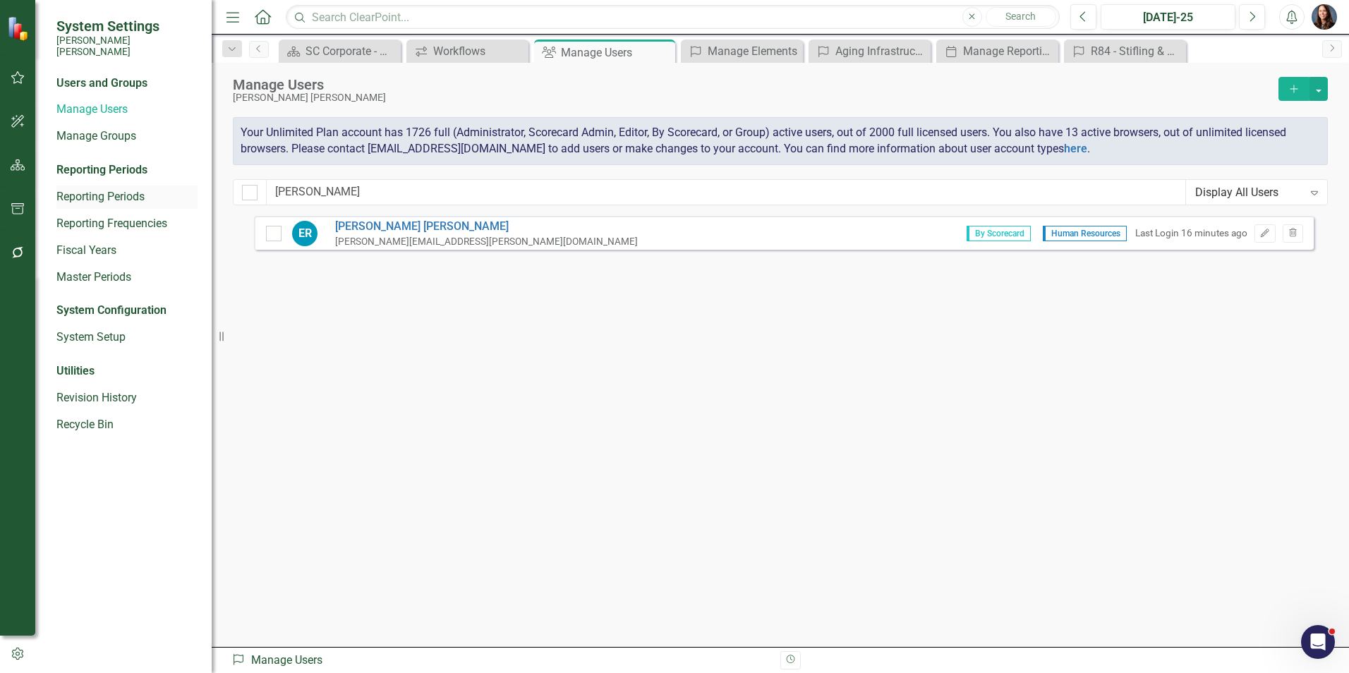
click at [102, 189] on link "Reporting Periods" at bounding box center [126, 197] width 141 height 16
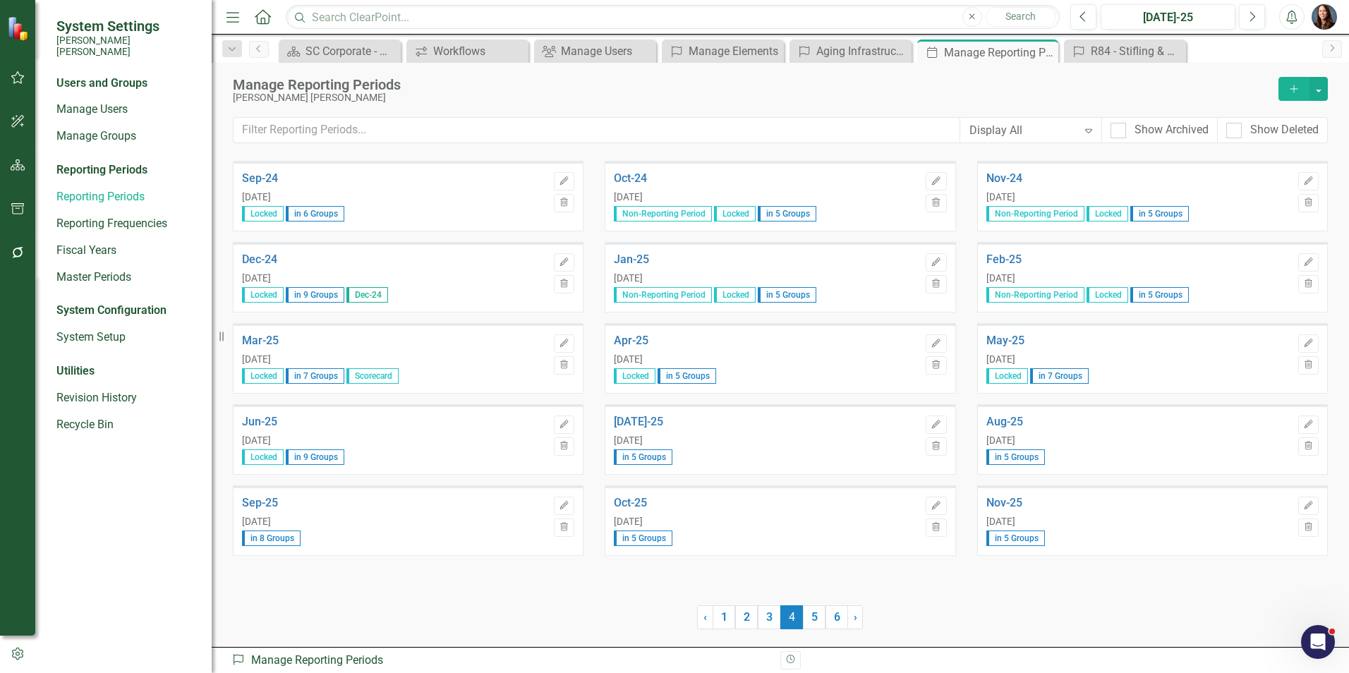
click at [105, 162] on div "Reporting Periods" at bounding box center [126, 170] width 141 height 16
click at [1319, 89] on button "button" at bounding box center [1318, 89] width 18 height 24
click at [702, 90] on div "Manage Reporting Periods" at bounding box center [752, 85] width 1039 height 16
click at [131, 216] on link "Reporting Frequencies" at bounding box center [126, 224] width 141 height 16
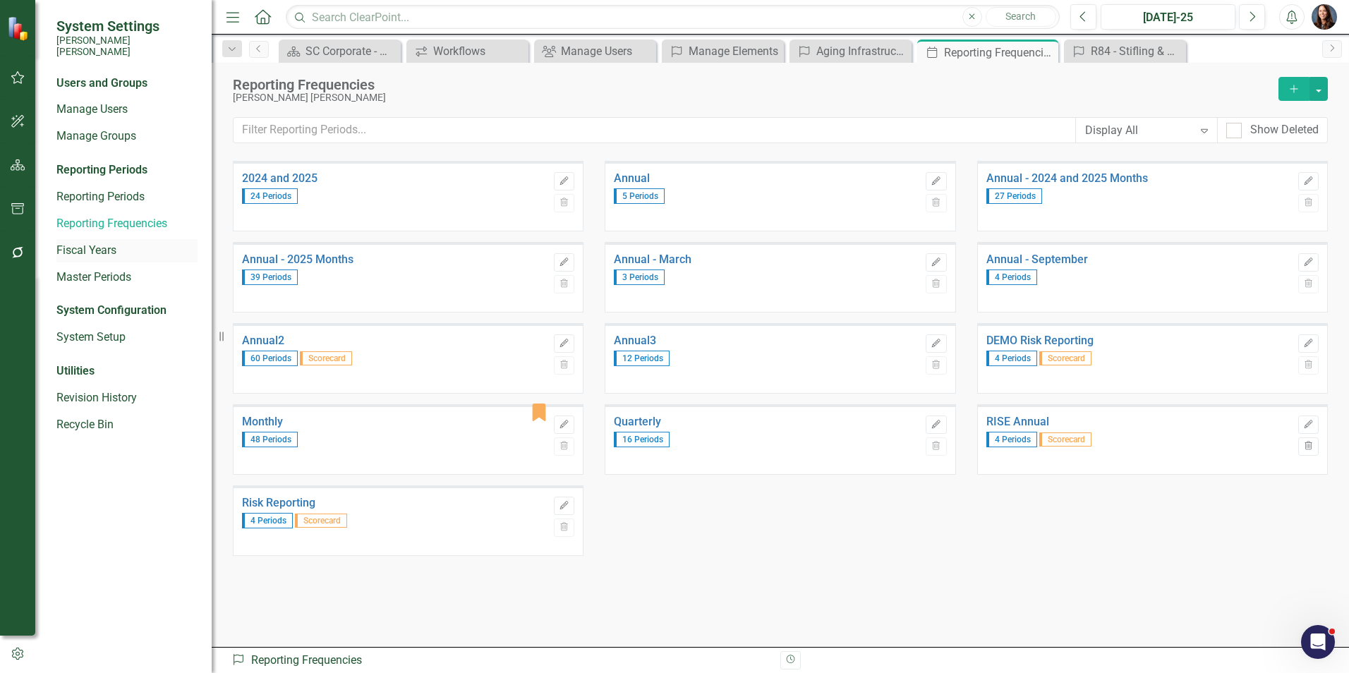
click at [83, 243] on link "Fiscal Years" at bounding box center [126, 251] width 141 height 16
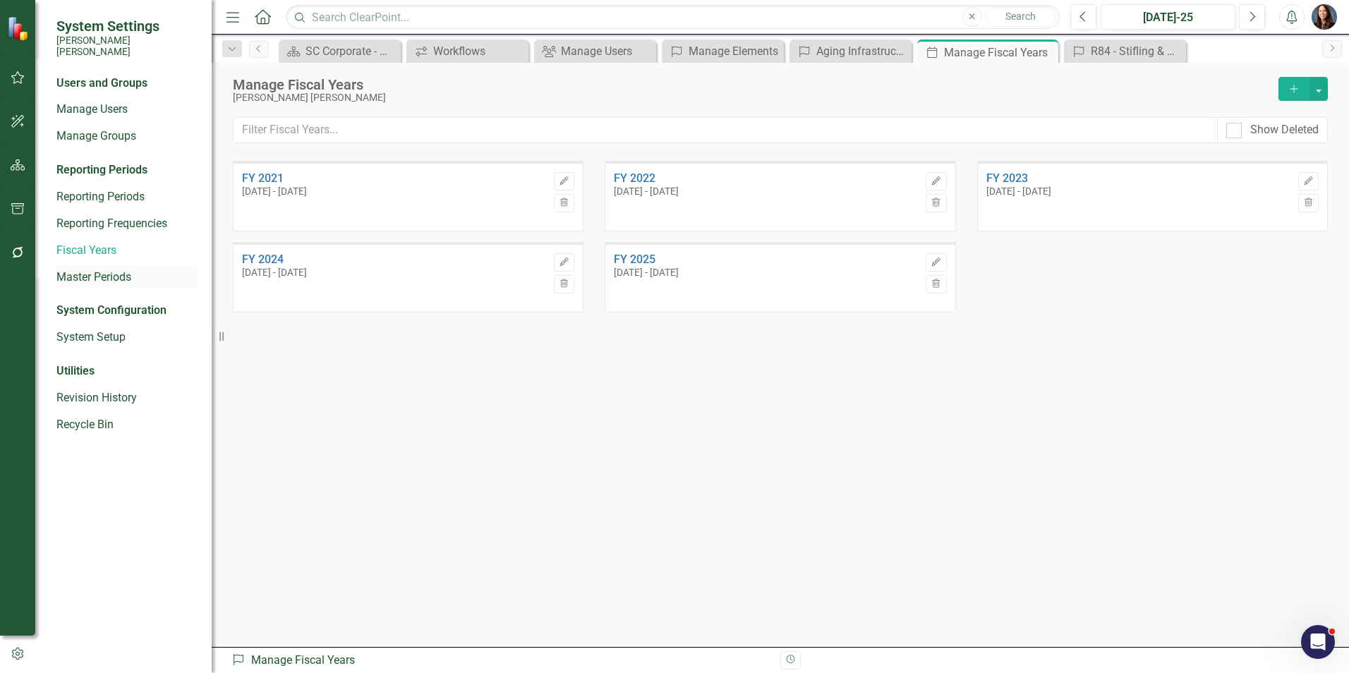
click at [92, 270] on link "Master Periods" at bounding box center [126, 278] width 141 height 16
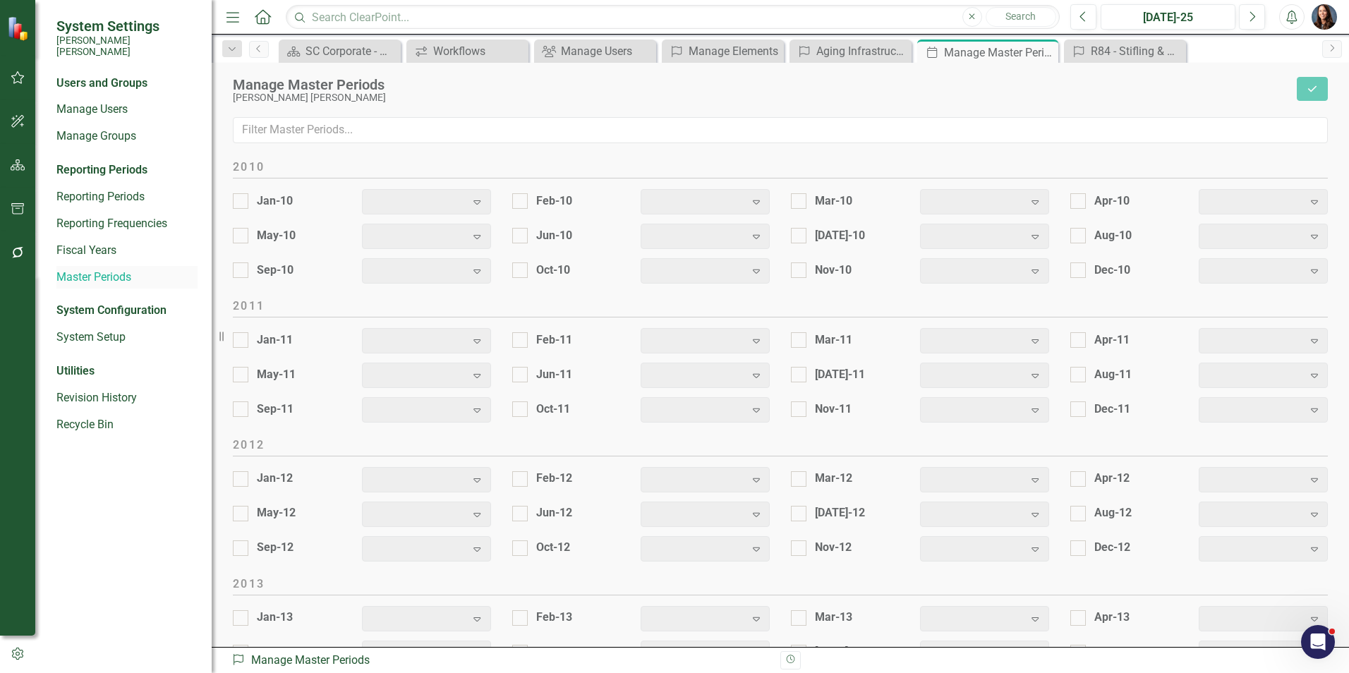
checkbox input "true"
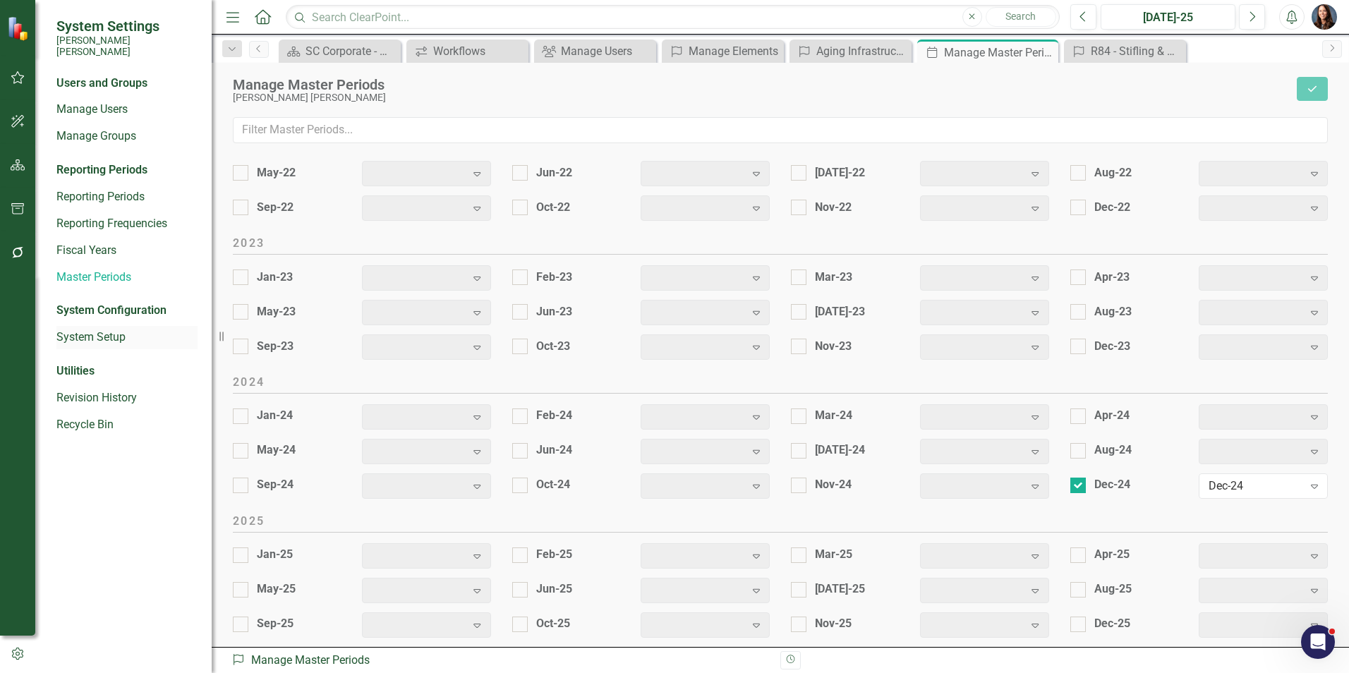
click at [74, 329] on link "System Setup" at bounding box center [126, 337] width 141 height 16
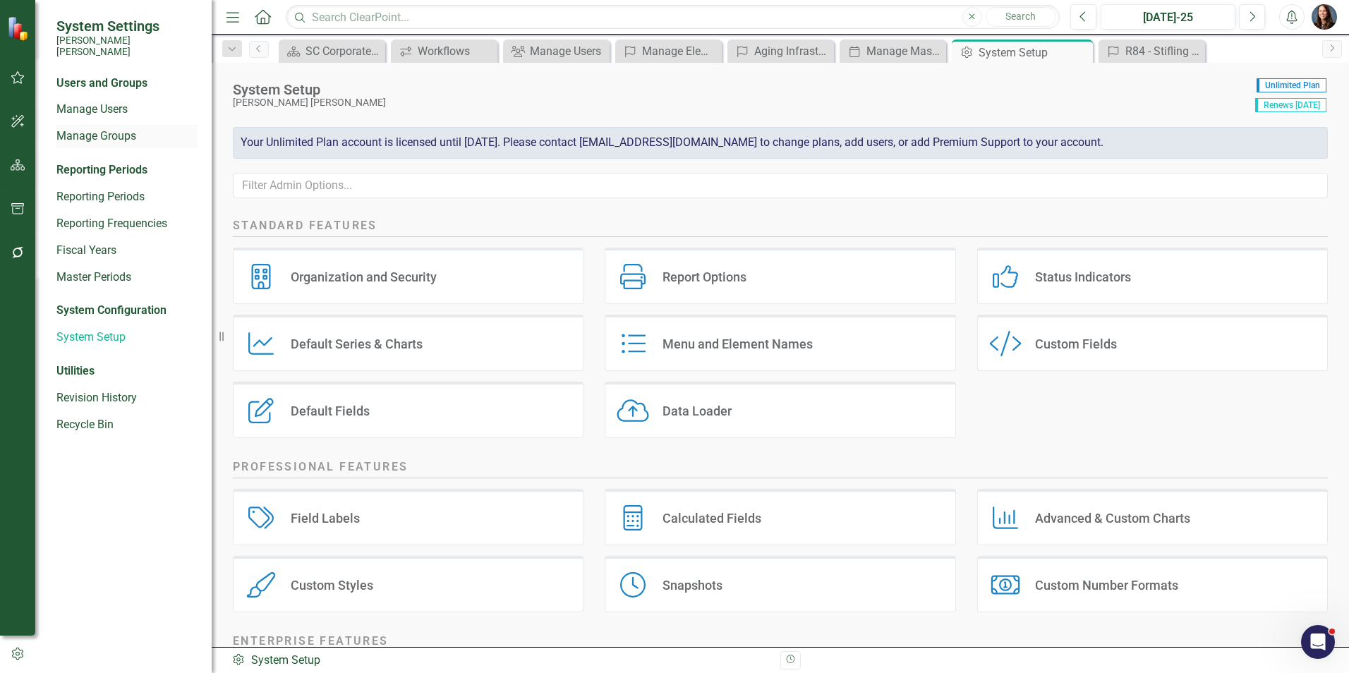
click at [87, 128] on link "Manage Groups" at bounding box center [126, 136] width 141 height 16
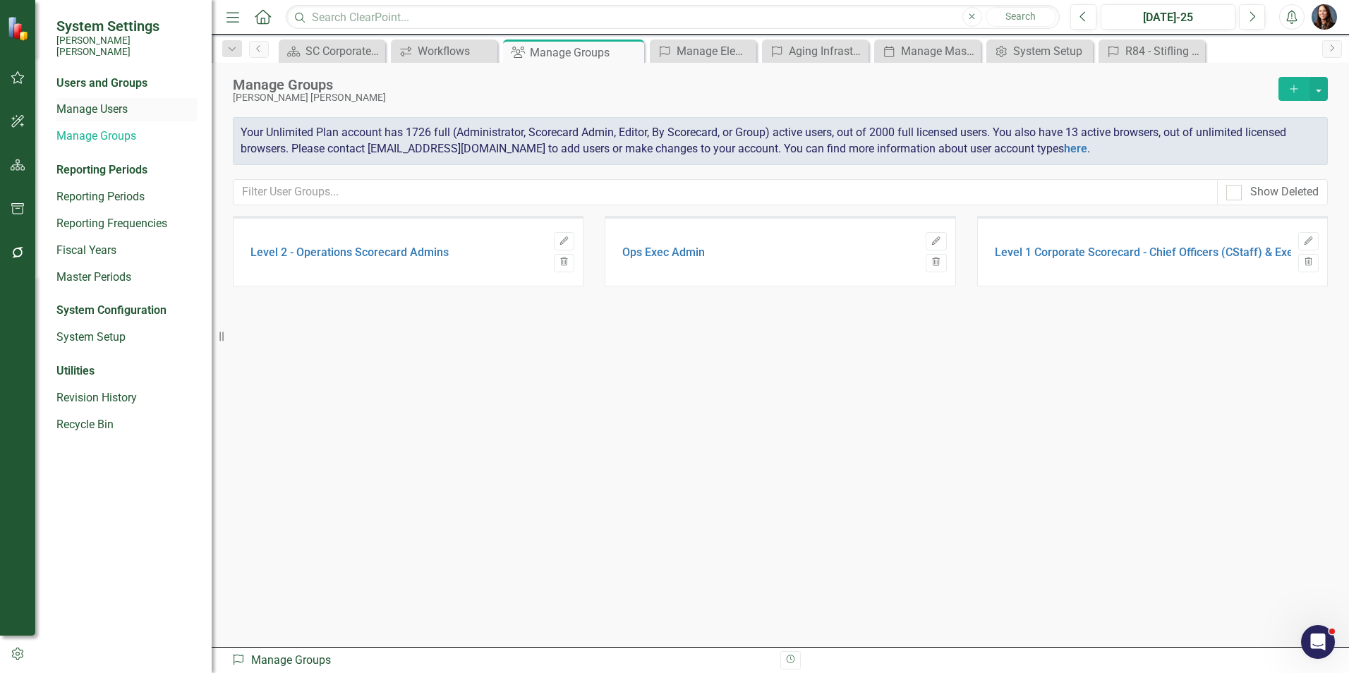
click at [75, 102] on link "Manage Users" at bounding box center [126, 110] width 141 height 16
